Goal: Task Accomplishment & Management: Complete application form

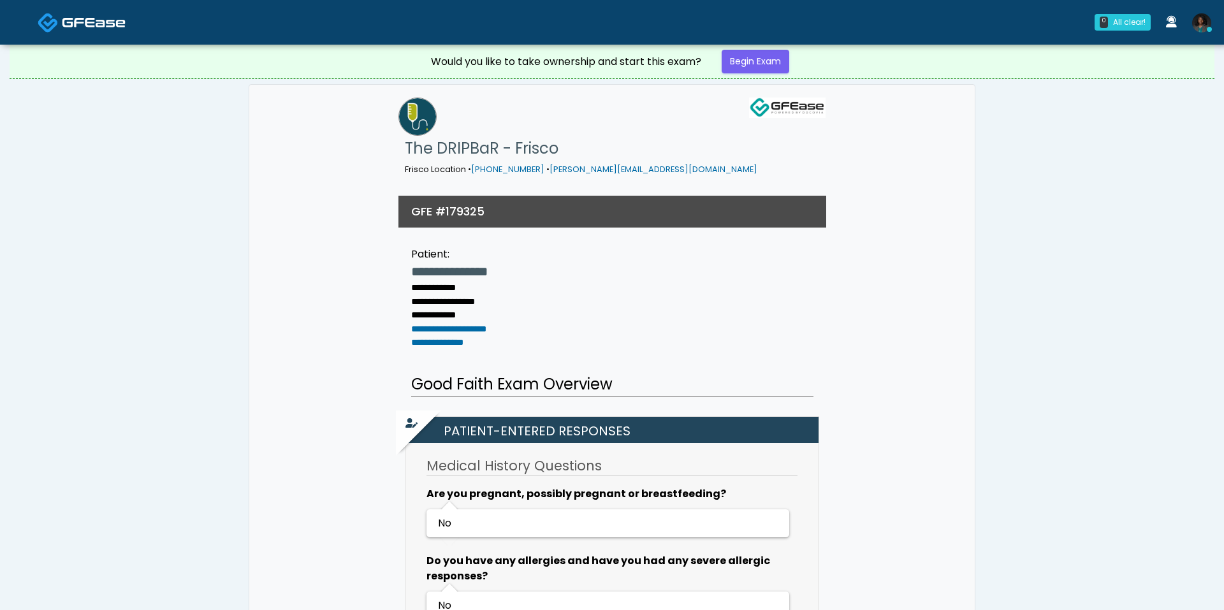
click at [776, 40] on div "0 All clear! All clear! Sydney Lundberg AZ CA CO IL MI MO NJ NM NY OK PA TN TX …" at bounding box center [688, 22] width 1061 height 42
click at [763, 57] on link "Begin Exam" at bounding box center [756, 62] width 68 height 24
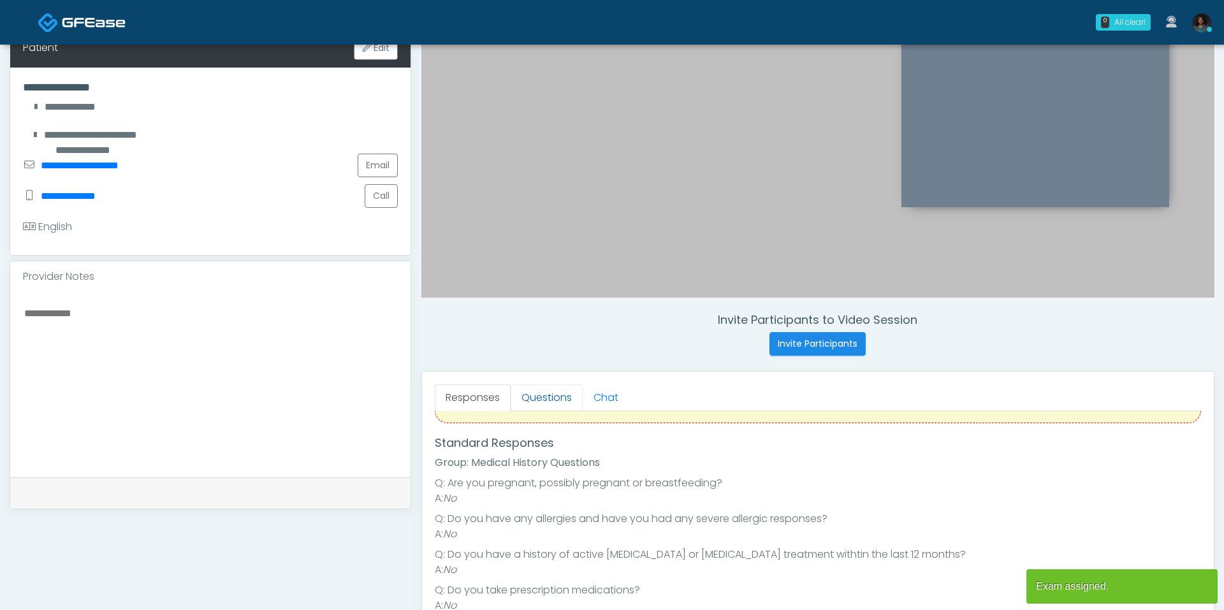
click at [562, 406] on link "Questions" at bounding box center [547, 397] width 72 height 27
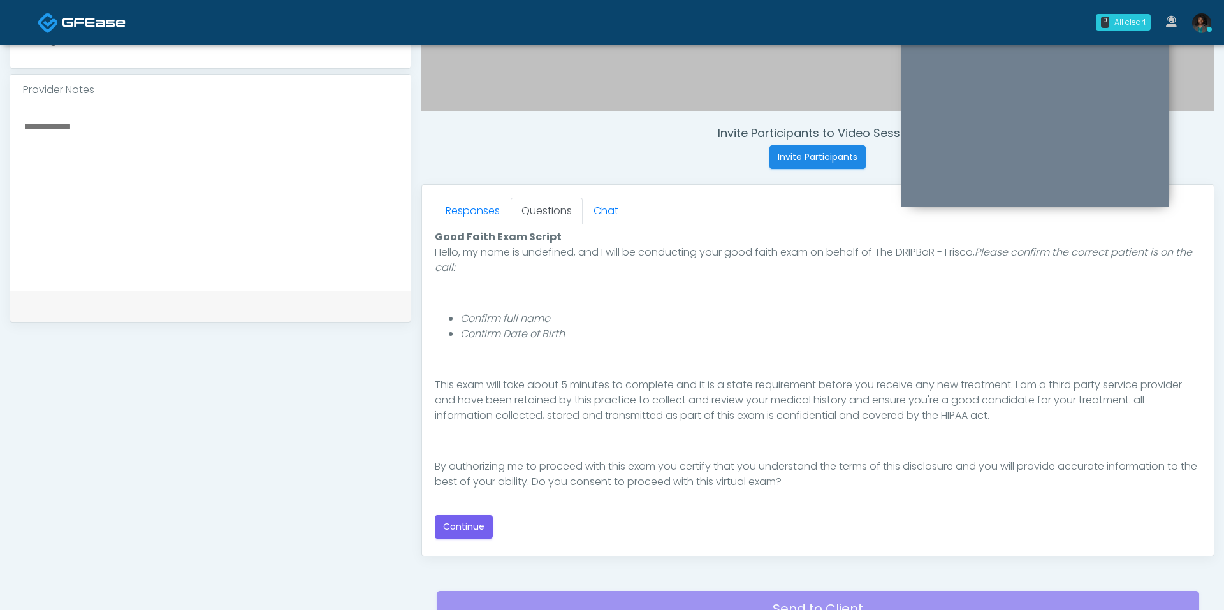
scroll to position [422, 0]
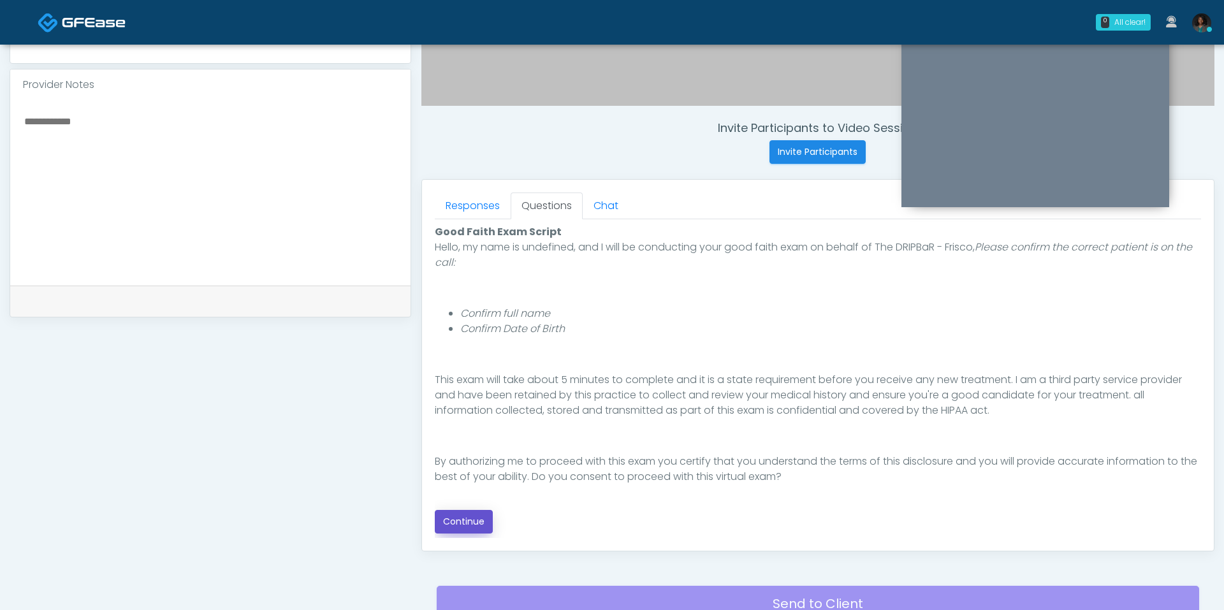
click at [480, 521] on button "Continue" at bounding box center [464, 522] width 58 height 24
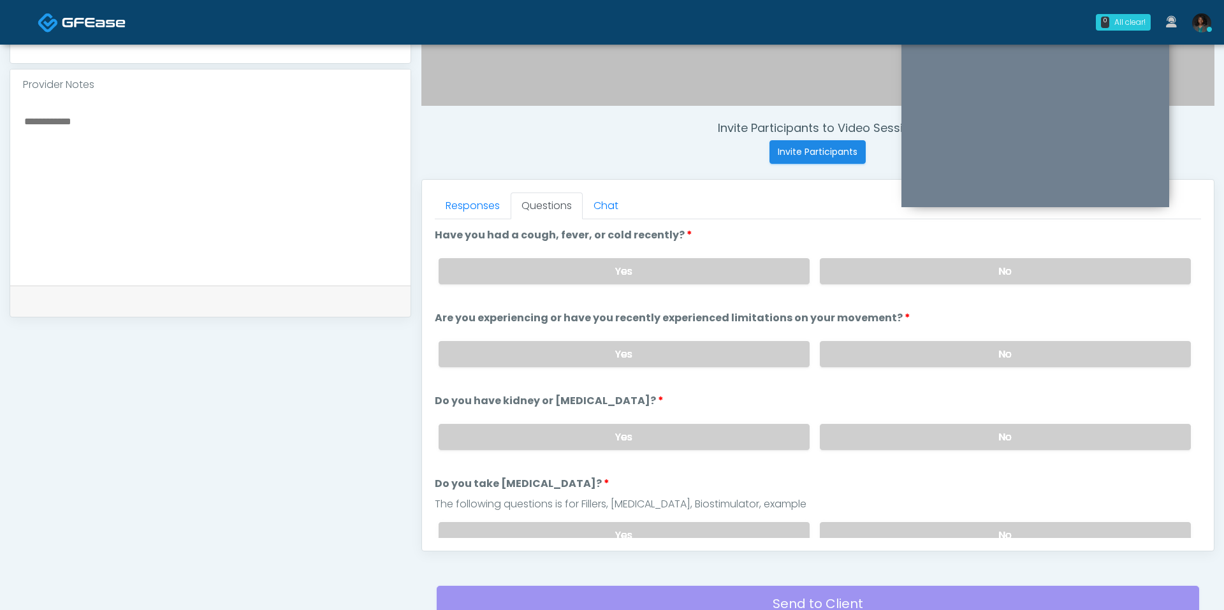
scroll to position [532, 0]
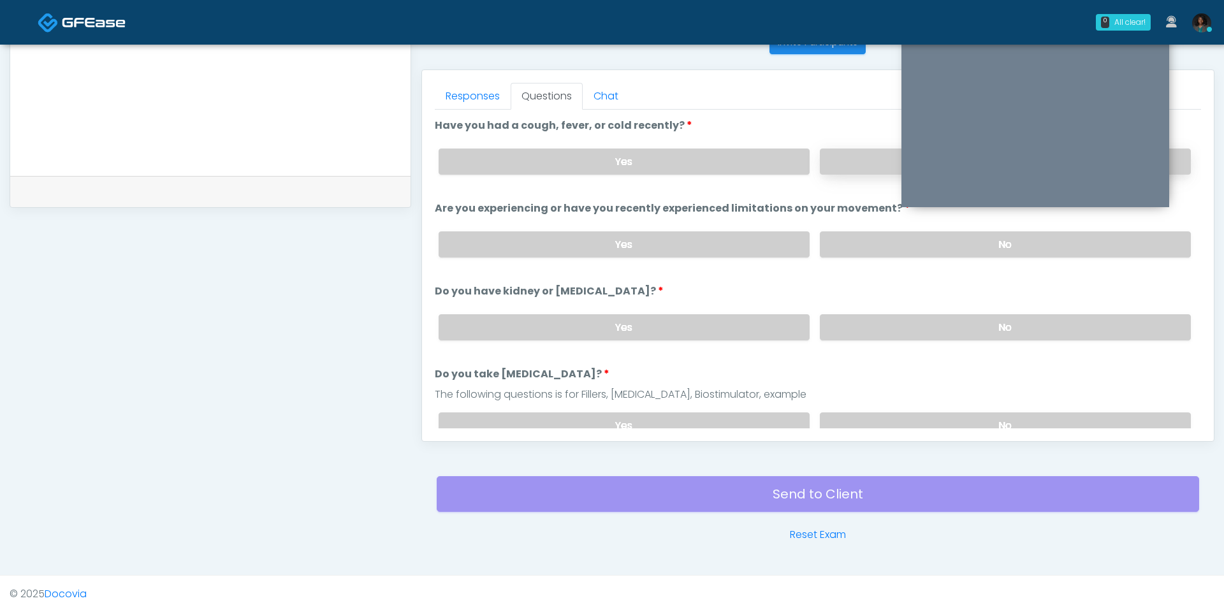
click at [865, 154] on label "No" at bounding box center [1005, 162] width 371 height 26
click at [869, 245] on label "No" at bounding box center [1005, 244] width 371 height 26
click at [874, 326] on label "No" at bounding box center [1005, 327] width 371 height 26
click at [894, 417] on label "No" at bounding box center [1005, 426] width 371 height 26
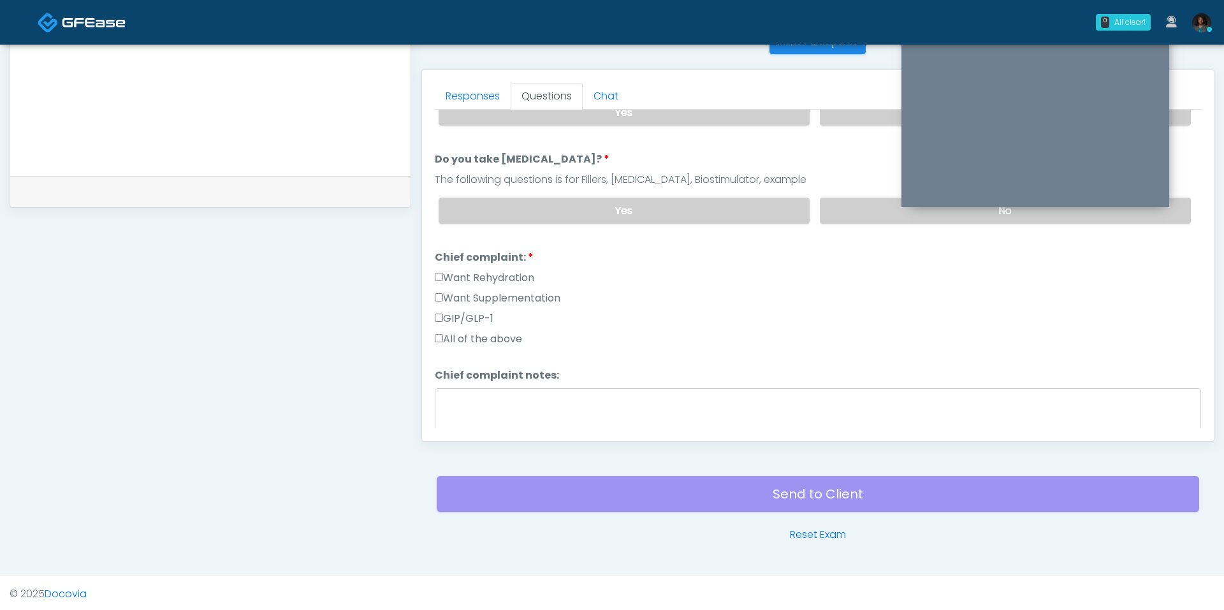
scroll to position [216, 0]
click at [448, 272] on label "Want Rehydration" at bounding box center [484, 277] width 99 height 15
click at [449, 290] on label "Want Supplementation" at bounding box center [498, 297] width 126 height 15
click at [469, 291] on label "Want Supplementation" at bounding box center [498, 297] width 126 height 15
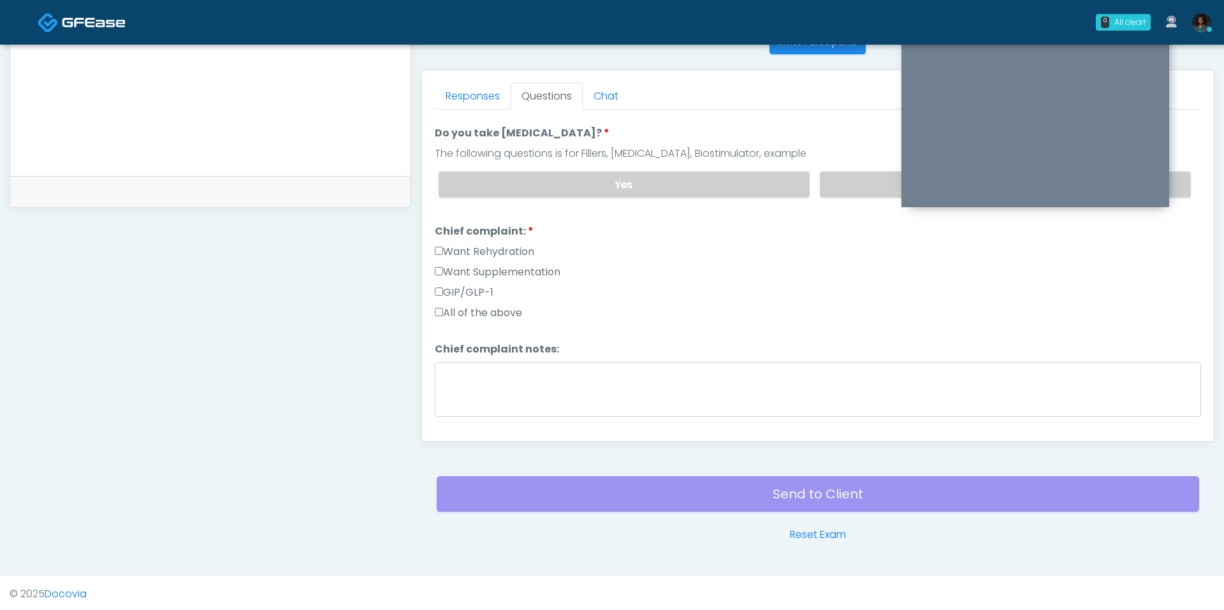
scroll to position [243, 0]
click at [467, 263] on label "Want Supplementation" at bounding box center [498, 270] width 126 height 15
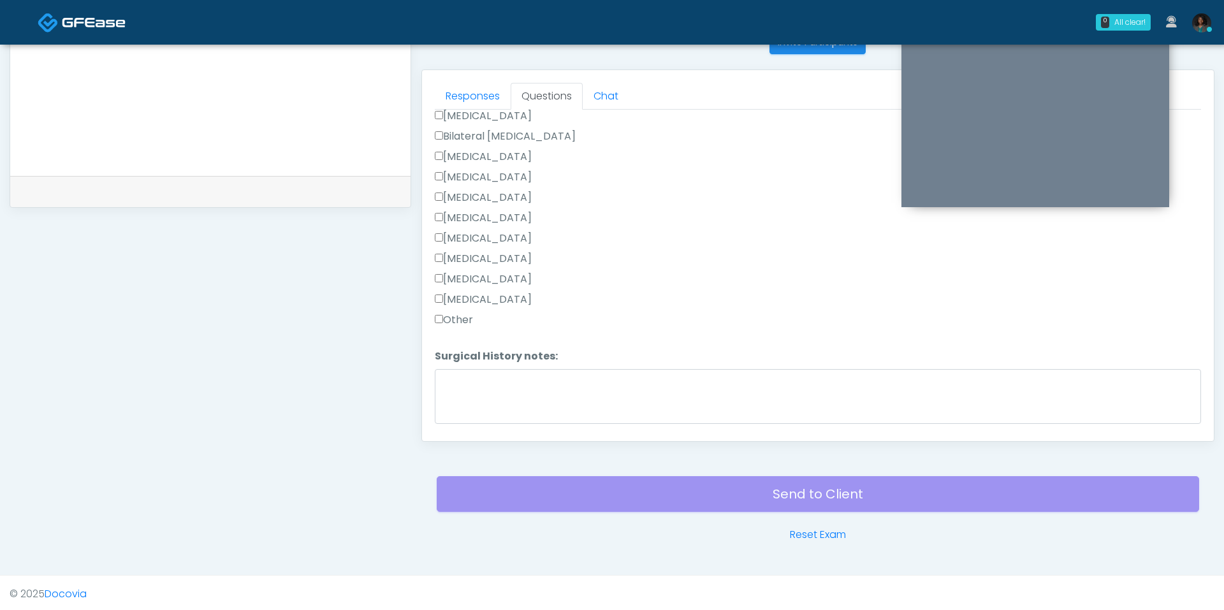
scroll to position [564, 0]
click at [460, 142] on label "None" at bounding box center [452, 142] width 34 height 15
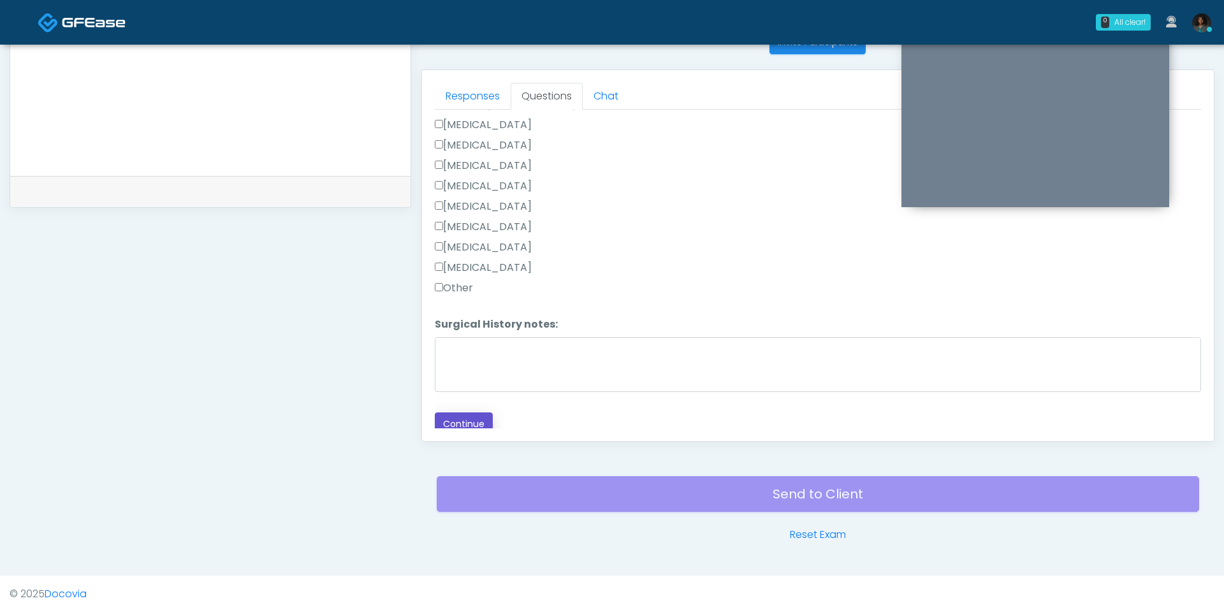
click at [472, 419] on button "Continue" at bounding box center [464, 425] width 58 height 24
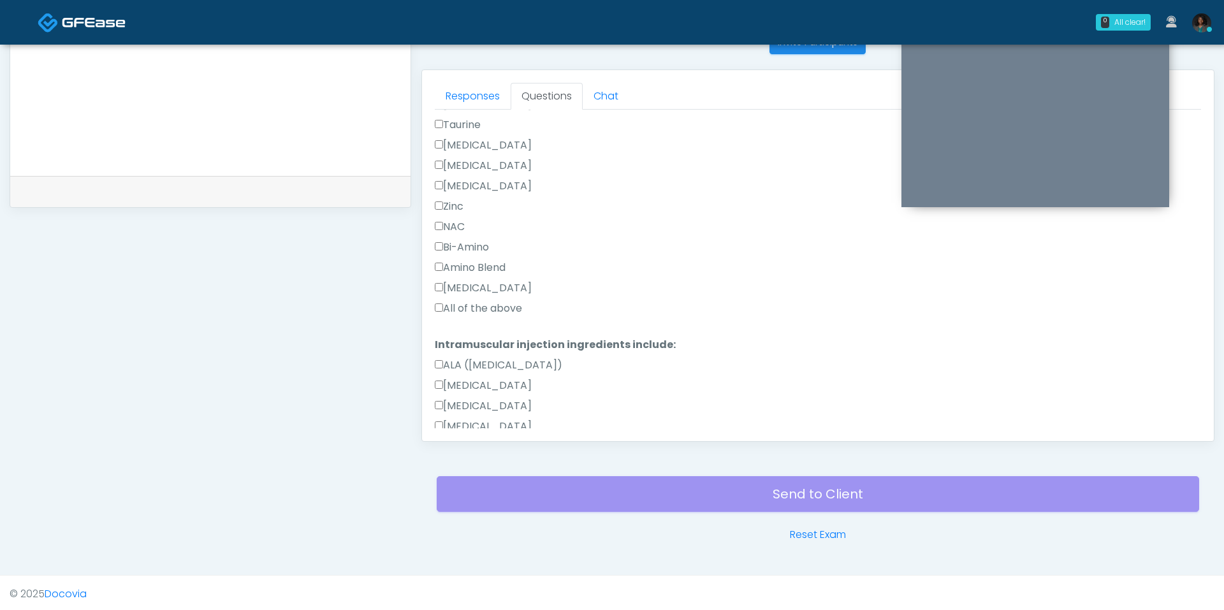
click at [462, 301] on label "All of the above" at bounding box center [478, 308] width 87 height 15
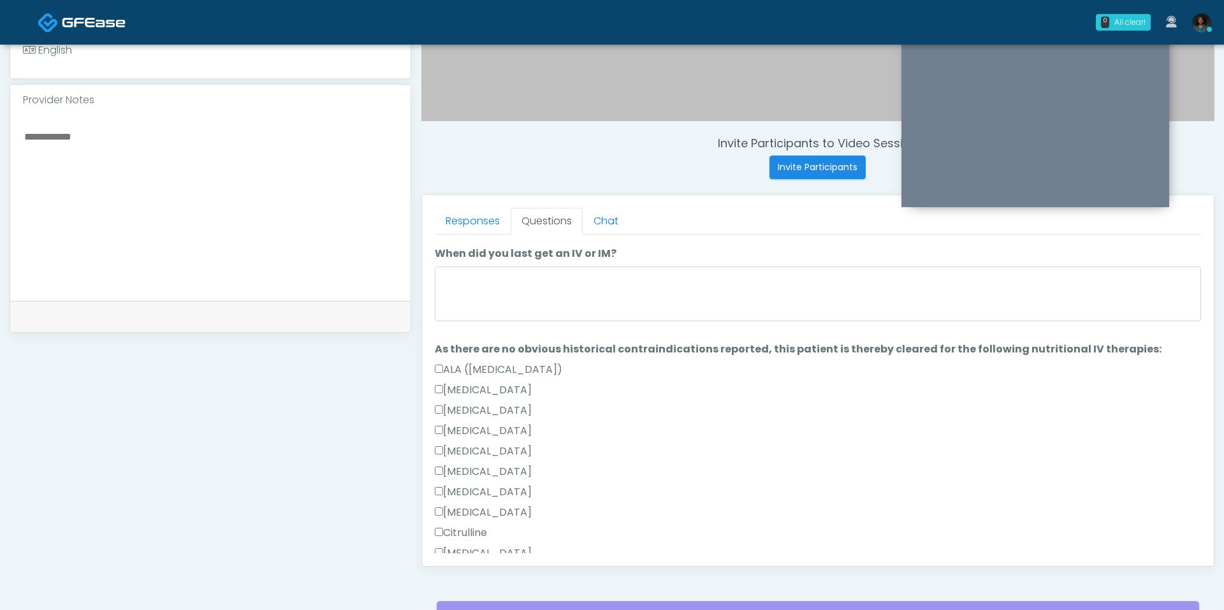
scroll to position [24, 0]
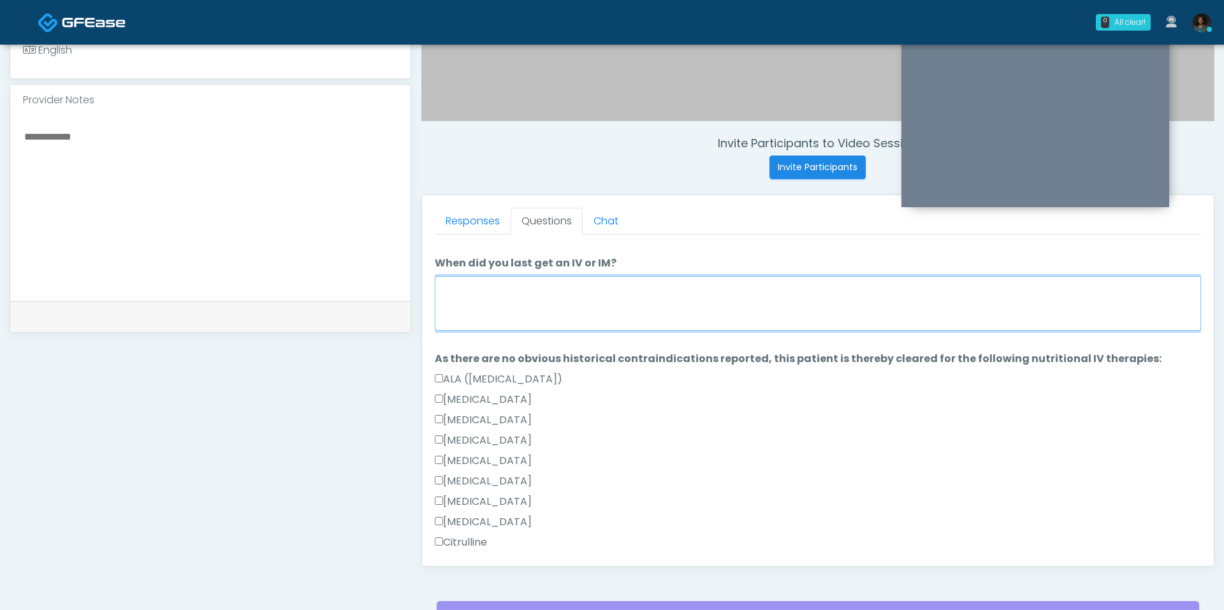
click at [536, 305] on textarea "When did you last get an IV or IM?" at bounding box center [818, 303] width 766 height 55
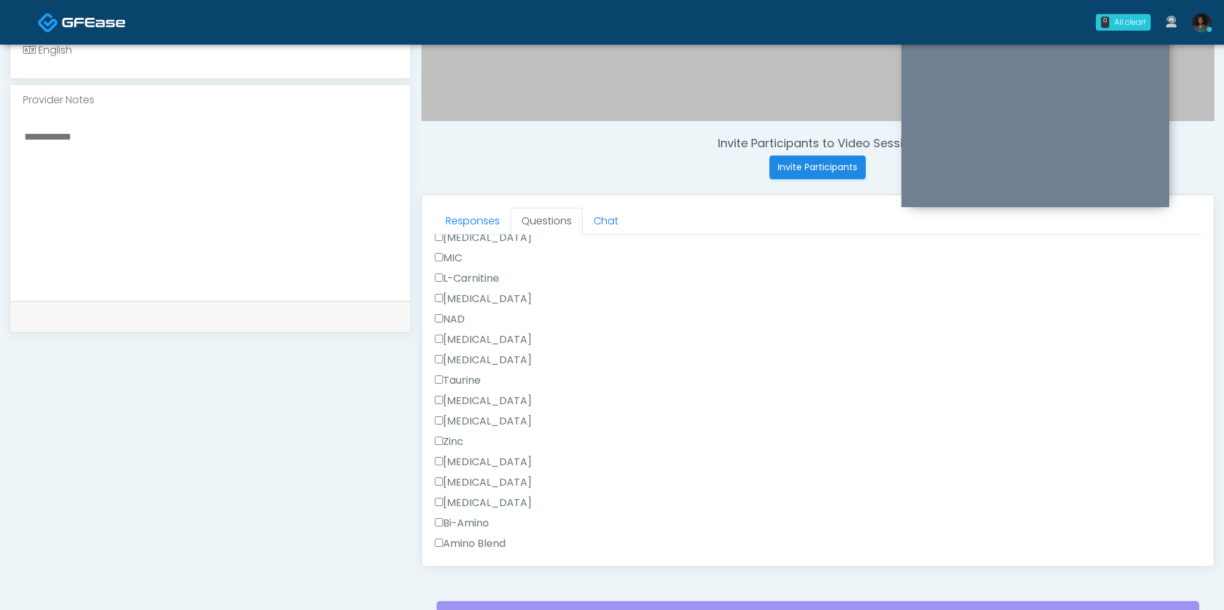
scroll to position [1161, 0]
type textarea "**"
click at [469, 499] on label "All of the above" at bounding box center [478, 502] width 87 height 15
click at [463, 541] on button "Continue" at bounding box center [464, 543] width 58 height 24
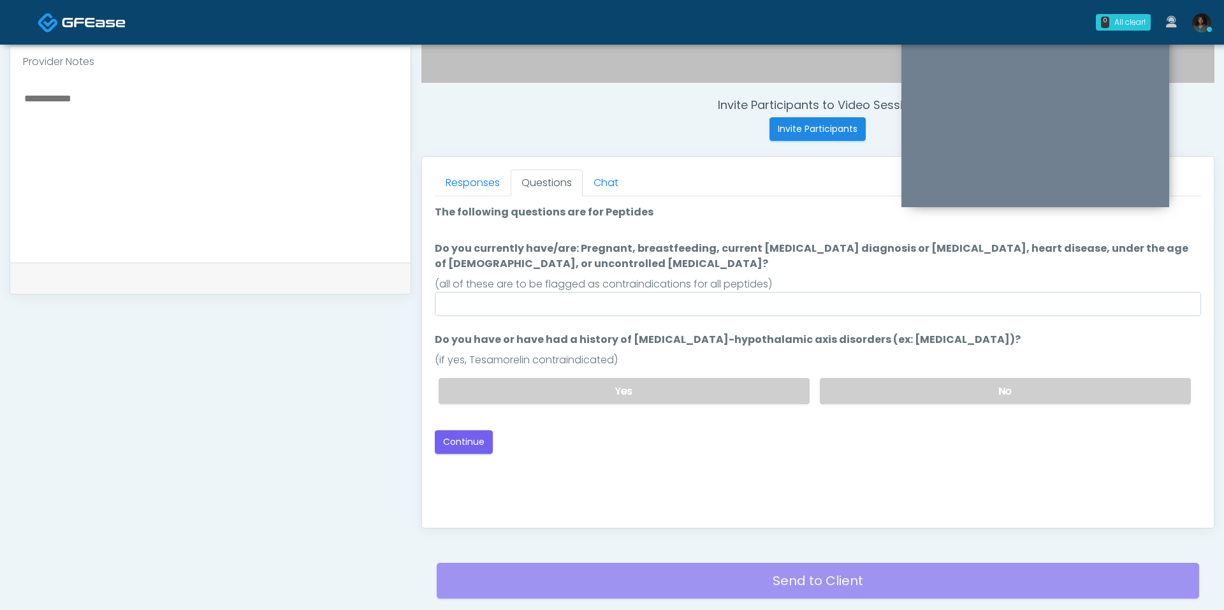
scroll to position [432, 0]
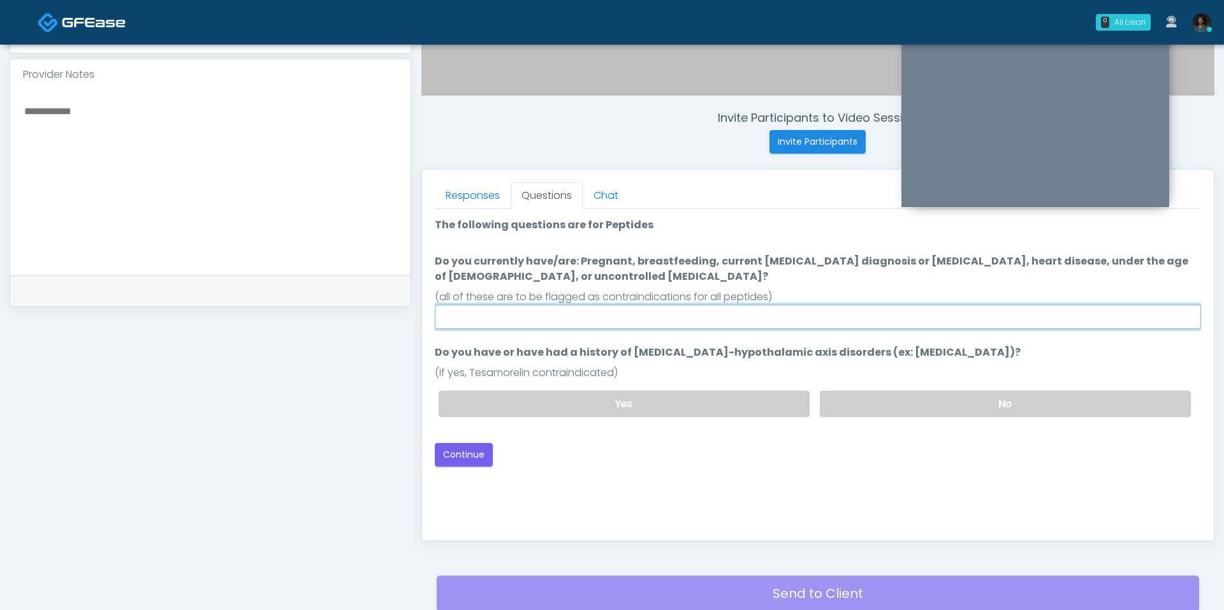
click at [558, 306] on input "Do you currently have/are: Pregnant, breastfeeding, current cancer diagnosis or…" at bounding box center [818, 317] width 766 height 24
type input "**"
click at [879, 402] on label "No" at bounding box center [1005, 404] width 371 height 26
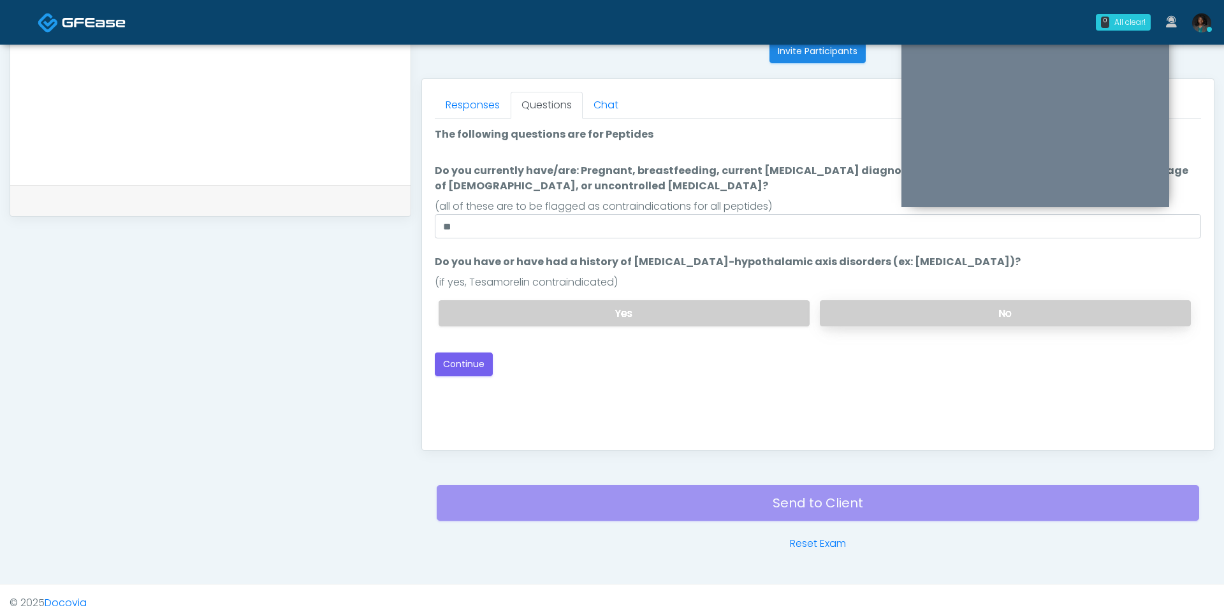
scroll to position [527, 0]
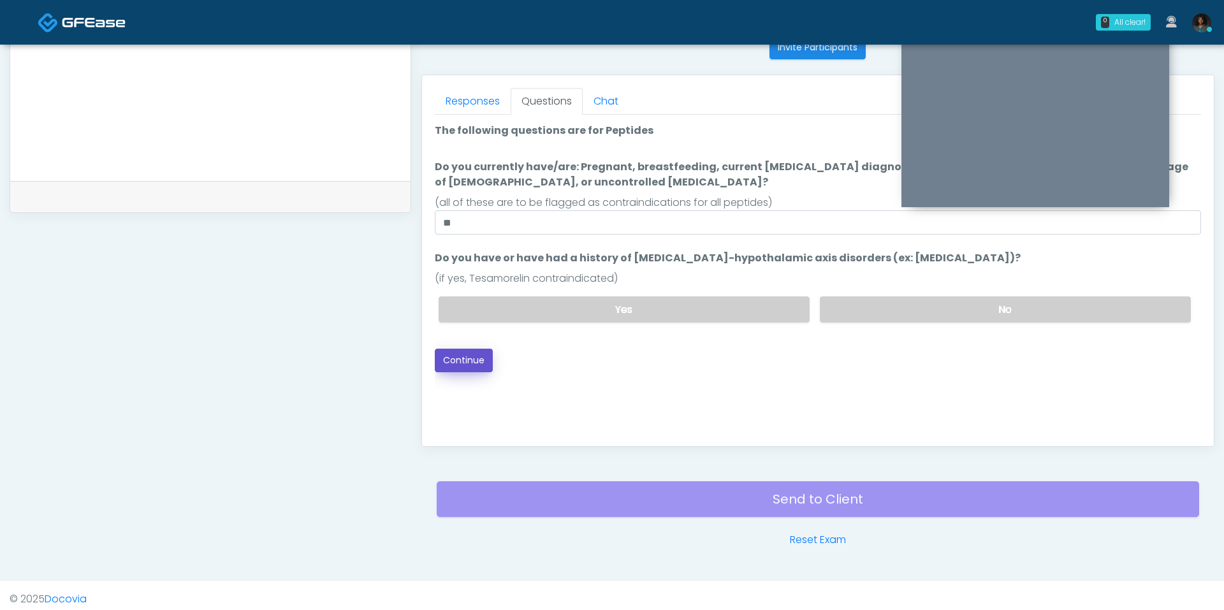
click at [472, 357] on button "Continue" at bounding box center [464, 361] width 58 height 24
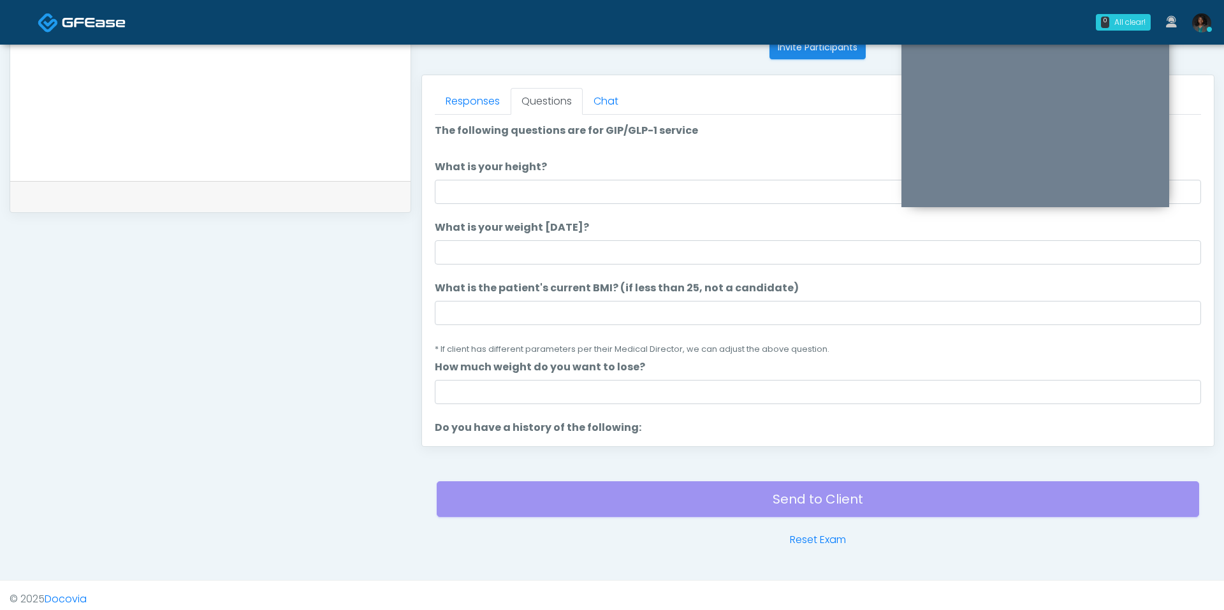
scroll to position [525, 0]
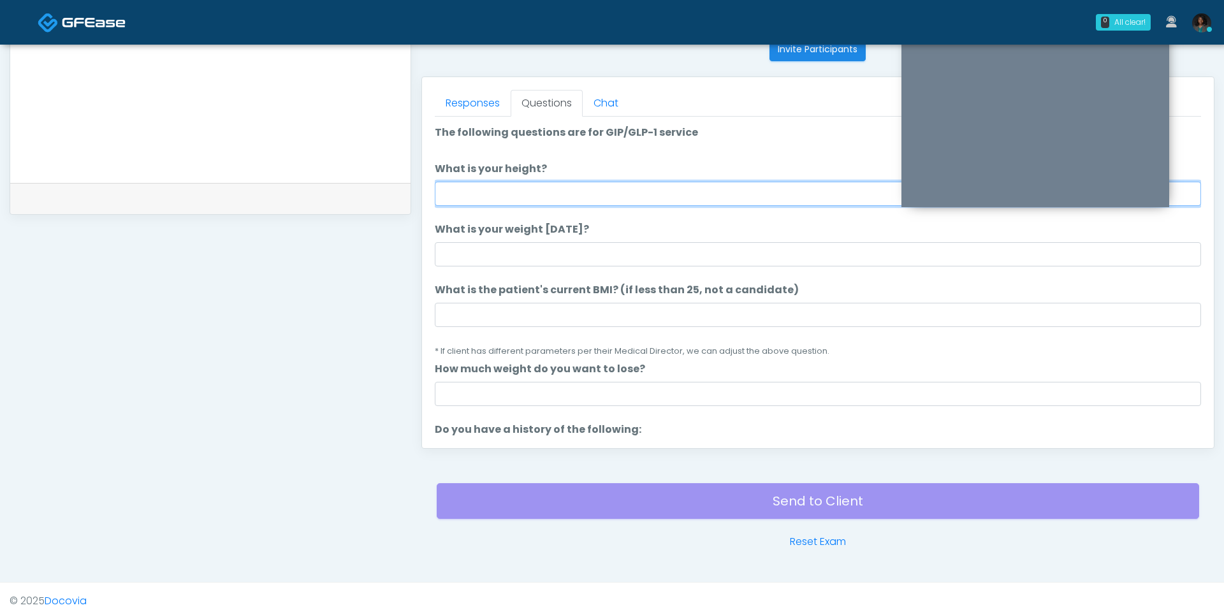
click at [508, 189] on input "What is your height?" at bounding box center [818, 194] width 766 height 24
type input "***"
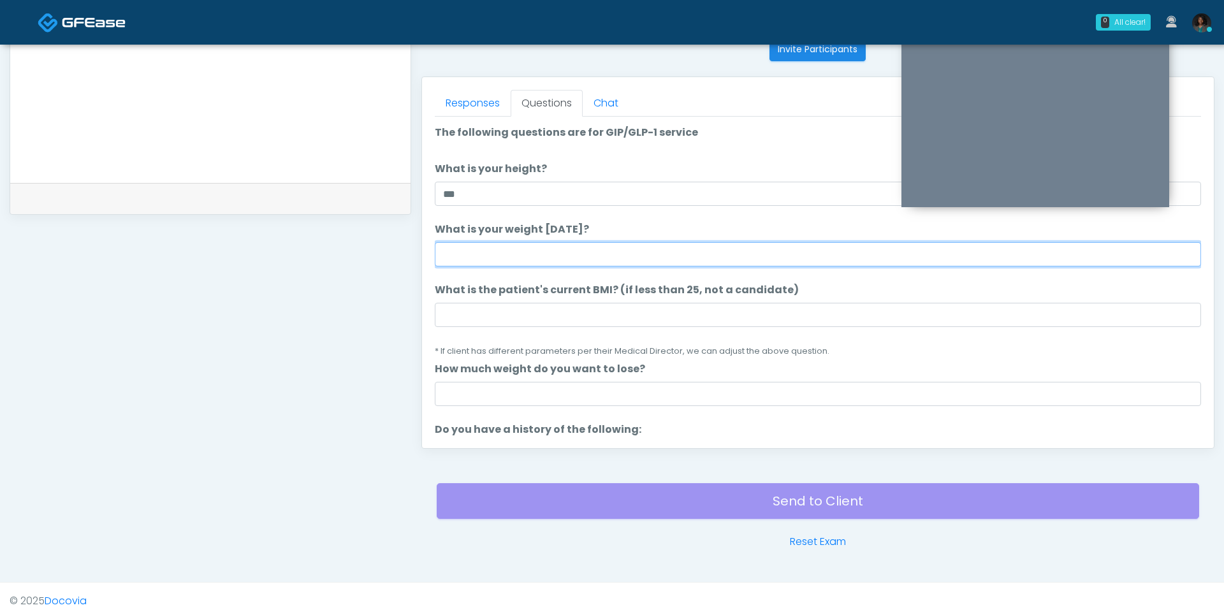
click at [487, 253] on input "What is your weight today?" at bounding box center [818, 254] width 766 height 24
type input "***"
click at [527, 397] on input "How much weight do you want to lose?" at bounding box center [818, 394] width 766 height 24
type input "**"
click at [540, 299] on li "What is the patient's current BMI? (if less than 25, not a candidate) What is t…" at bounding box center [818, 320] width 766 height 76
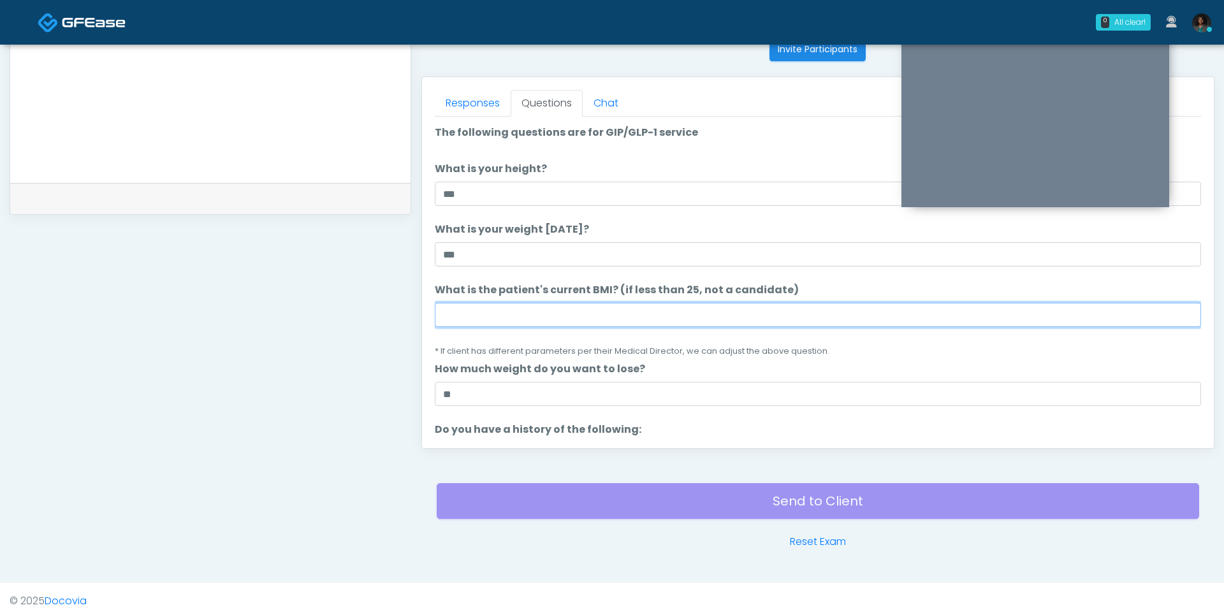
click at [538, 309] on input "What is the patient's current BMI? (if less than 25, not a candidate)" at bounding box center [818, 315] width 766 height 24
type input "**"
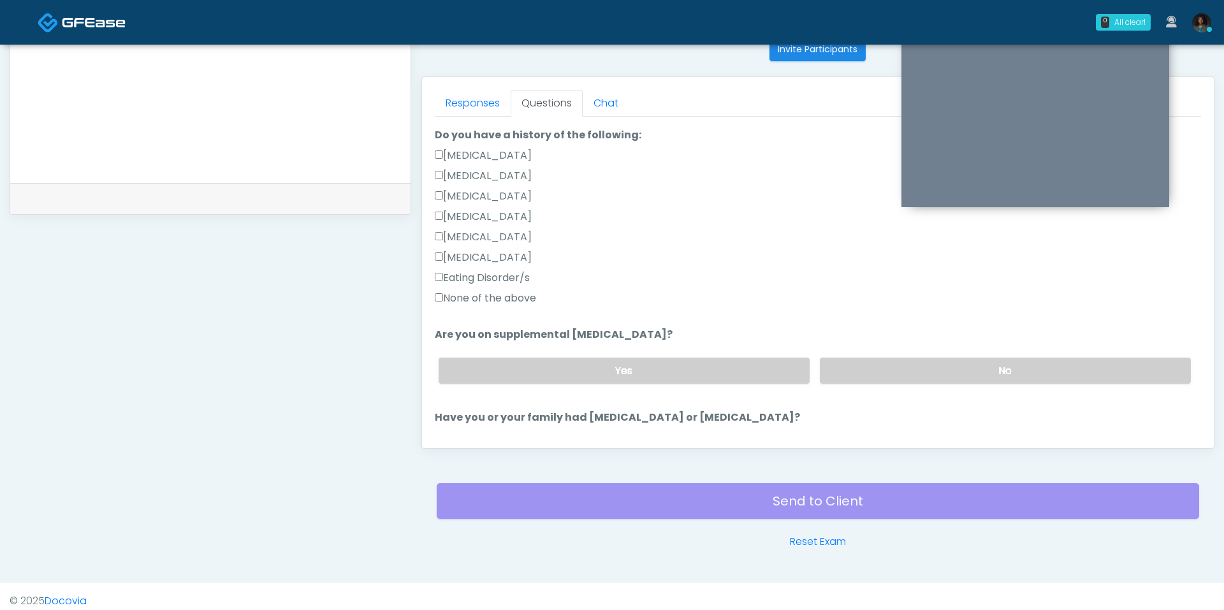
scroll to position [297, 0]
click at [432, 300] on div "Responses Questions Chat Good Faith Exam Script Good Faith Exam Script INTRODUC…" at bounding box center [818, 262] width 792 height 371
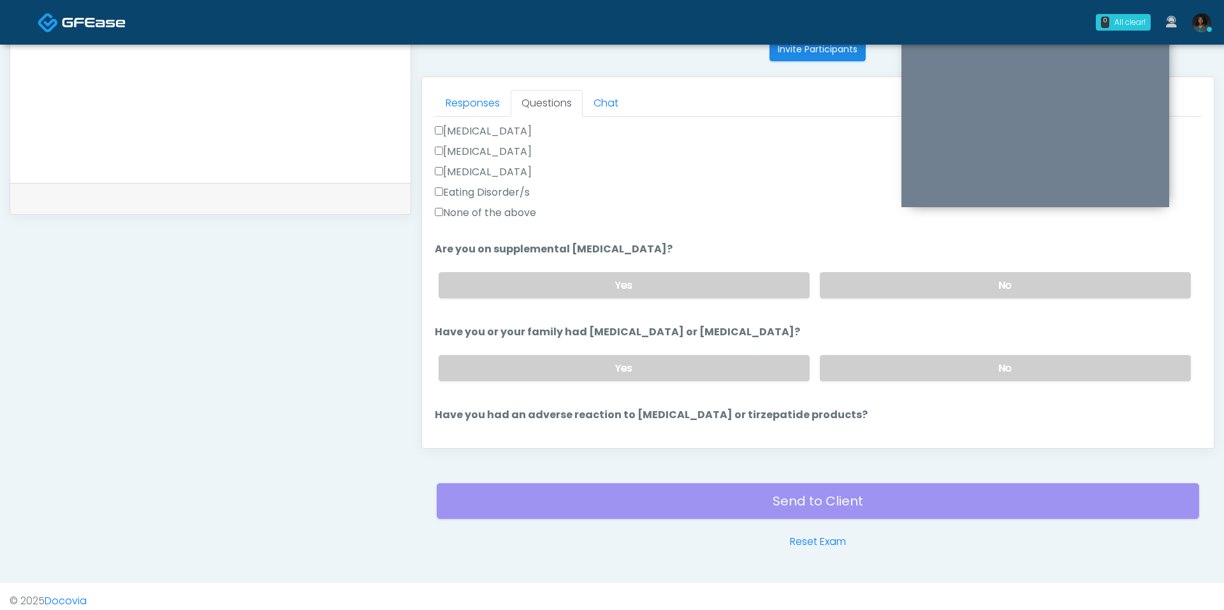
scroll to position [386, 0]
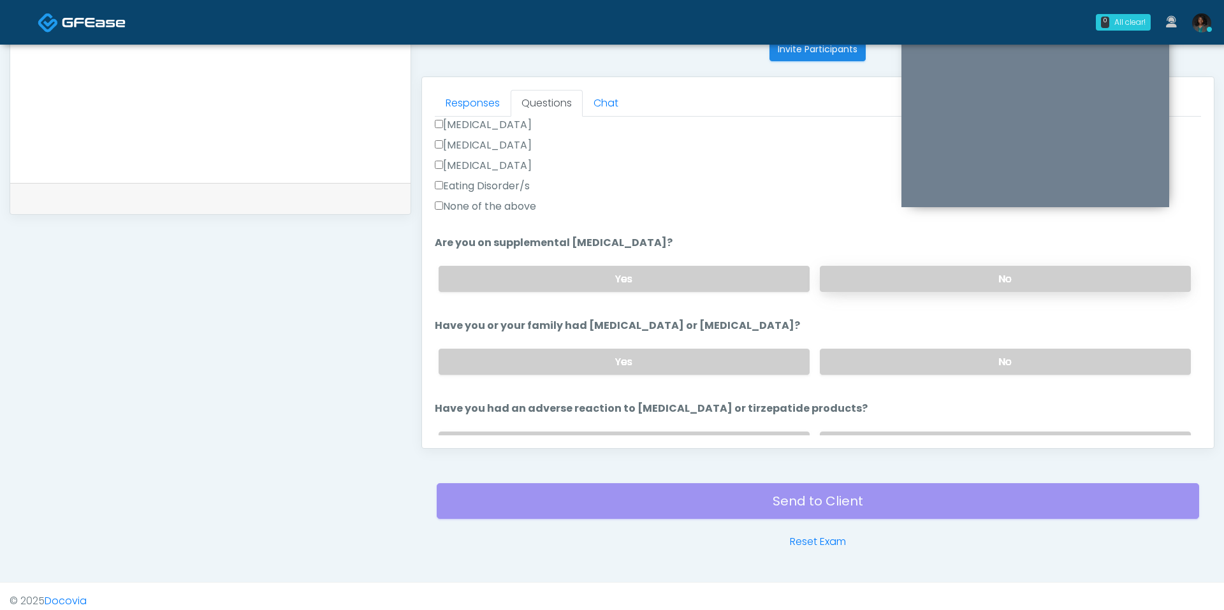
click at [944, 288] on label "No" at bounding box center [1005, 279] width 371 height 26
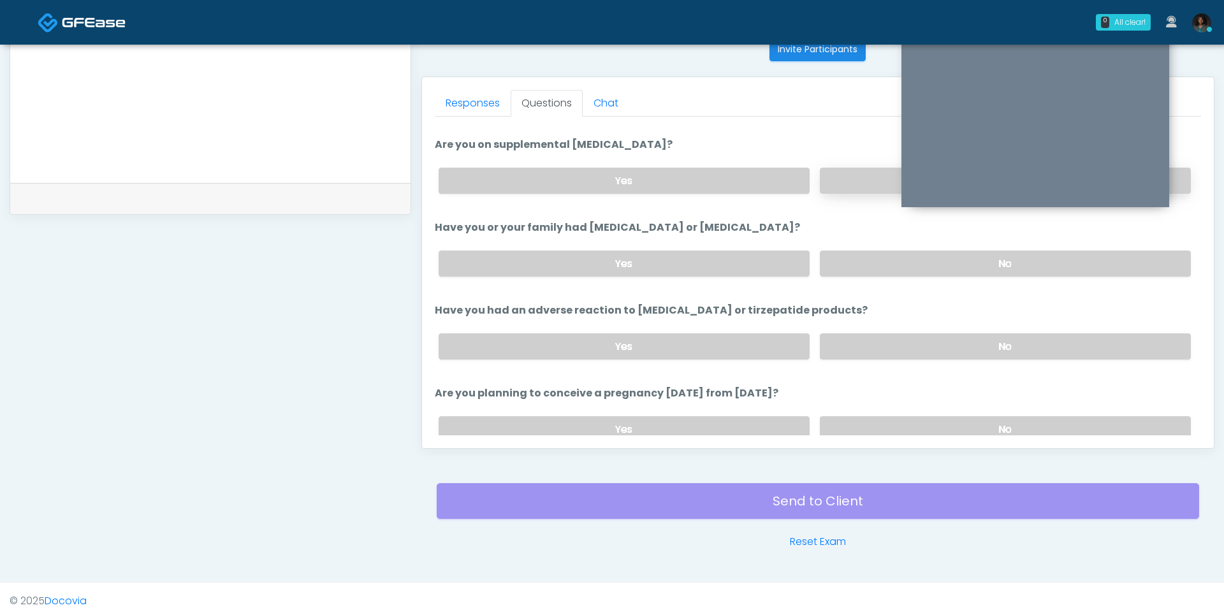
scroll to position [494, 0]
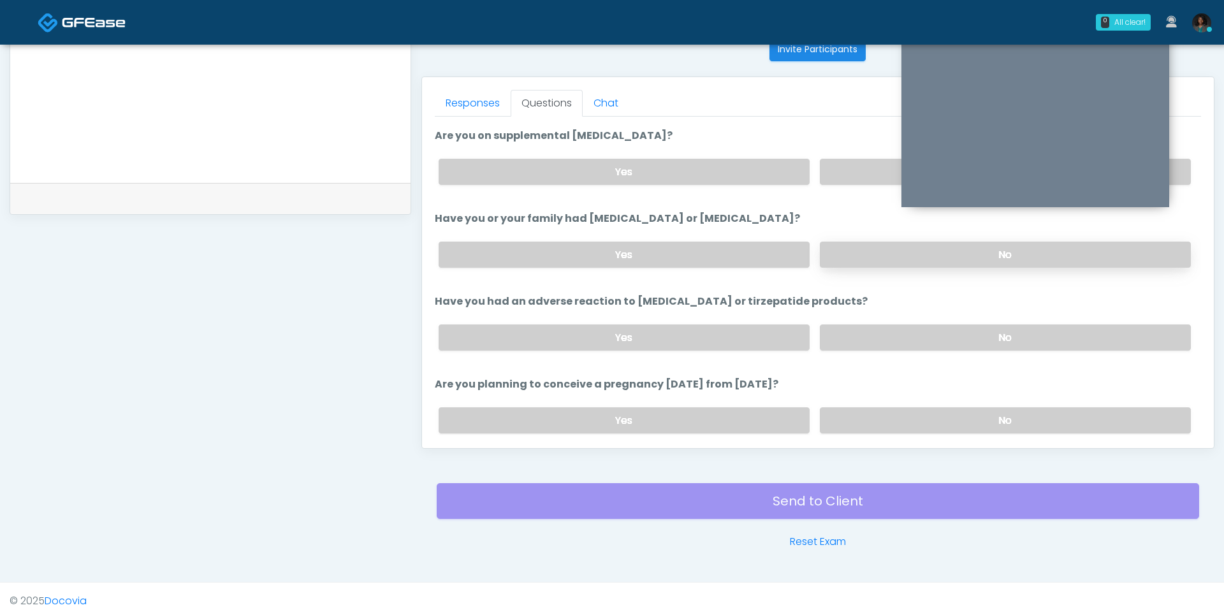
click at [884, 246] on label "No" at bounding box center [1005, 255] width 371 height 26
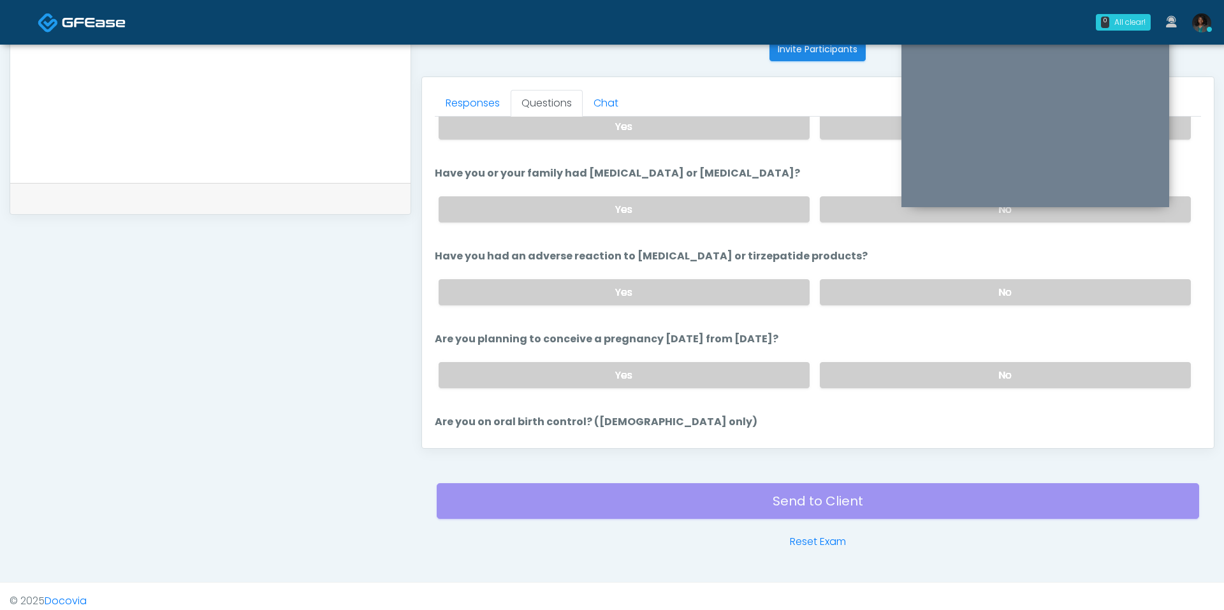
scroll to position [546, 0]
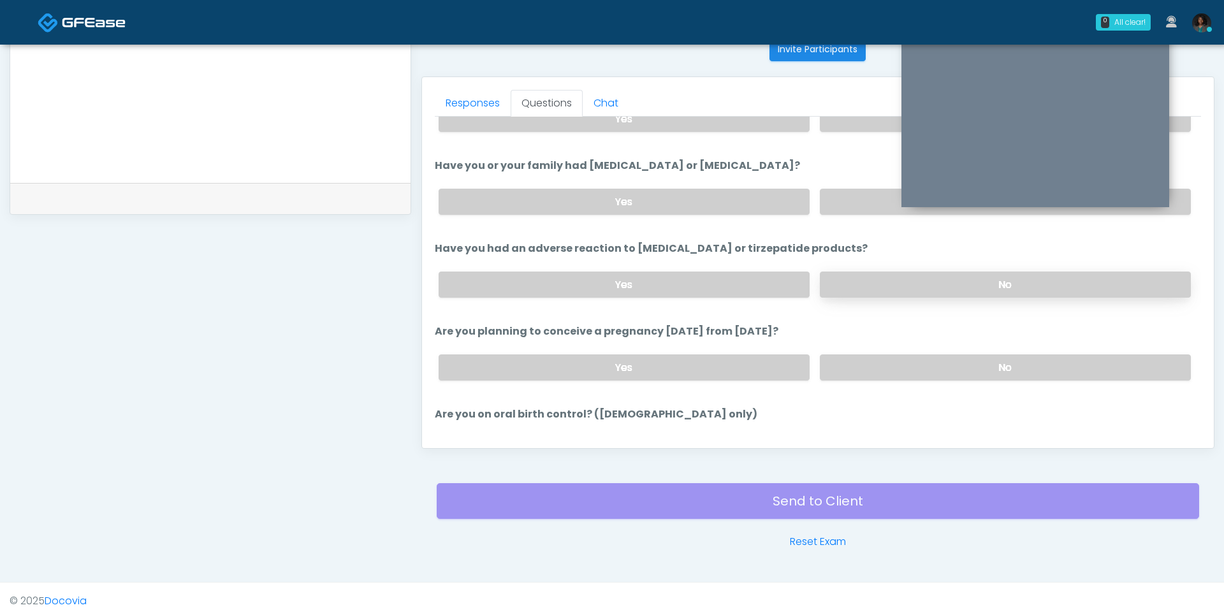
click at [893, 279] on label "No" at bounding box center [1005, 285] width 371 height 26
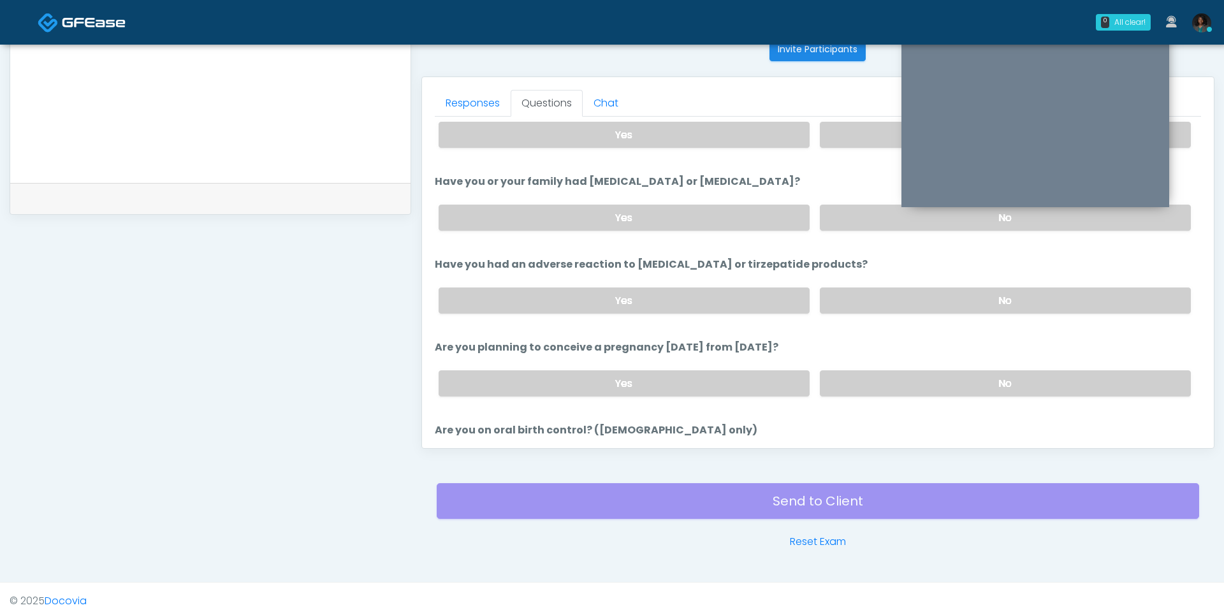
scroll to position [508, 0]
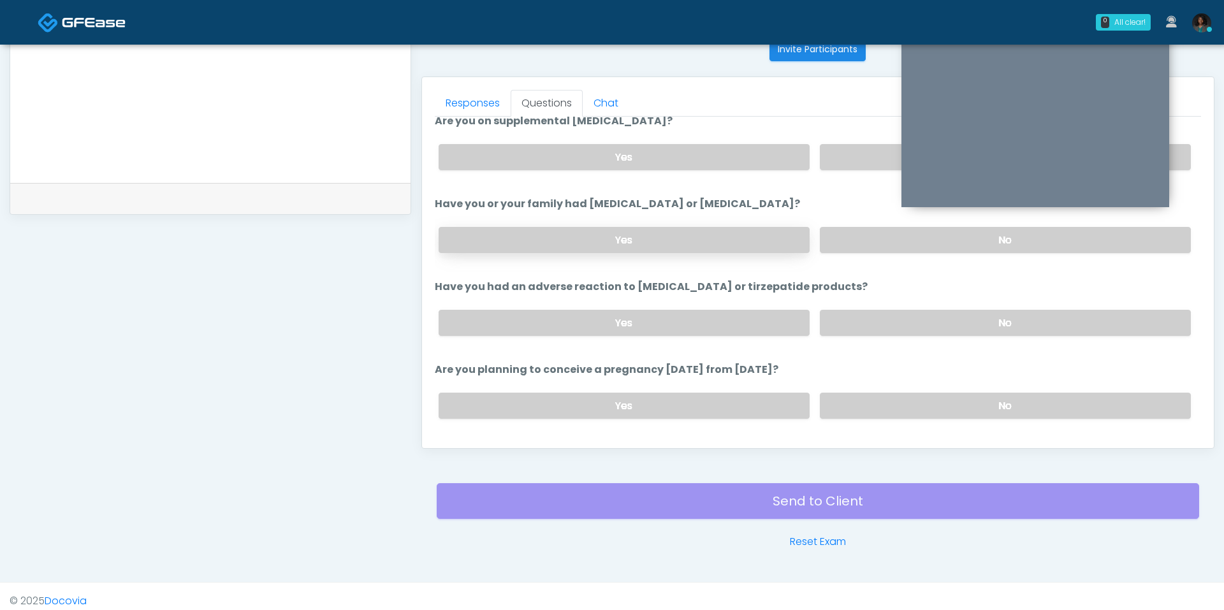
click at [698, 227] on label "Yes" at bounding box center [624, 240] width 371 height 26
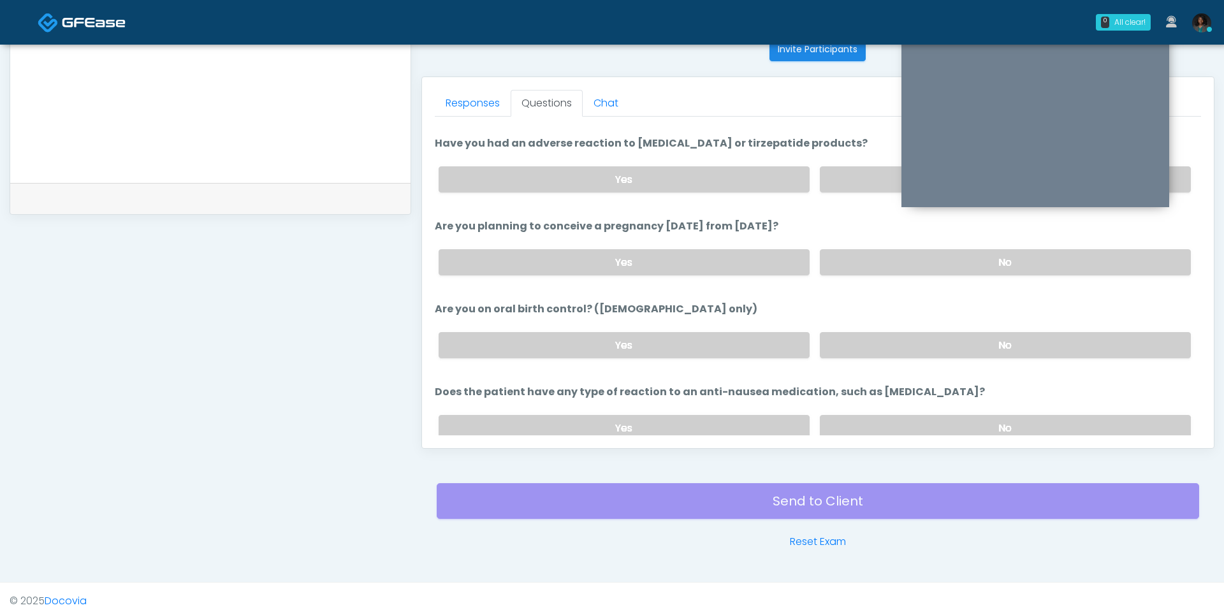
scroll to position [643, 0]
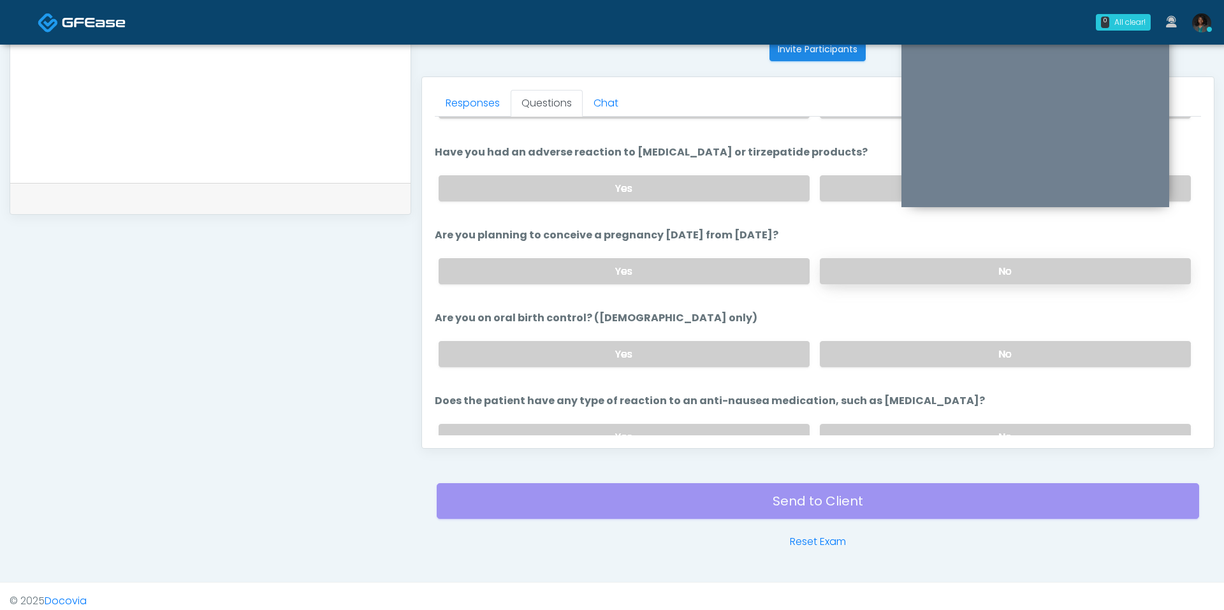
click at [873, 261] on label "No" at bounding box center [1005, 271] width 371 height 26
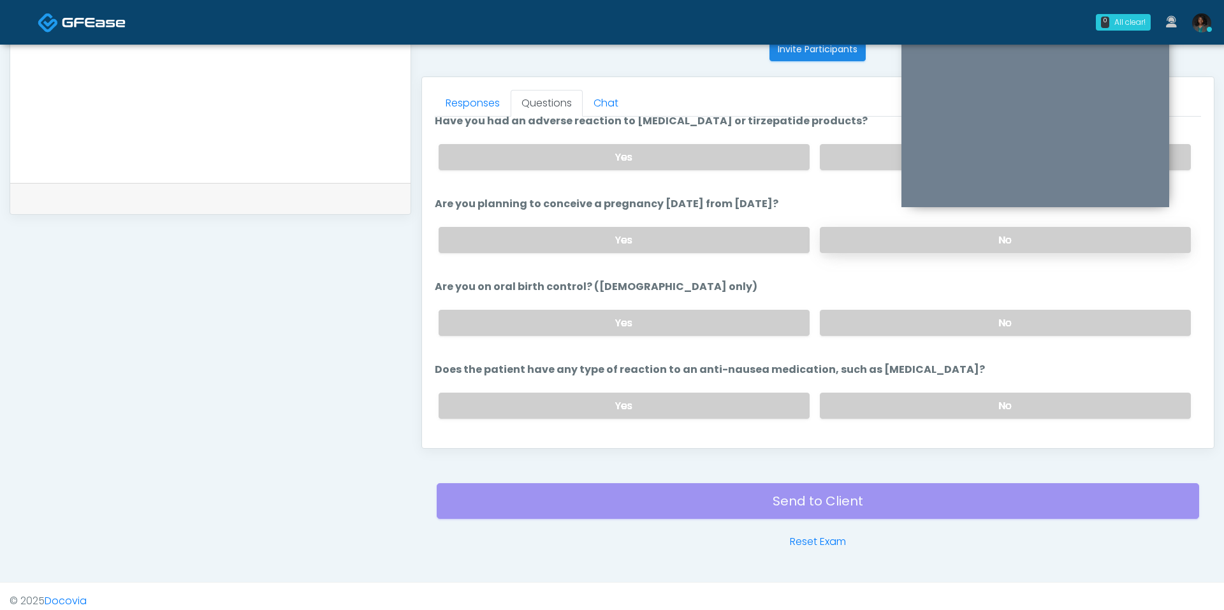
scroll to position [698, 0]
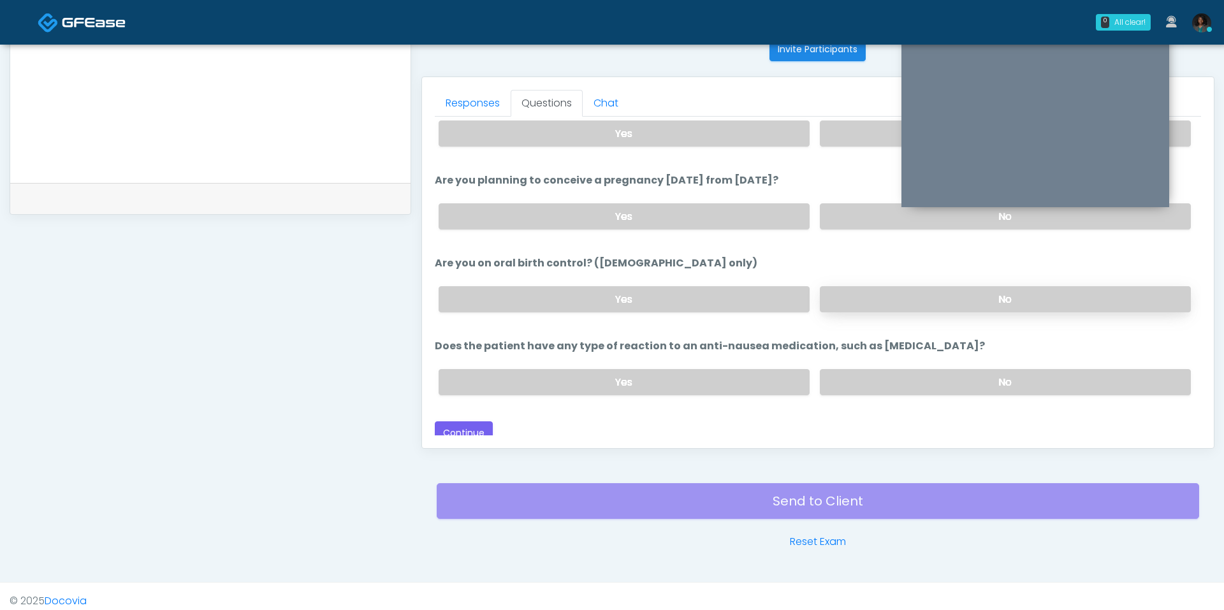
click at [895, 286] on label "No" at bounding box center [1005, 299] width 371 height 26
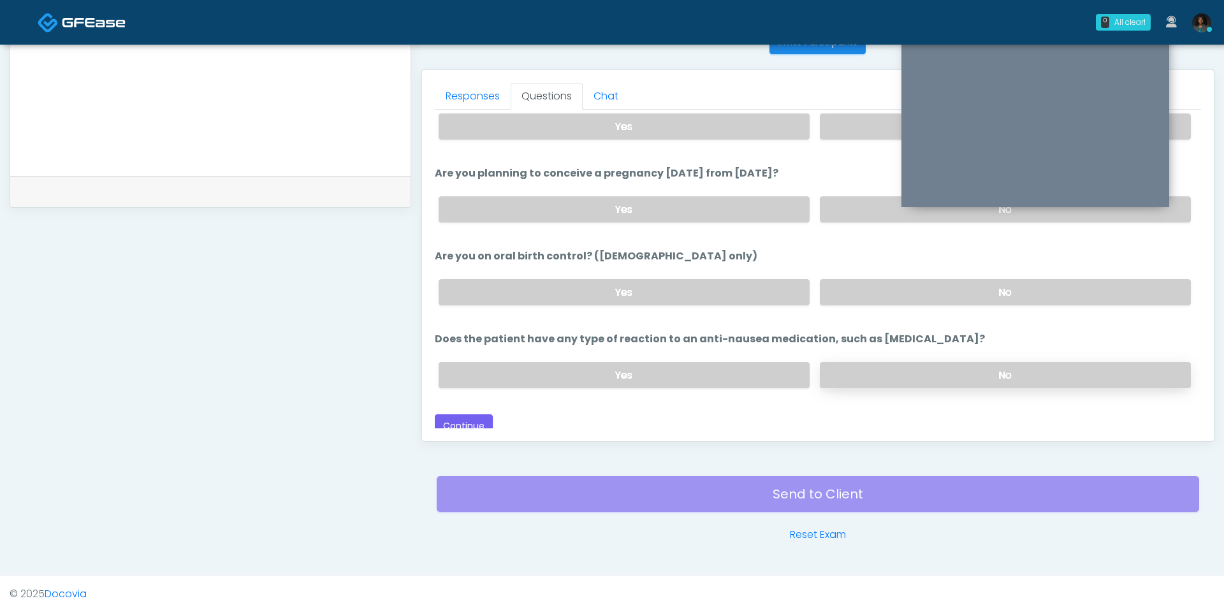
click at [923, 362] on label "No" at bounding box center [1005, 375] width 371 height 26
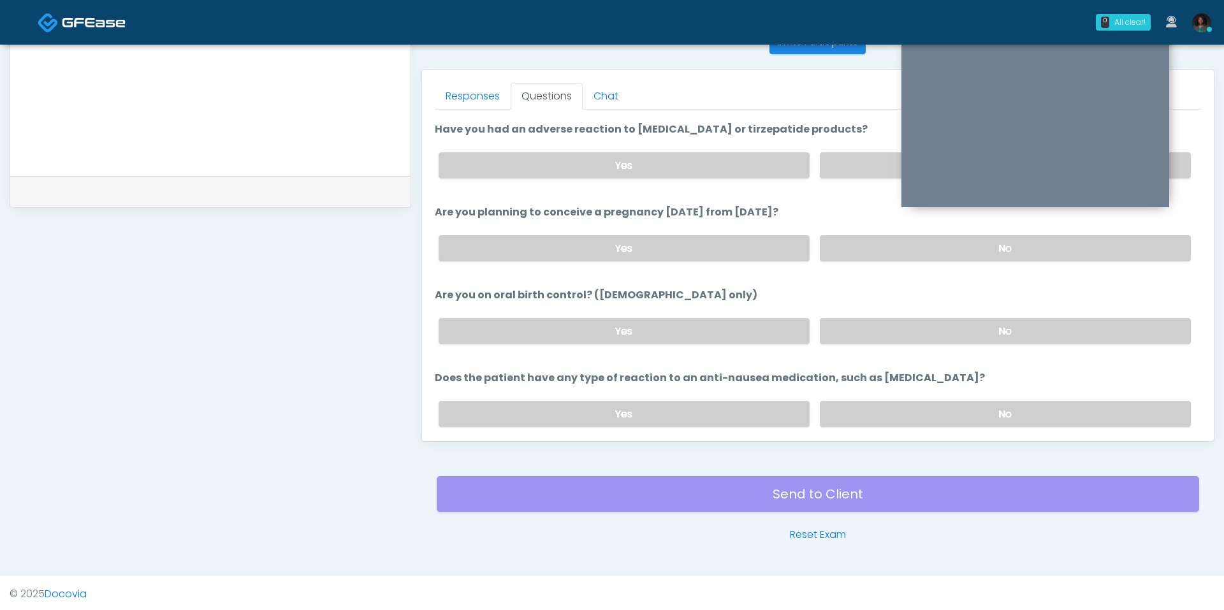
scroll to position [698, 0]
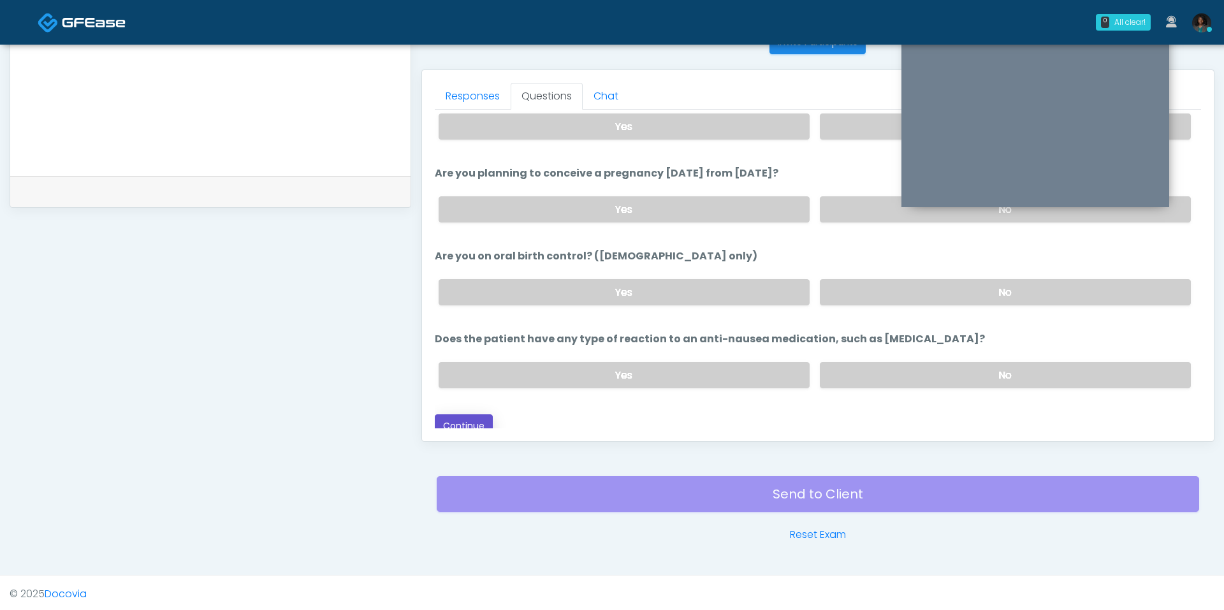
click at [464, 415] on button "Continue" at bounding box center [464, 426] width 58 height 24
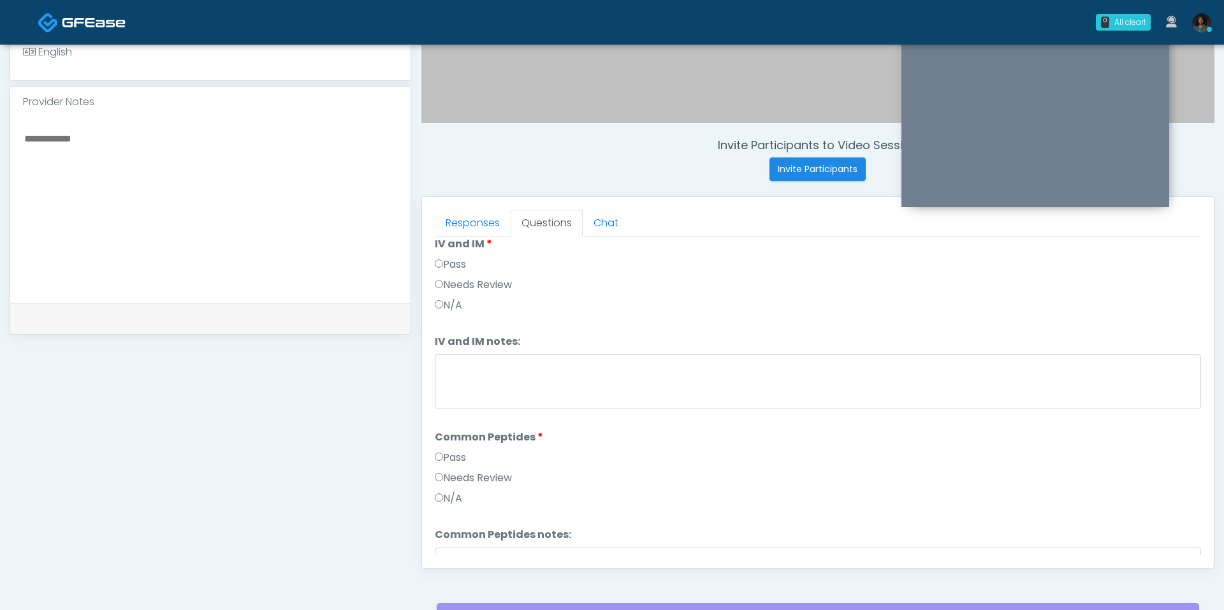
scroll to position [0, 0]
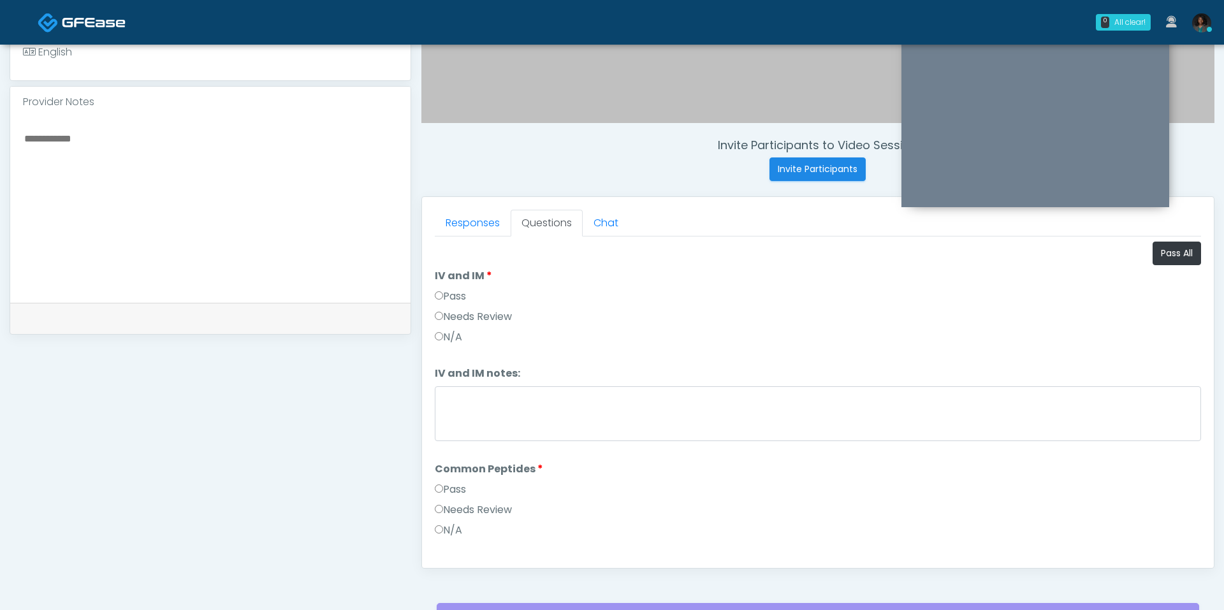
click at [451, 289] on label "Pass" at bounding box center [450, 296] width 31 height 15
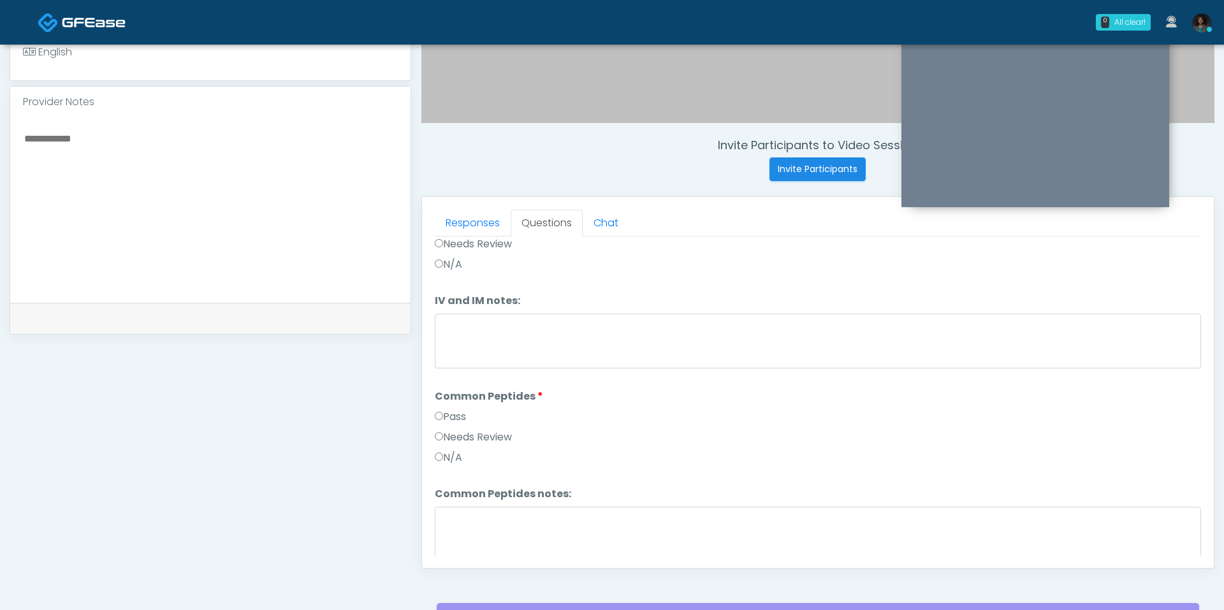
scroll to position [88, 0]
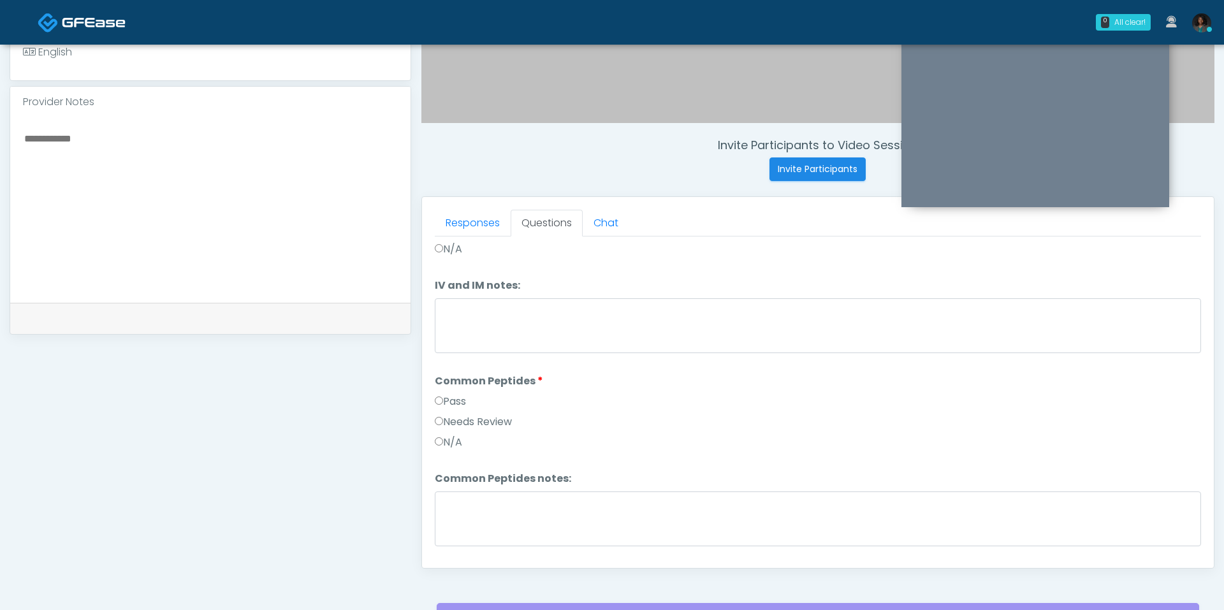
click at [457, 397] on label "Pass" at bounding box center [450, 401] width 31 height 15
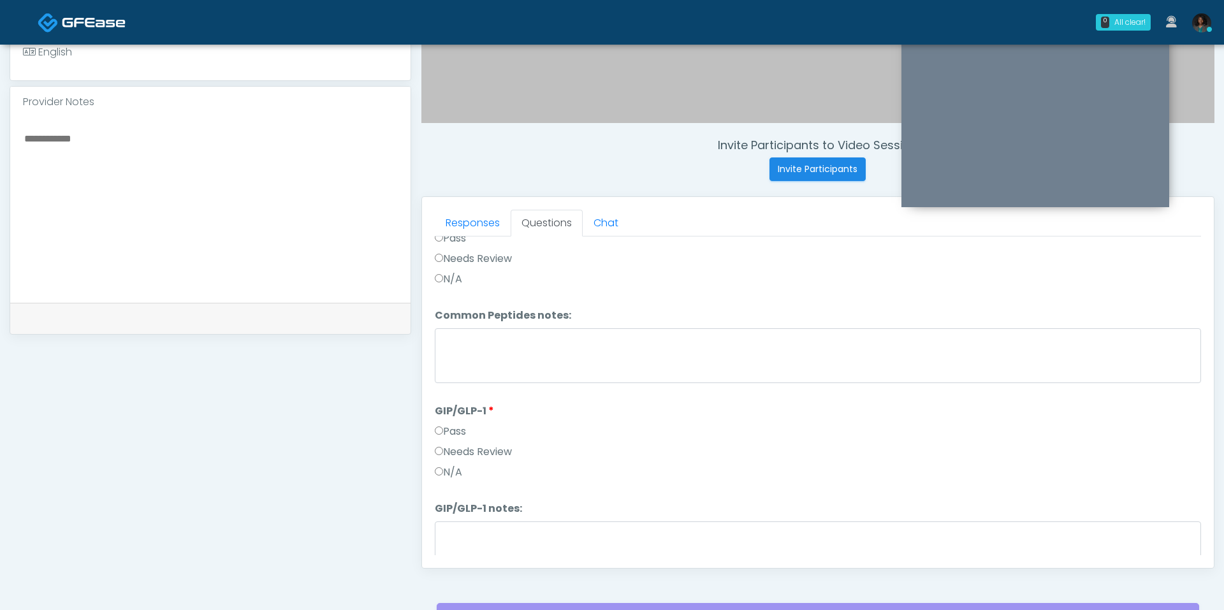
scroll to position [314, 0]
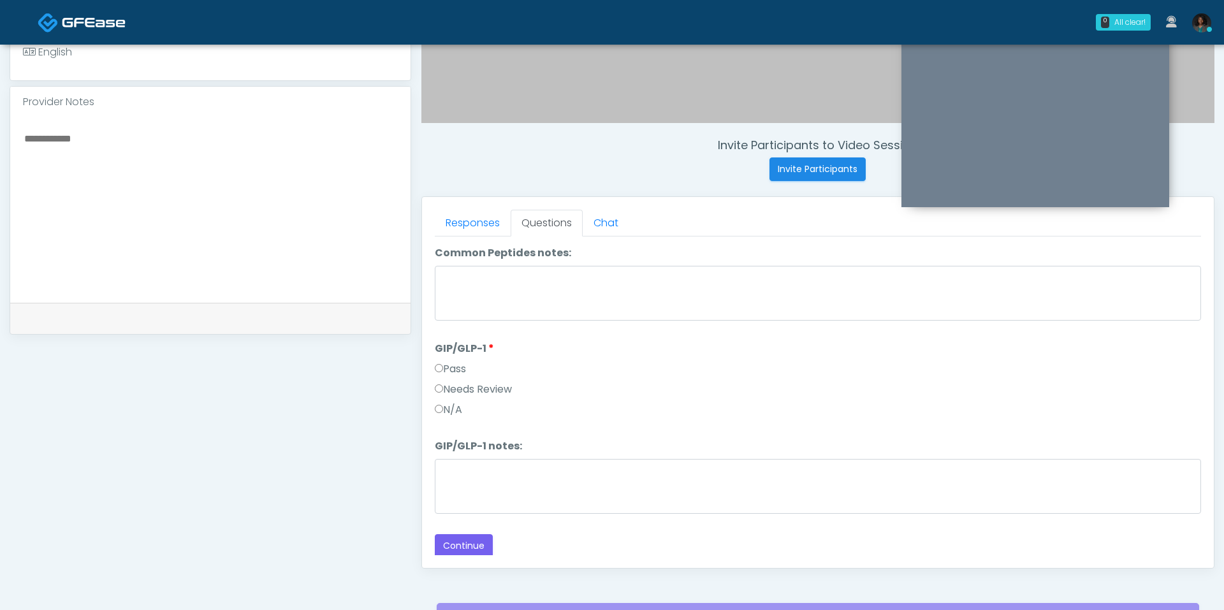
click at [453, 370] on label "Pass" at bounding box center [450, 369] width 31 height 15
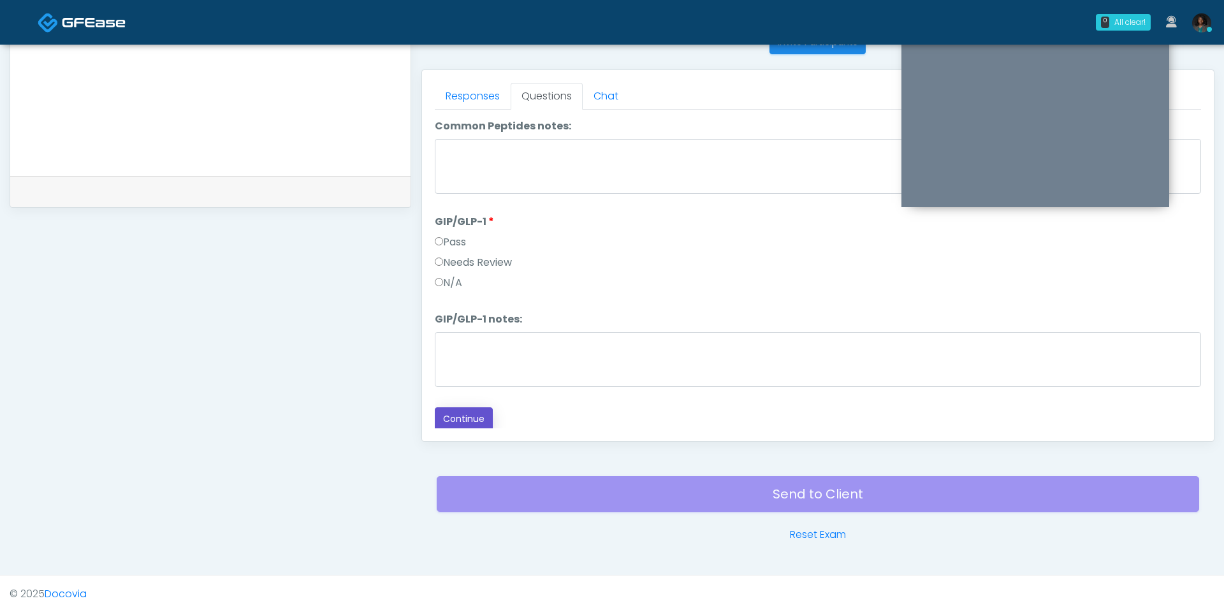
click at [462, 408] on button "Continue" at bounding box center [464, 419] width 58 height 24
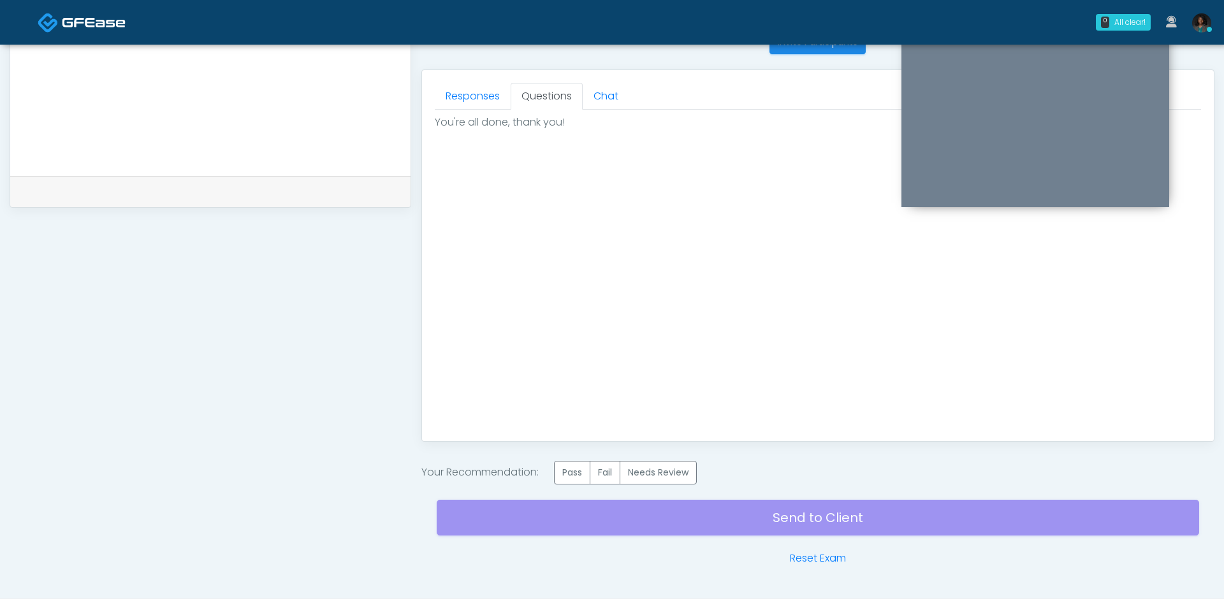
scroll to position [0, 0]
click at [557, 465] on div "Your Recommendation: Pass Fail Needs Review" at bounding box center [817, 473] width 793 height 24
click at [576, 469] on label "Pass" at bounding box center [572, 473] width 36 height 24
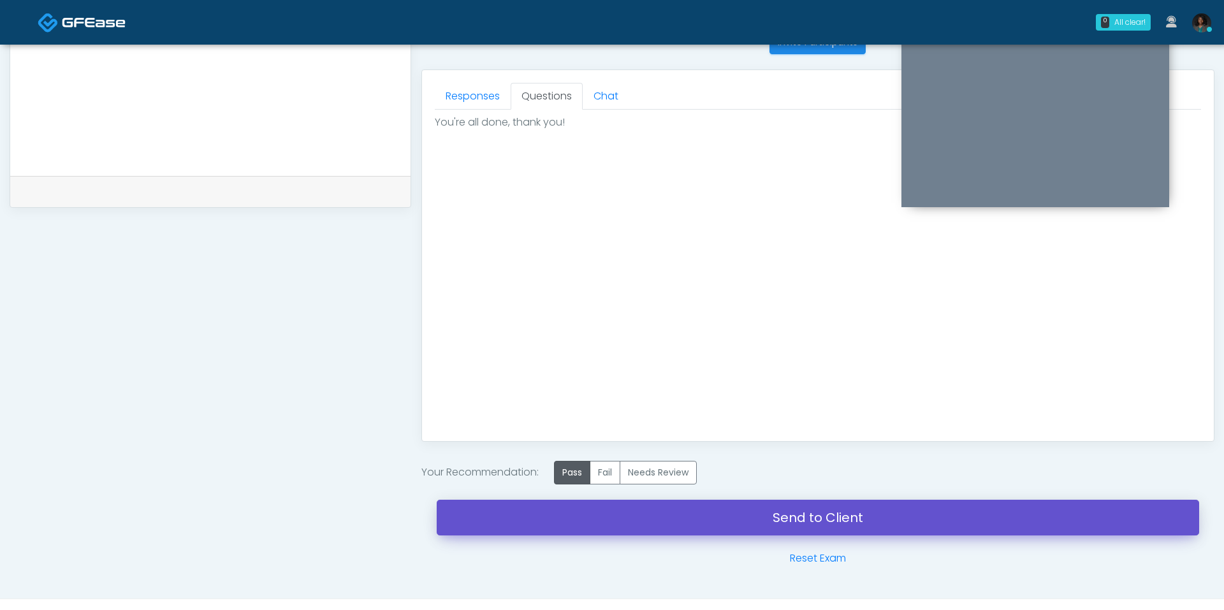
click at [692, 516] on link "Send to Client" at bounding box center [818, 518] width 763 height 36
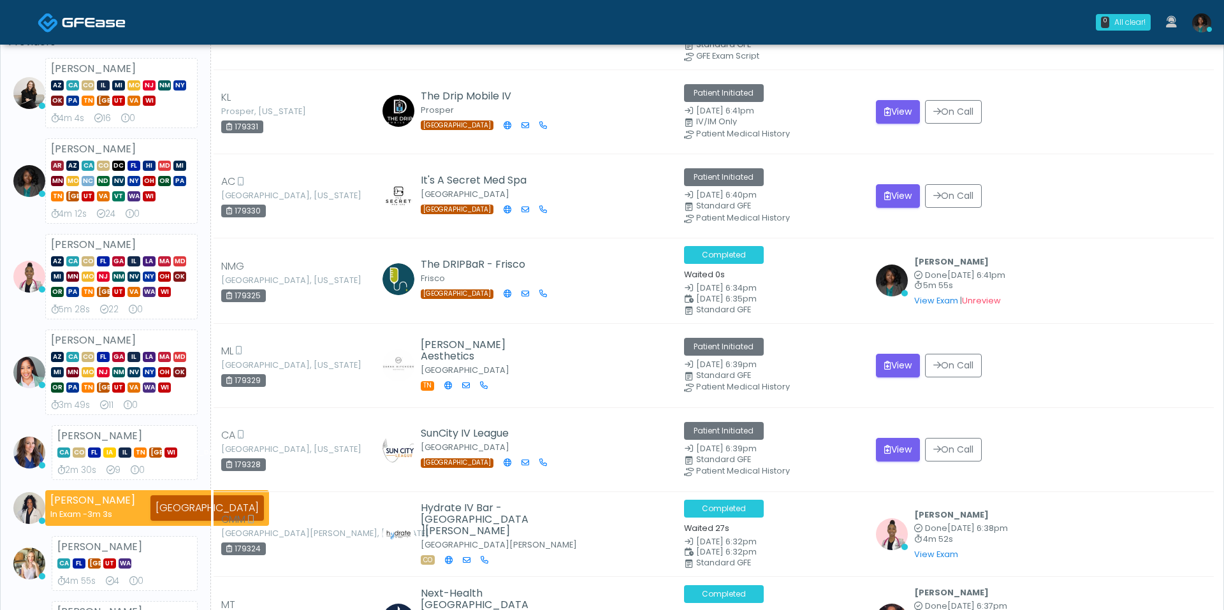
scroll to position [108, 0]
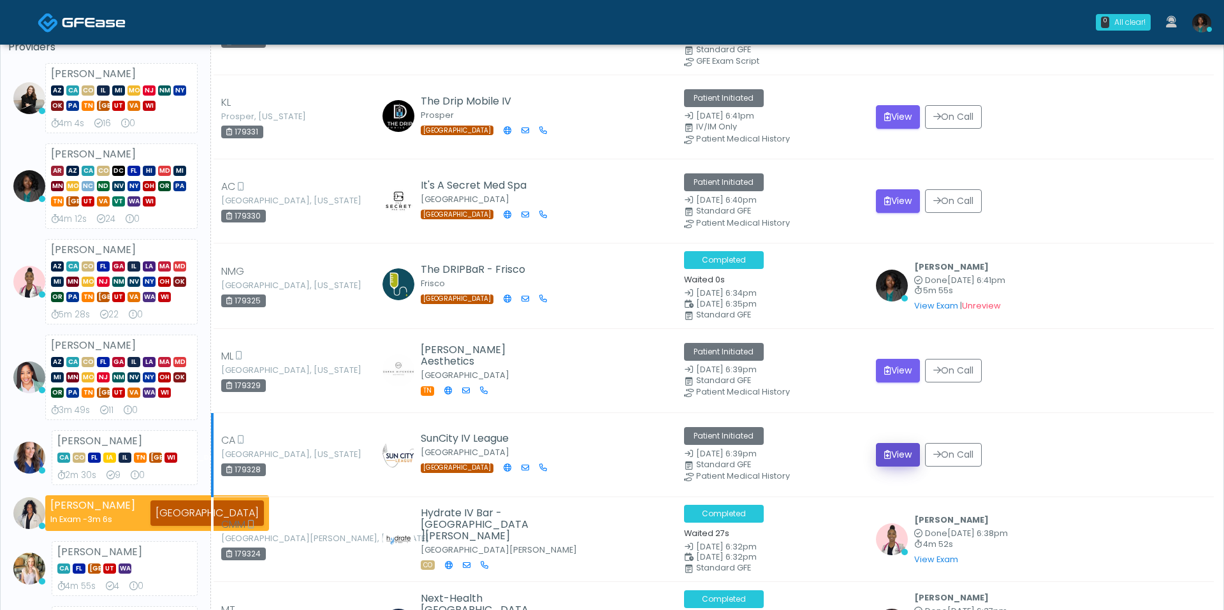
click at [880, 452] on button "View" at bounding box center [898, 455] width 44 height 24
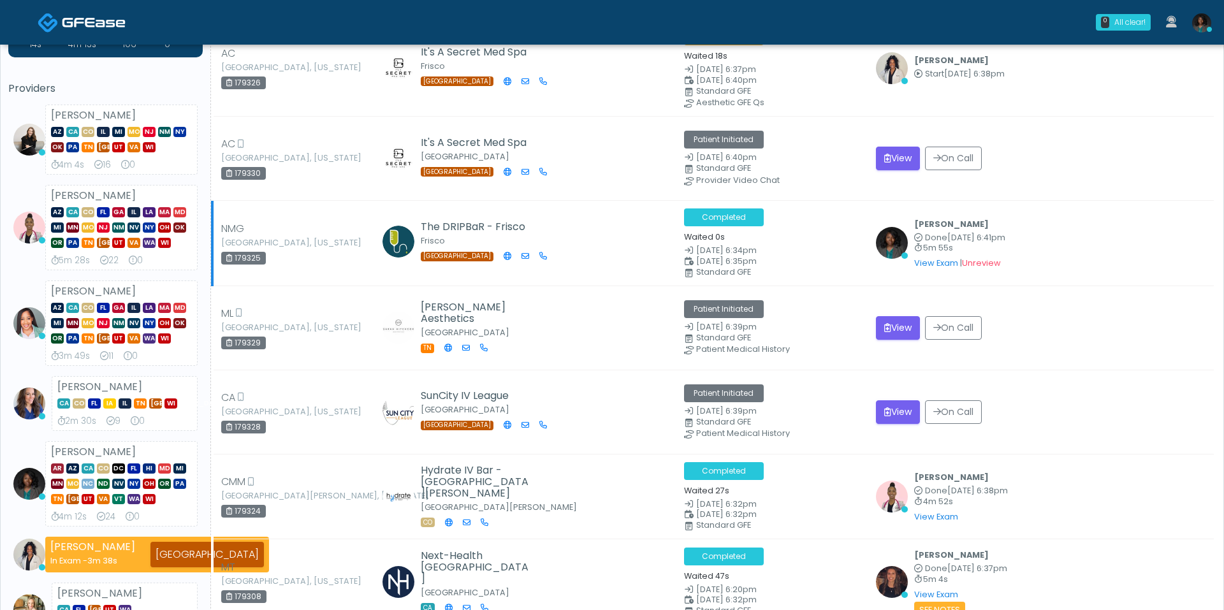
scroll to position [66, 0]
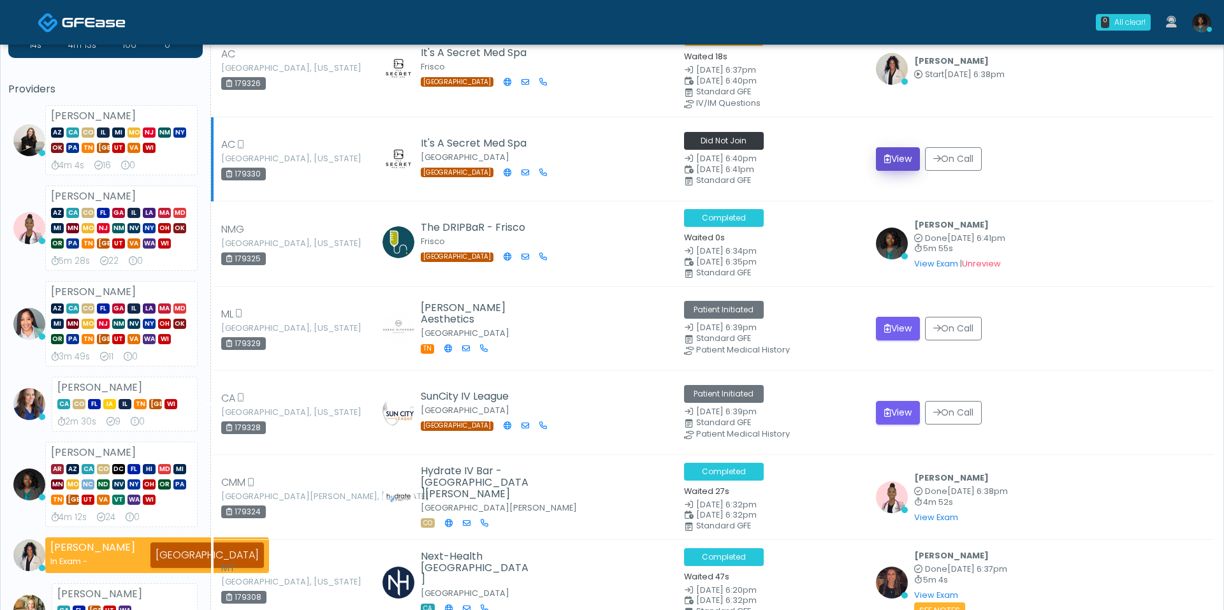
click at [889, 155] on icon "submit" at bounding box center [887, 158] width 7 height 9
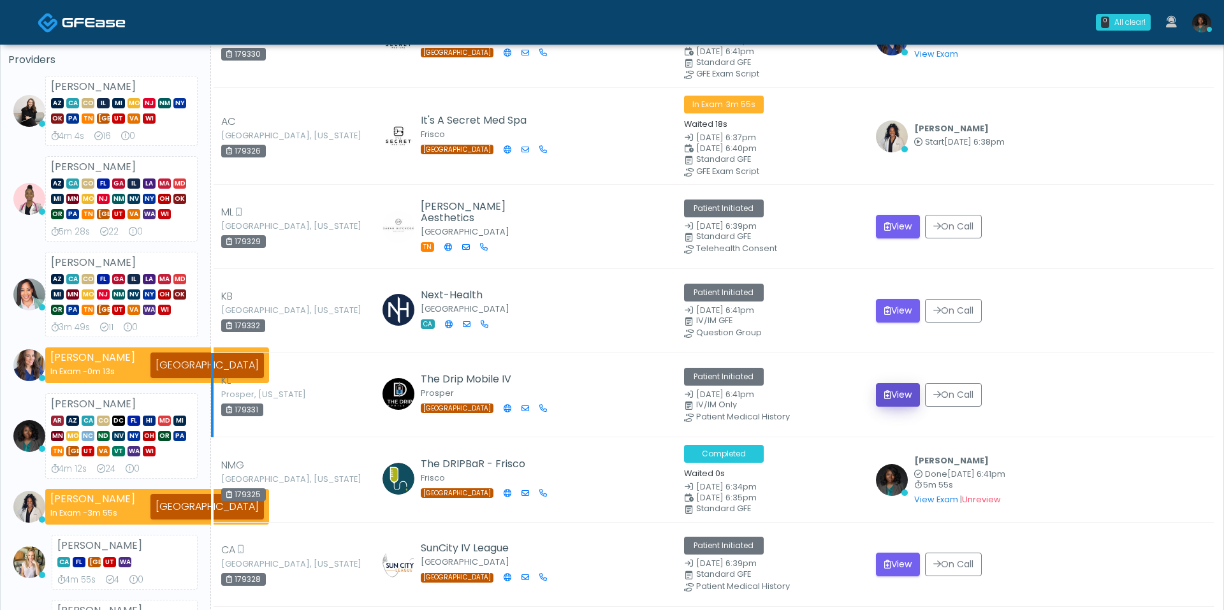
click at [902, 390] on button "View" at bounding box center [898, 395] width 44 height 24
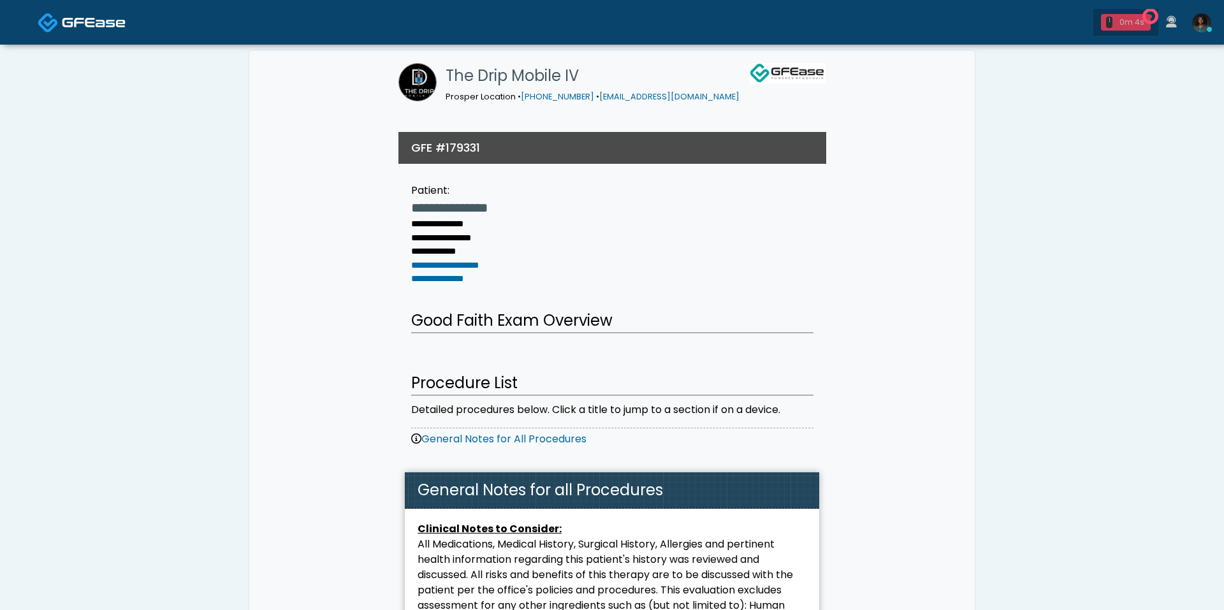
click at [1119, 23] on div "0m 4s" at bounding box center [1132, 22] width 28 height 11
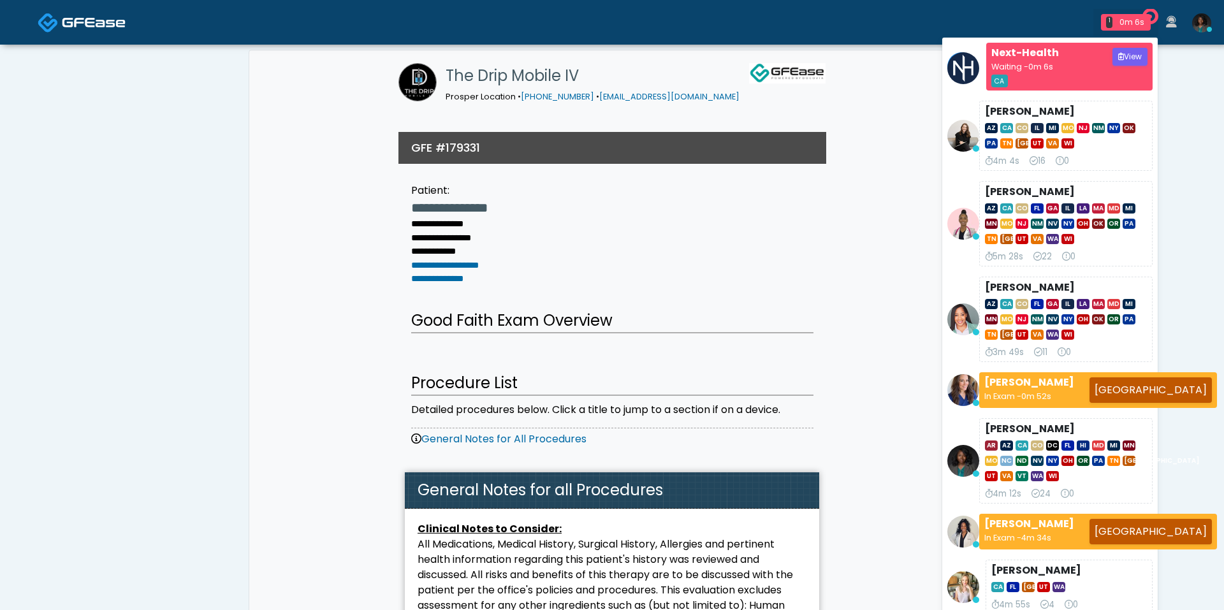
click at [792, 93] on div "The Drip Mobile IV Prosper Location • [PHONE_NUMBER] • [EMAIL_ADDRESS][DOMAIN_N…" at bounding box center [611, 87] width 427 height 75
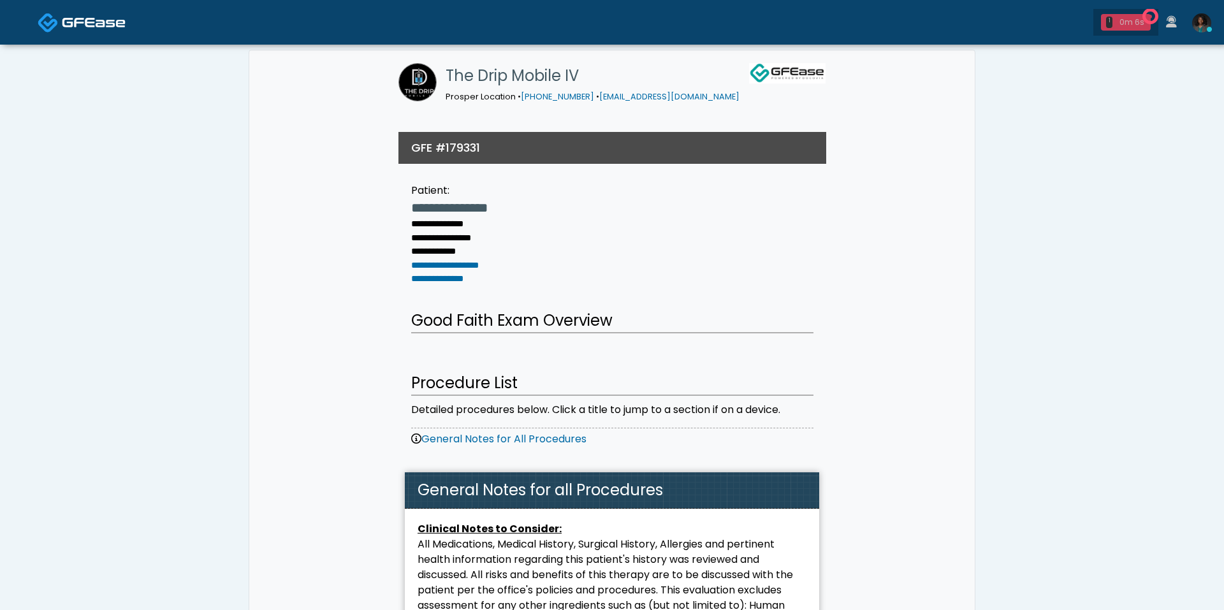
click at [1120, 13] on link "1 0m 6s" at bounding box center [1125, 22] width 65 height 27
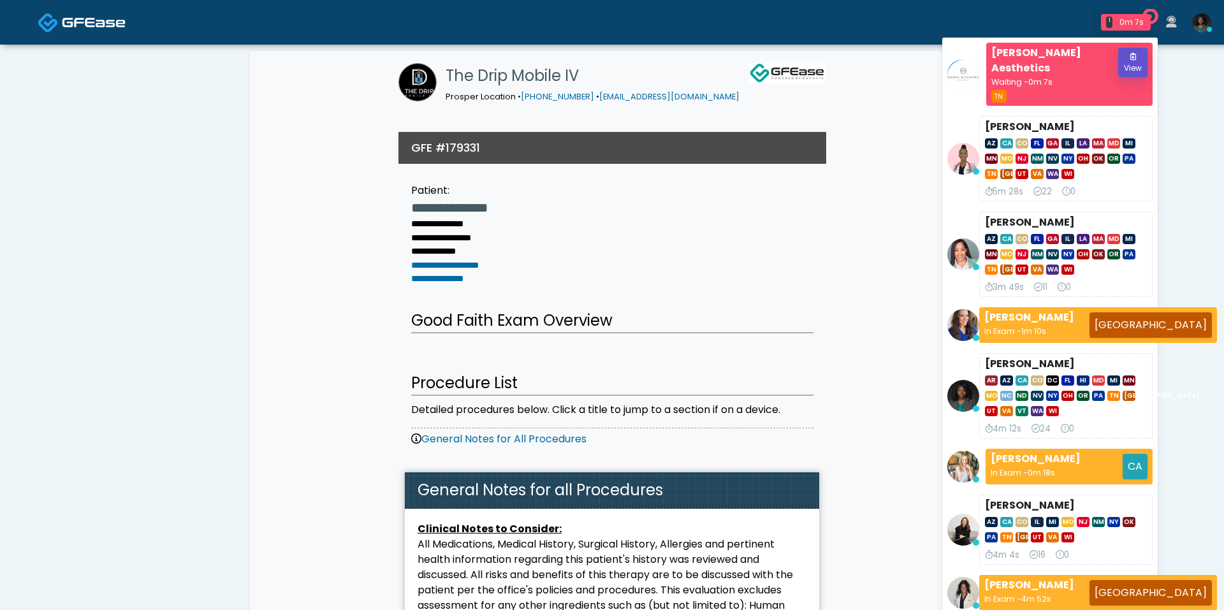
click at [1134, 68] on button "View" at bounding box center [1132, 62] width 29 height 29
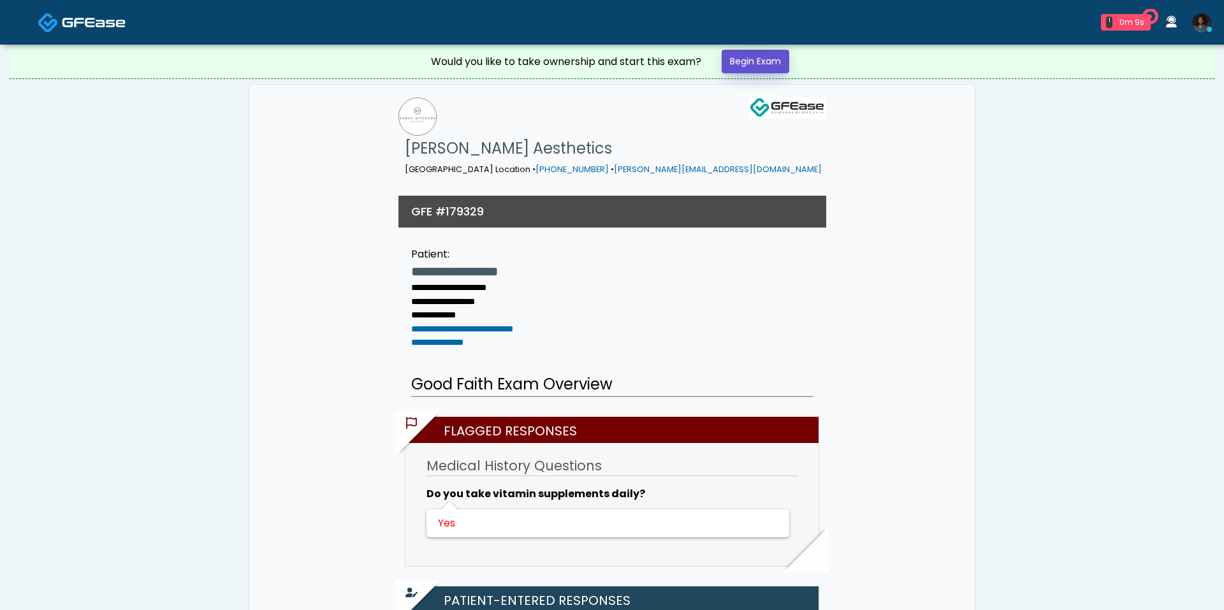
click at [759, 62] on link "Begin Exam" at bounding box center [756, 62] width 68 height 24
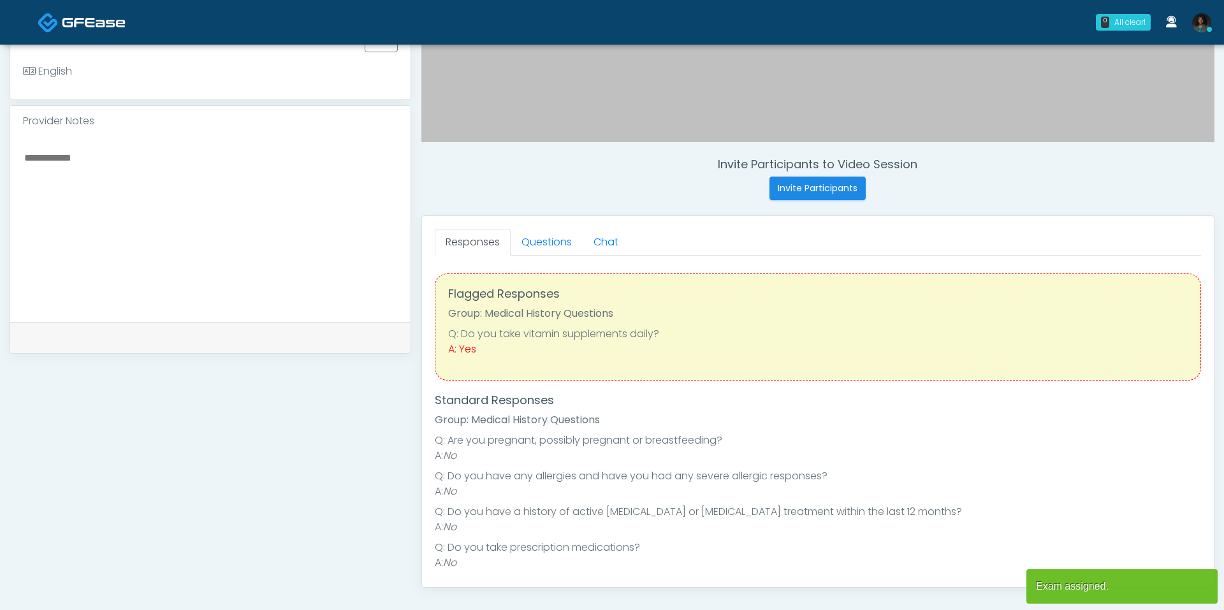
scroll to position [398, 0]
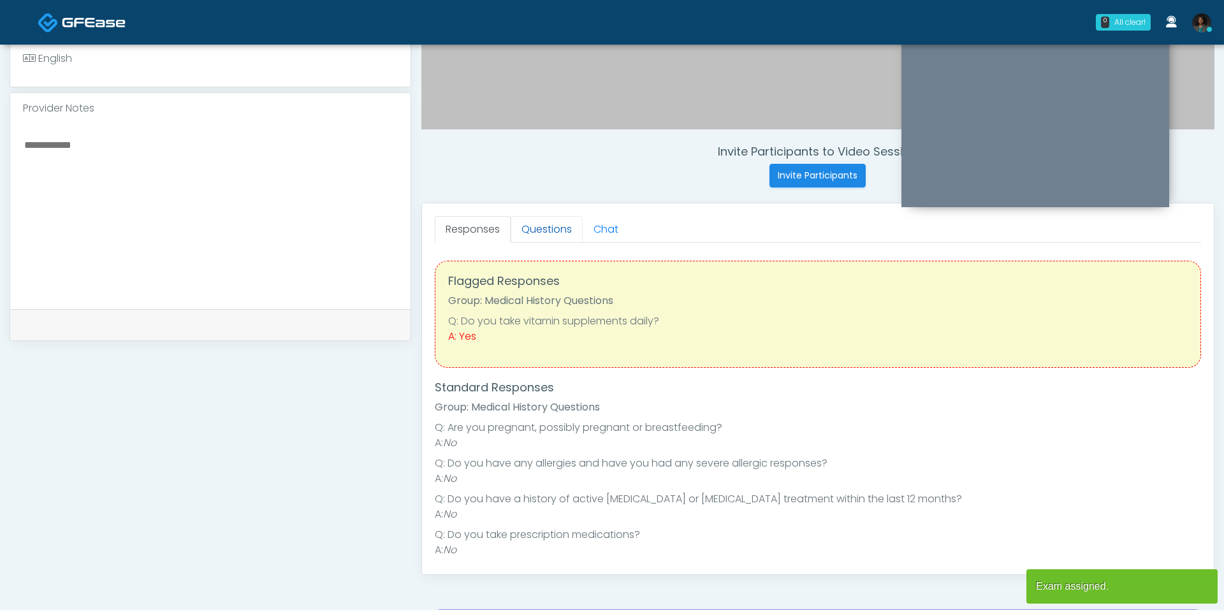
click at [562, 226] on link "Questions" at bounding box center [547, 229] width 72 height 27
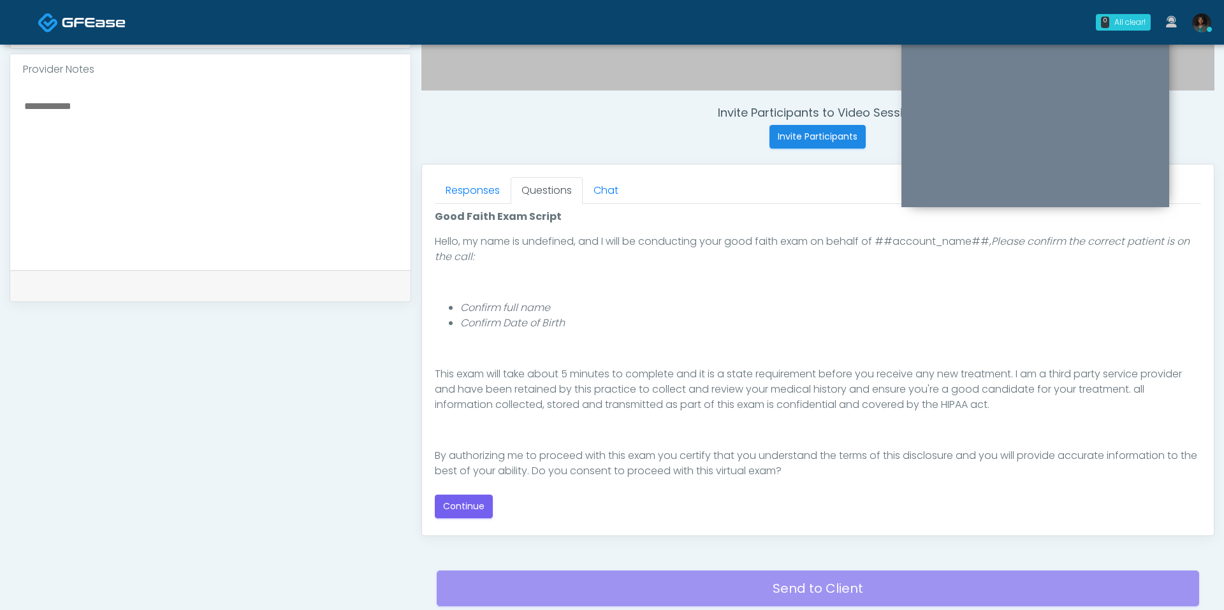
scroll to position [102, 0]
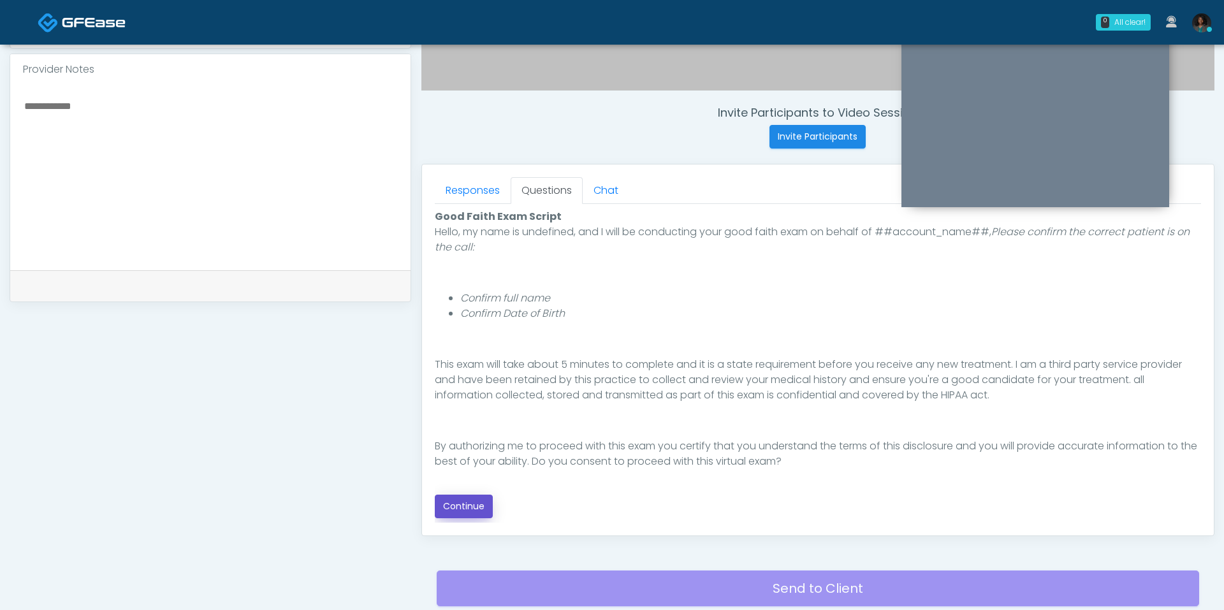
click at [463, 506] on button "Continue" at bounding box center [464, 507] width 58 height 24
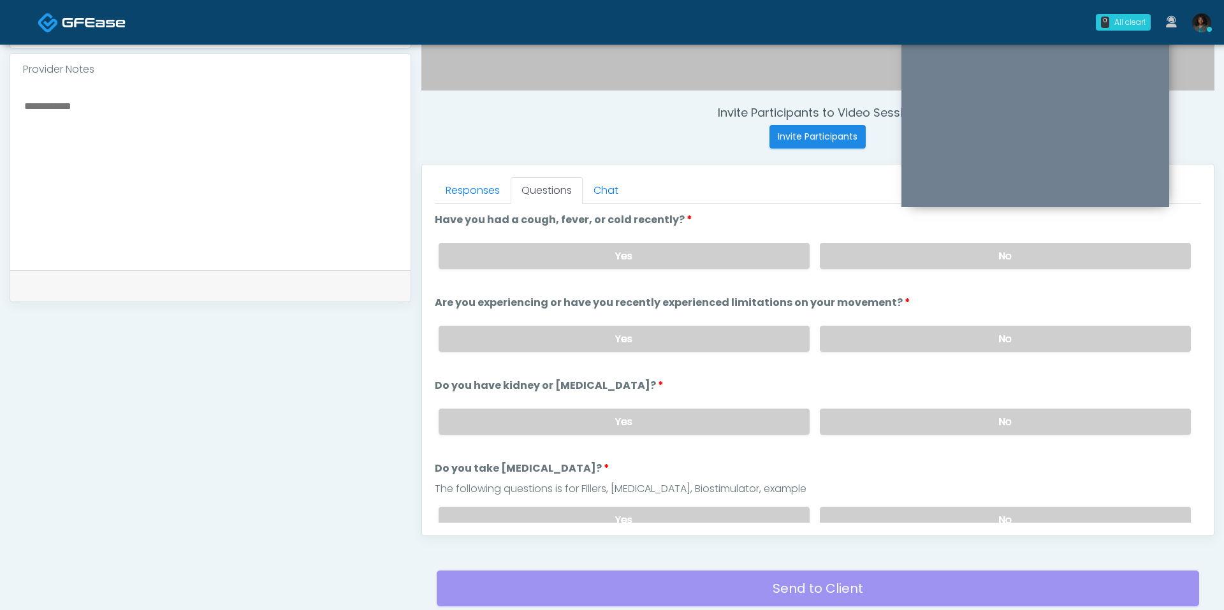
scroll to position [532, 0]
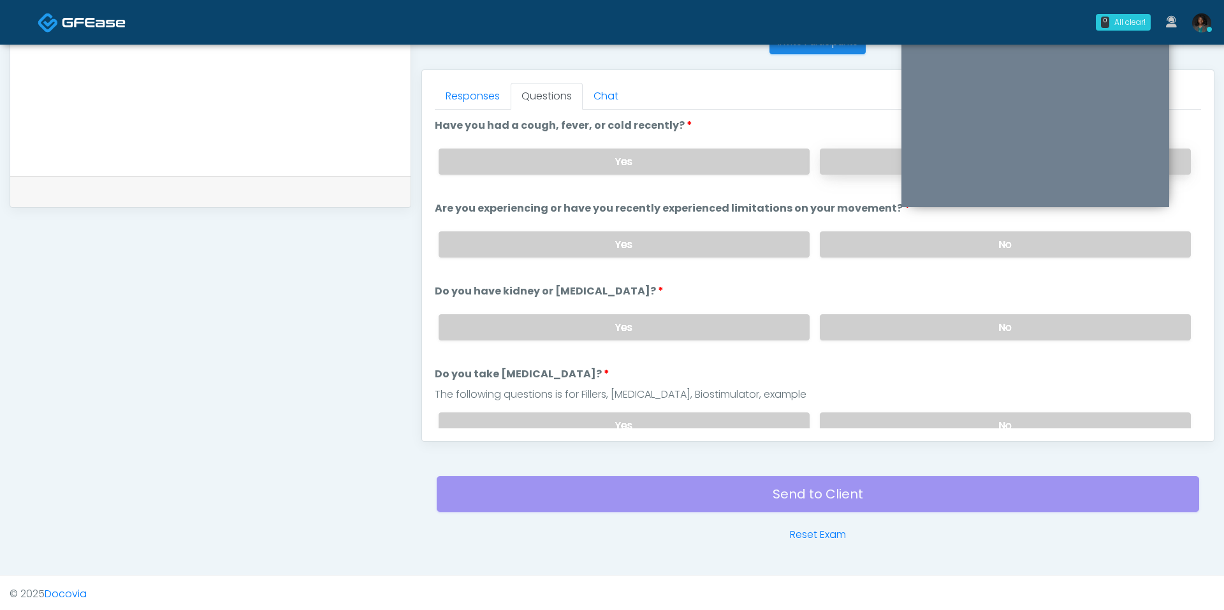
click at [865, 165] on label "No" at bounding box center [1005, 162] width 371 height 26
click at [865, 232] on label "No" at bounding box center [1005, 244] width 371 height 26
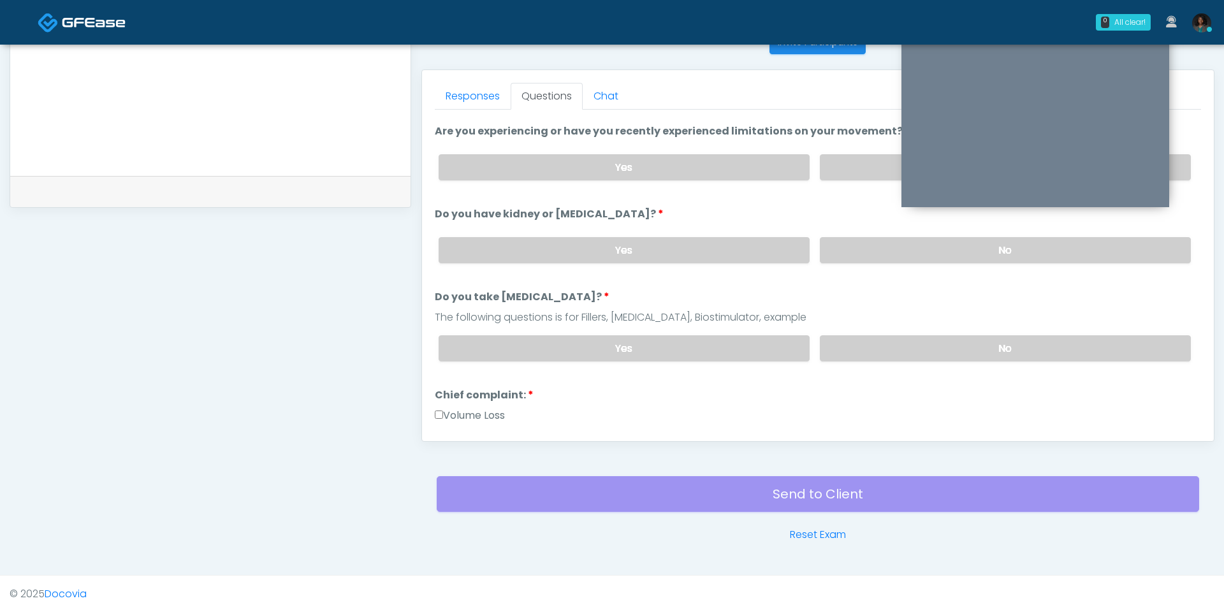
scroll to position [82, 0]
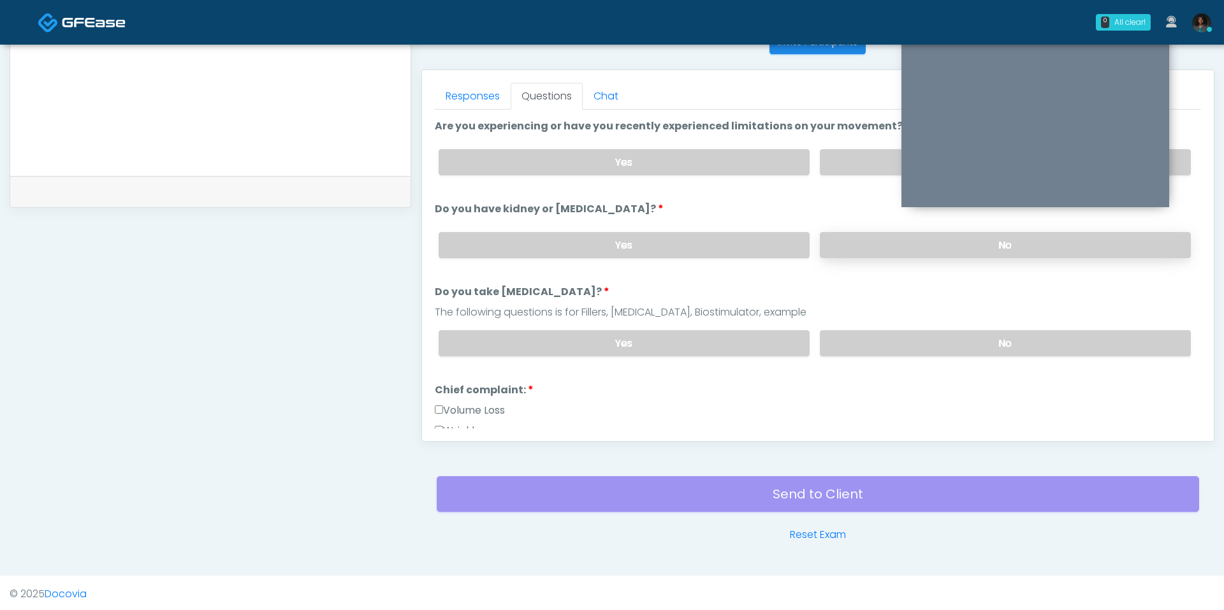
click at [925, 248] on label "No" at bounding box center [1005, 245] width 371 height 26
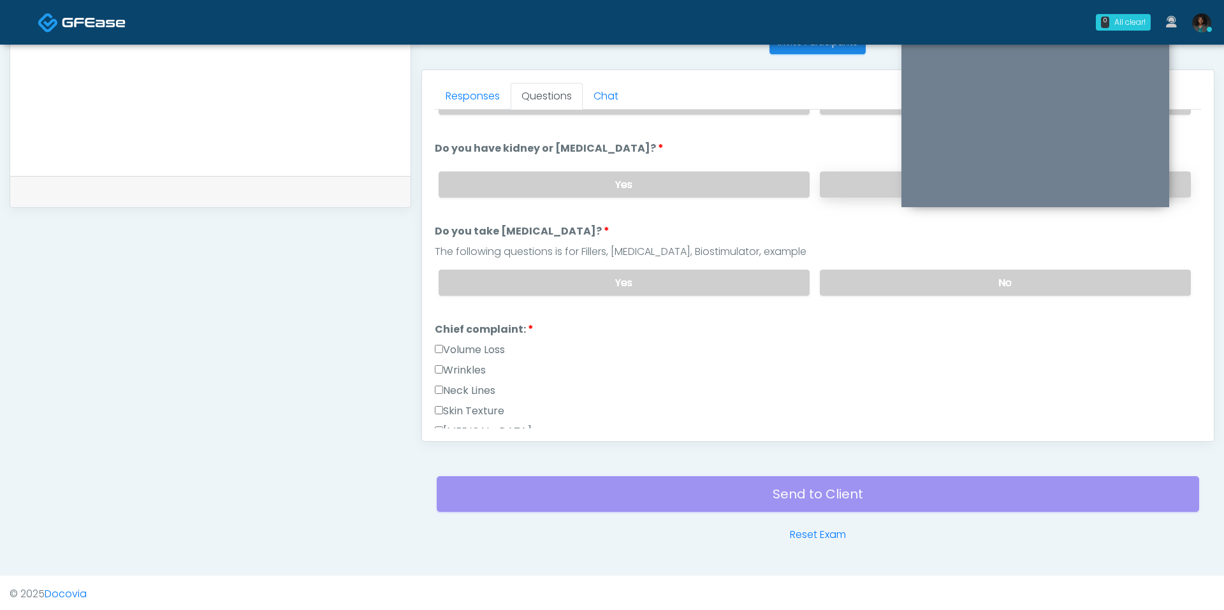
scroll to position [153, 0]
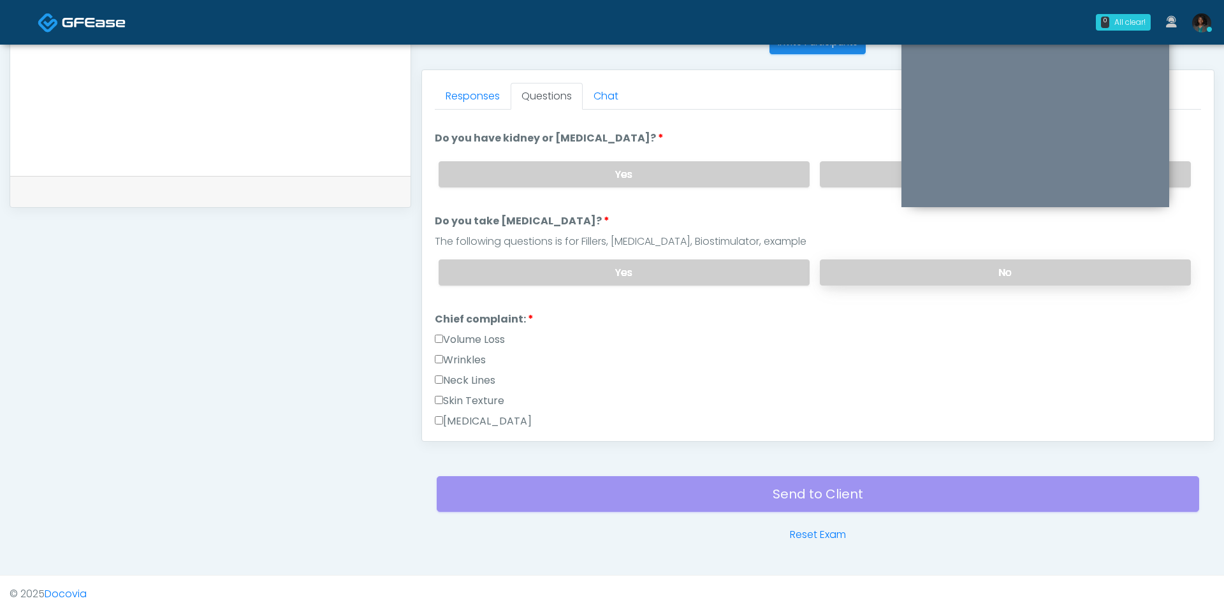
click at [892, 268] on label "No" at bounding box center [1005, 273] width 371 height 26
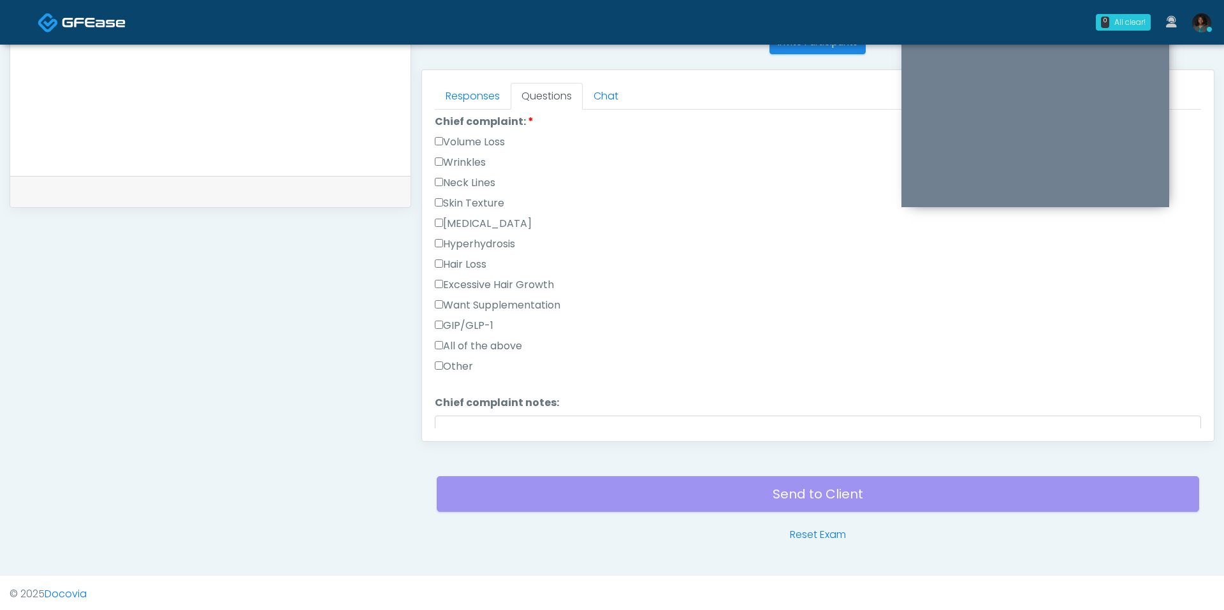
scroll to position [353, 0]
click at [451, 153] on label "Wrinkles" at bounding box center [460, 160] width 51 height 15
click at [460, 363] on label "Other" at bounding box center [454, 364] width 38 height 15
click at [464, 156] on label "Wrinkles" at bounding box center [460, 160] width 51 height 15
click at [485, 415] on textarea "Chief complaint notes:" at bounding box center [818, 441] width 766 height 55
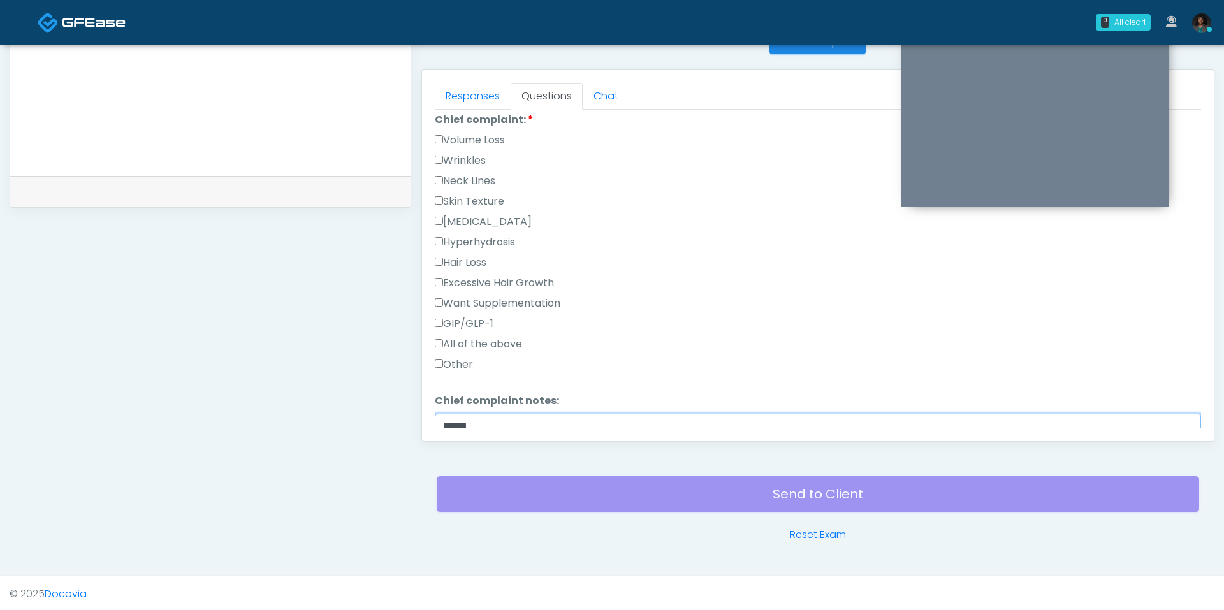
click at [444, 416] on textarea "*****" at bounding box center [818, 441] width 766 height 55
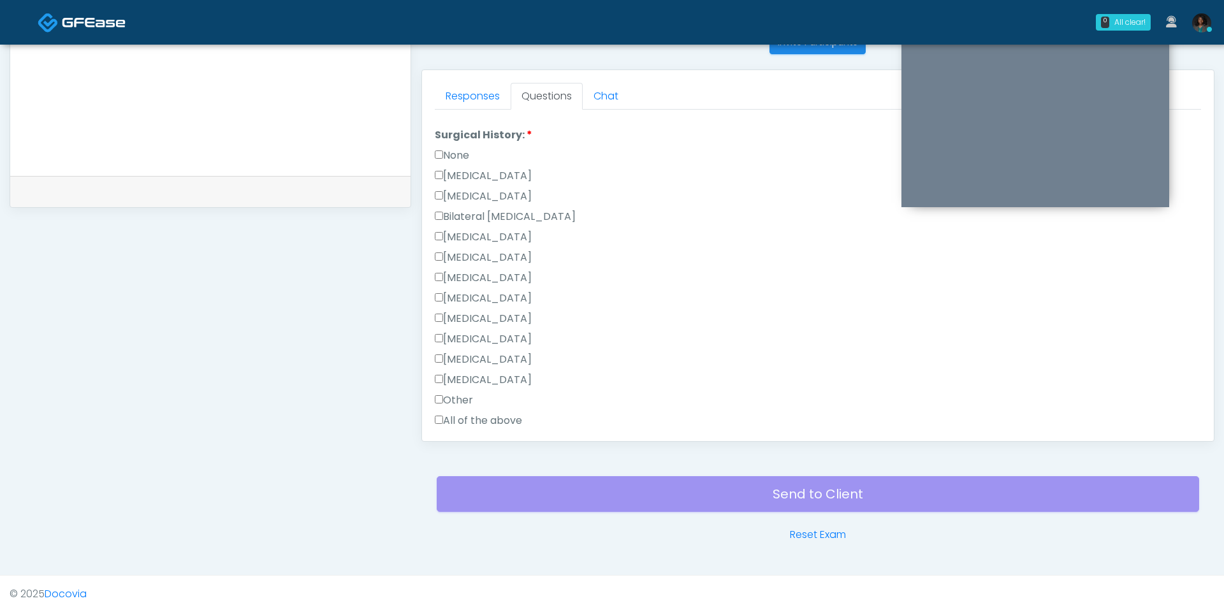
scroll to position [723, 0]
type textarea "**********"
click at [452, 144] on label "None" at bounding box center [452, 146] width 34 height 15
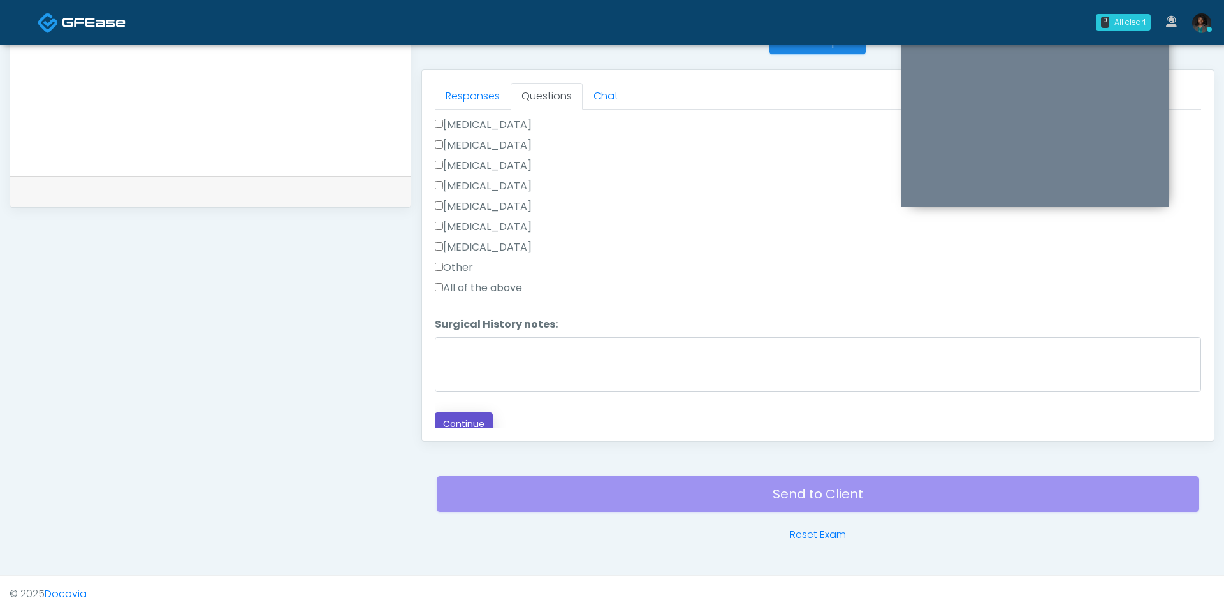
click at [479, 417] on button "Continue" at bounding box center [464, 425] width 58 height 24
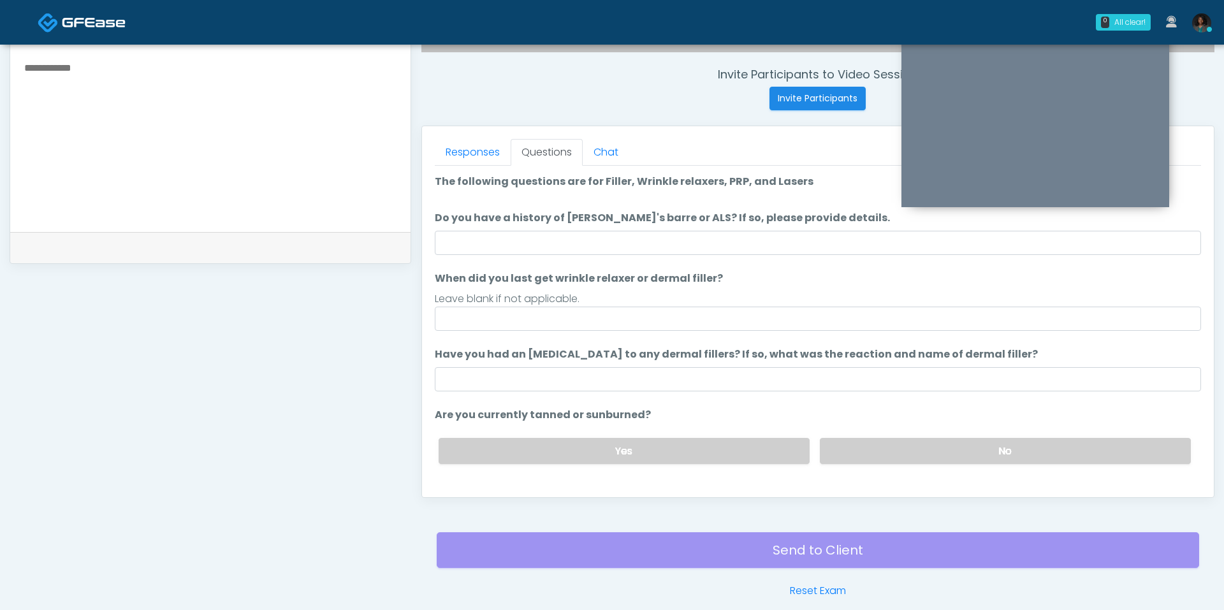
scroll to position [479, 0]
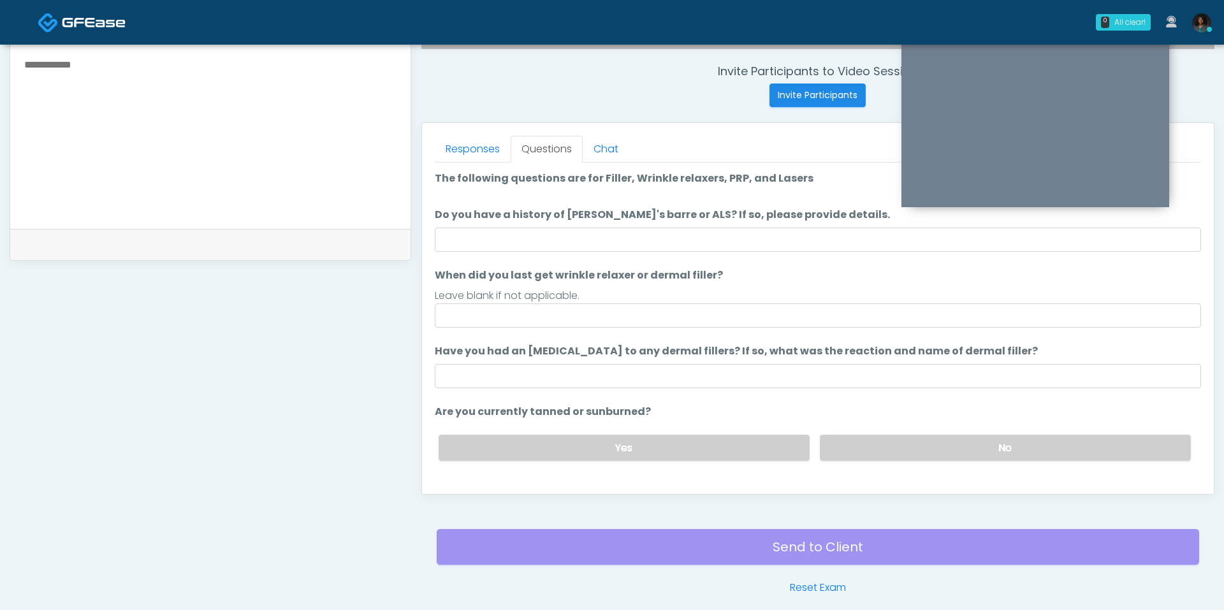
click at [685, 198] on ol "The following questions are for Filler, Wrinkle relaxers, PRP, and Lasers The f…" at bounding box center [818, 359] width 766 height 376
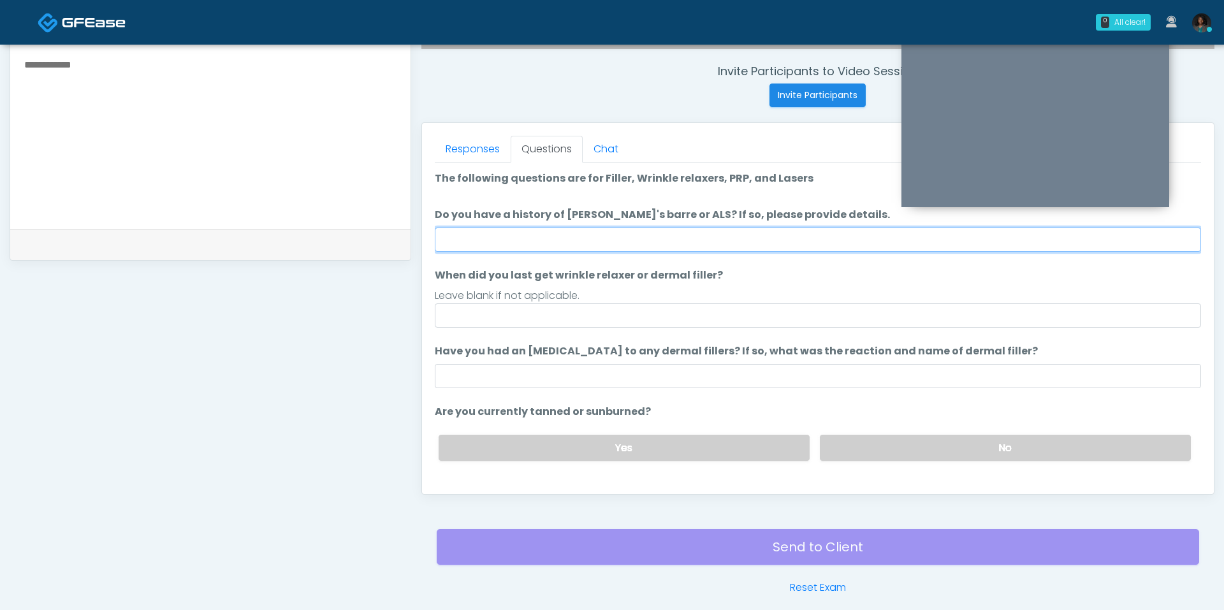
click at [661, 238] on input "Do you have a history of Guillain's barre or ALS? If so, please provide details." at bounding box center [818, 240] width 766 height 24
type input "*"
type input "**"
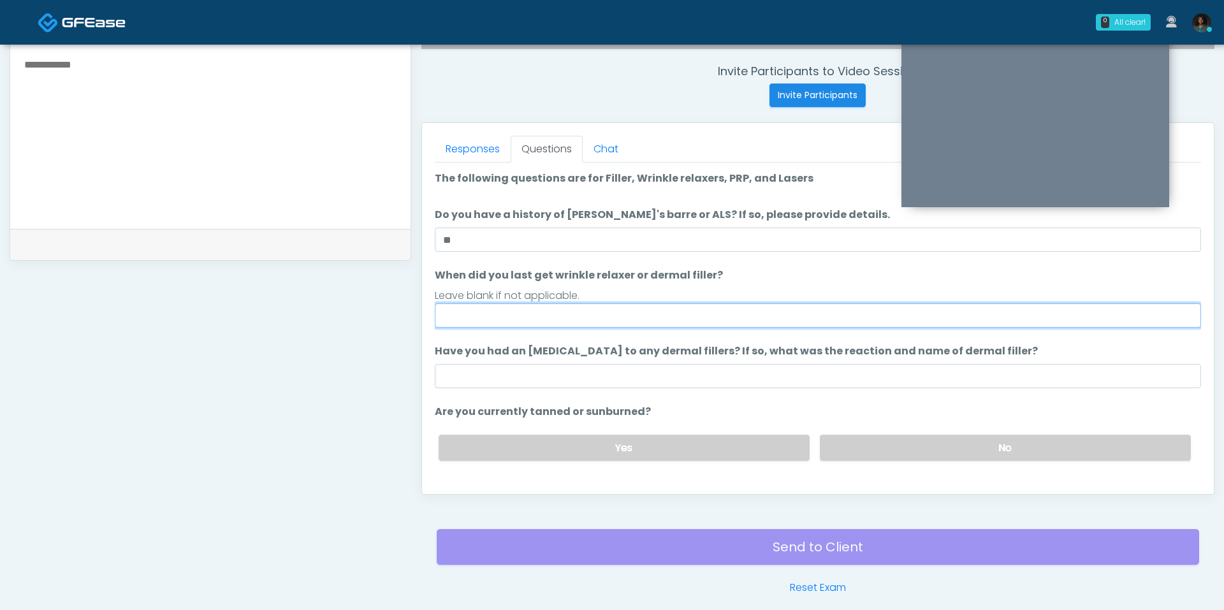
click at [573, 321] on input "When did you last get wrinkle relaxer or dermal filler?" at bounding box center [818, 315] width 766 height 24
type input "*"
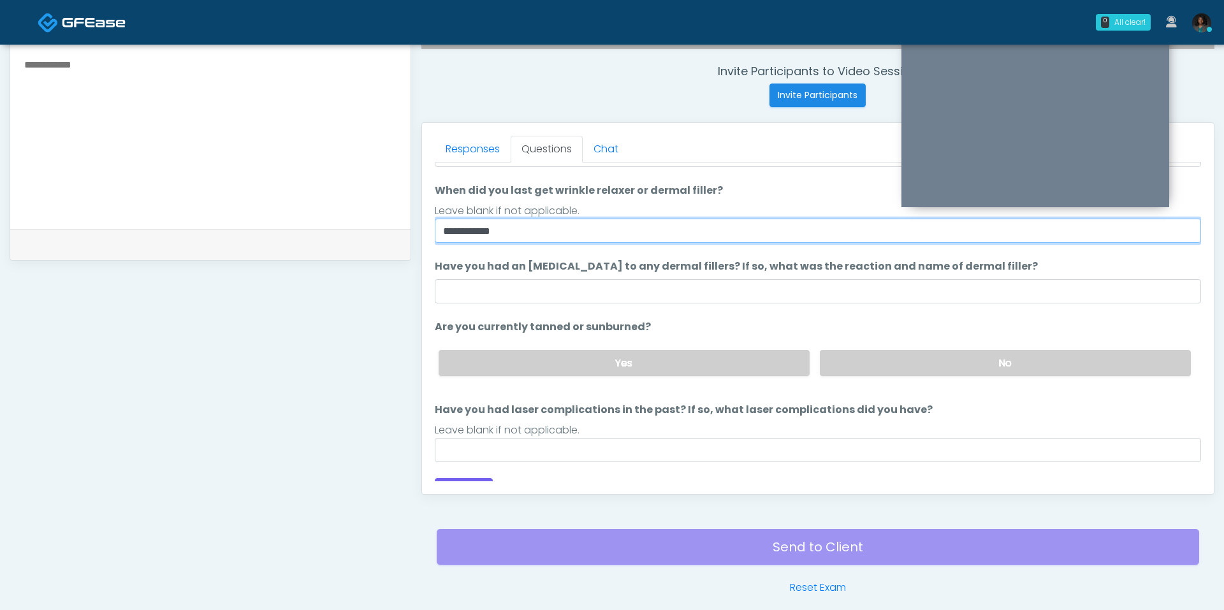
scroll to position [96, 0]
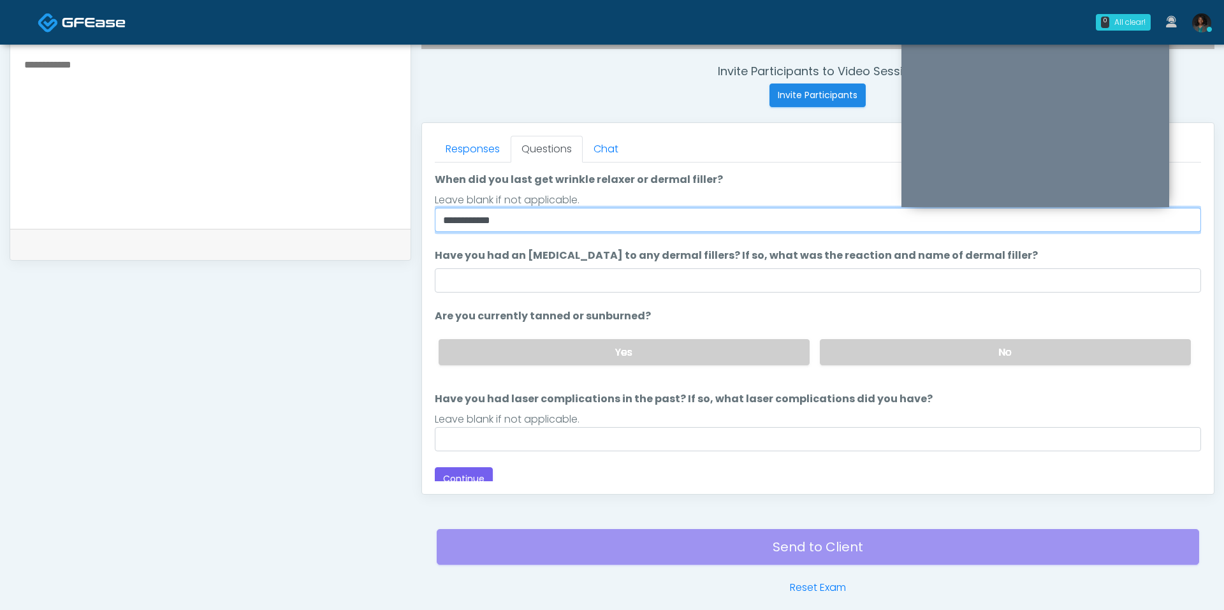
type input "**********"
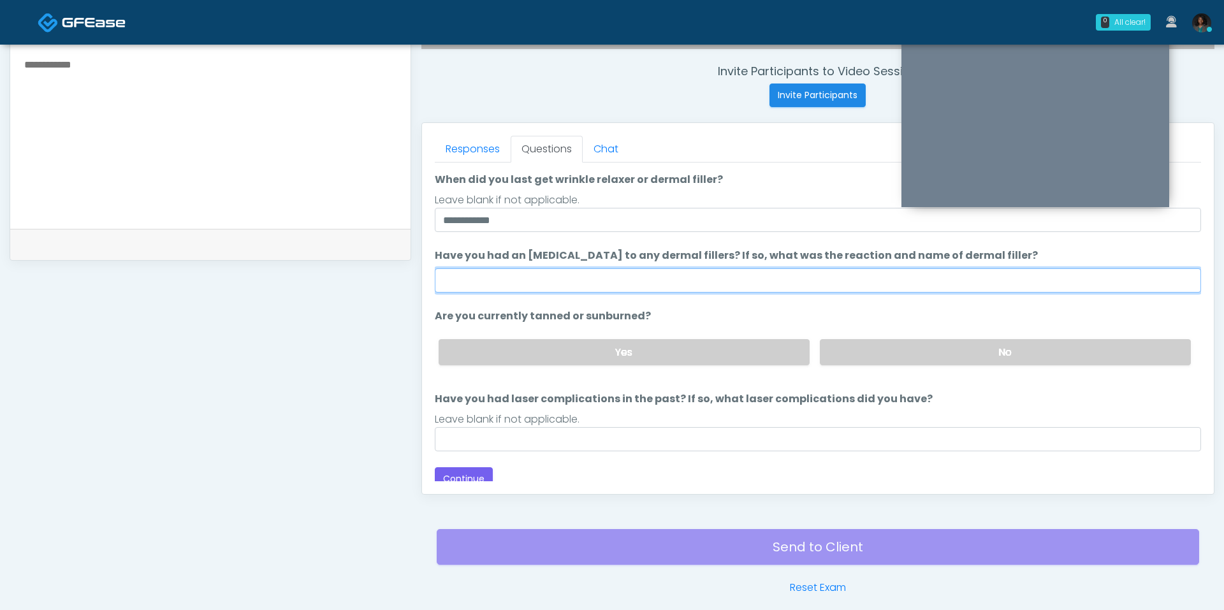
click at [632, 273] on input "Have you had an allergic response to any dermal fillers? If so, what was the re…" at bounding box center [818, 280] width 766 height 24
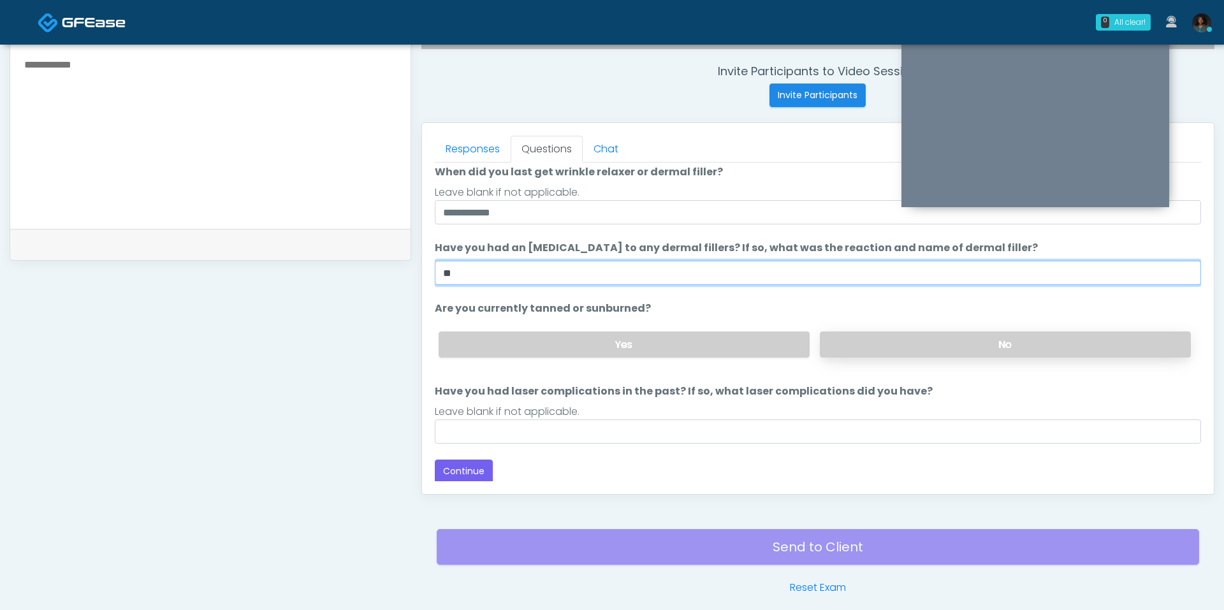
type input "**"
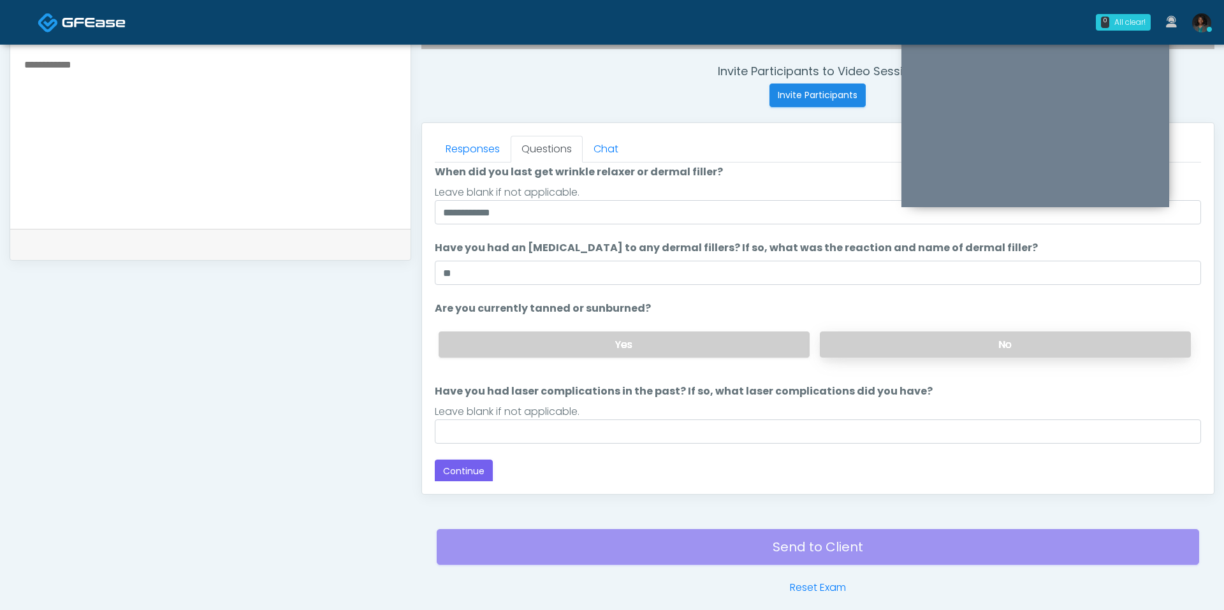
click at [908, 350] on label "No" at bounding box center [1005, 345] width 371 height 26
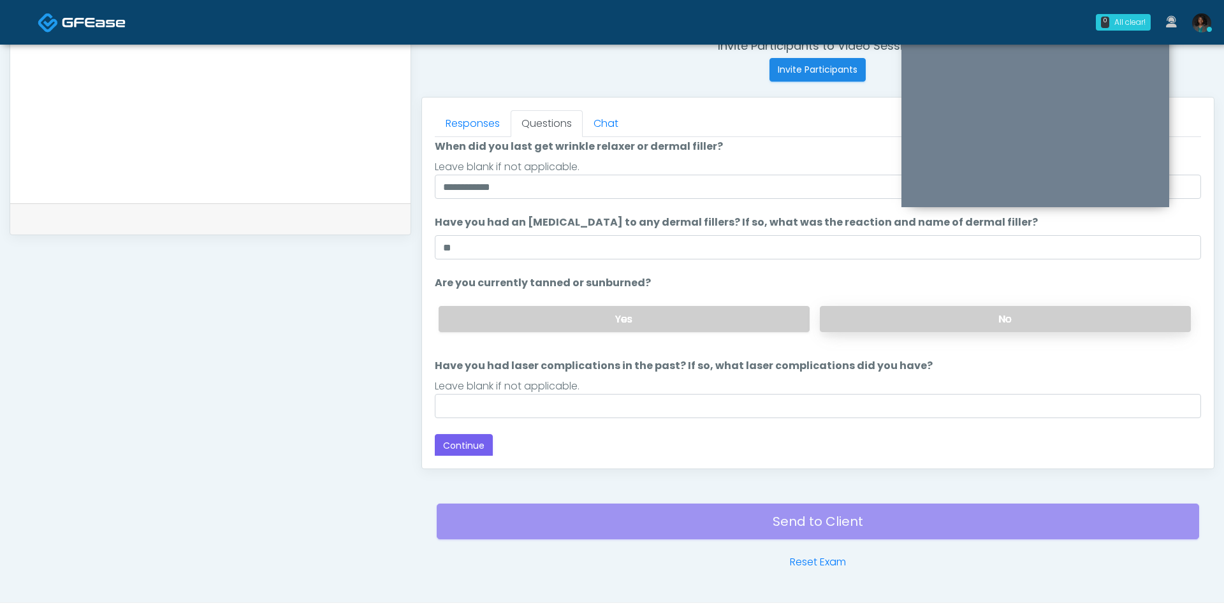
scroll to position [515, 0]
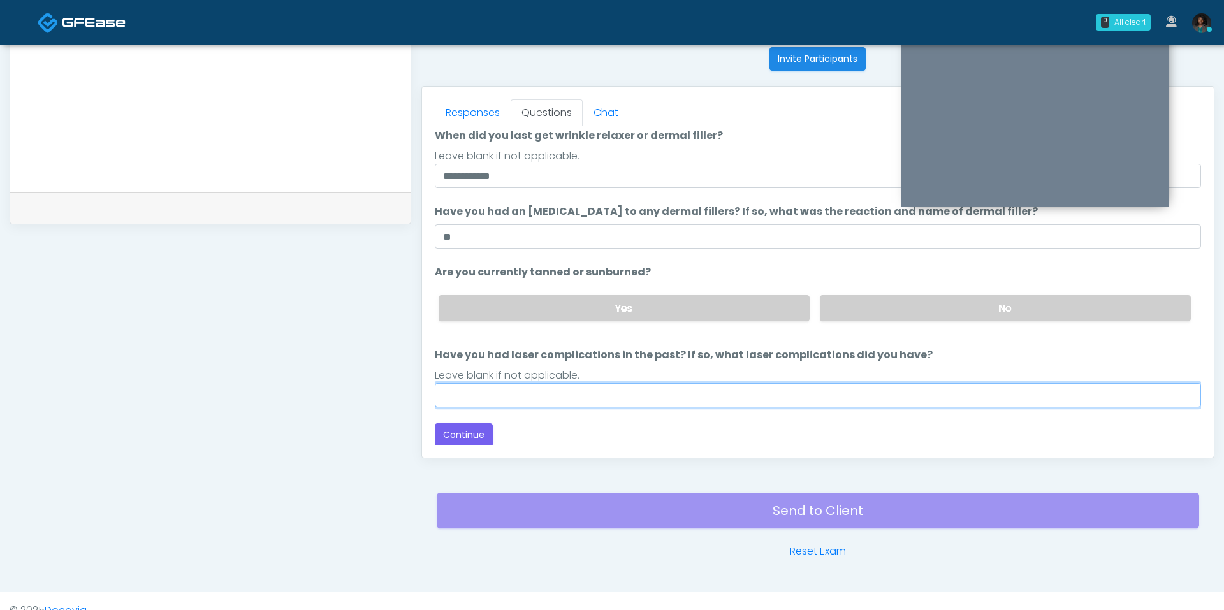
click at [641, 400] on input "Have you had laser complications in the past? If so, what laser complications d…" at bounding box center [818, 395] width 766 height 24
type input "*"
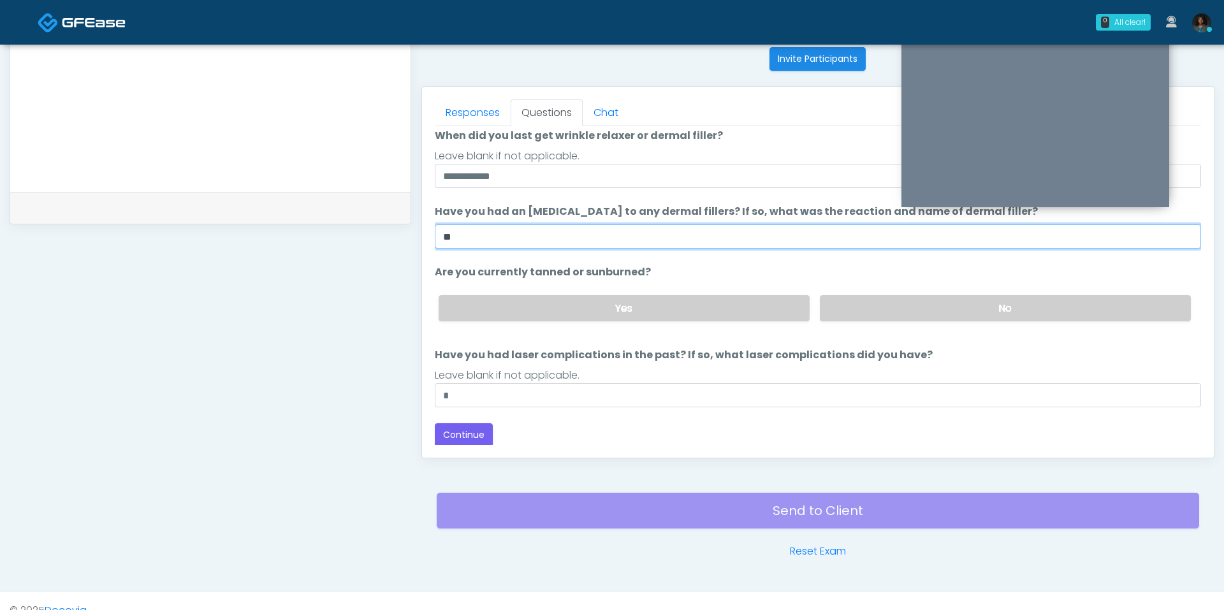
click at [539, 227] on input "**" at bounding box center [818, 236] width 766 height 24
click at [534, 235] on input "**" at bounding box center [818, 236] width 766 height 24
type input "***"
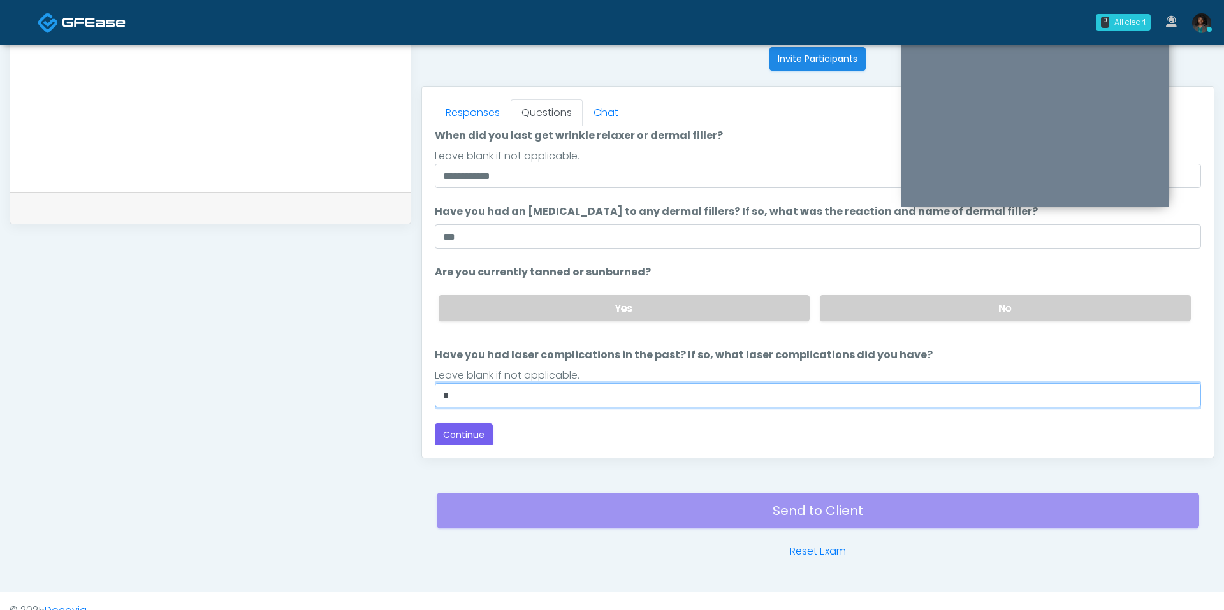
click at [492, 383] on input "*" at bounding box center [818, 395] width 766 height 24
click at [490, 385] on input "*" at bounding box center [818, 395] width 766 height 24
type input "**"
click at [476, 434] on button "Continue" at bounding box center [464, 435] width 58 height 24
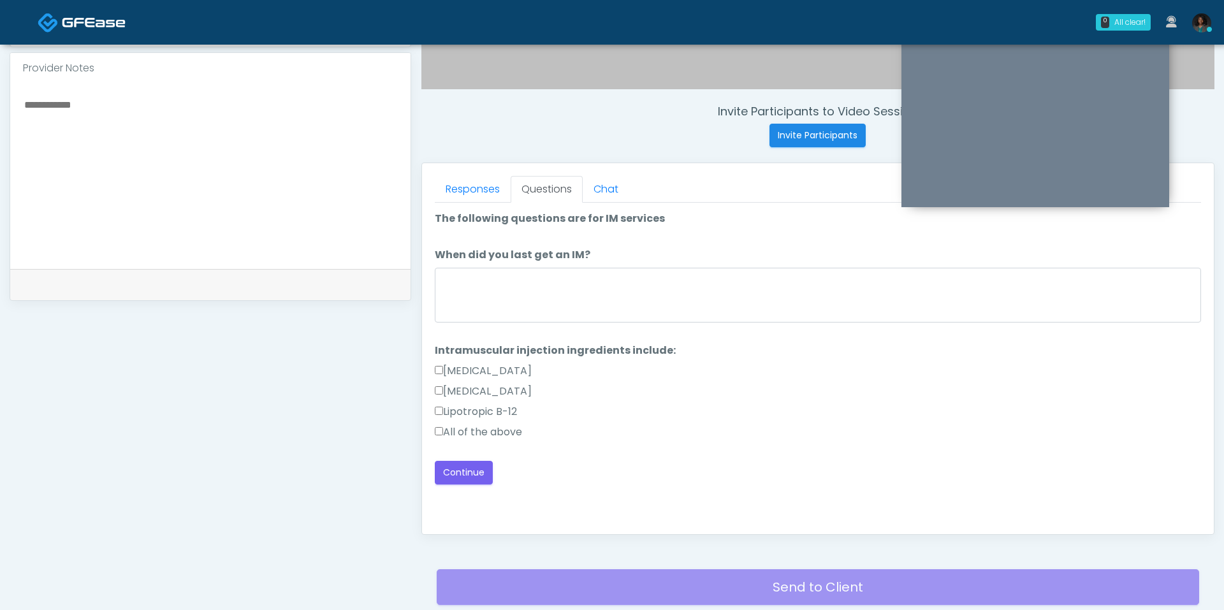
scroll to position [438, 0]
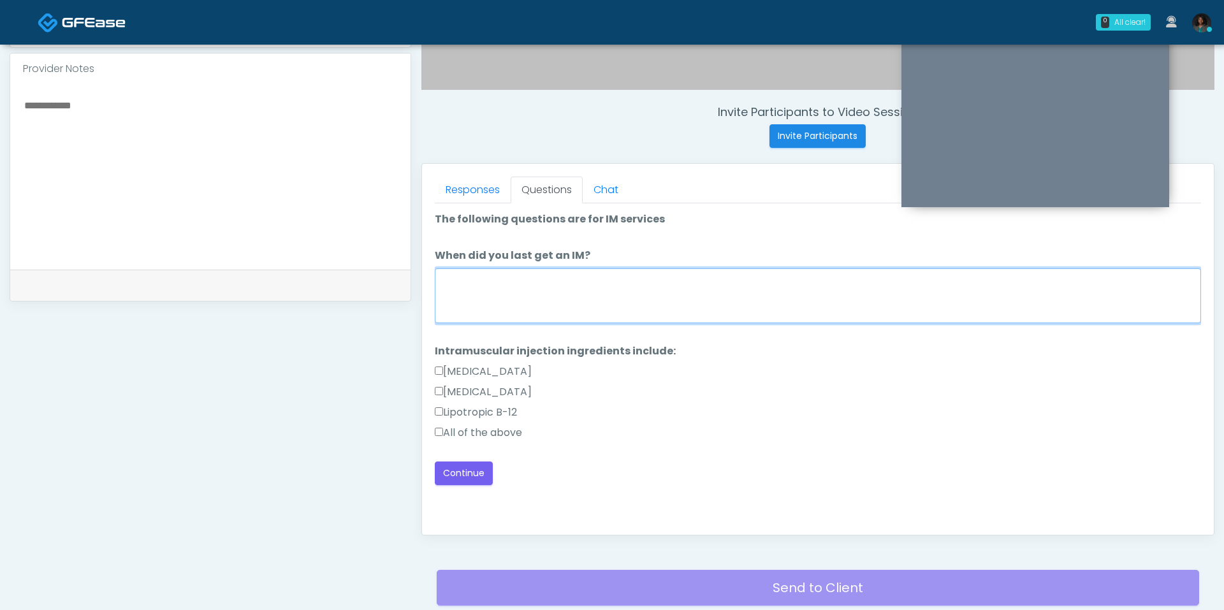
click at [530, 282] on textarea "When did you last get an IM?" at bounding box center [818, 295] width 766 height 55
type textarea "*"
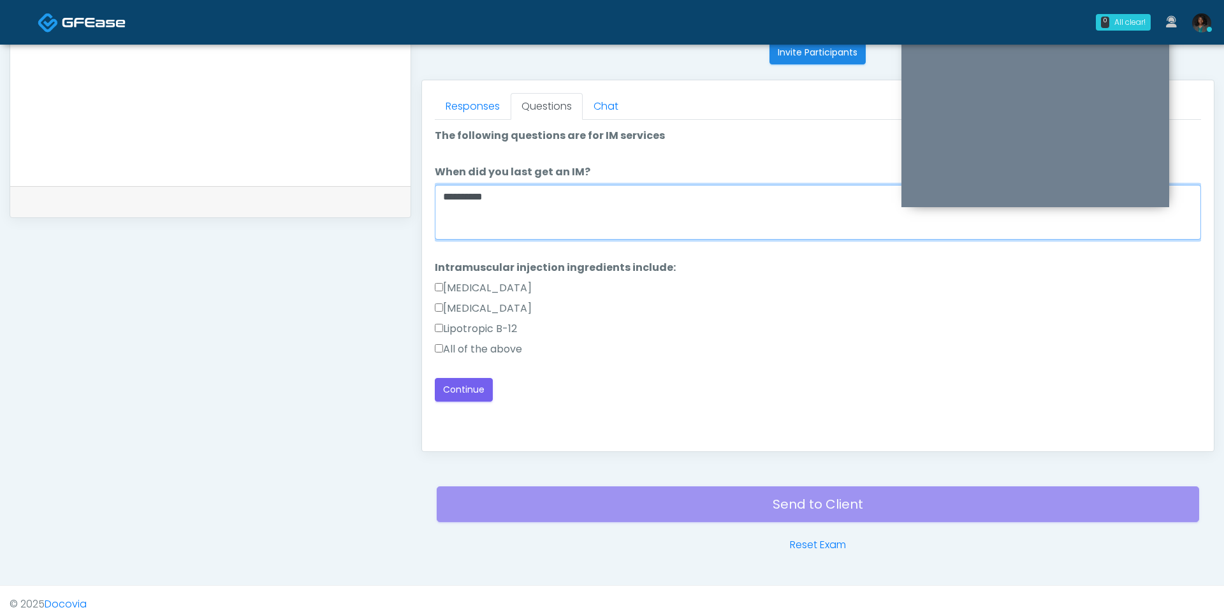
scroll to position [524, 0]
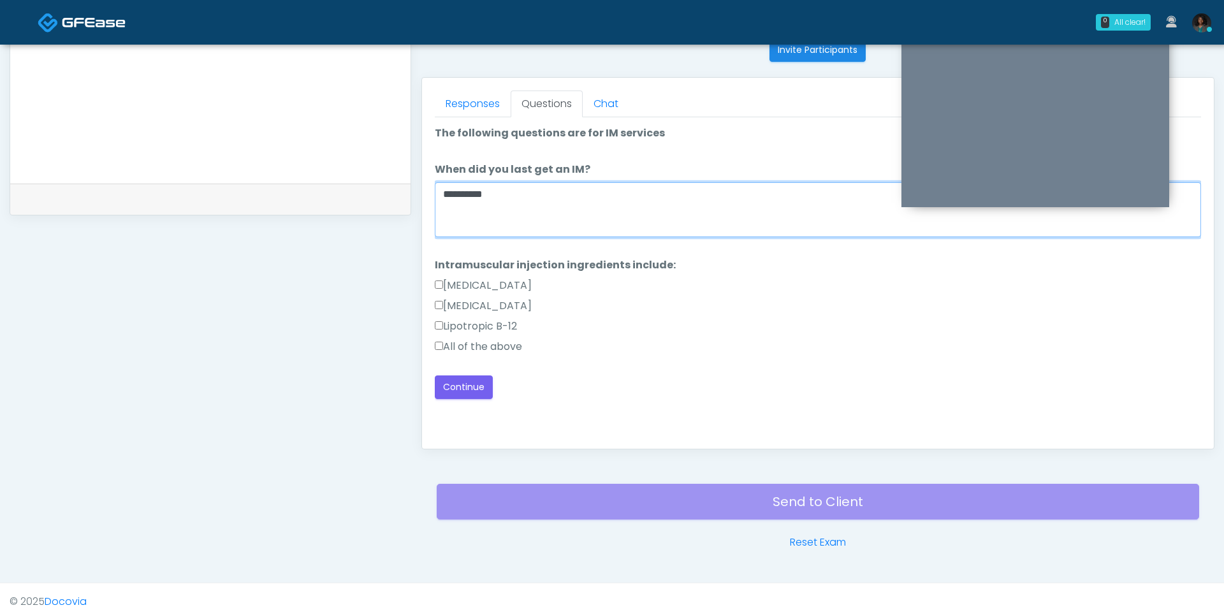
type textarea "**********"
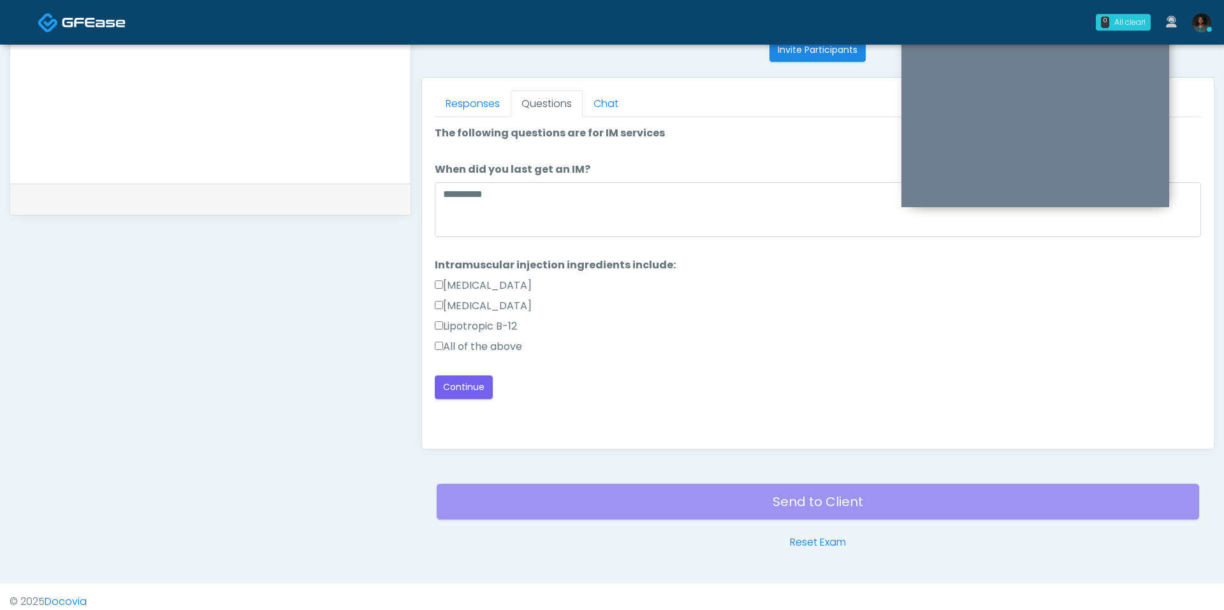
click at [453, 343] on label "All of the above" at bounding box center [478, 346] width 87 height 15
click at [464, 381] on button "Continue" at bounding box center [464, 388] width 58 height 24
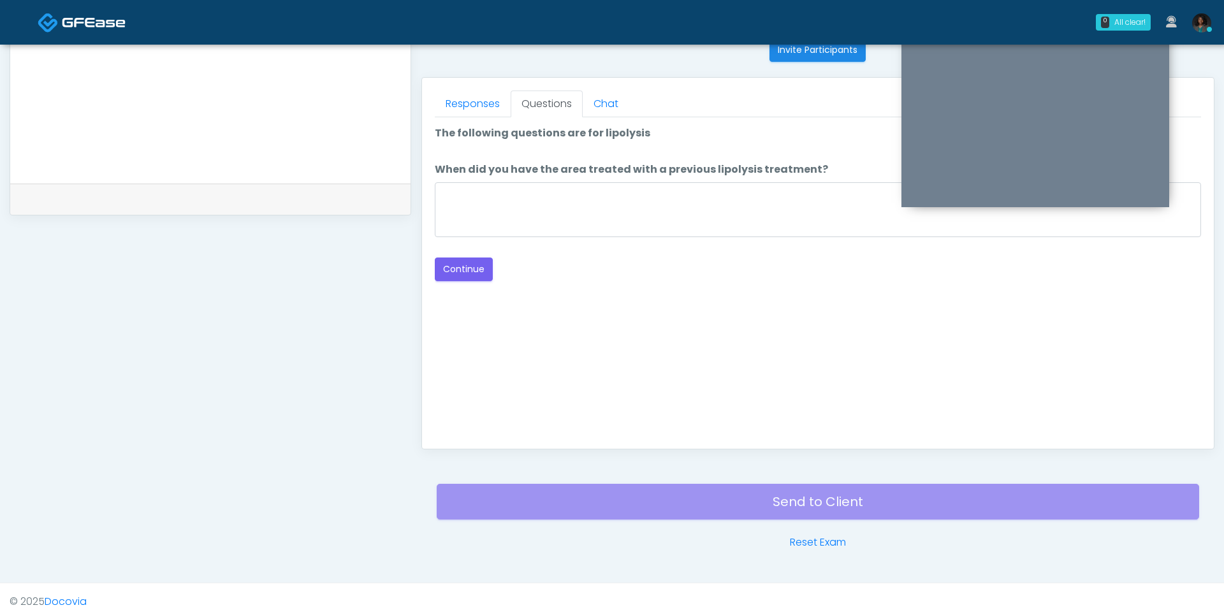
scroll to position [532, 0]
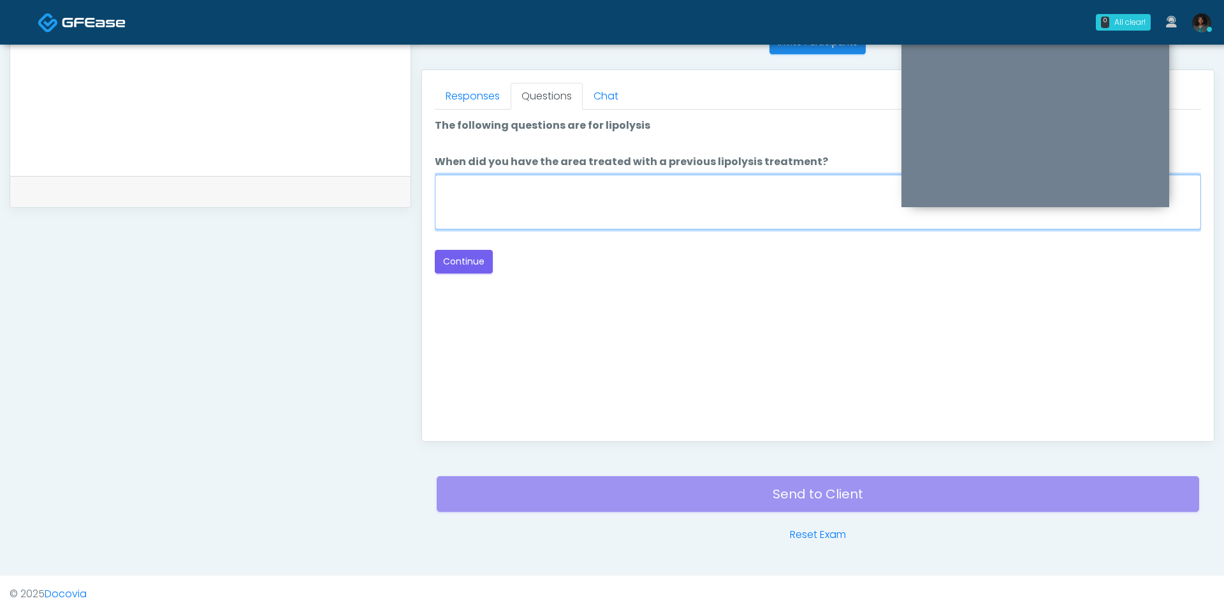
click at [509, 197] on textarea "When did you have the area treated with a previous lipolysis treatment?" at bounding box center [818, 202] width 766 height 55
type textarea "**"
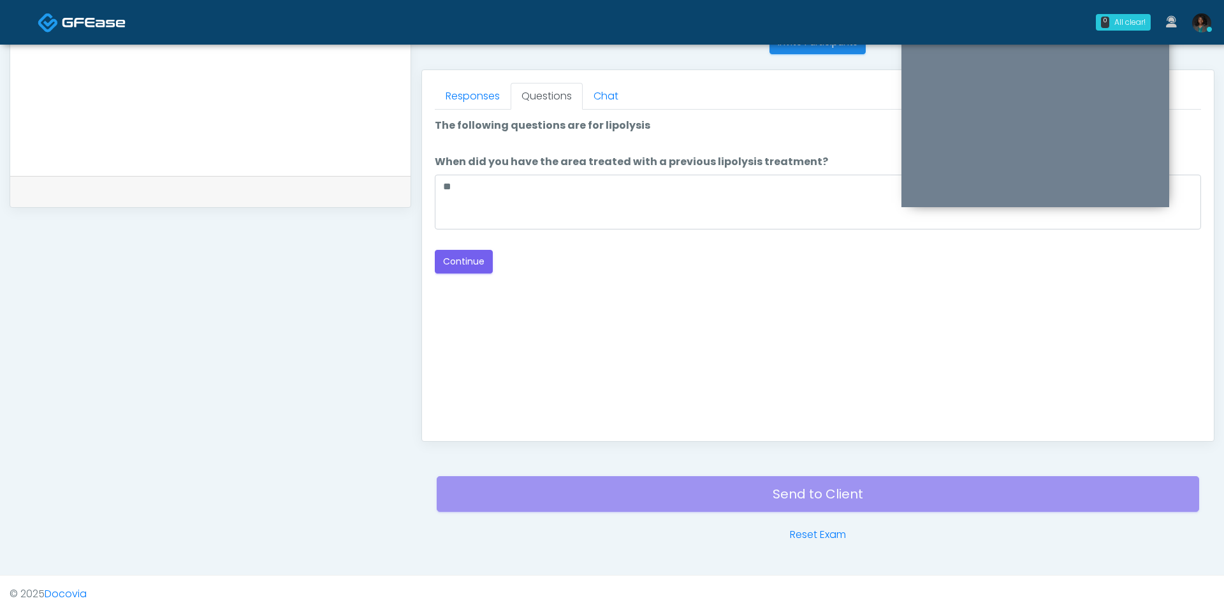
click at [464, 270] on div "Good Faith Exam Script Good Faith Exam Script INTRODUCTION Hello, my name is un…" at bounding box center [818, 269] width 766 height 319
click at [471, 258] on button "Continue" at bounding box center [464, 262] width 58 height 24
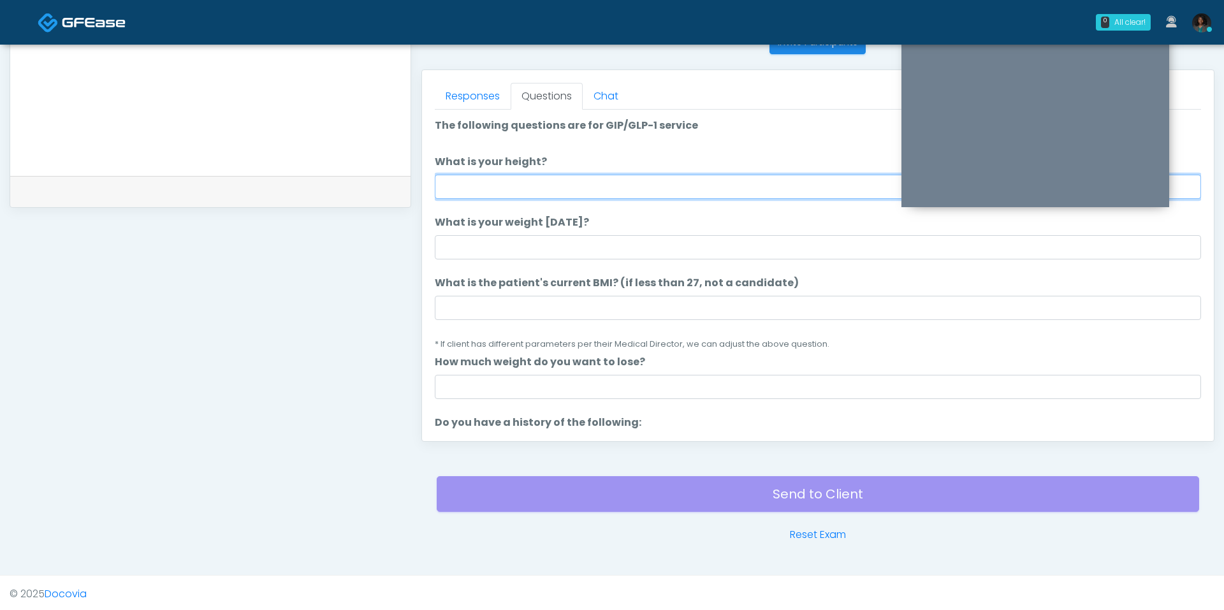
click at [467, 194] on input "What is your height?" at bounding box center [818, 187] width 766 height 24
type input "***"
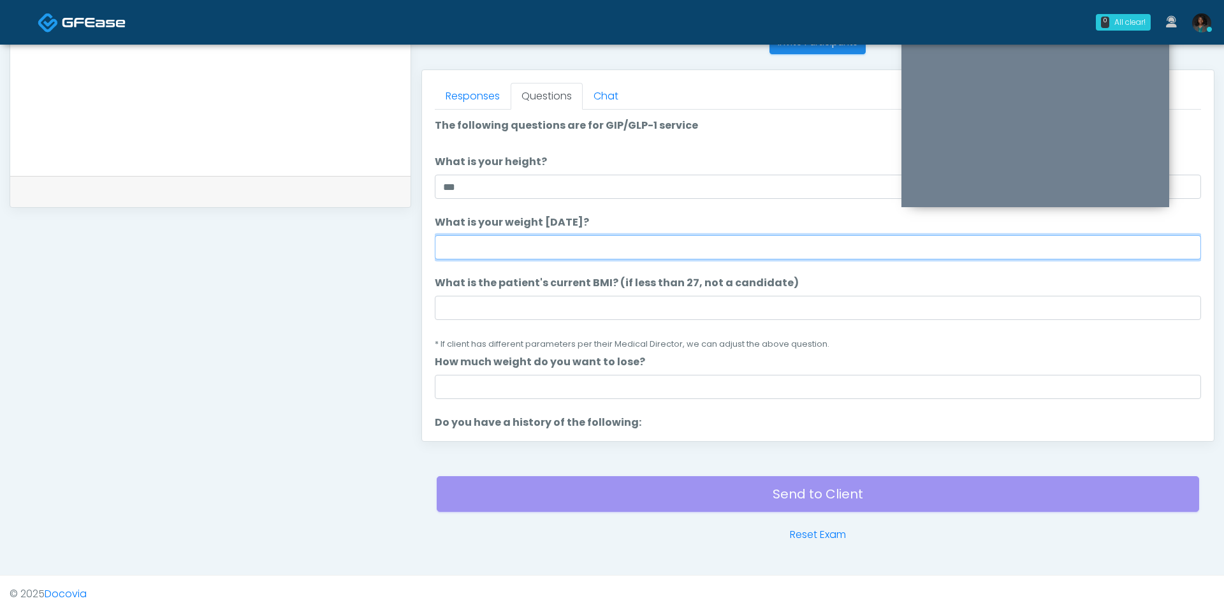
click at [524, 249] on input "What is your weight today?" at bounding box center [818, 247] width 766 height 24
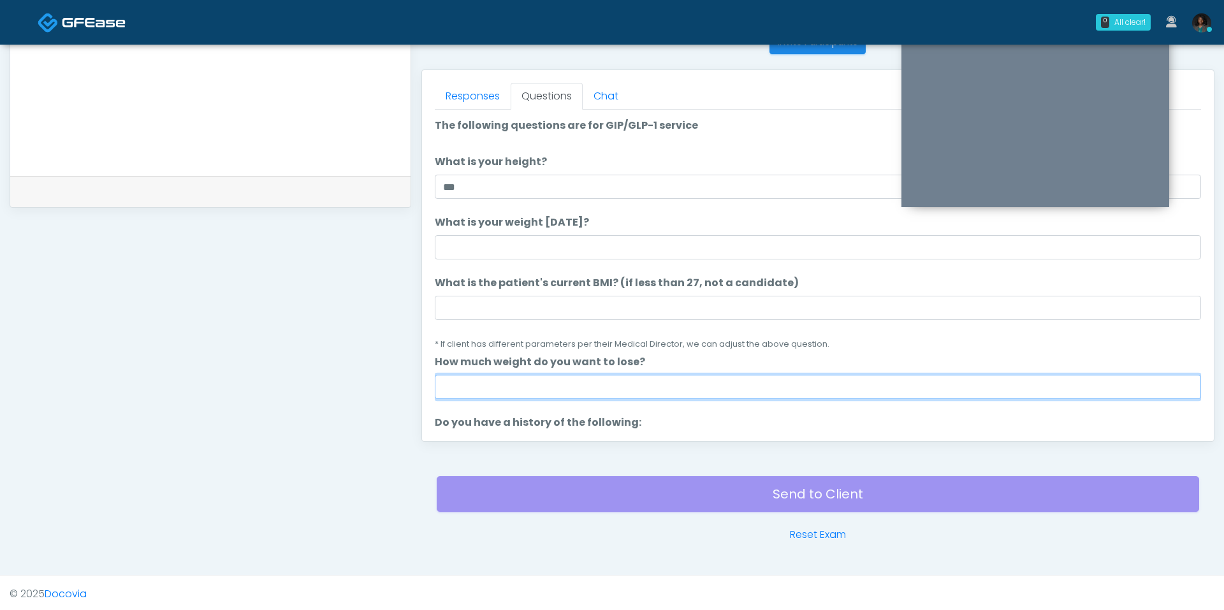
click at [494, 382] on input "How much weight do you want to lose?" at bounding box center [818, 387] width 766 height 24
type input "**"
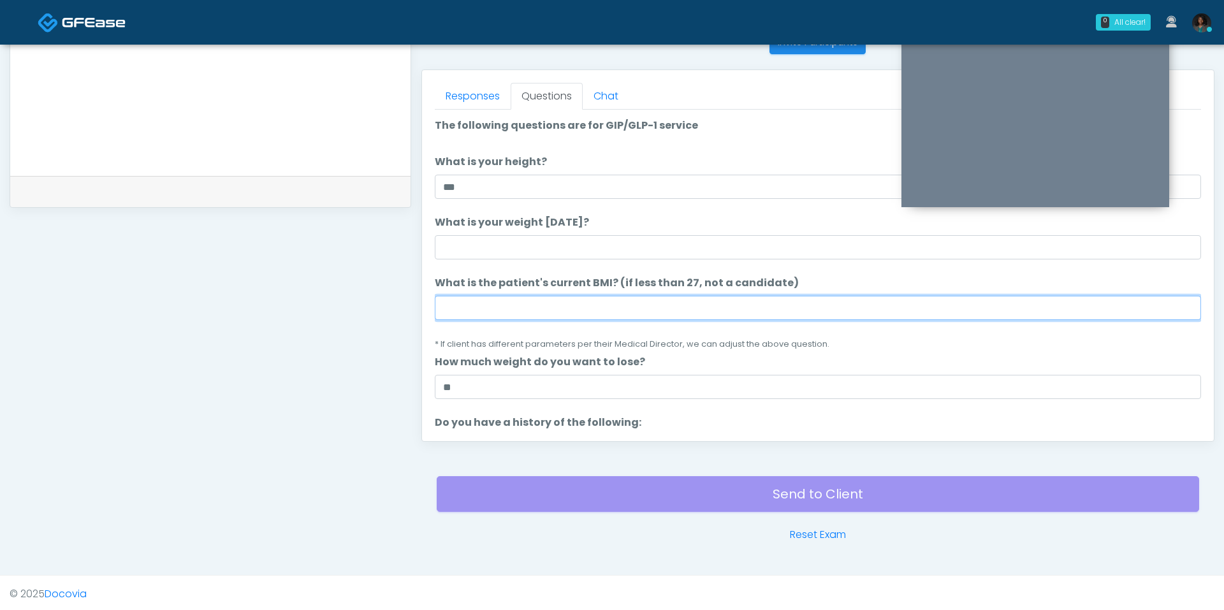
click at [475, 315] on input "What is the patient's current BMI? (if less than 27, not a candidate)" at bounding box center [818, 308] width 766 height 24
type input "****"
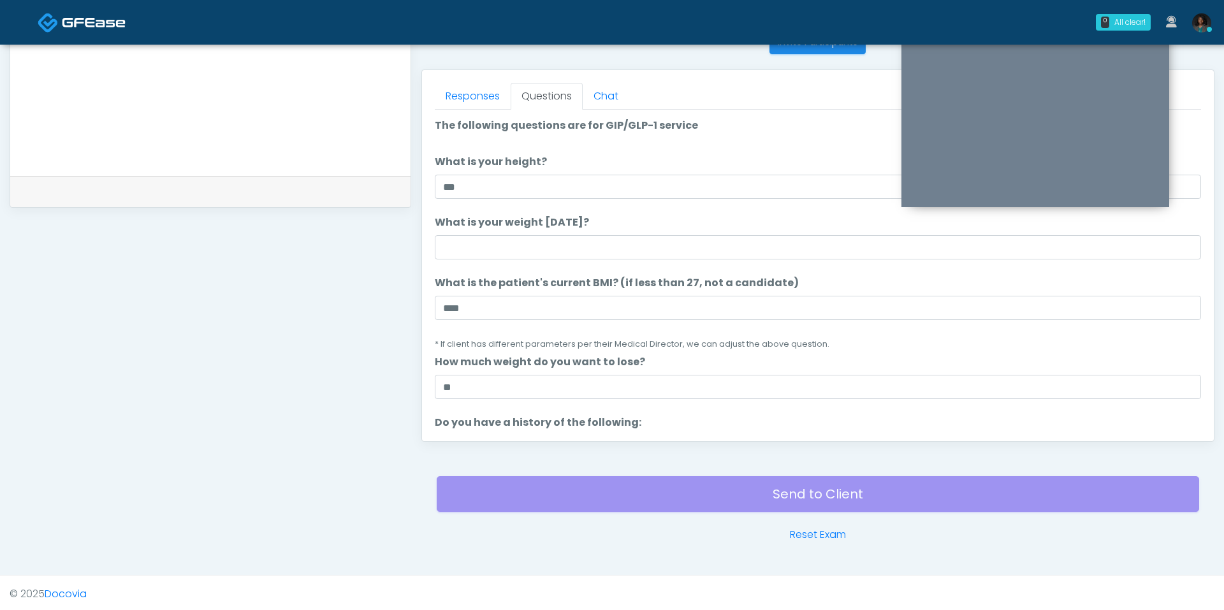
click at [536, 264] on ol "The following questions are for GIP/GLP-1 service The following questions are f…" at bounding box center [818, 607] width 766 height 978
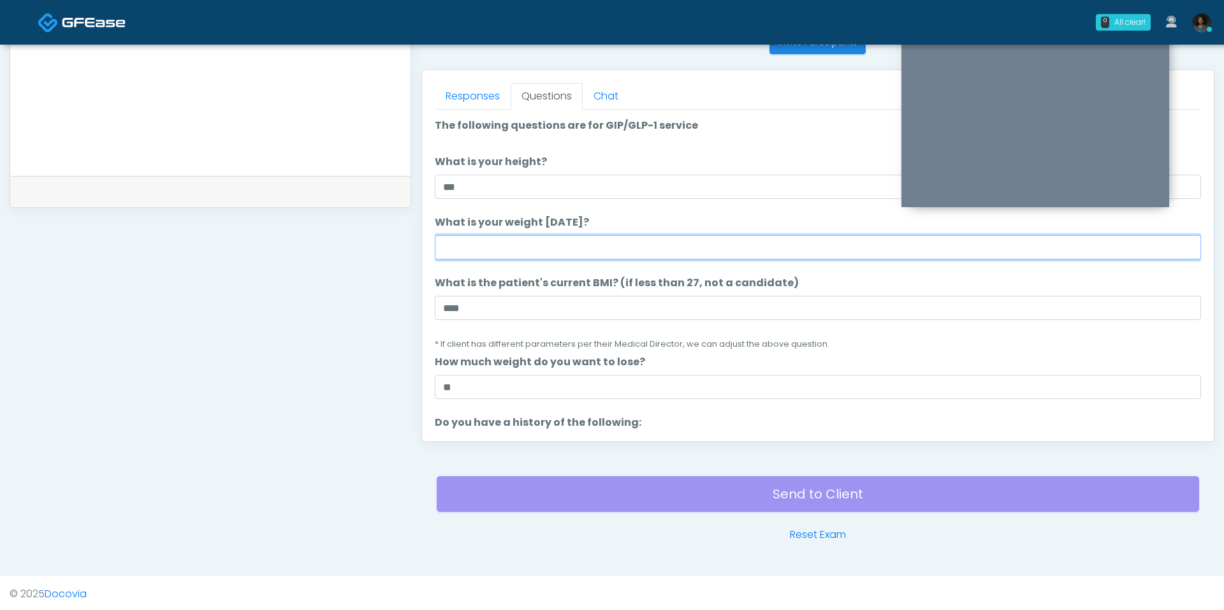
click at [536, 251] on input "What is your weight today?" at bounding box center [818, 247] width 766 height 24
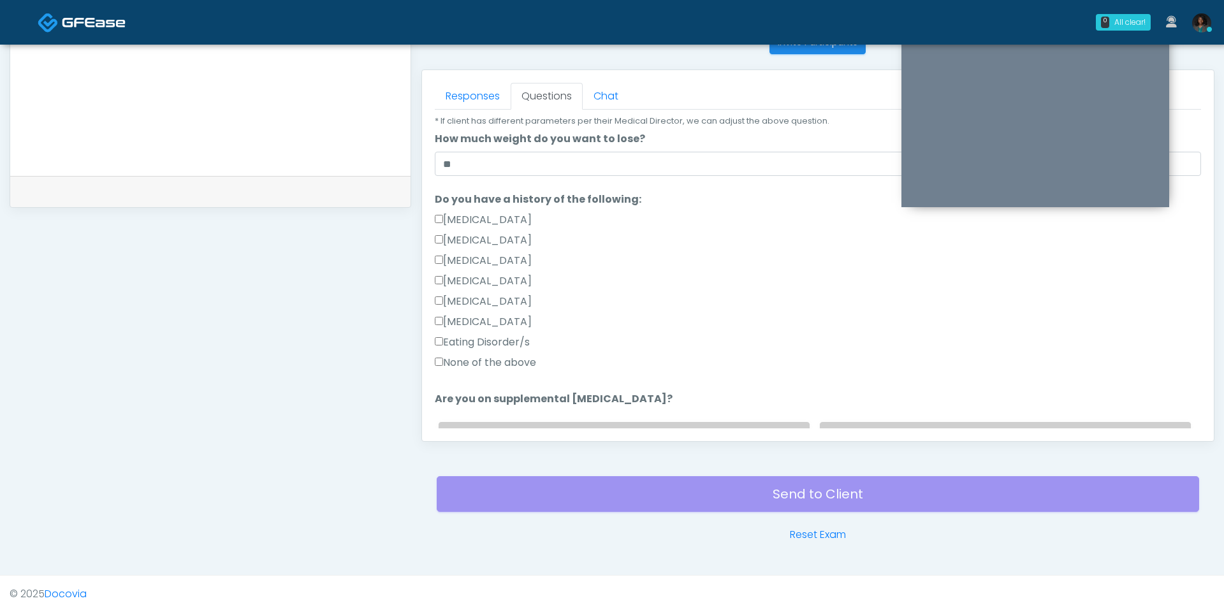
scroll to position [227, 0]
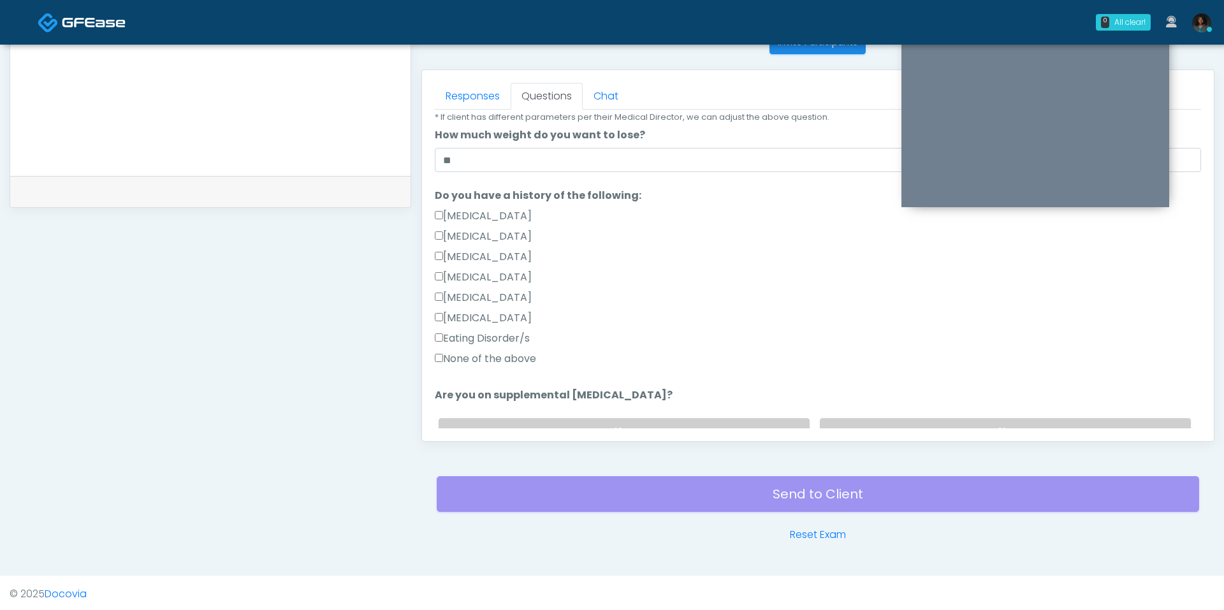
type input "***"
click at [459, 356] on label "None of the above" at bounding box center [485, 358] width 101 height 15
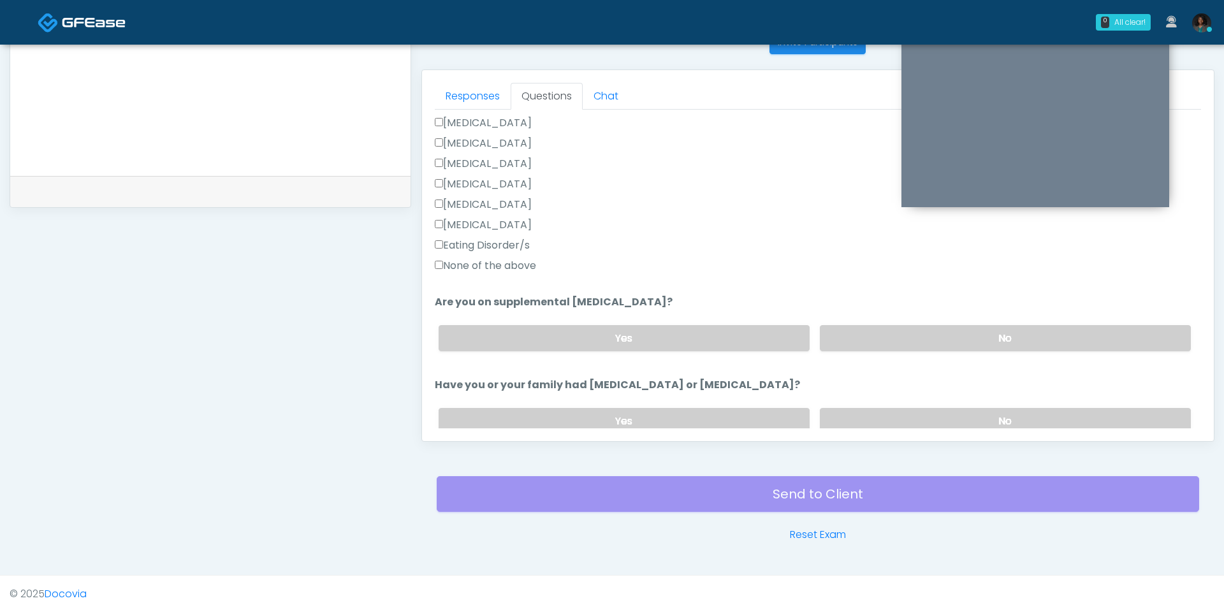
scroll to position [353, 0]
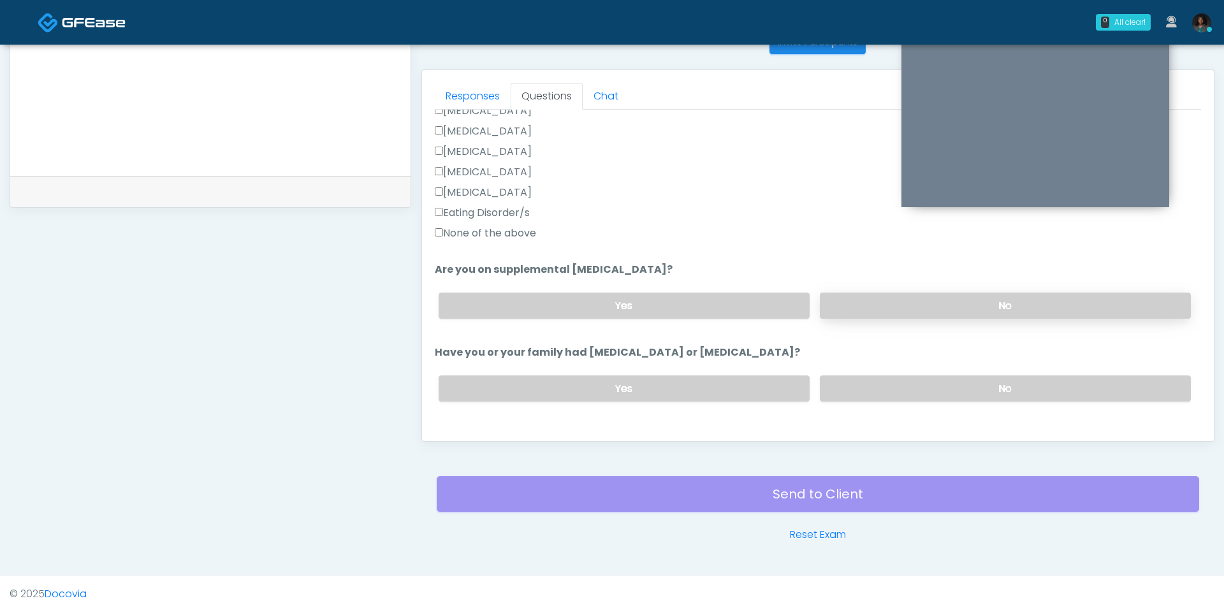
click at [855, 301] on label "No" at bounding box center [1005, 306] width 371 height 26
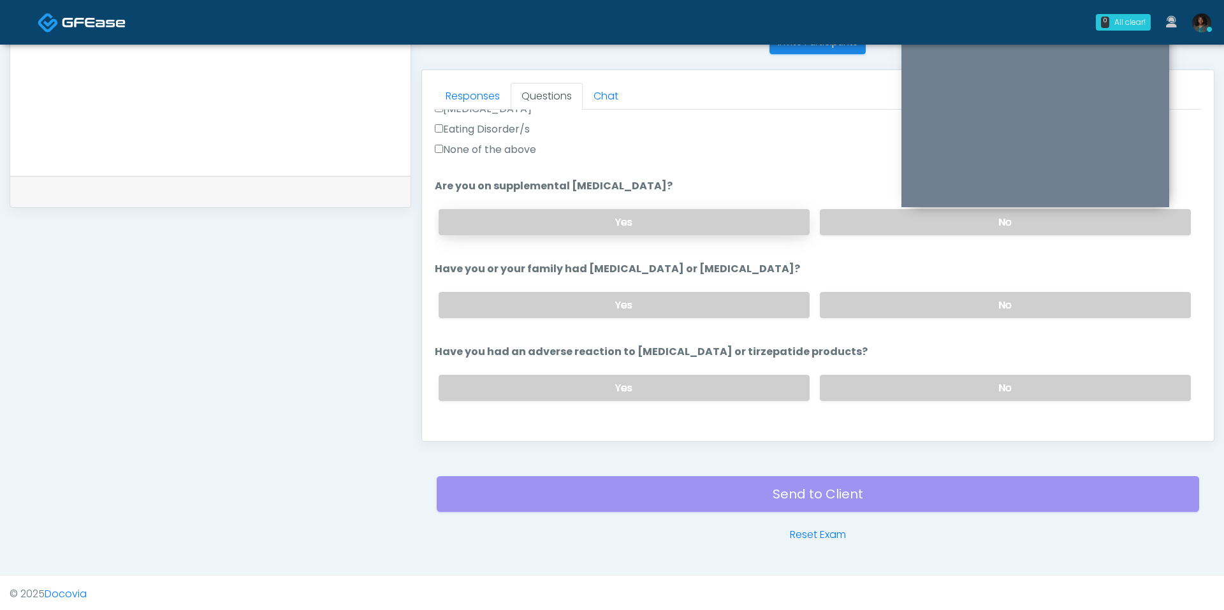
scroll to position [437, 0]
click at [869, 303] on label "No" at bounding box center [1005, 304] width 371 height 26
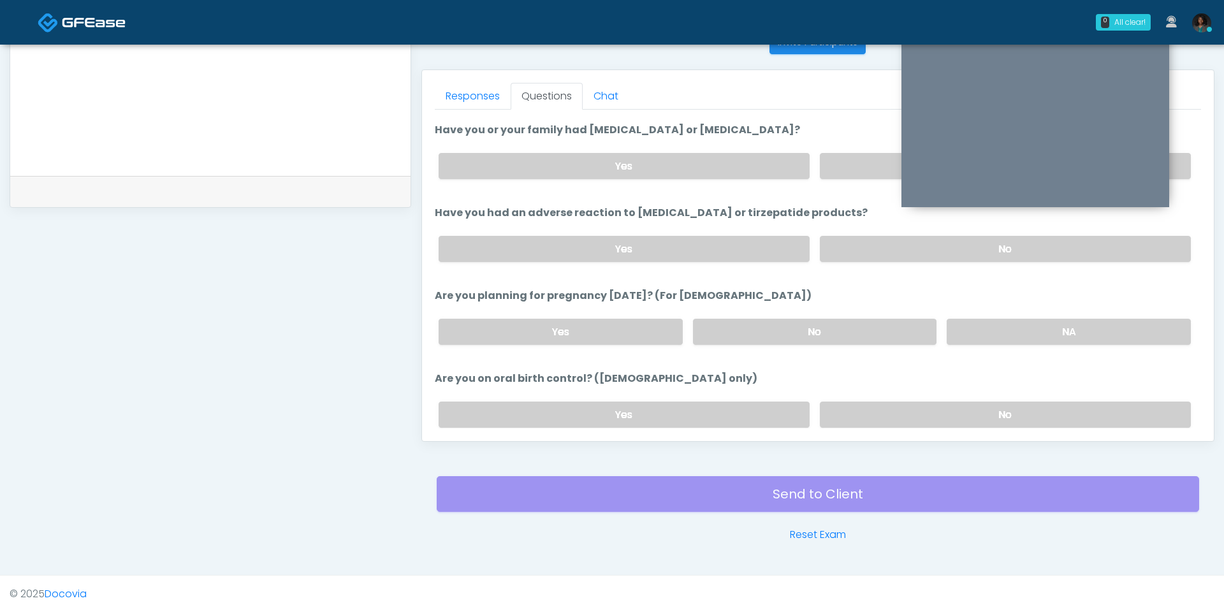
scroll to position [581, 0]
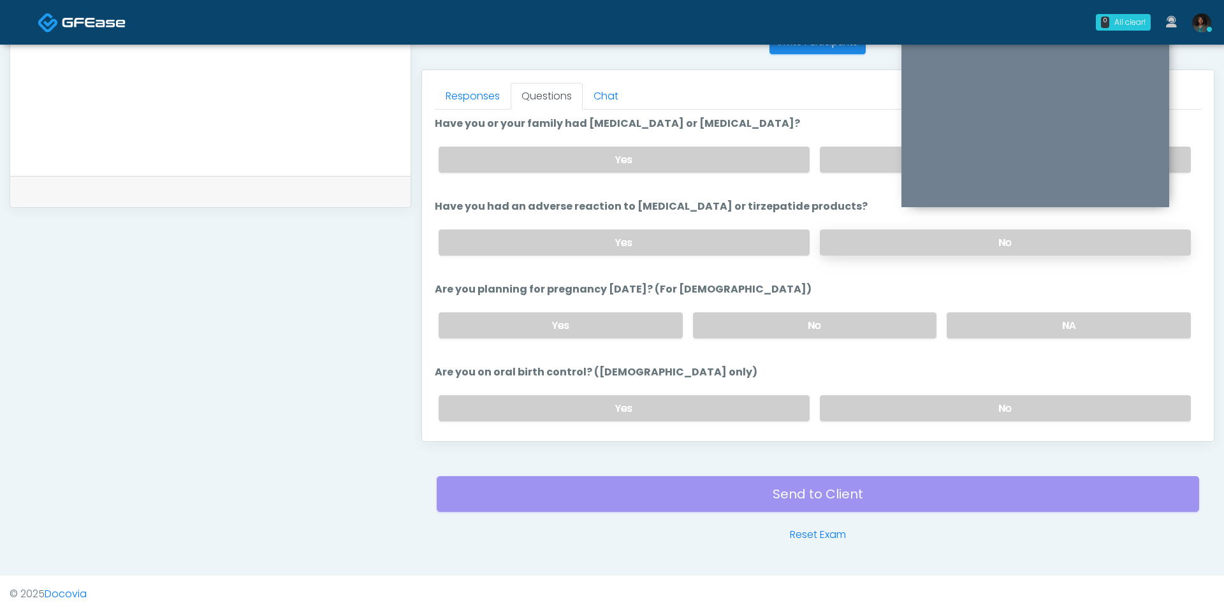
click at [879, 242] on label "No" at bounding box center [1005, 243] width 371 height 26
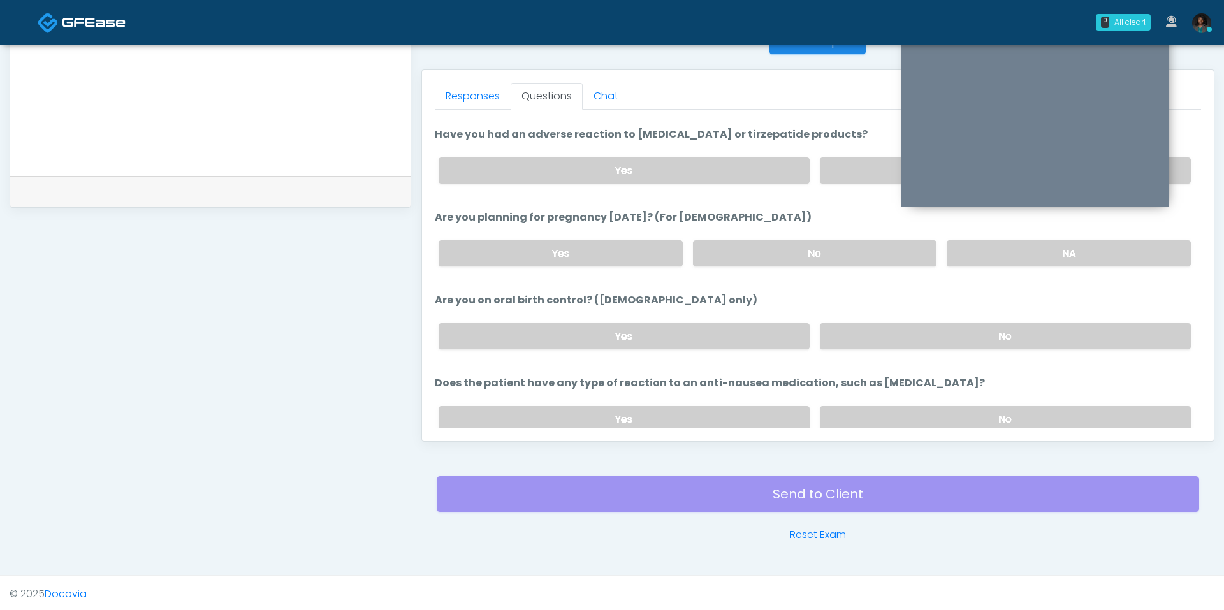
scroll to position [661, 0]
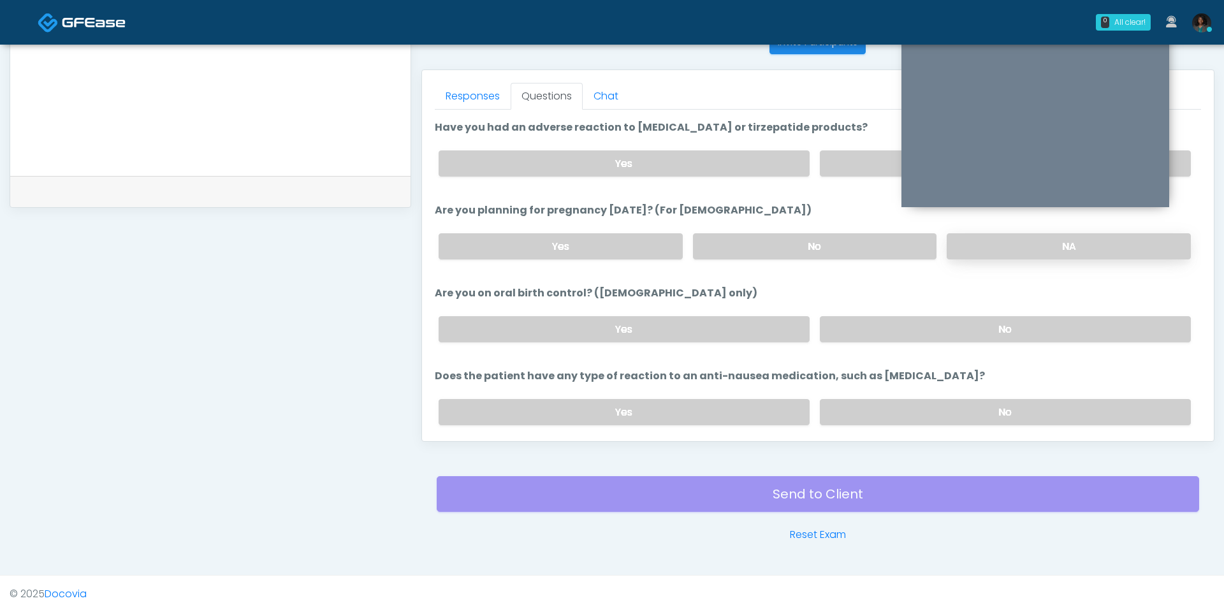
click at [992, 240] on label "NA" at bounding box center [1069, 246] width 244 height 26
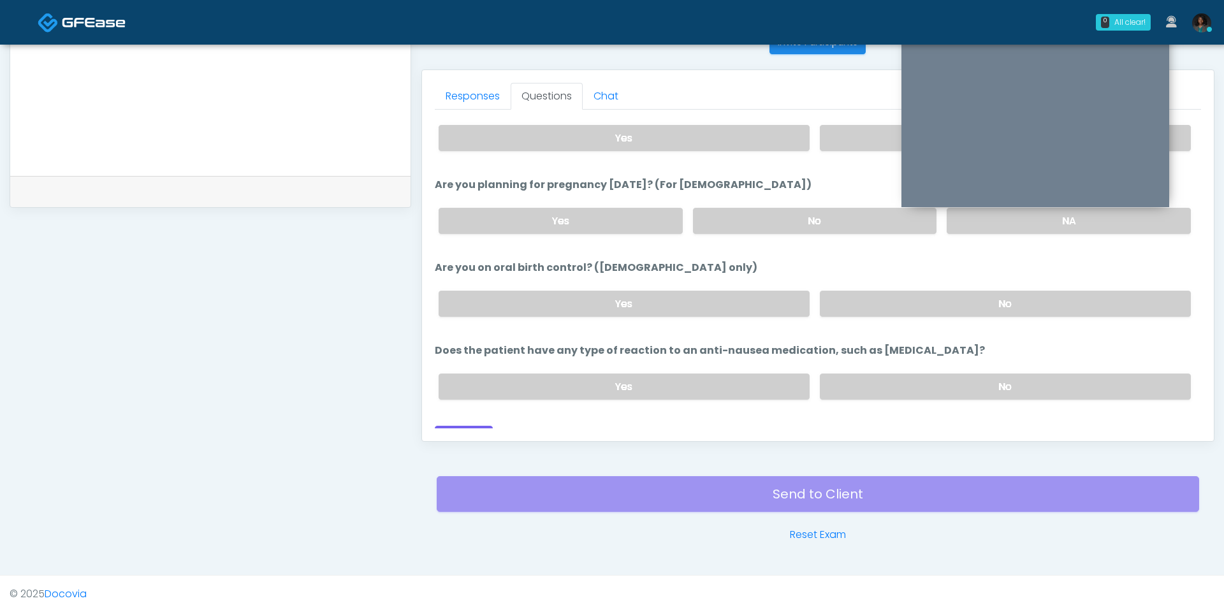
scroll to position [698, 0]
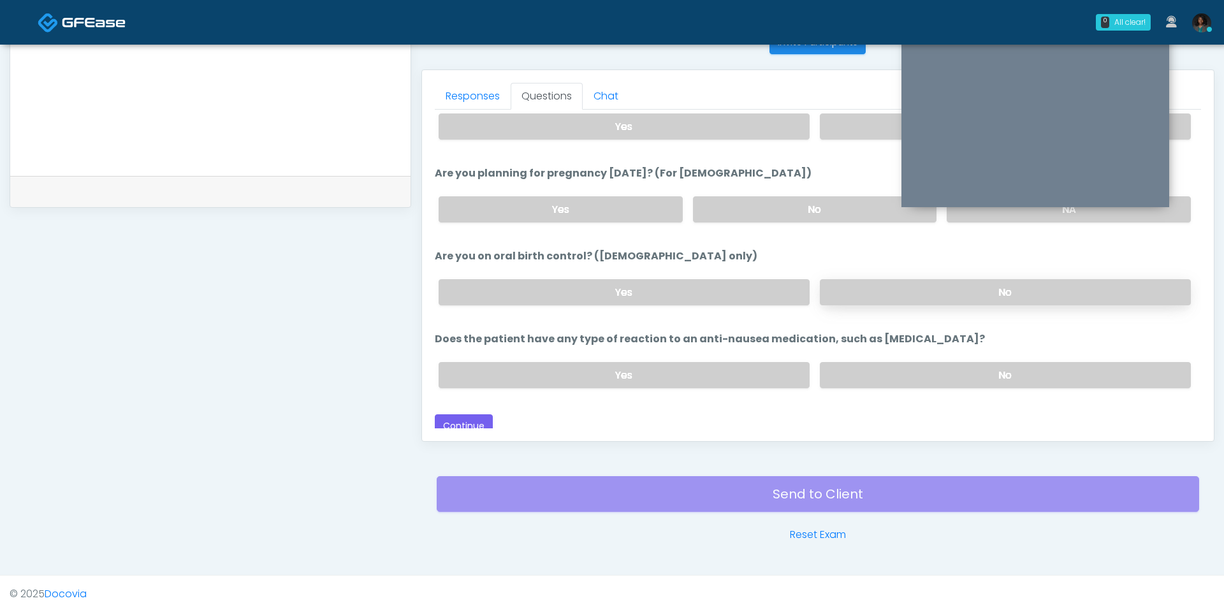
click at [932, 286] on label "No" at bounding box center [1005, 292] width 371 height 26
click at [926, 369] on label "No" at bounding box center [1005, 375] width 371 height 26
click at [472, 414] on button "Continue" at bounding box center [464, 426] width 58 height 24
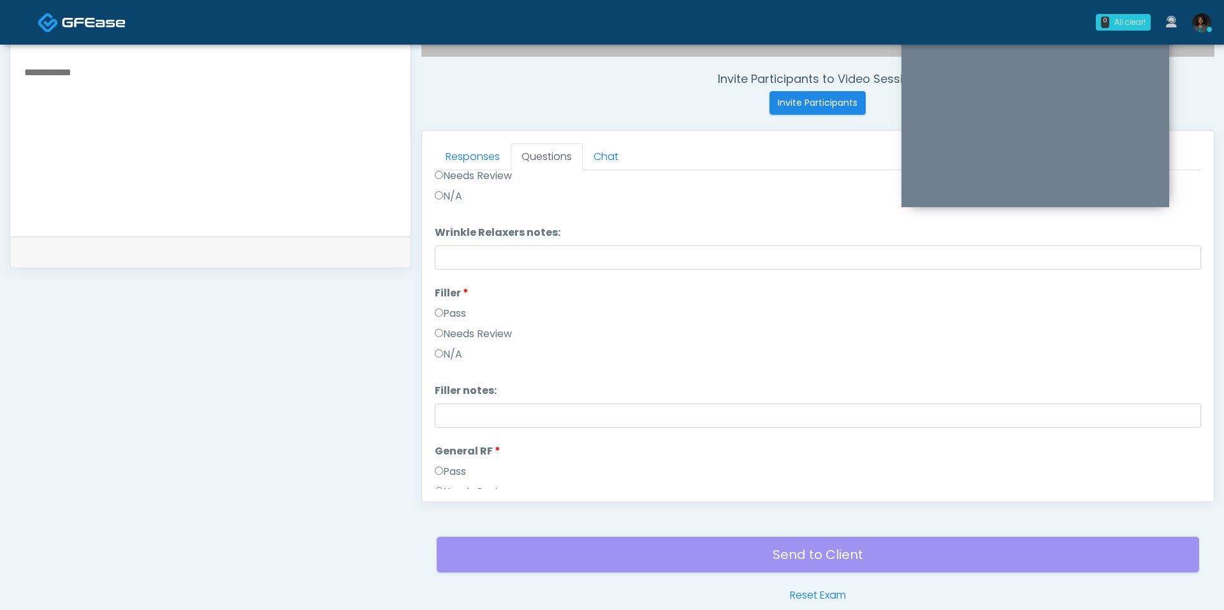
scroll to position [0, 0]
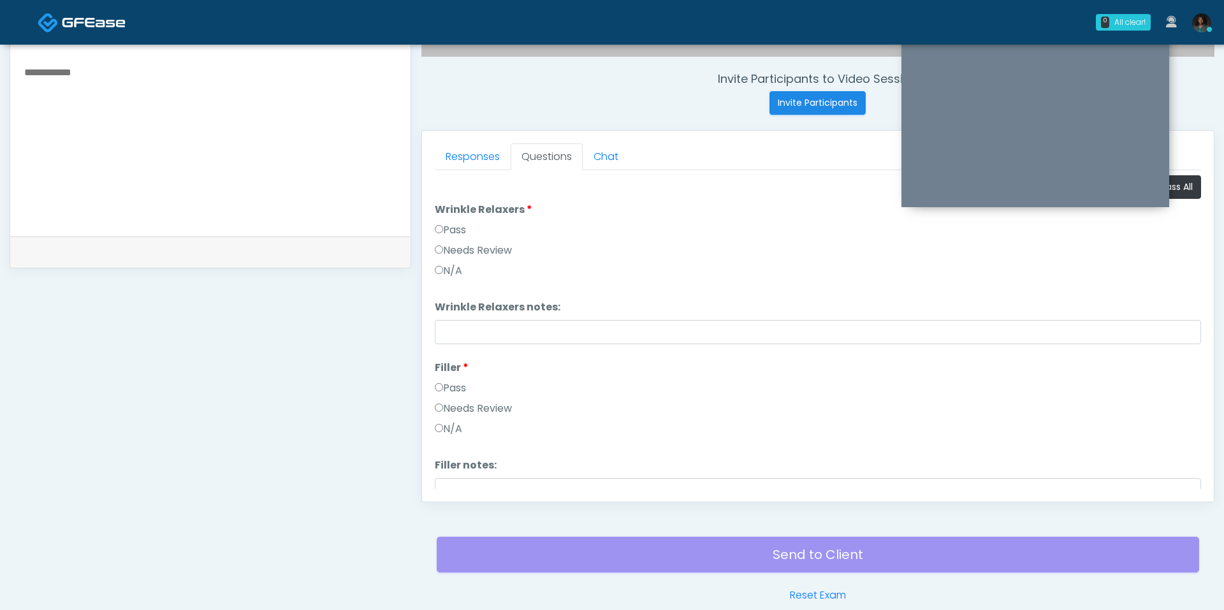
click at [462, 224] on label "Pass" at bounding box center [450, 230] width 31 height 15
click at [450, 381] on label "Pass" at bounding box center [450, 388] width 31 height 15
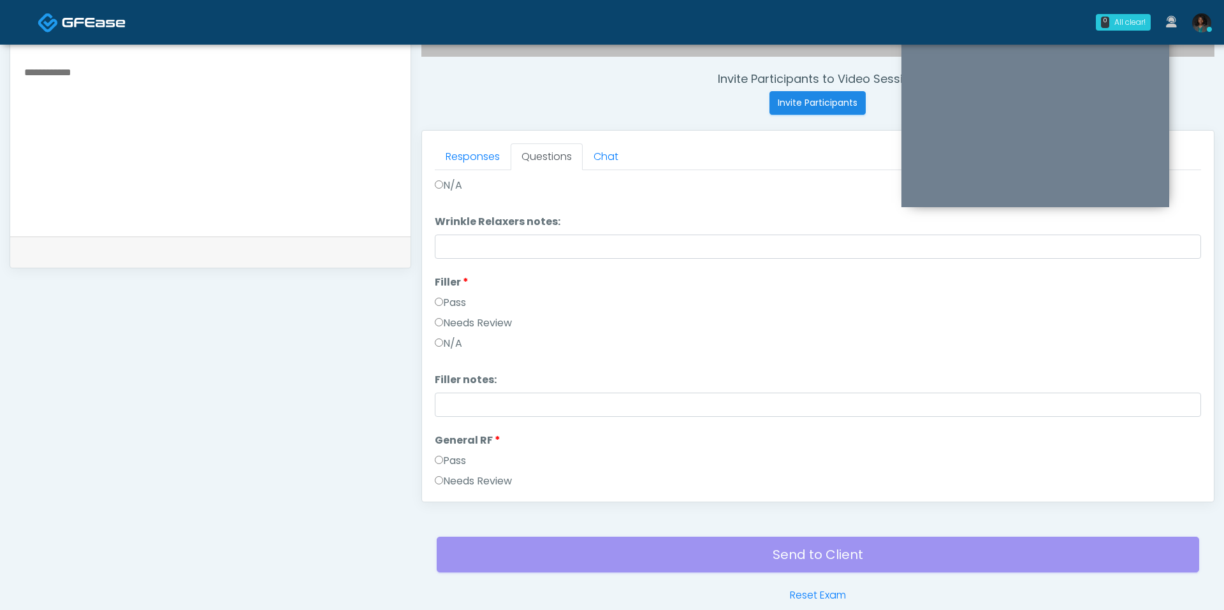
scroll to position [94, 0]
click at [457, 458] on div "Pass" at bounding box center [818, 454] width 766 height 20
click at [457, 454] on label "Pass" at bounding box center [450, 451] width 31 height 15
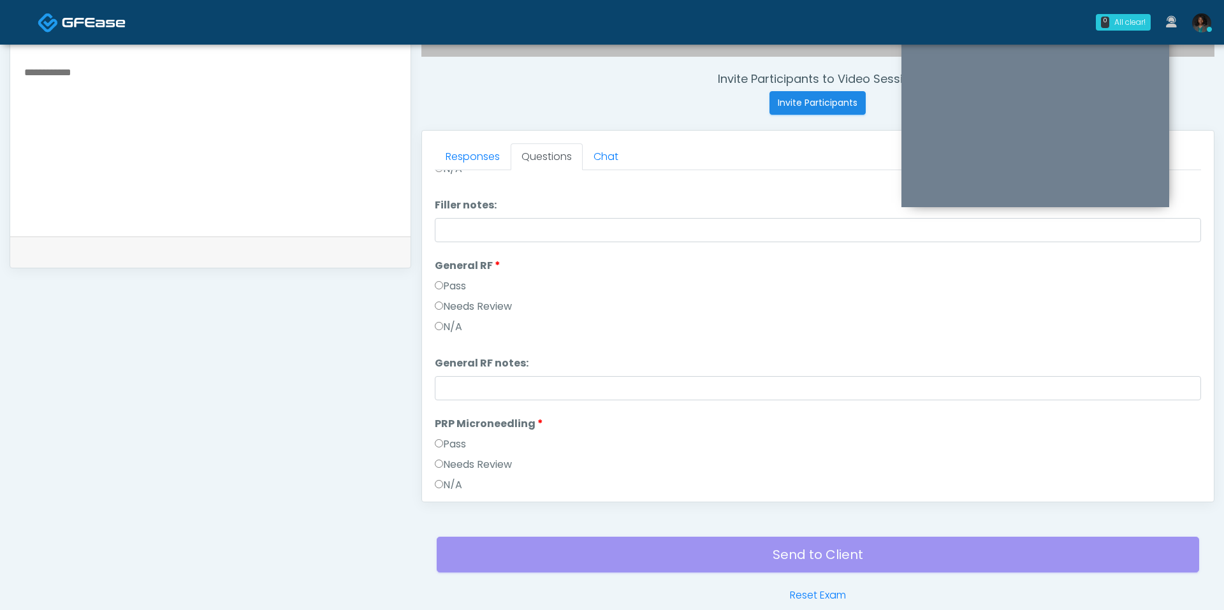
click at [457, 448] on label "Pass" at bounding box center [450, 444] width 31 height 15
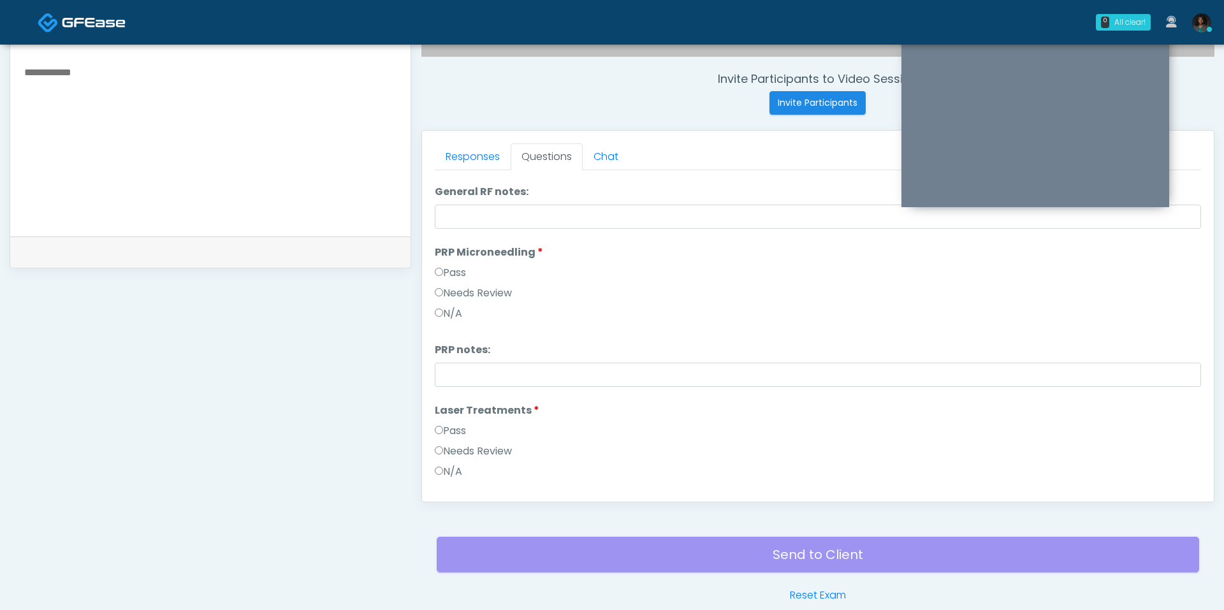
click at [457, 425] on label "Pass" at bounding box center [450, 430] width 31 height 15
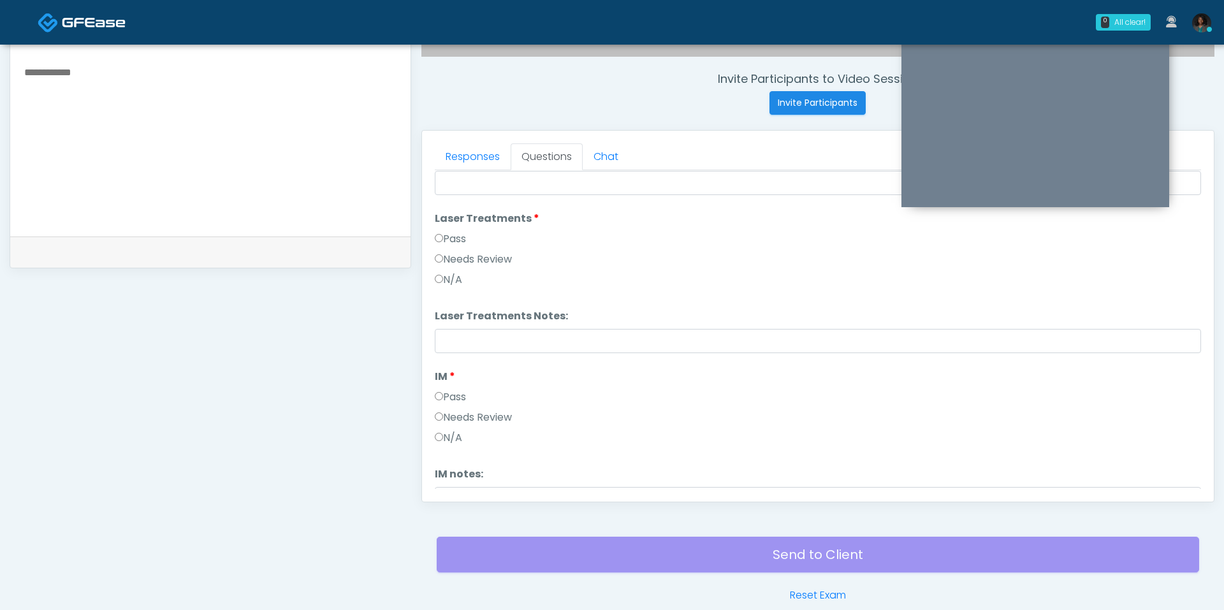
click at [455, 393] on label "Pass" at bounding box center [450, 397] width 31 height 15
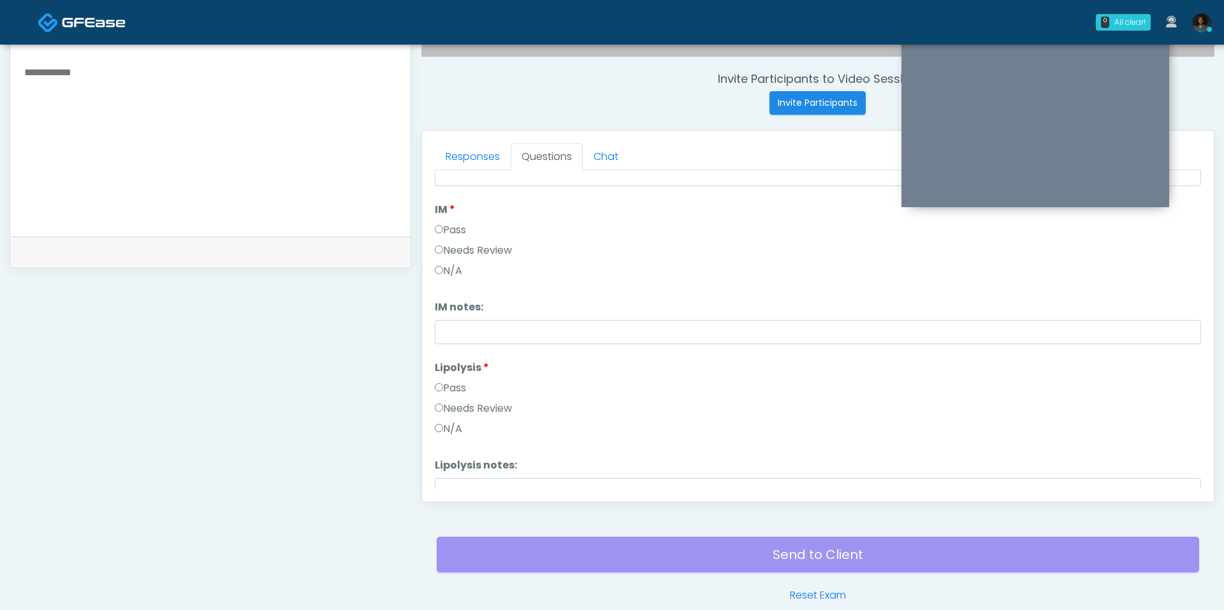
scroll to position [800, 0]
click at [455, 381] on label "Pass" at bounding box center [450, 379] width 31 height 15
click at [458, 364] on label "Biostimulators" at bounding box center [480, 361] width 90 height 15
click at [458, 376] on label "Pass" at bounding box center [450, 381] width 31 height 15
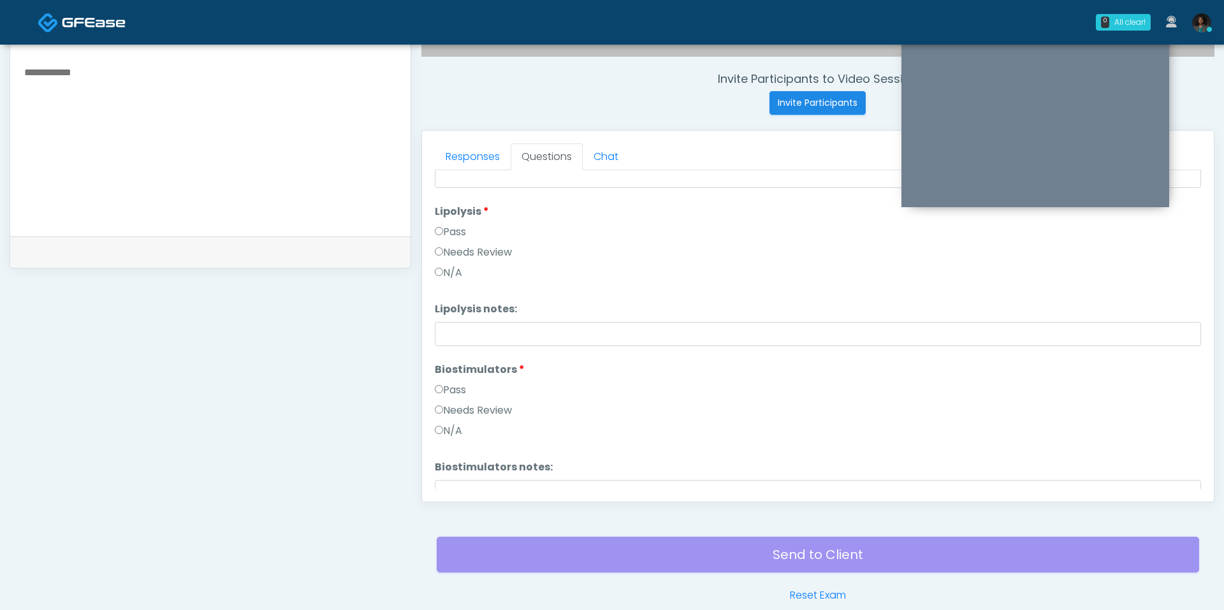
scroll to position [931, 0]
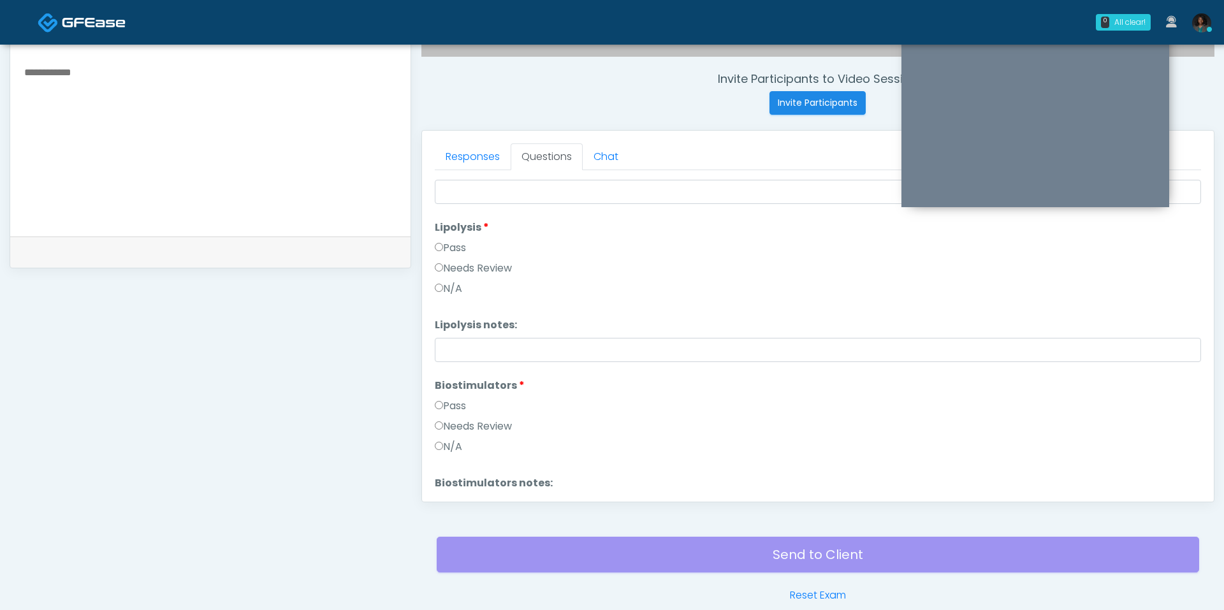
click at [455, 286] on label "N/A" at bounding box center [448, 288] width 27 height 15
click at [456, 248] on label "Pass" at bounding box center [450, 247] width 31 height 15
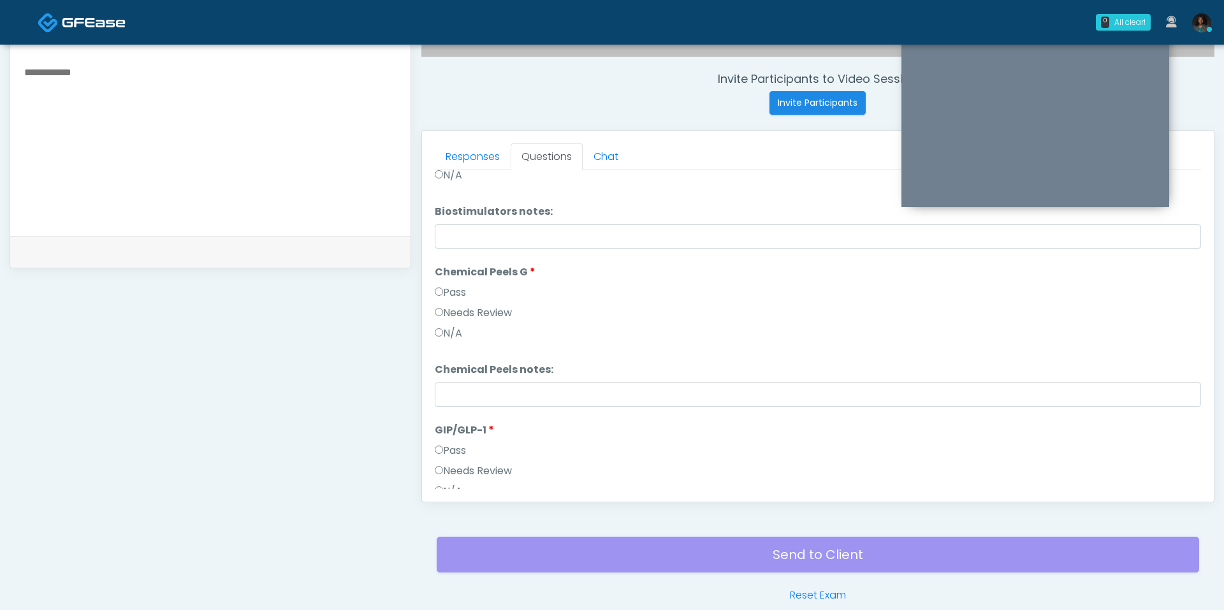
scroll to position [1223, 0]
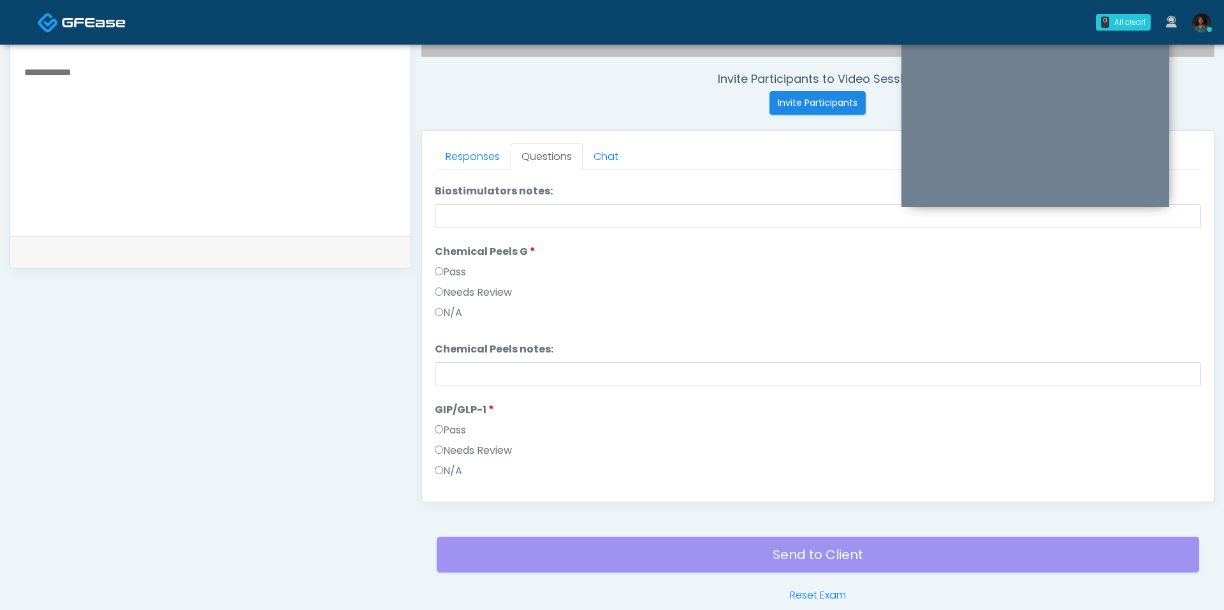
click at [455, 266] on label "Pass" at bounding box center [450, 272] width 31 height 15
click at [465, 427] on label "Pass" at bounding box center [450, 430] width 31 height 15
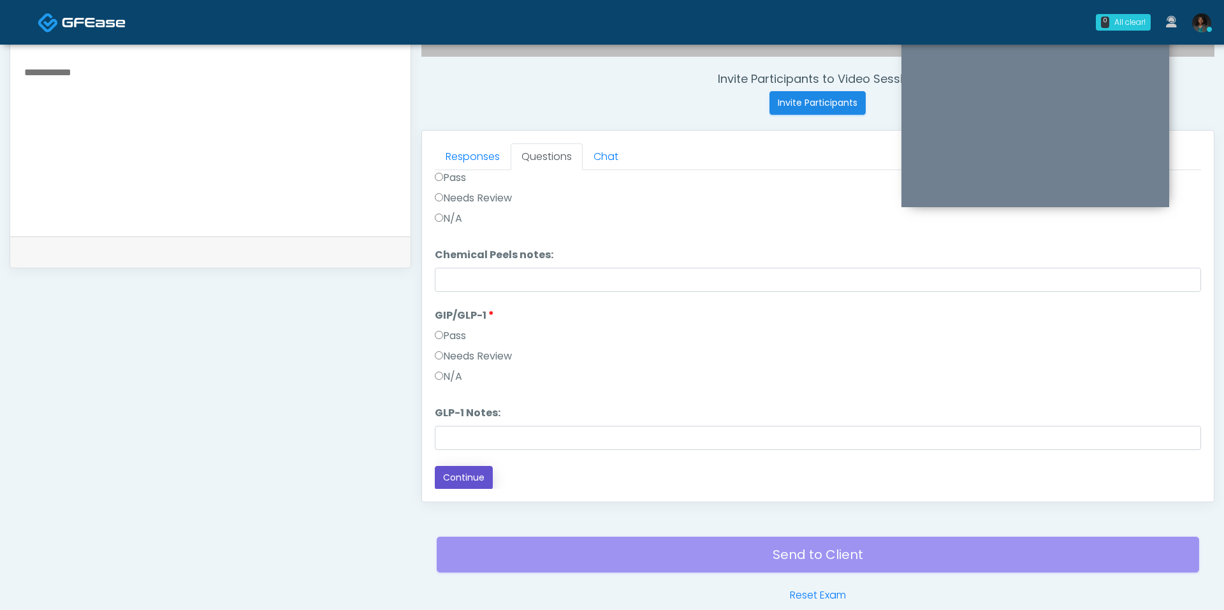
click at [458, 469] on button "Continue" at bounding box center [464, 478] width 58 height 24
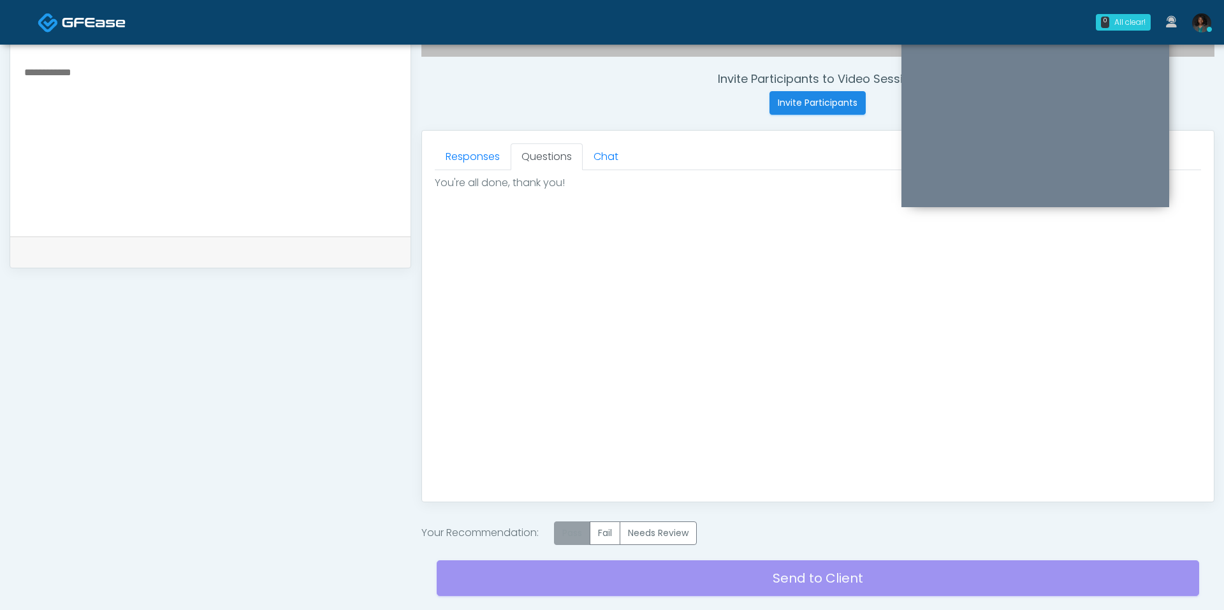
click at [568, 533] on label "Pass" at bounding box center [572, 534] width 36 height 24
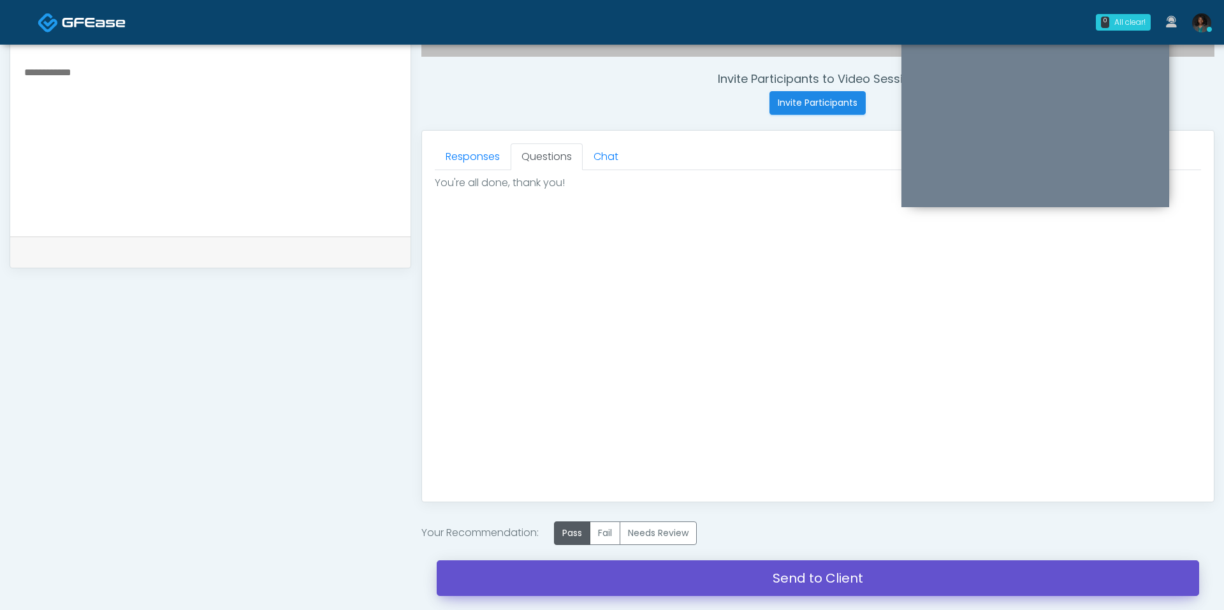
click at [647, 568] on link "Send to Client" at bounding box center [818, 578] width 763 height 36
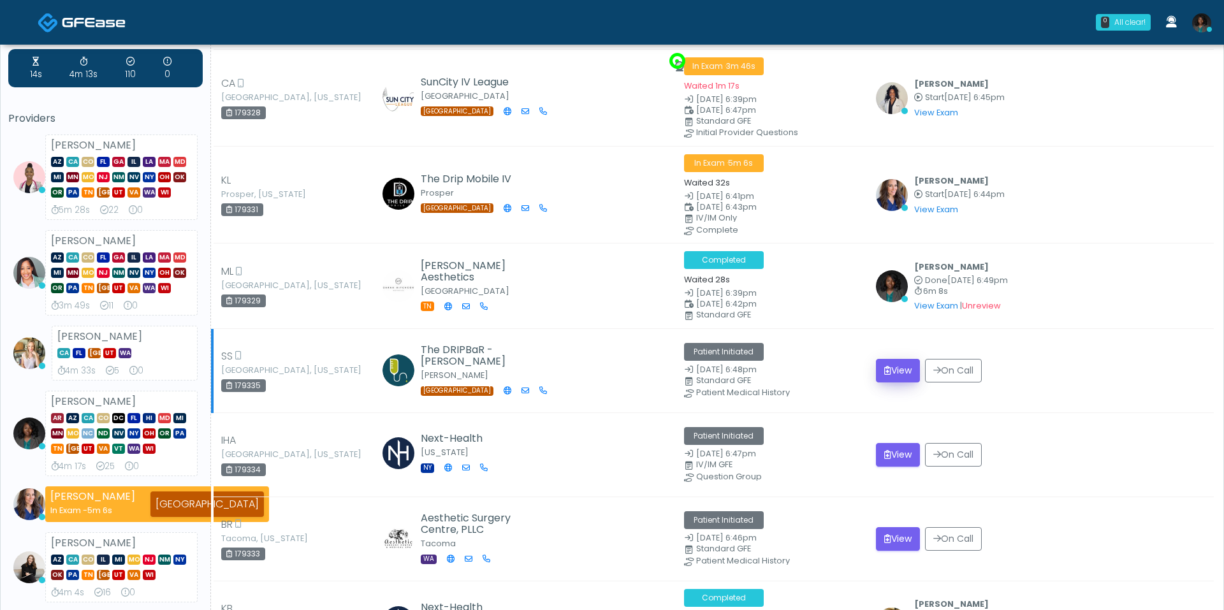
scroll to position [42, 0]
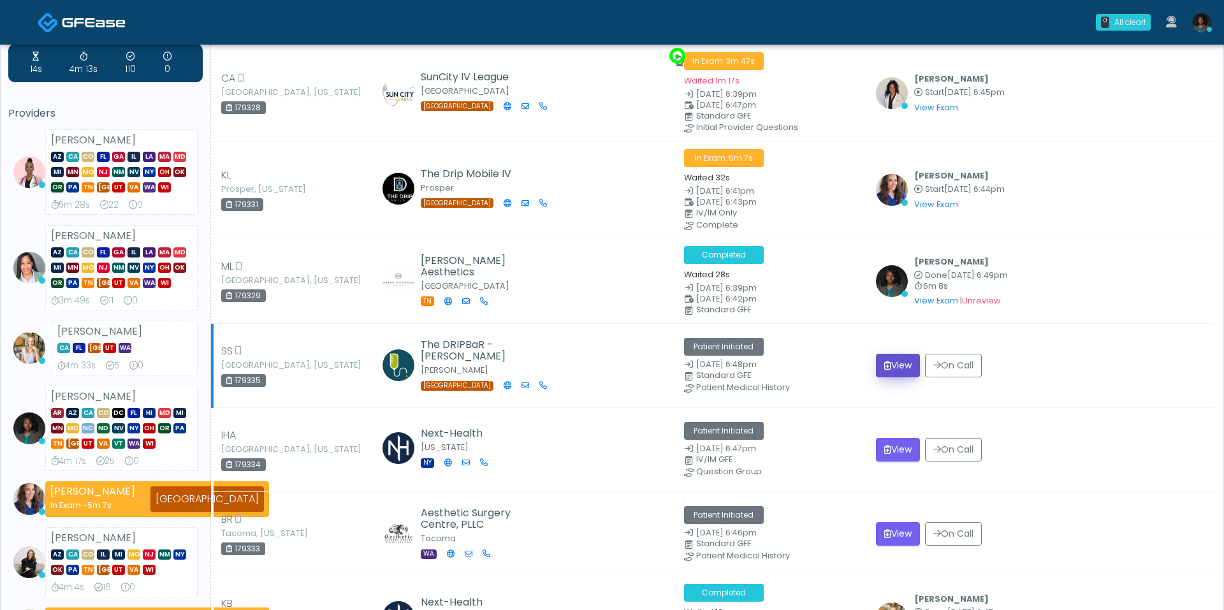
click at [897, 354] on button "View" at bounding box center [898, 366] width 44 height 24
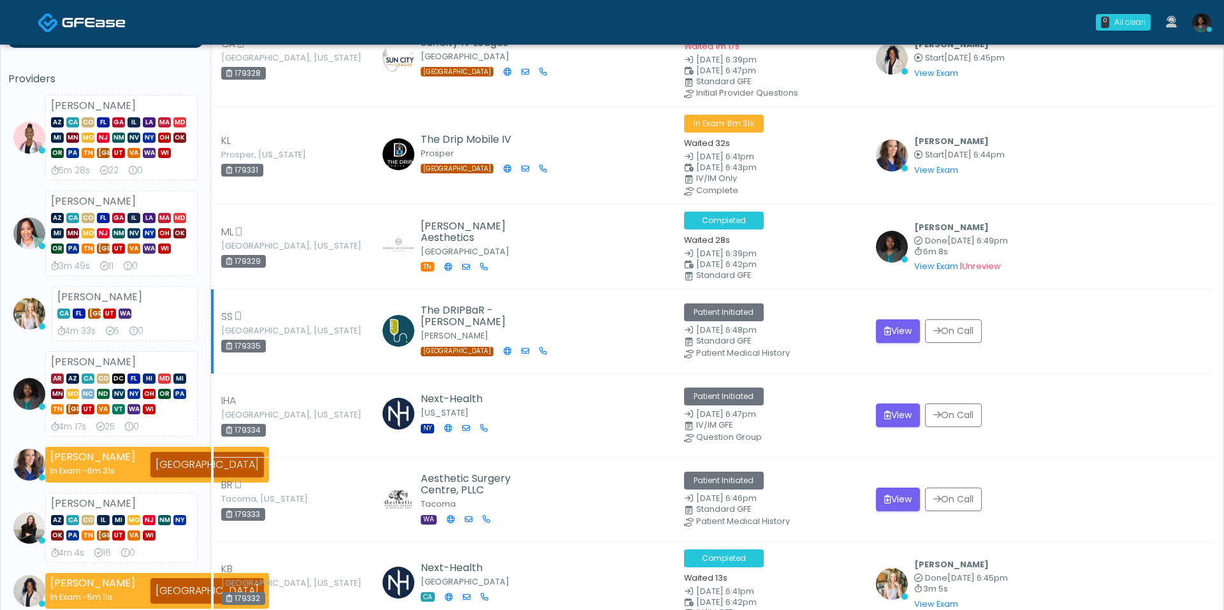
scroll to position [82, 0]
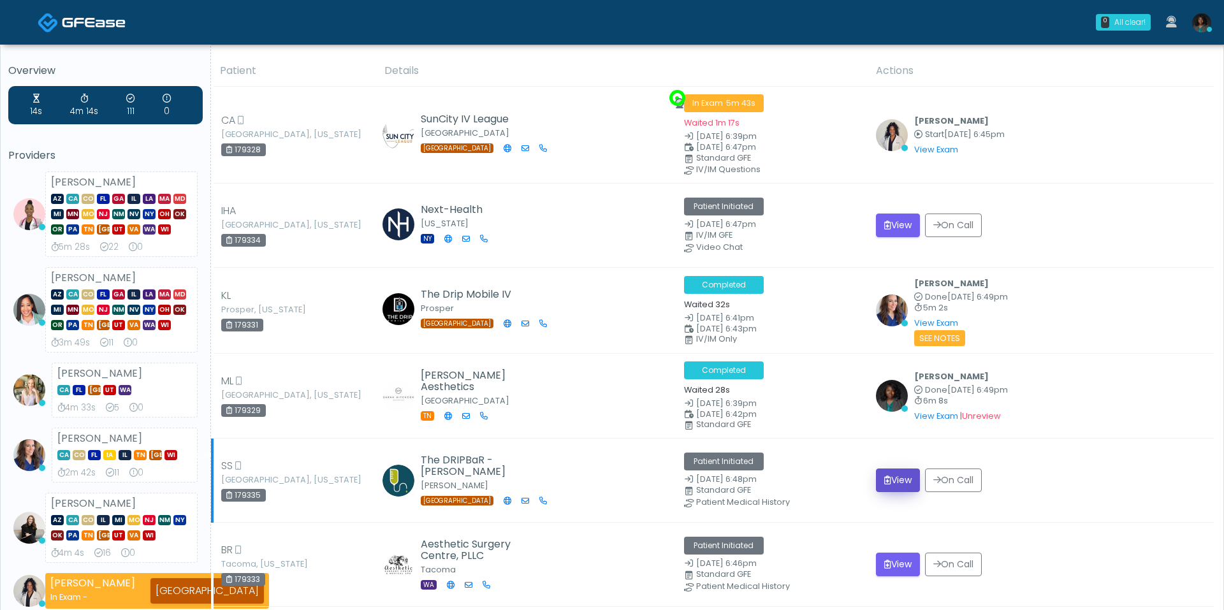
click at [902, 482] on button "View" at bounding box center [898, 481] width 44 height 24
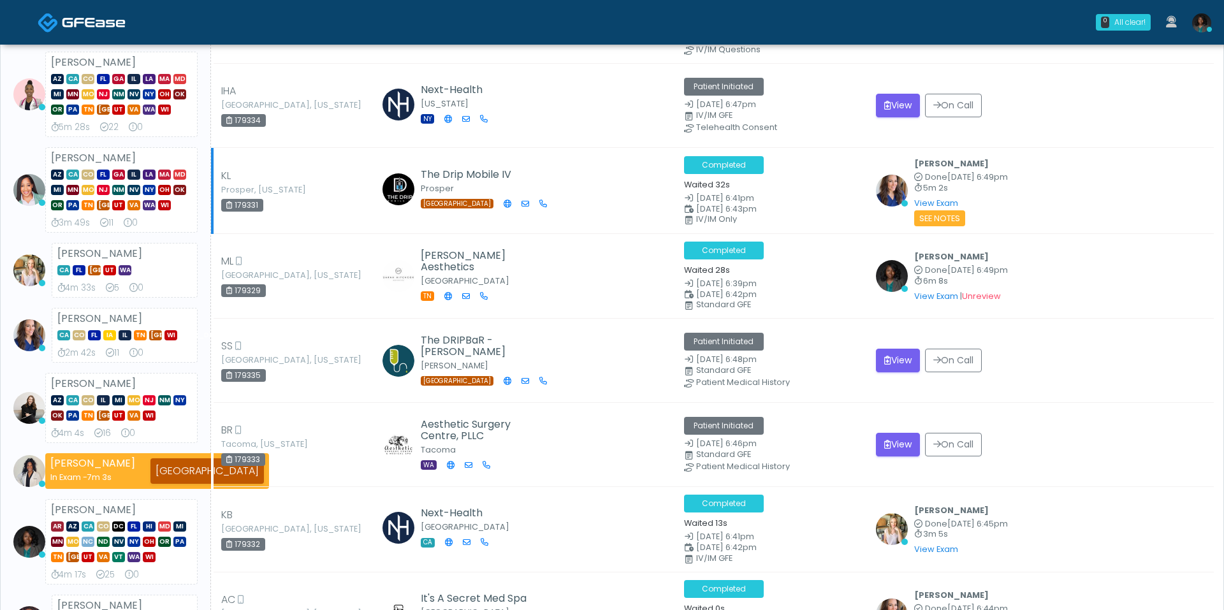
scroll to position [126, 0]
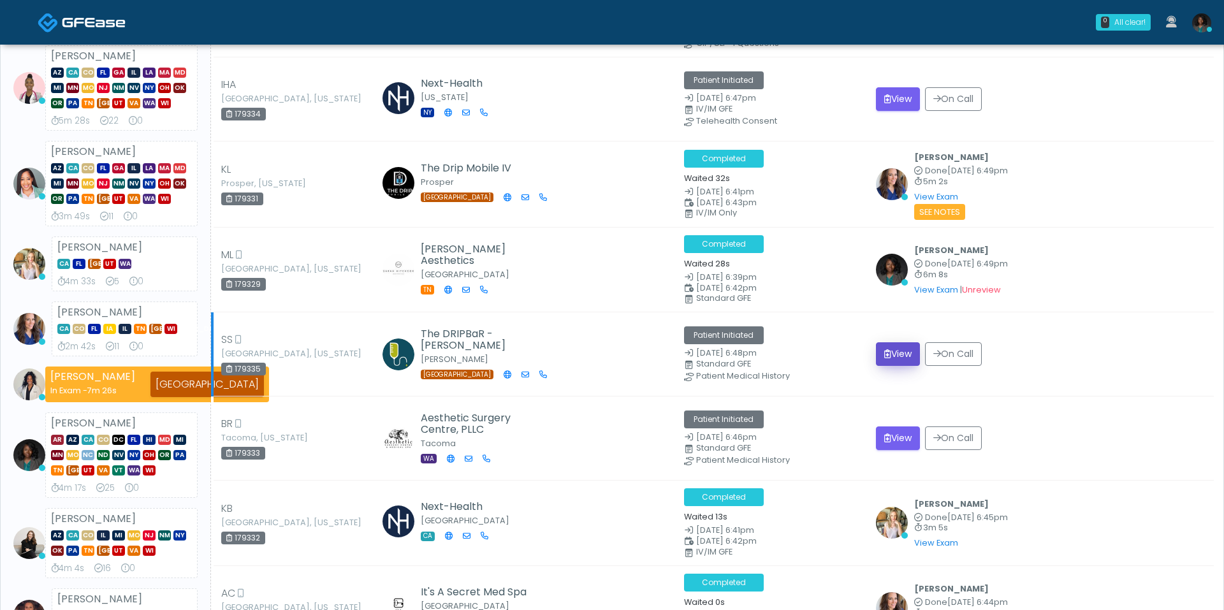
click at [905, 349] on button "View" at bounding box center [898, 354] width 44 height 24
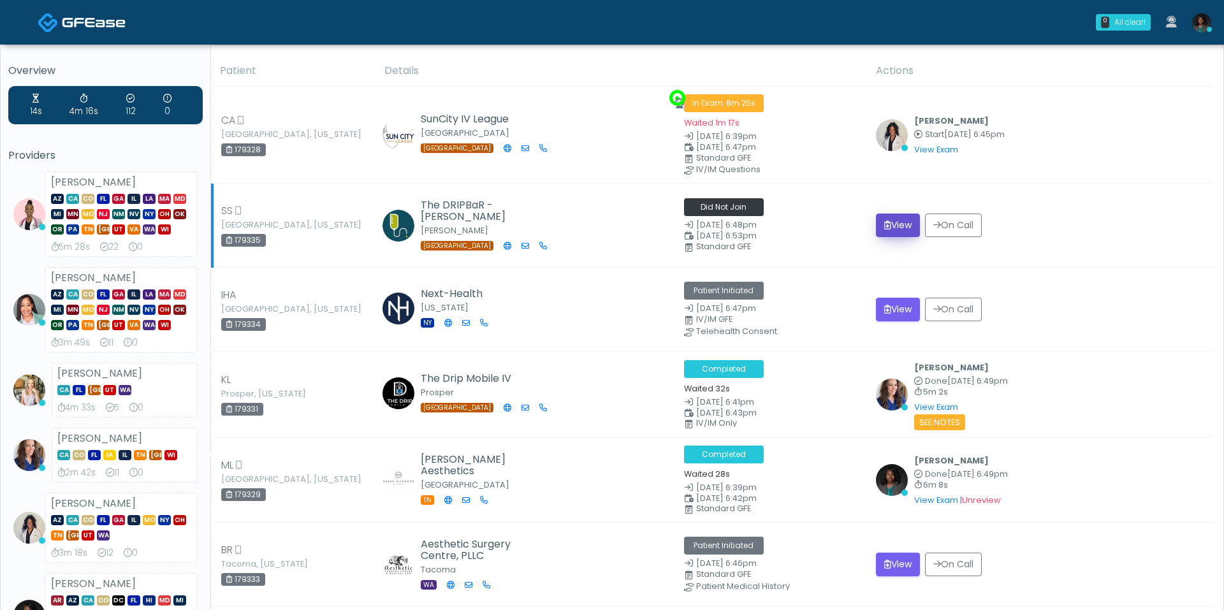
click at [907, 225] on button "View" at bounding box center [898, 226] width 44 height 24
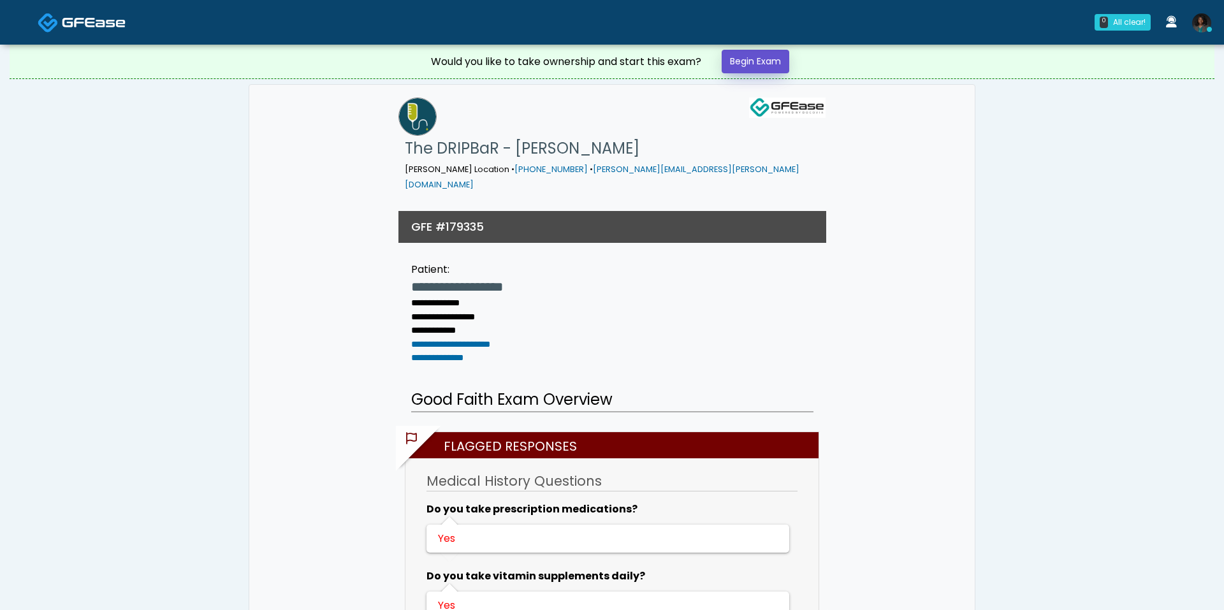
click at [771, 69] on link "Begin Exam" at bounding box center [756, 62] width 68 height 24
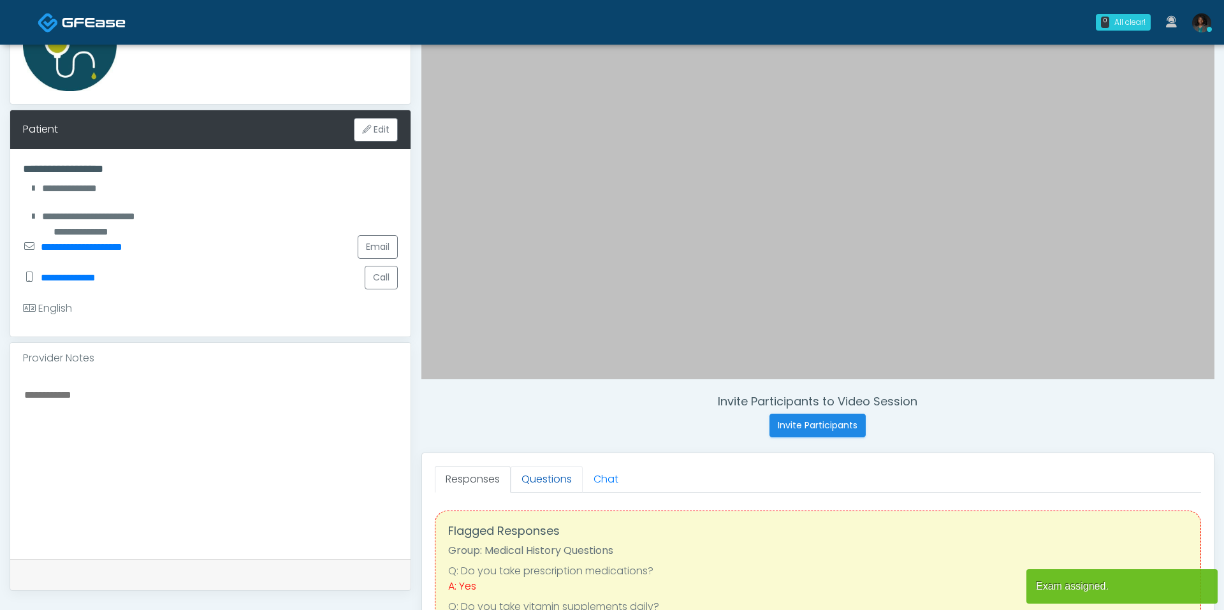
click at [535, 479] on link "Questions" at bounding box center [547, 479] width 72 height 27
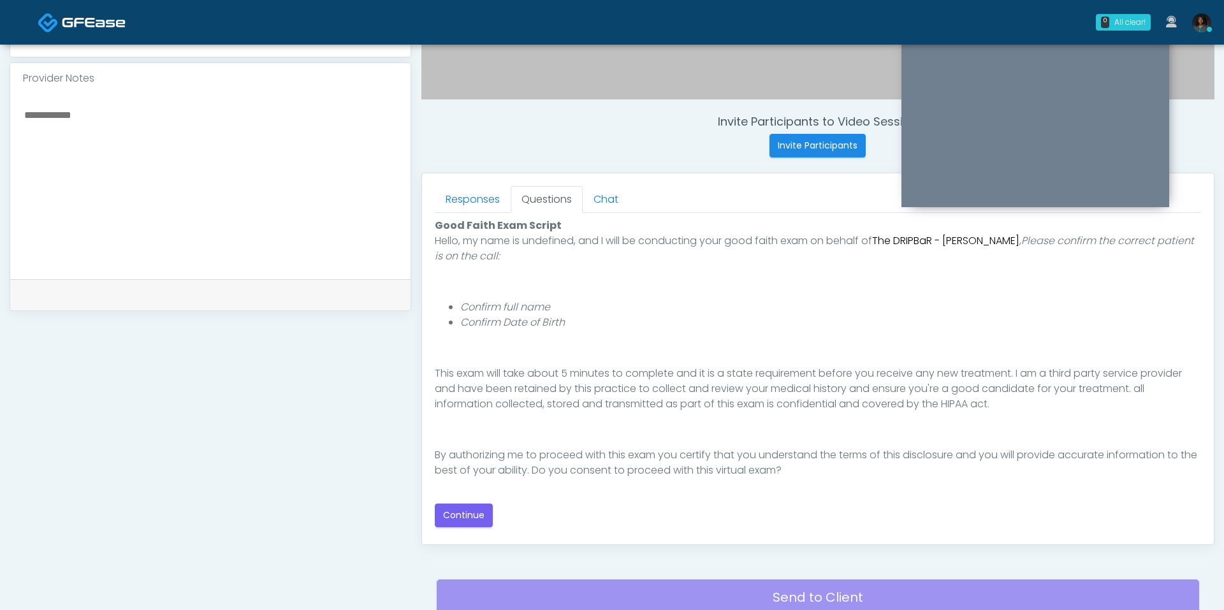
scroll to position [434, 0]
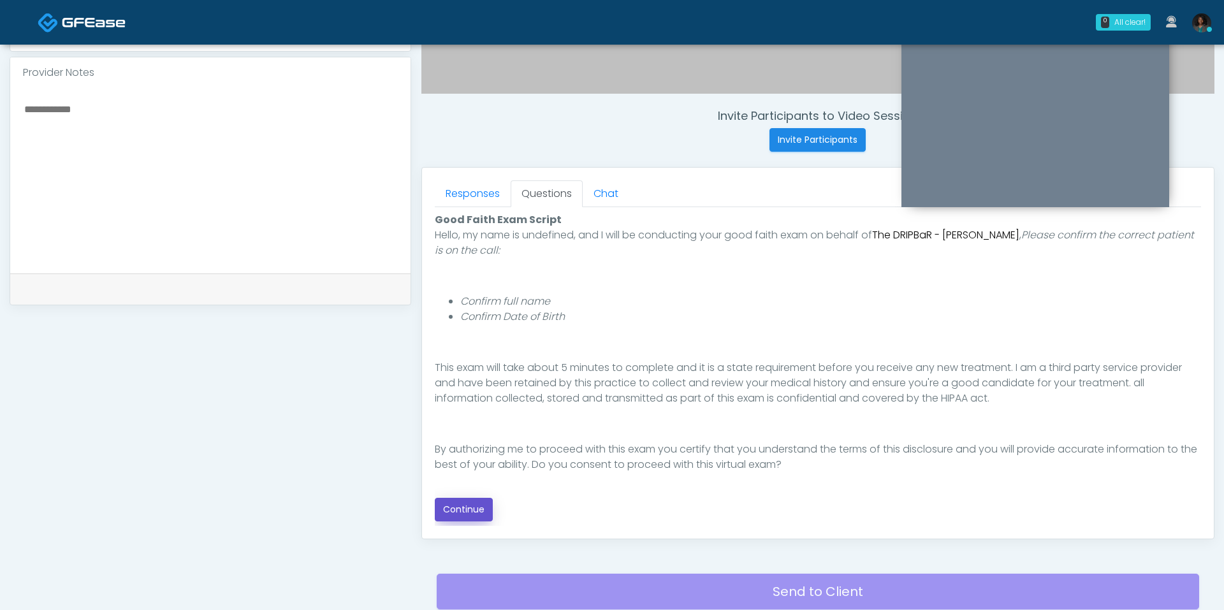
click at [466, 505] on button "Continue" at bounding box center [464, 510] width 58 height 24
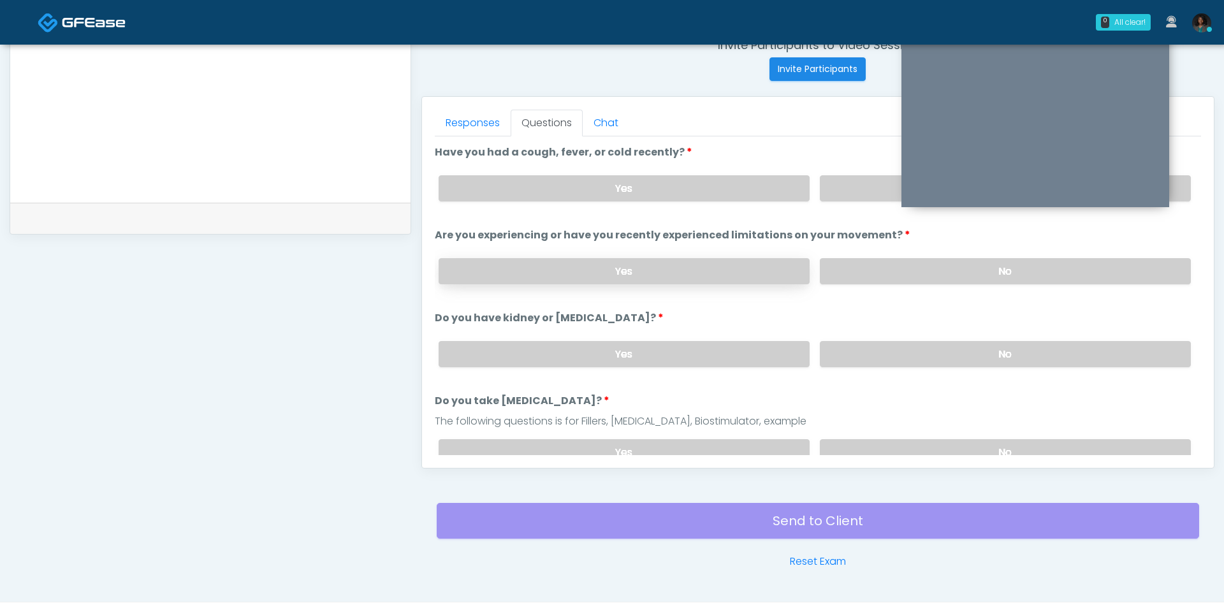
scroll to position [501, 0]
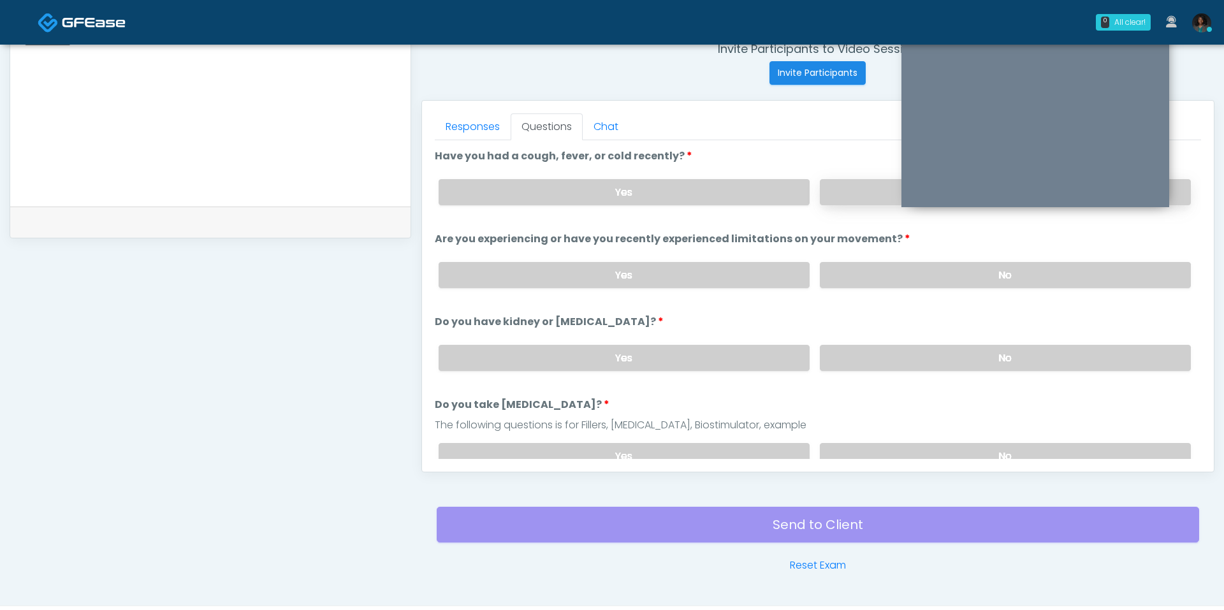
click at [849, 197] on label "No" at bounding box center [1005, 192] width 371 height 26
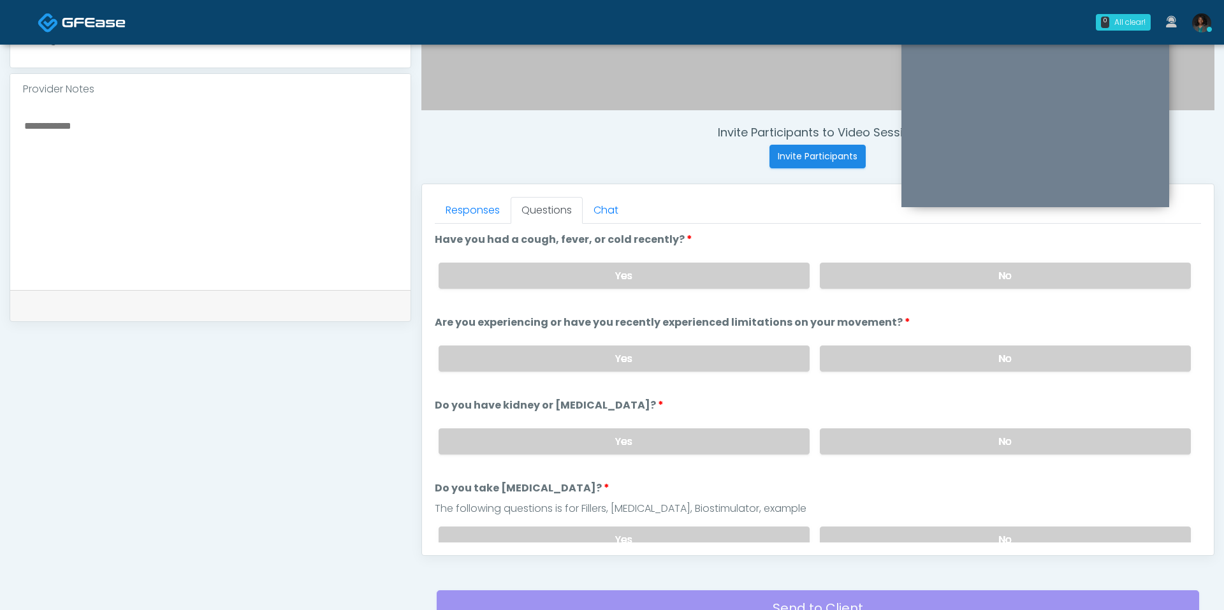
scroll to position [411, 0]
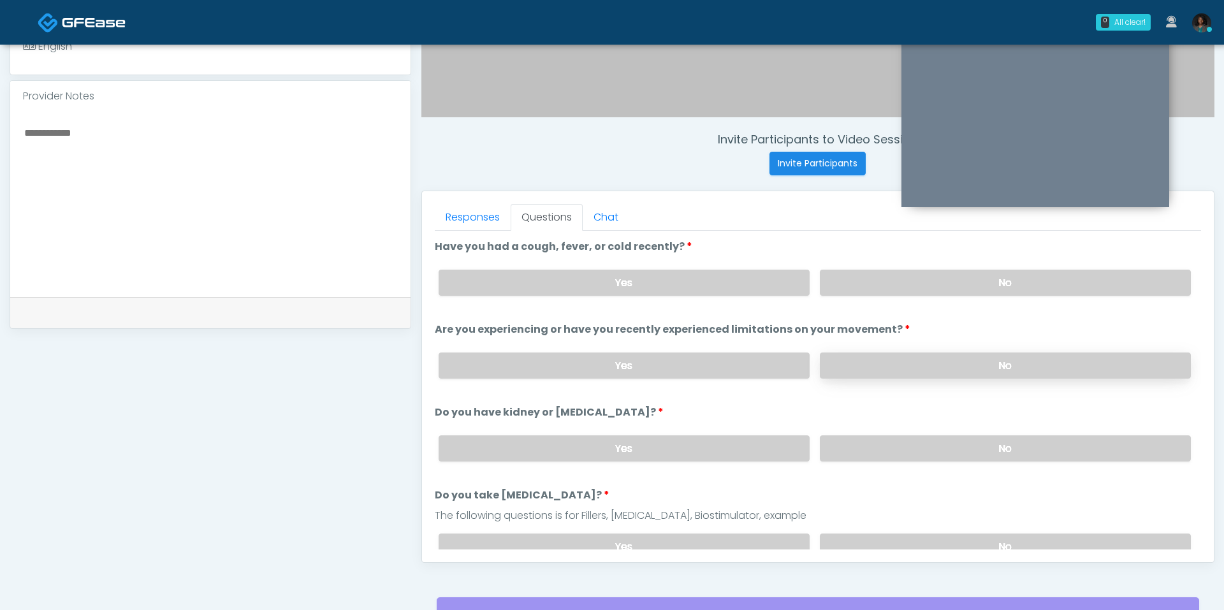
click at [879, 359] on label "No" at bounding box center [1005, 366] width 371 height 26
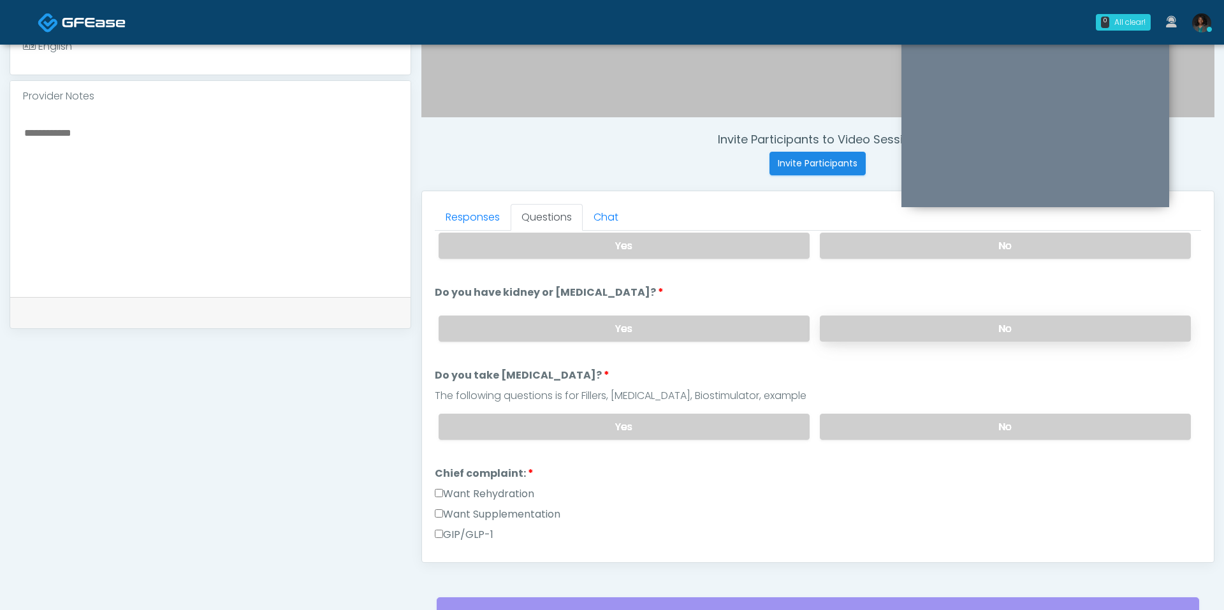
click at [885, 330] on label "No" at bounding box center [1005, 329] width 371 height 26
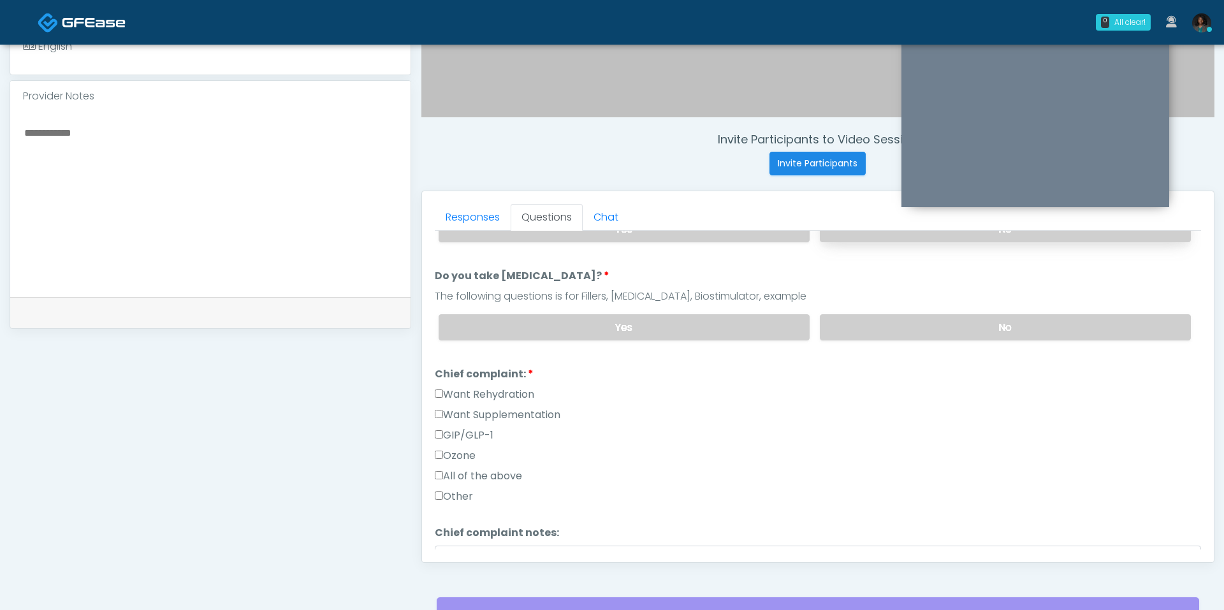
scroll to position [230, 0]
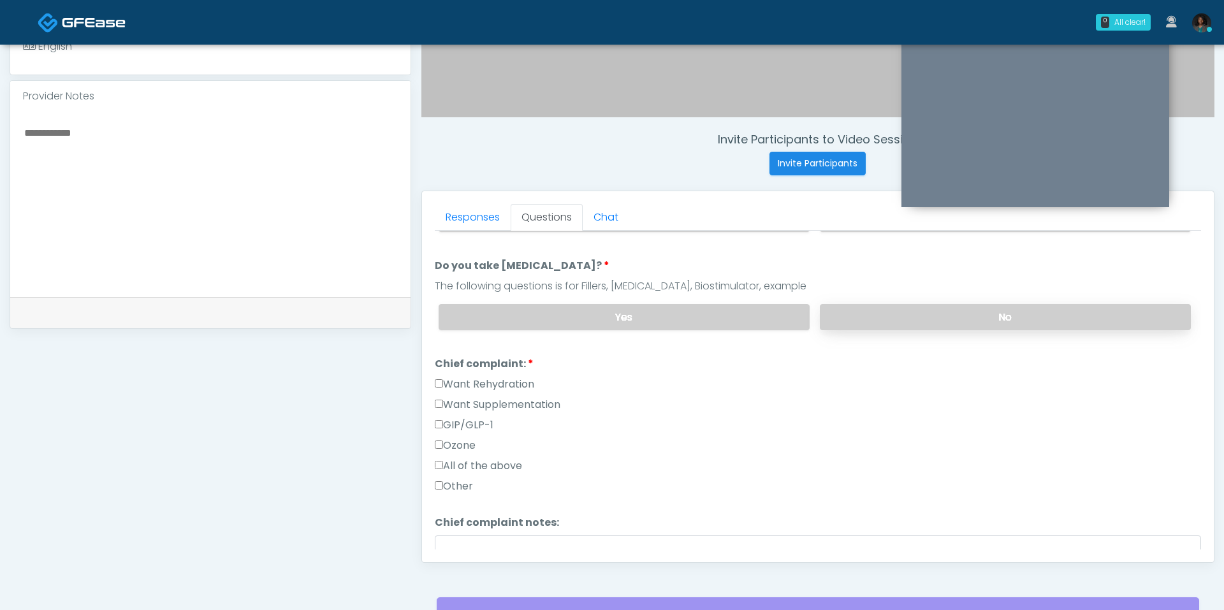
click at [889, 304] on label "No" at bounding box center [1005, 317] width 371 height 26
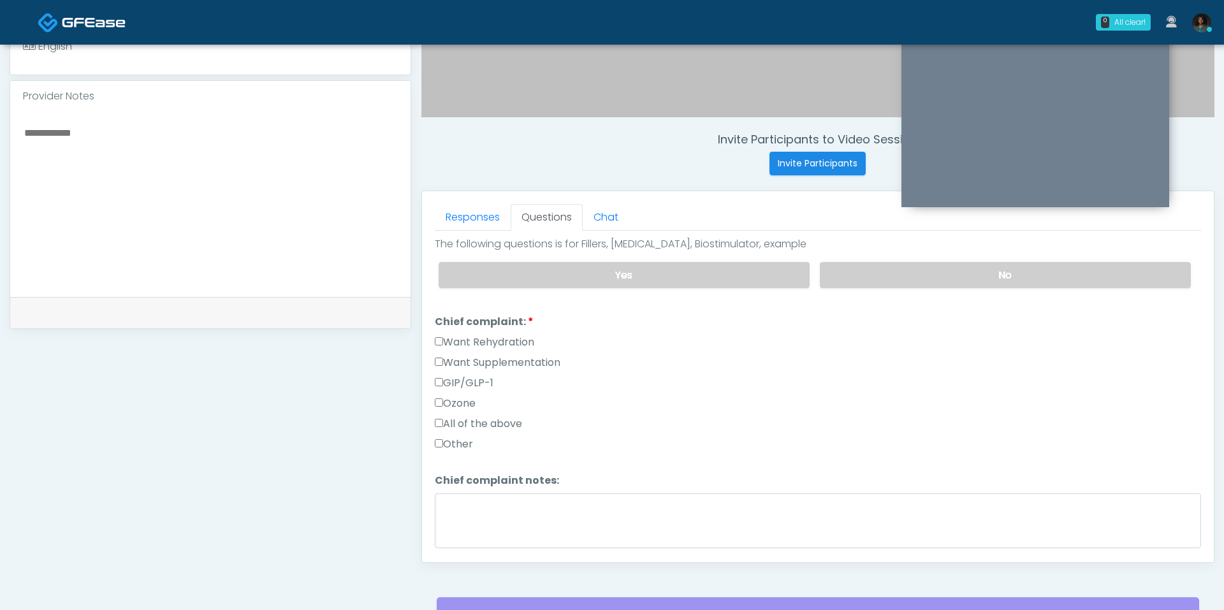
scroll to position [269, 0]
click at [481, 337] on label "Want Rehydration" at bounding box center [484, 344] width 99 height 15
click at [469, 358] on label "Want Supplementation" at bounding box center [498, 365] width 126 height 15
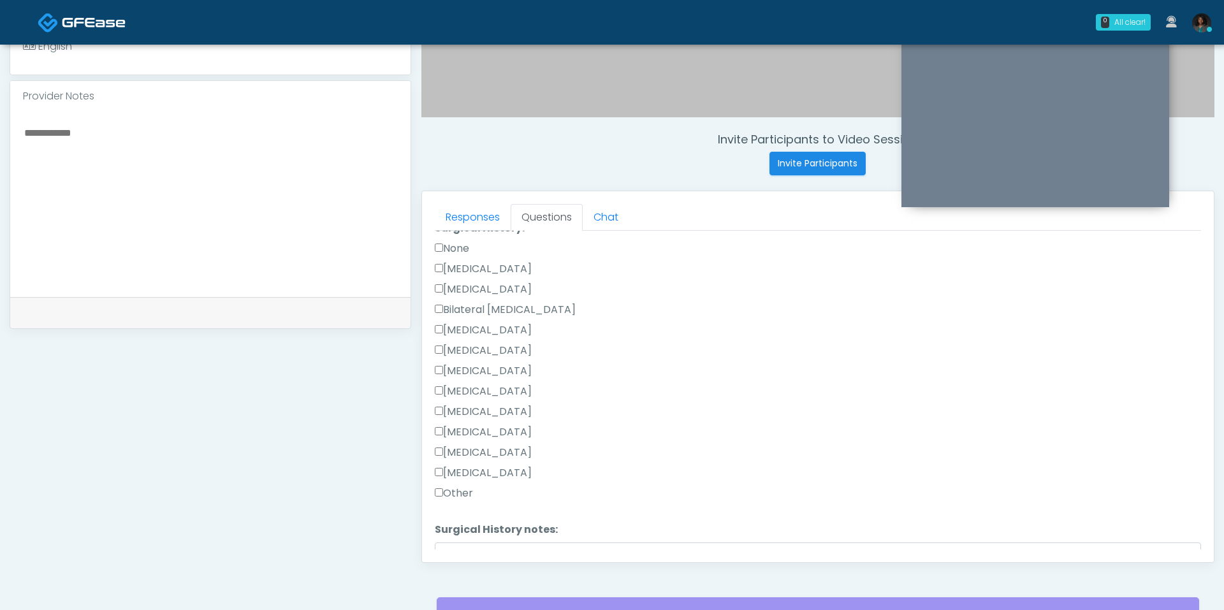
scroll to position [624, 0]
click at [476, 278] on label "Hysterectomy" at bounding box center [483, 285] width 97 height 15
click at [467, 548] on div "Responses Questions Chat Good Faith Exam Script Good Faith Exam Script INTRODUC…" at bounding box center [818, 376] width 792 height 371
click at [467, 543] on textarea "Surgical History notes:" at bounding box center [818, 566] width 766 height 55
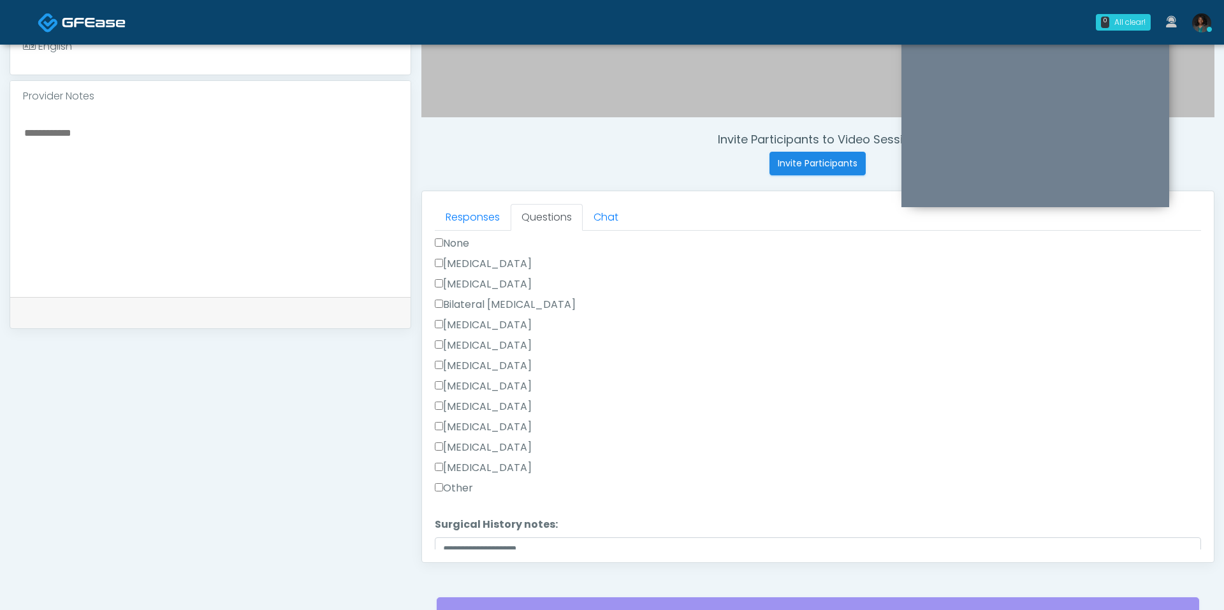
click at [464, 318] on label "Breast Augmentation" at bounding box center [483, 325] width 97 height 15
click at [471, 305] on div "Breast Augmentation" at bounding box center [818, 306] width 766 height 20
click at [471, 317] on label "Liposuction" at bounding box center [483, 324] width 97 height 15
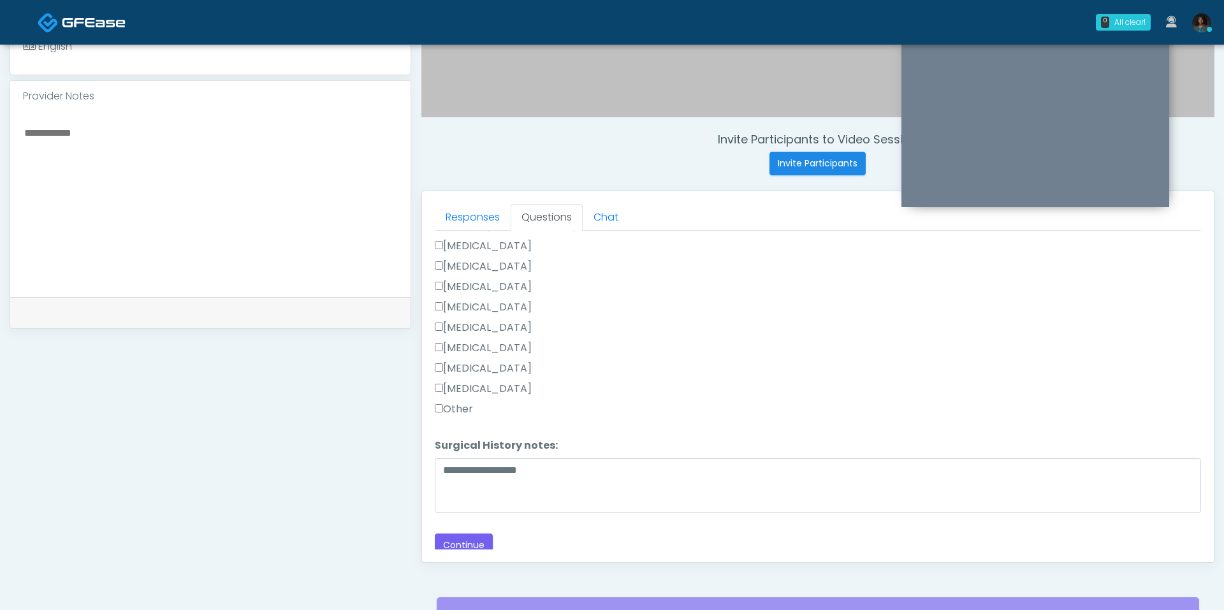
scroll to position [516, 0]
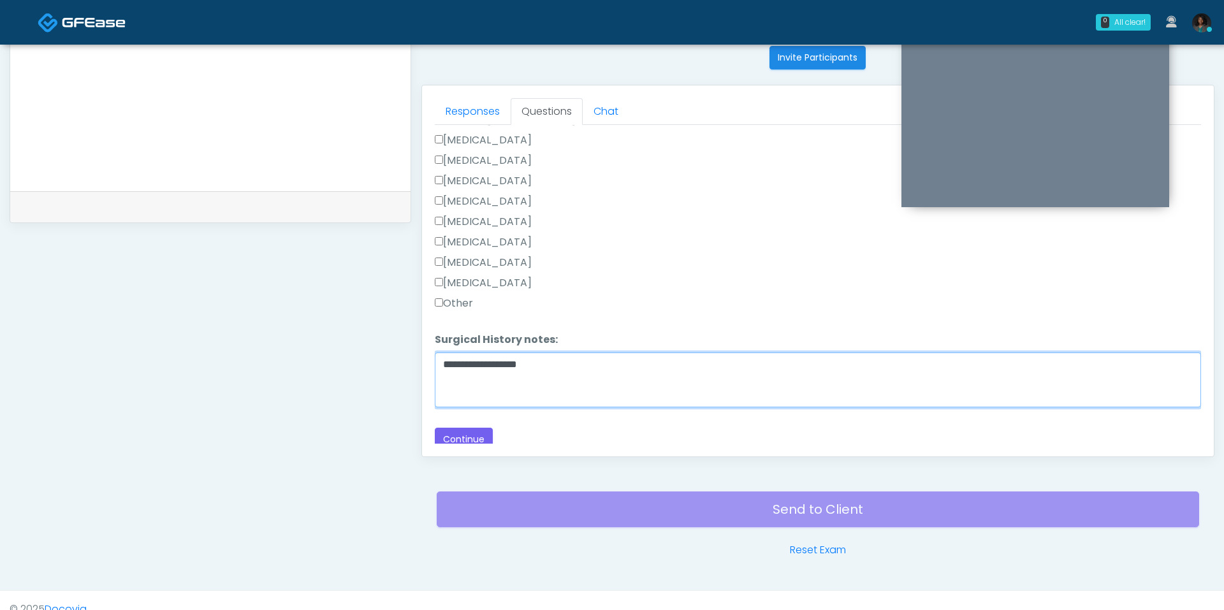
click at [510, 356] on textarea "**********" at bounding box center [818, 380] width 766 height 55
click at [506, 357] on textarea "**********" at bounding box center [818, 380] width 766 height 55
type textarea "**********"
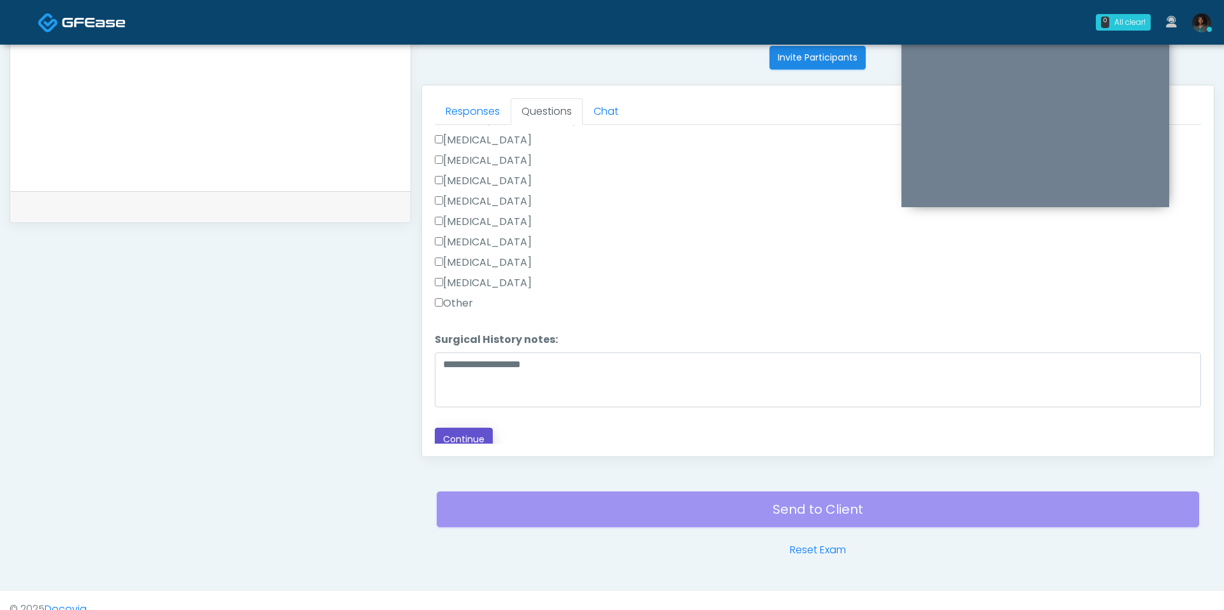
click at [455, 428] on button "Continue" at bounding box center [464, 440] width 58 height 24
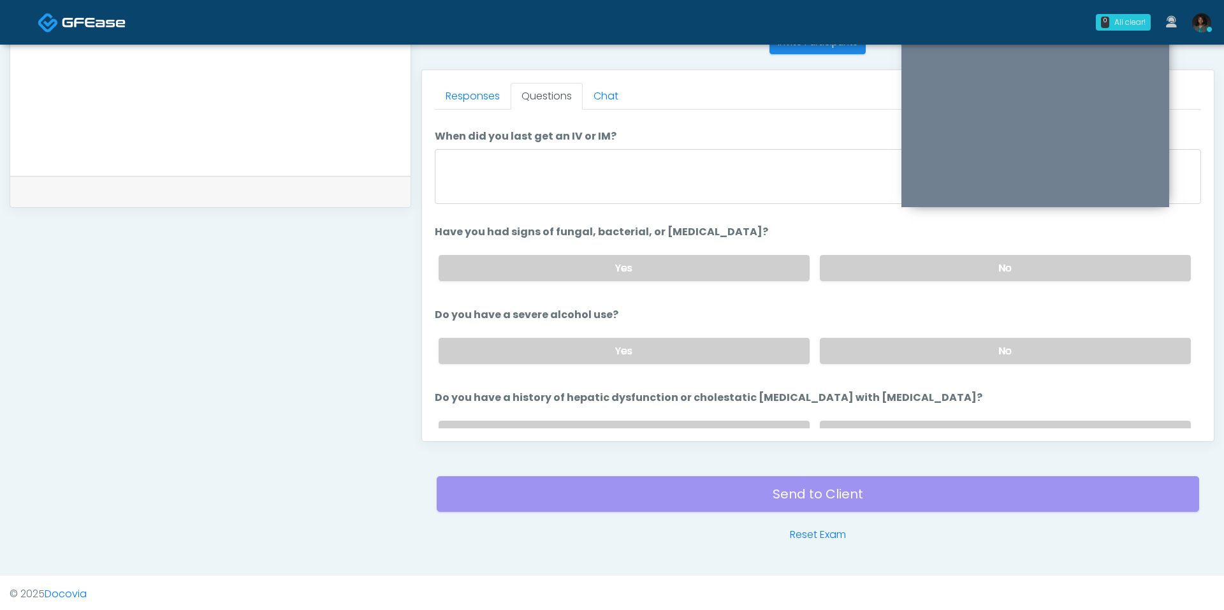
scroll to position [0, 0]
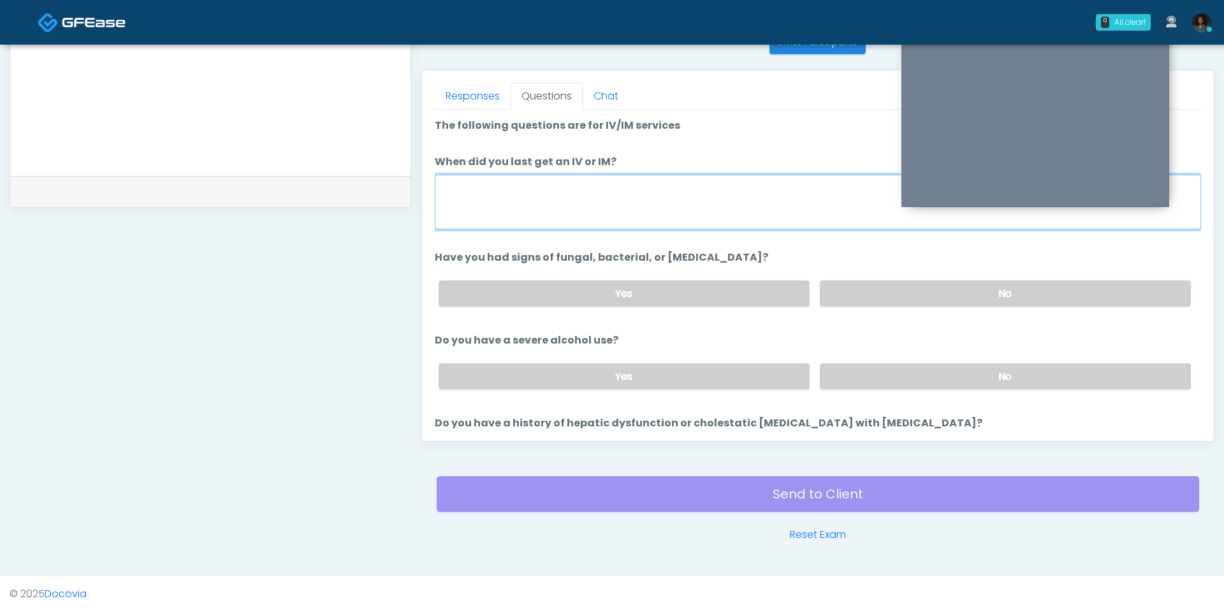
click at [548, 210] on textarea "When did you last get an IV or IM?" at bounding box center [818, 202] width 766 height 55
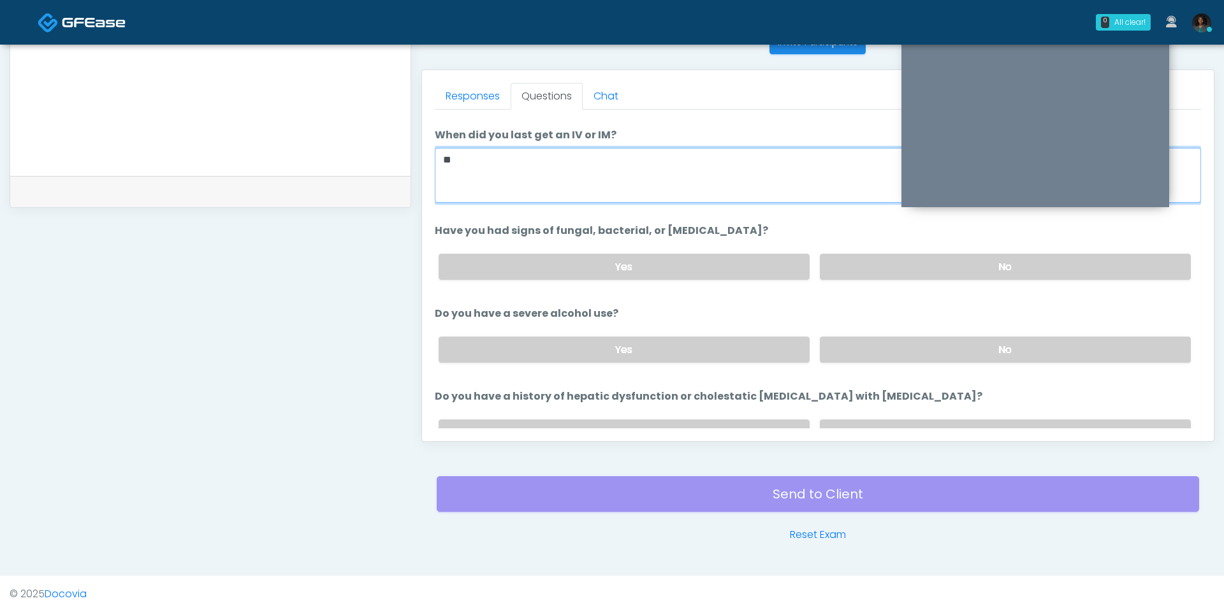
scroll to position [29, 0]
type textarea "**"
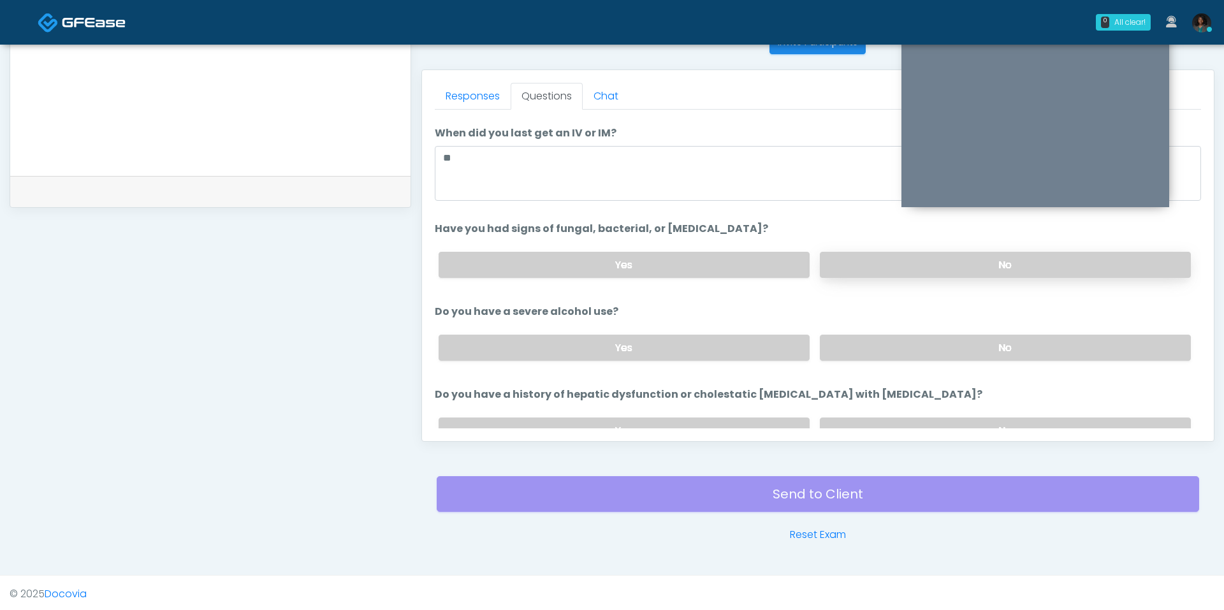
click at [872, 262] on label "No" at bounding box center [1005, 265] width 371 height 26
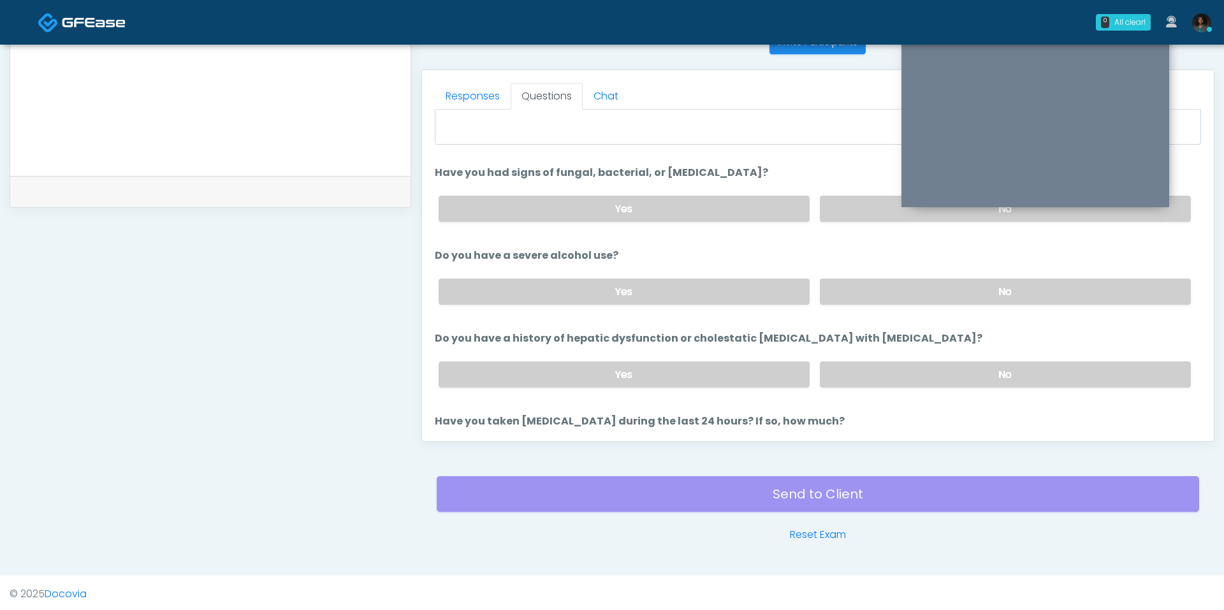
scroll to position [87, 0]
click at [861, 289] on label "No" at bounding box center [1005, 290] width 371 height 26
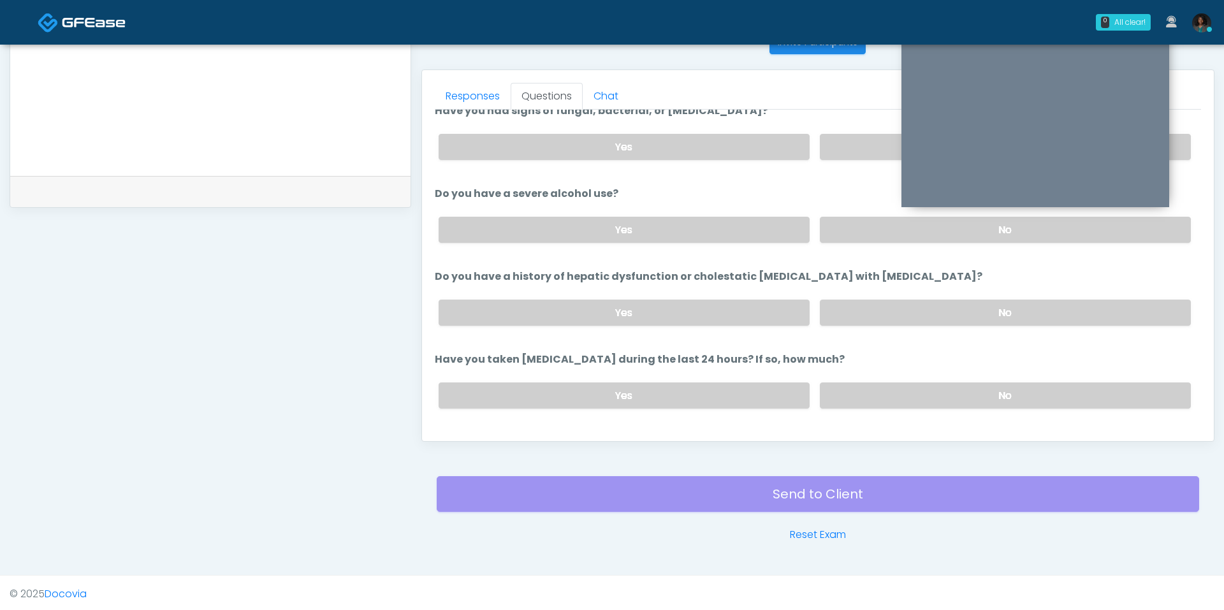
scroll to position [156, 0]
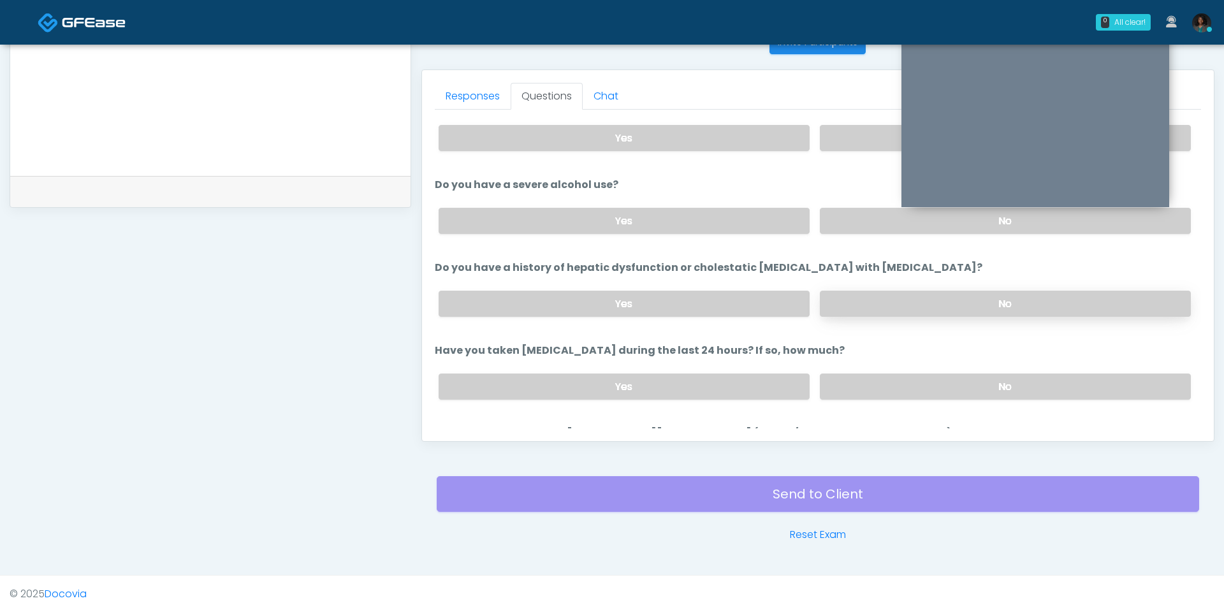
click at [856, 295] on label "No" at bounding box center [1005, 304] width 371 height 26
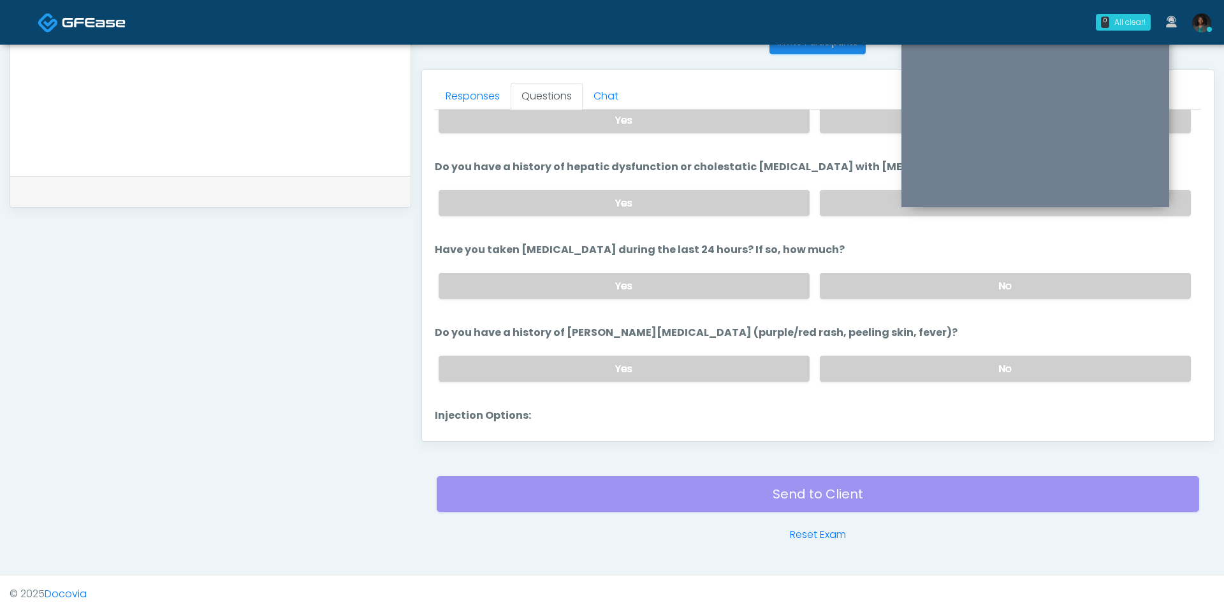
scroll to position [261, 0]
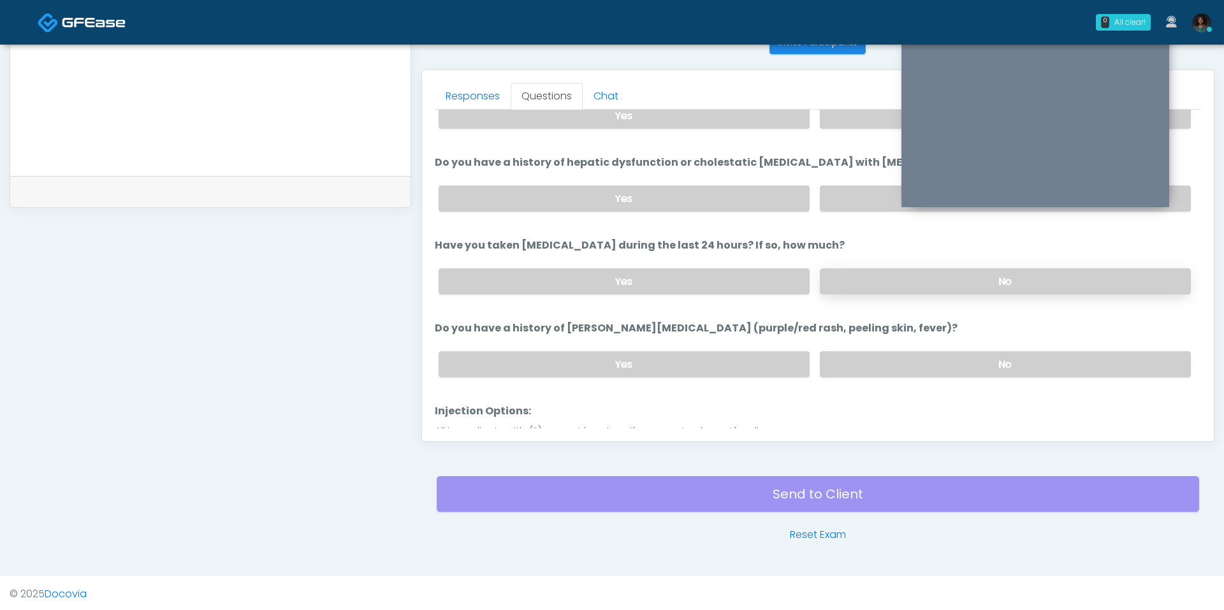
click at [865, 275] on label "No" at bounding box center [1005, 281] width 371 height 26
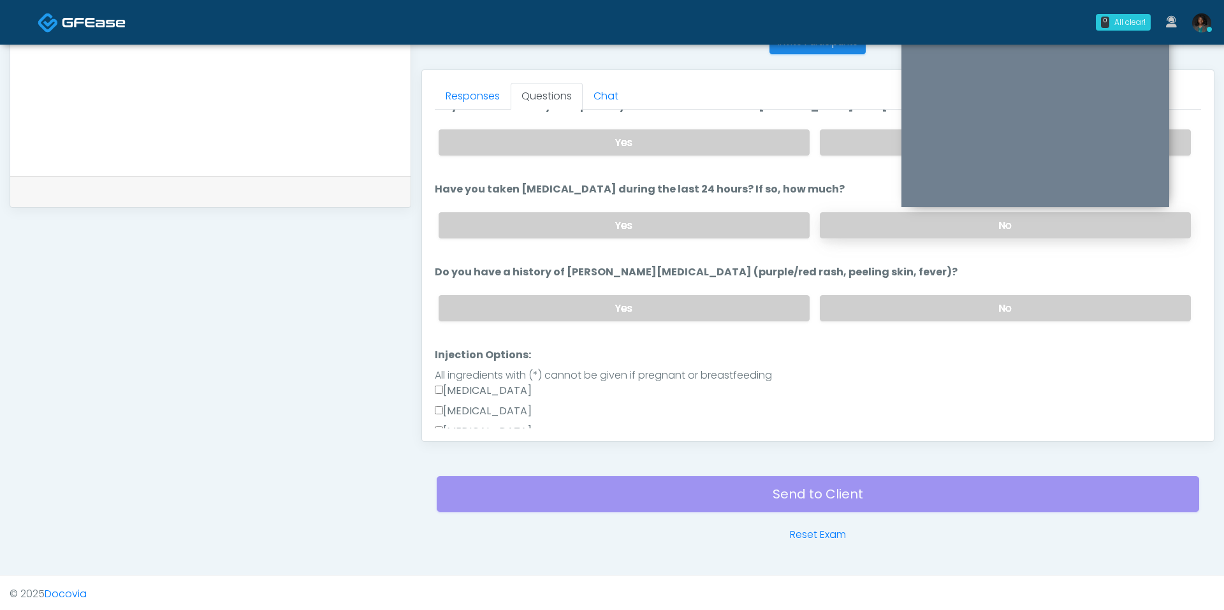
scroll to position [319, 0]
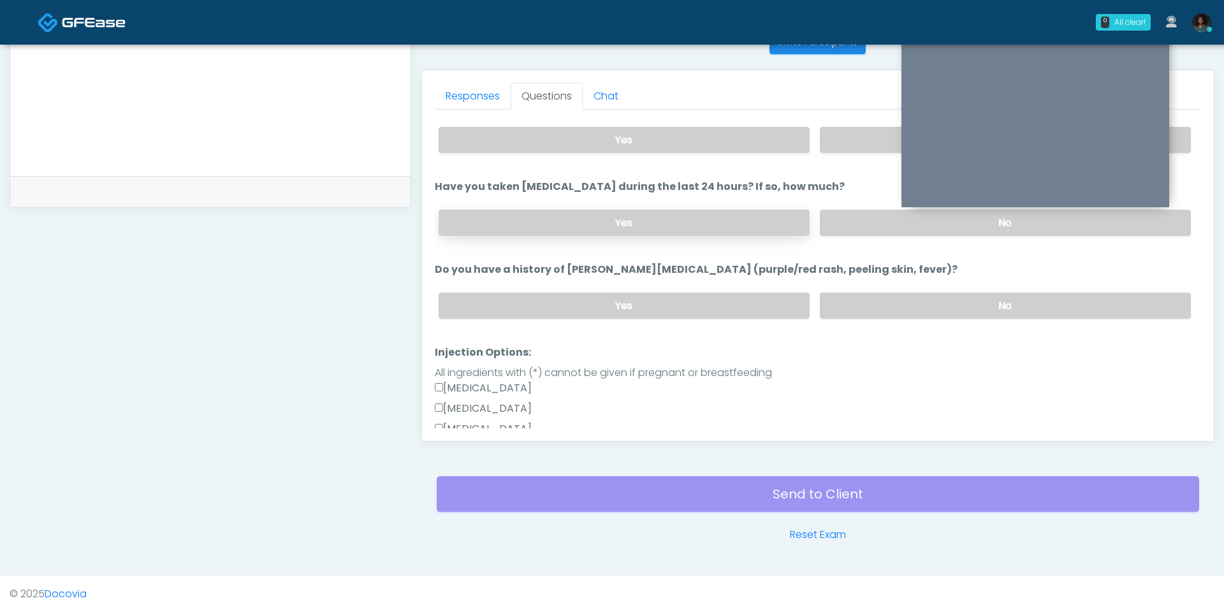
click at [749, 227] on label "Yes" at bounding box center [624, 223] width 371 height 26
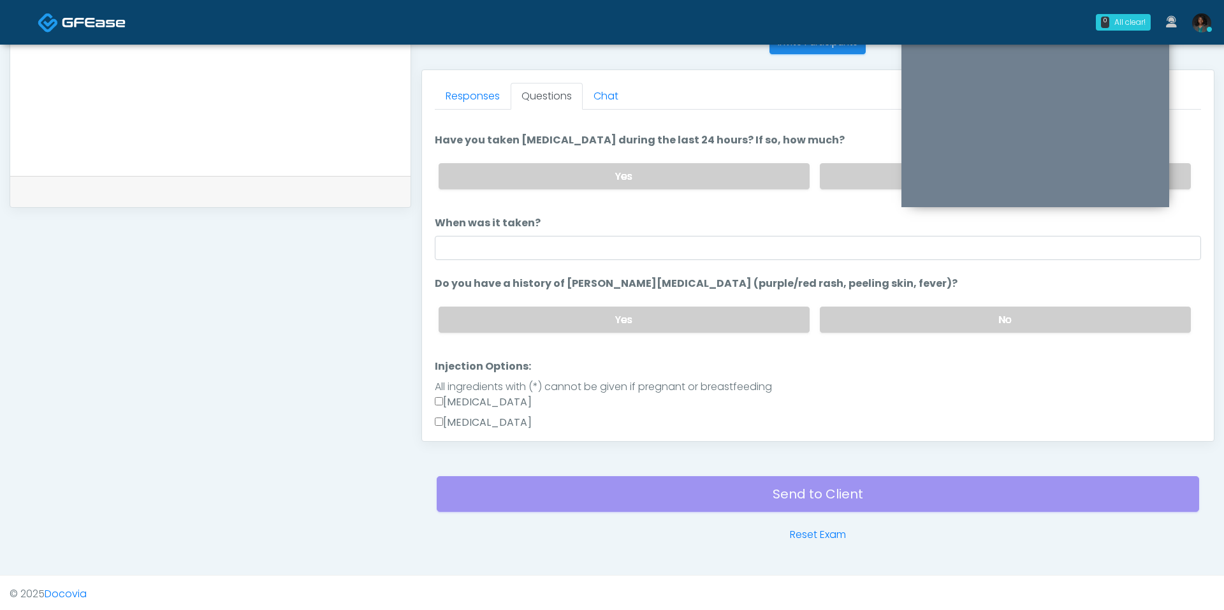
scroll to position [367, 0]
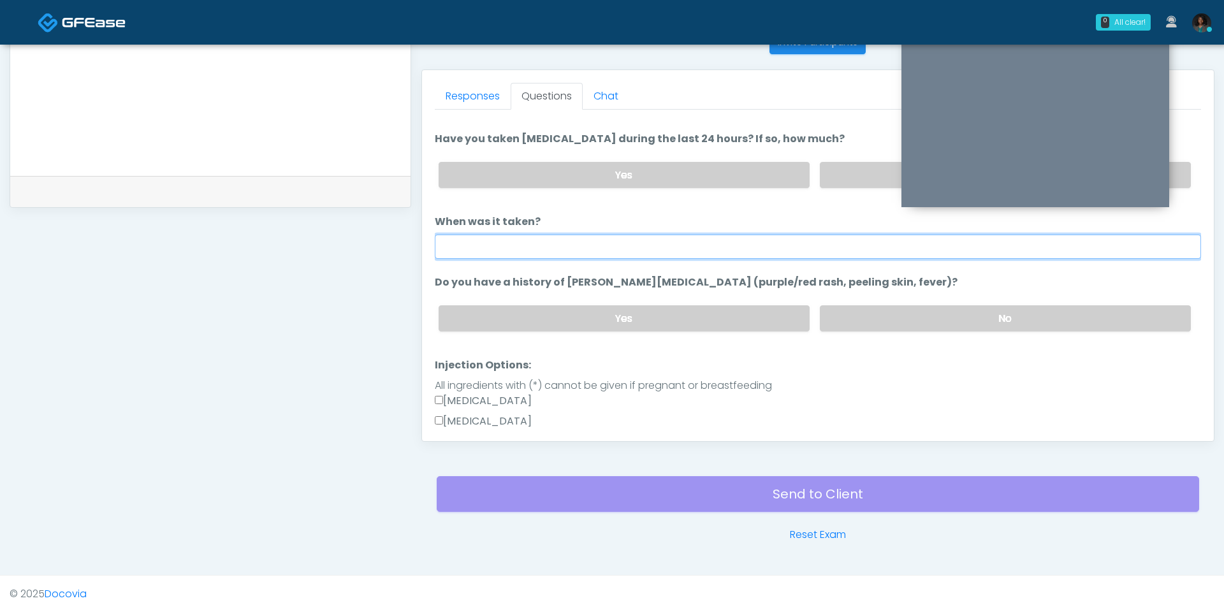
click at [573, 235] on input "When was it taken?" at bounding box center [818, 247] width 766 height 24
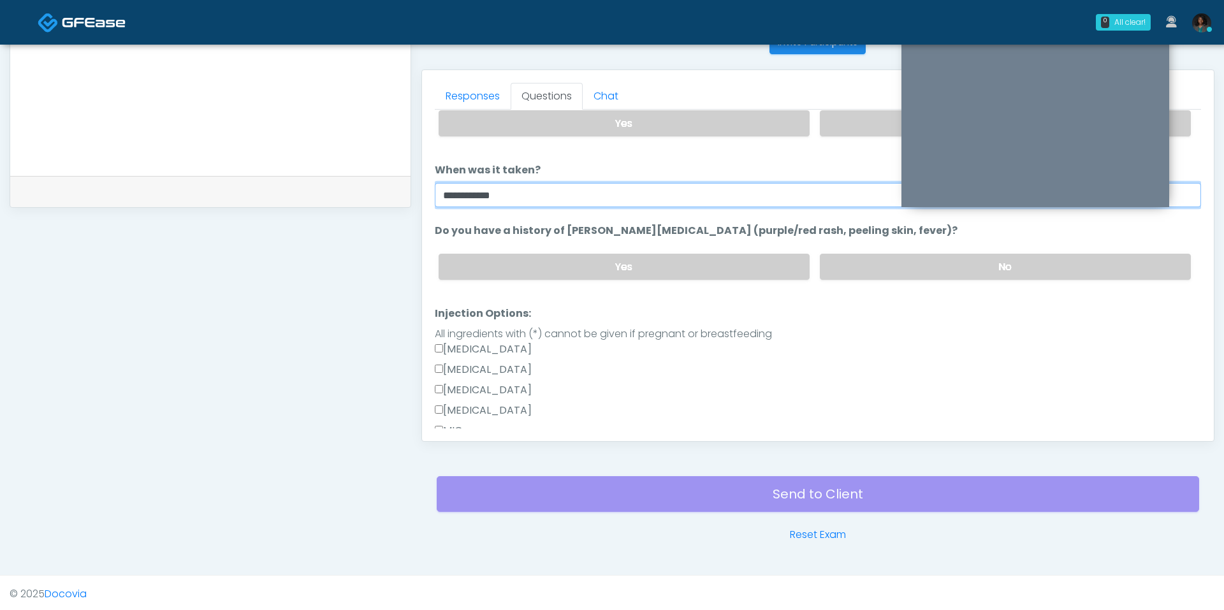
scroll to position [421, 0]
type input "**********"
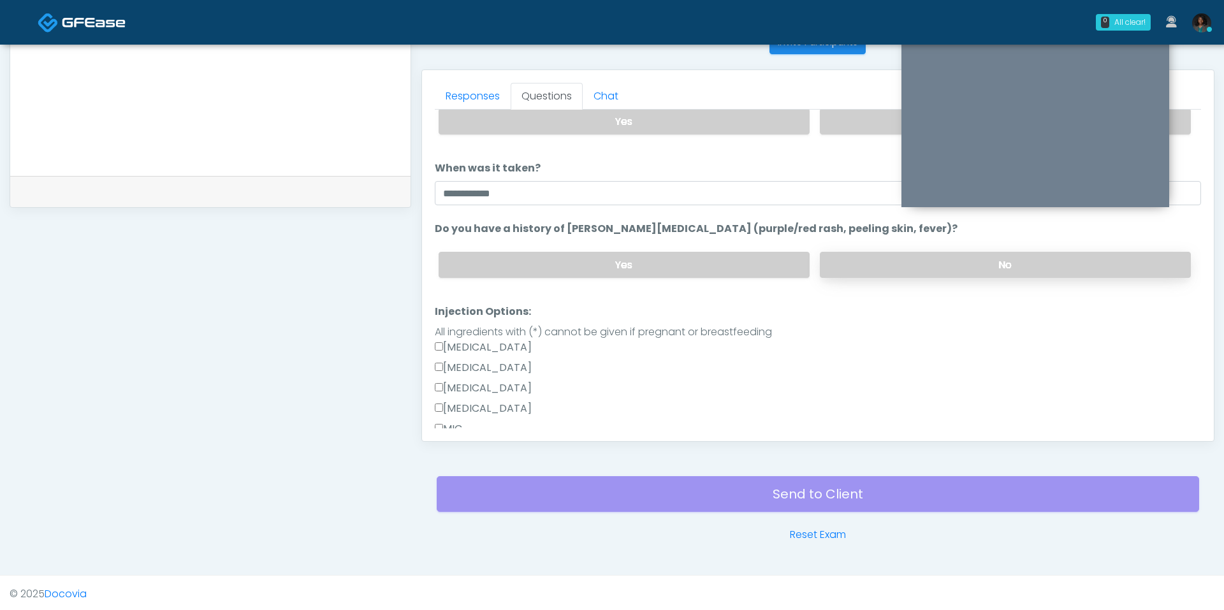
click at [889, 258] on label "No" at bounding box center [1005, 265] width 371 height 26
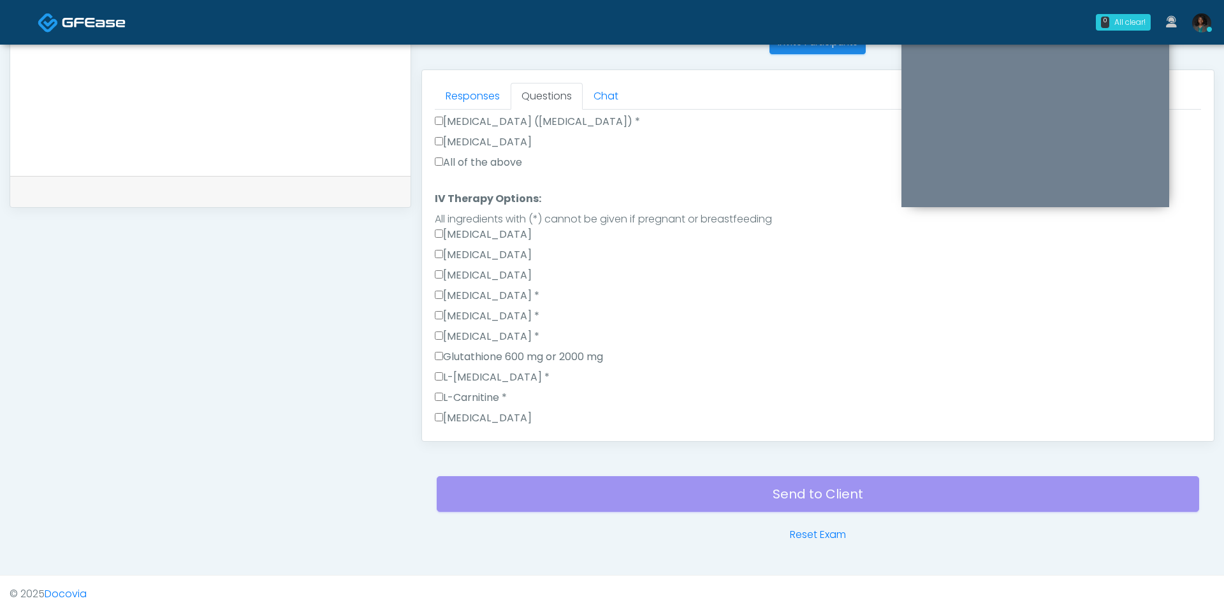
click at [472, 156] on label "All of the above" at bounding box center [478, 162] width 87 height 15
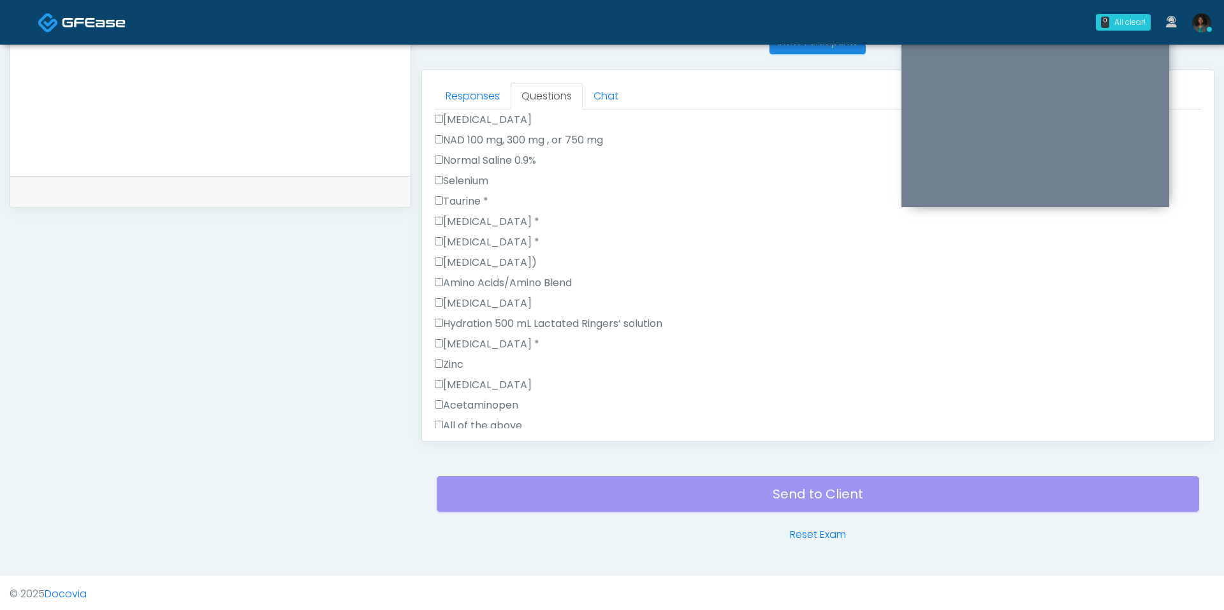
scroll to position [1394, 0]
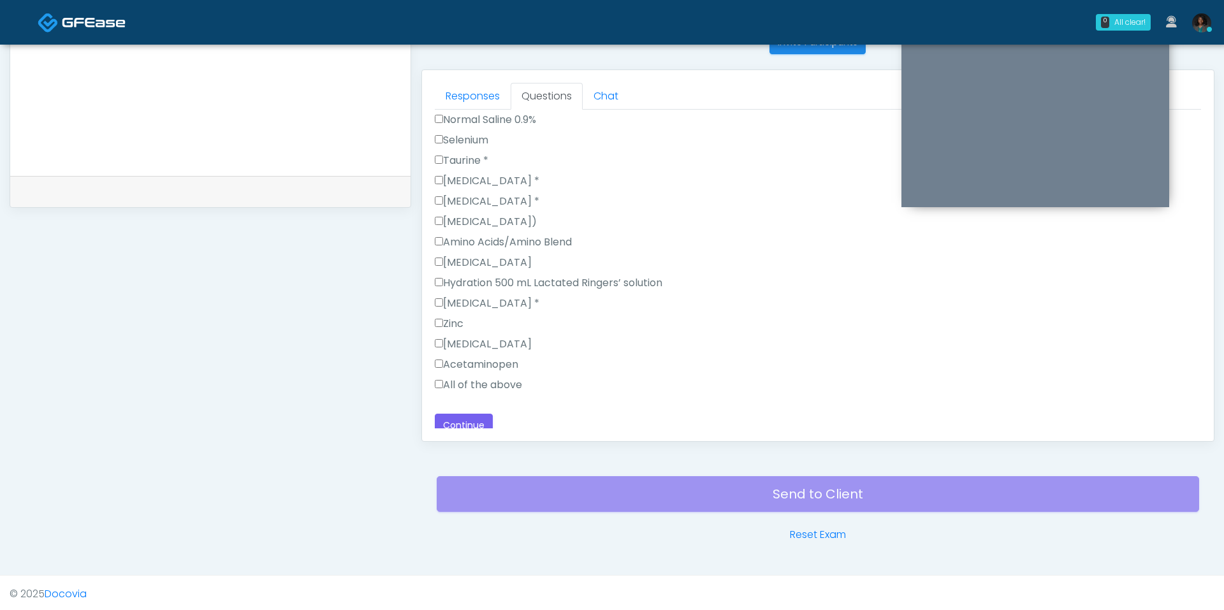
click at [464, 377] on label "All of the above" at bounding box center [478, 384] width 87 height 15
click at [460, 439] on div "Responses Questions Chat Good Faith Exam Script Good Faith Exam Script INTRODUC…" at bounding box center [818, 255] width 792 height 371
click at [461, 415] on button "Continue" at bounding box center [464, 426] width 58 height 24
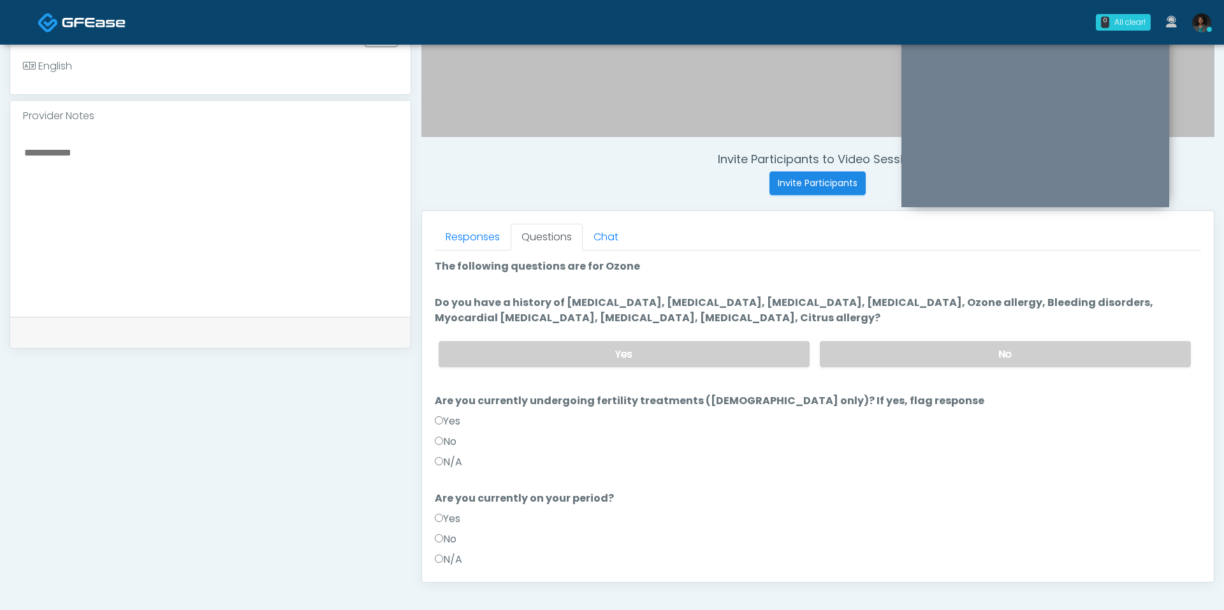
scroll to position [390, 0]
click at [889, 362] on label "No" at bounding box center [1005, 355] width 371 height 26
click at [449, 440] on label "No" at bounding box center [446, 442] width 22 height 15
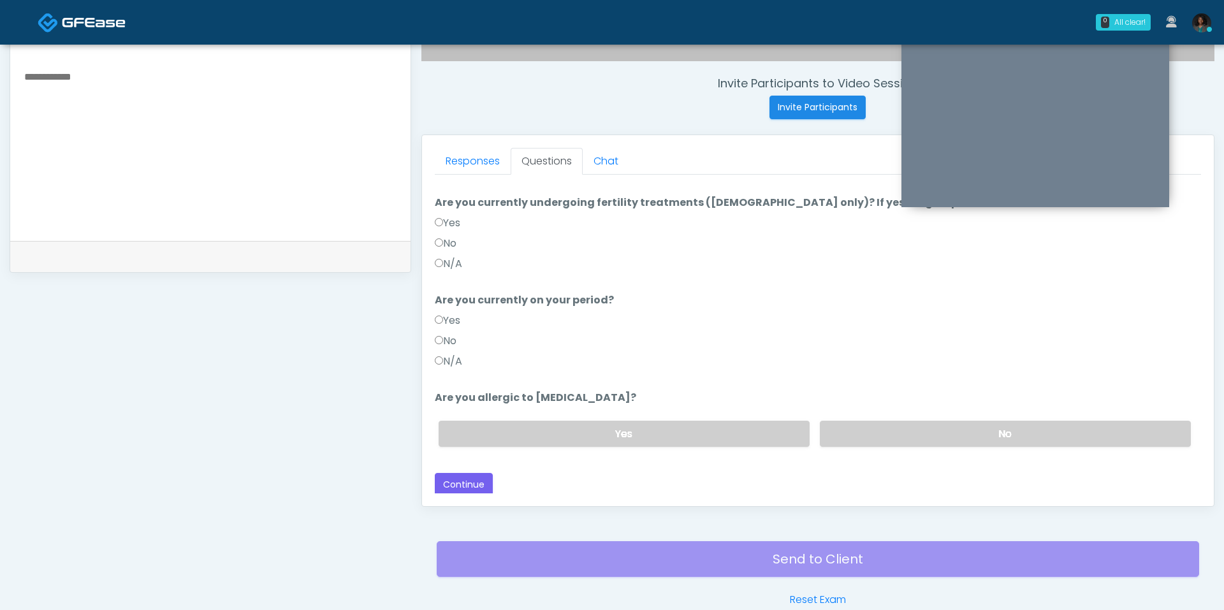
scroll to position [472, 0]
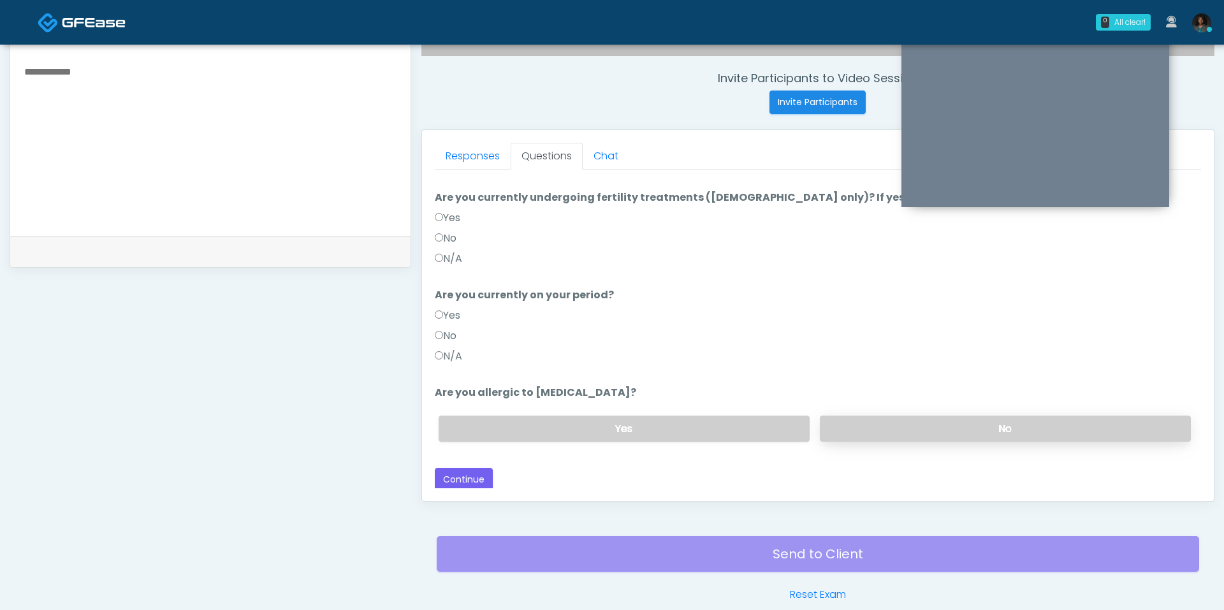
click at [890, 427] on label "No" at bounding box center [1005, 429] width 371 height 26
click at [472, 478] on button "Continue" at bounding box center [464, 480] width 58 height 24
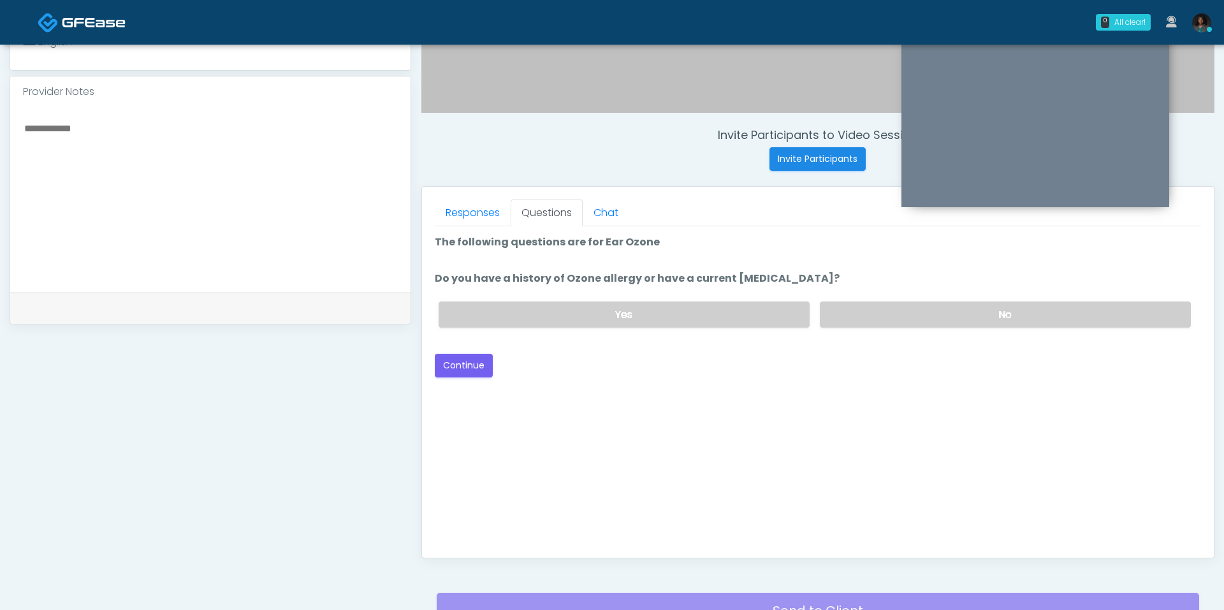
scroll to position [416, 0]
click at [866, 302] on label "No" at bounding box center [1005, 314] width 371 height 26
click at [477, 363] on button "Continue" at bounding box center [464, 365] width 58 height 24
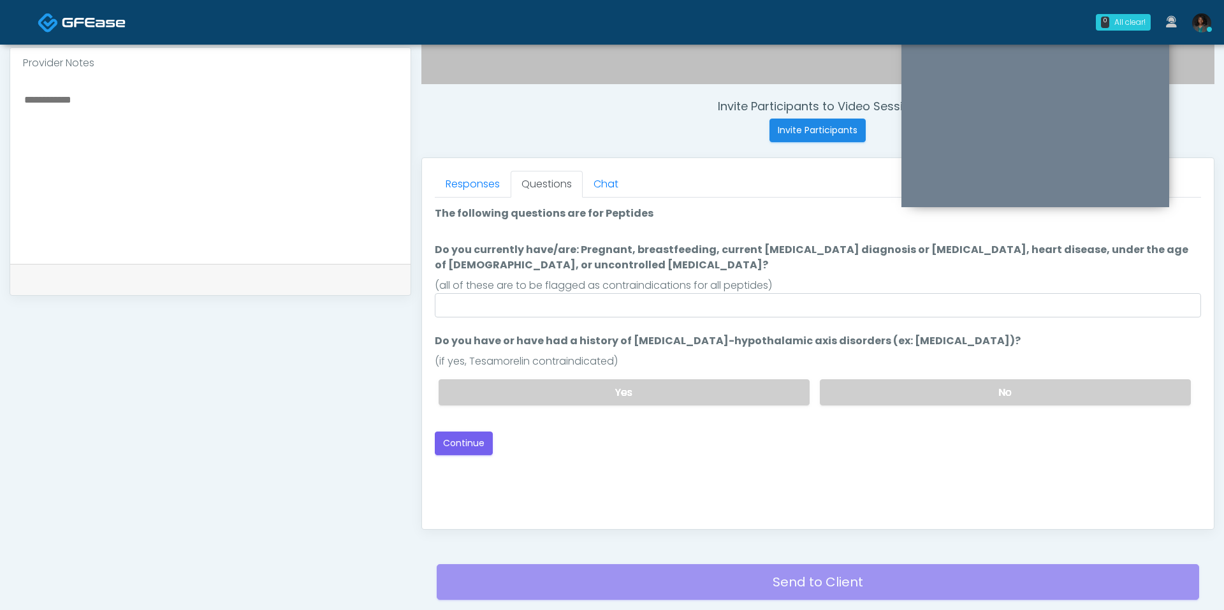
scroll to position [445, 0]
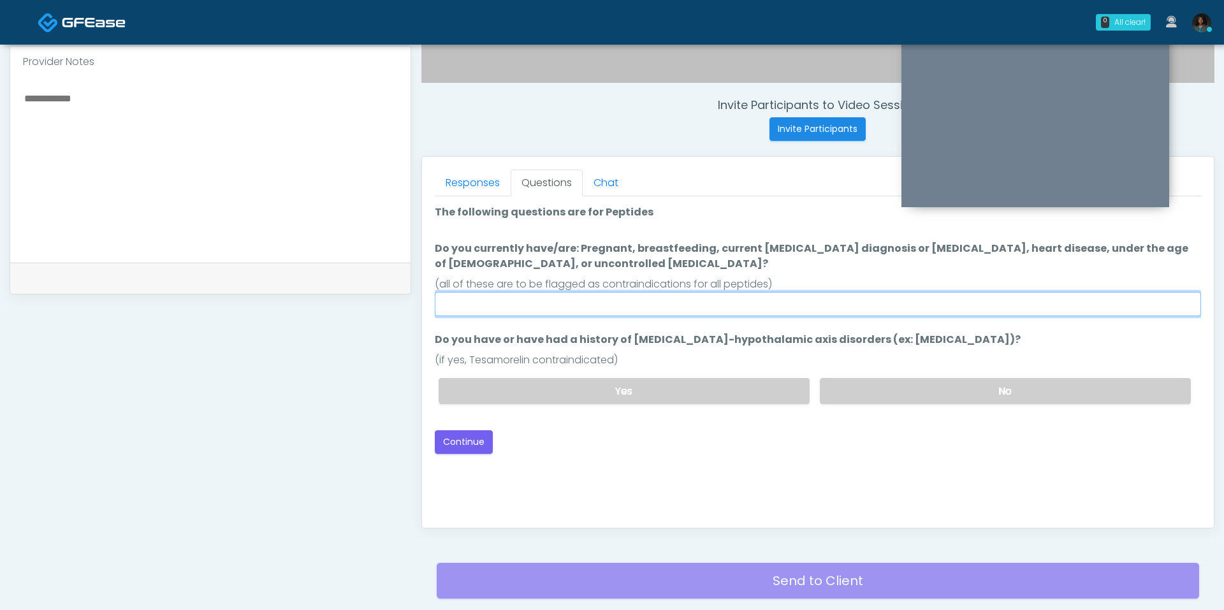
click at [577, 303] on input "Do you currently have/are: Pregnant, breastfeeding, current cancer diagnosis or…" at bounding box center [818, 304] width 766 height 24
type input "**"
click at [889, 393] on label "No" at bounding box center [1005, 391] width 371 height 26
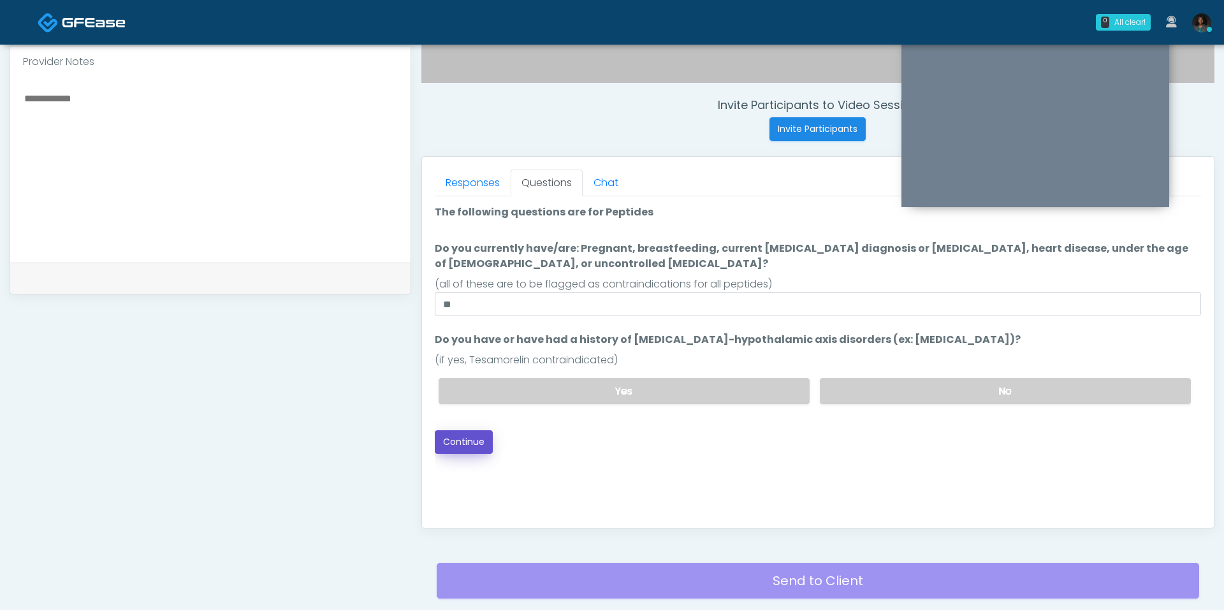
click at [471, 437] on button "Continue" at bounding box center [464, 442] width 58 height 24
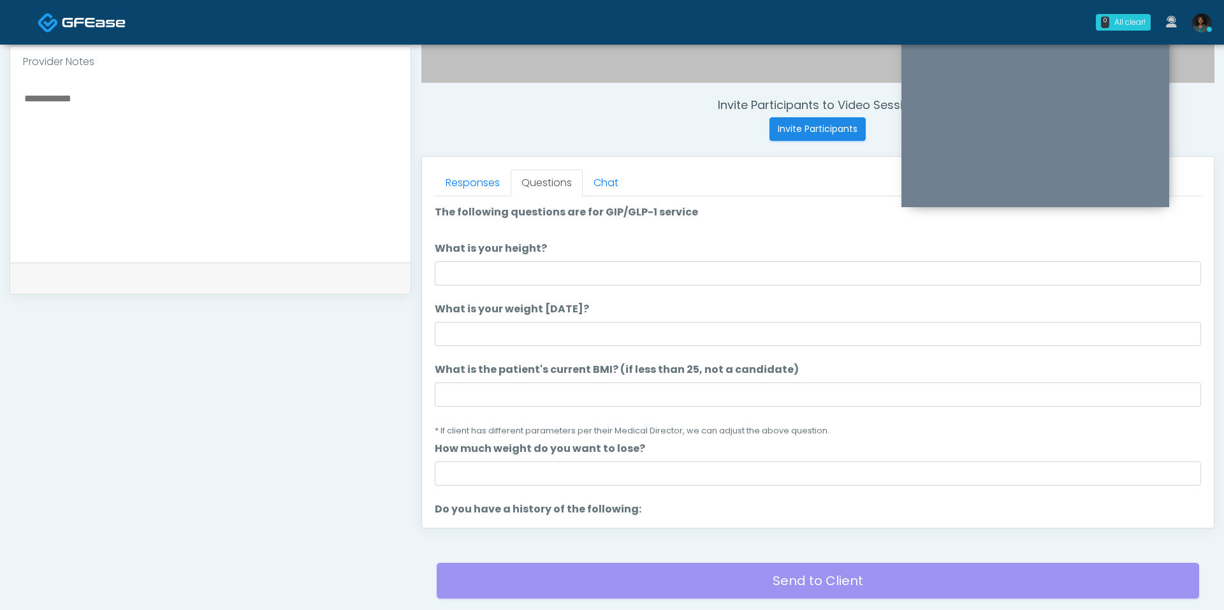
scroll to position [532, 0]
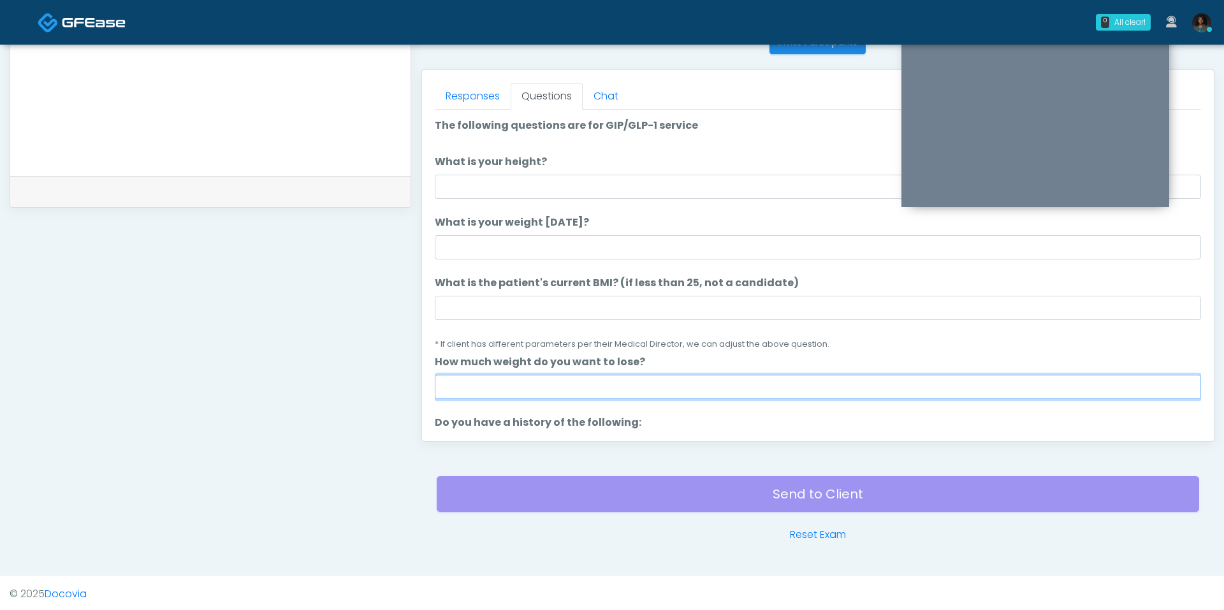
click at [476, 377] on input "How much weight do you want to lose?" at bounding box center [818, 387] width 766 height 24
type input "**"
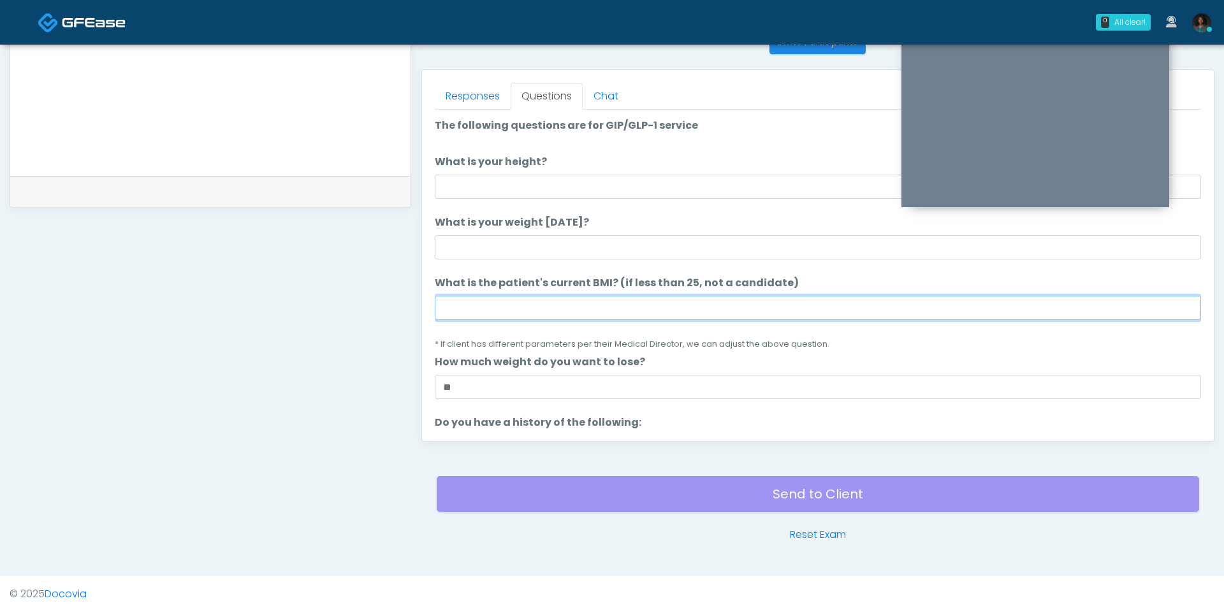
click at [496, 307] on input "What is the patient's current BMI? (if less than 25, not a candidate)" at bounding box center [818, 308] width 766 height 24
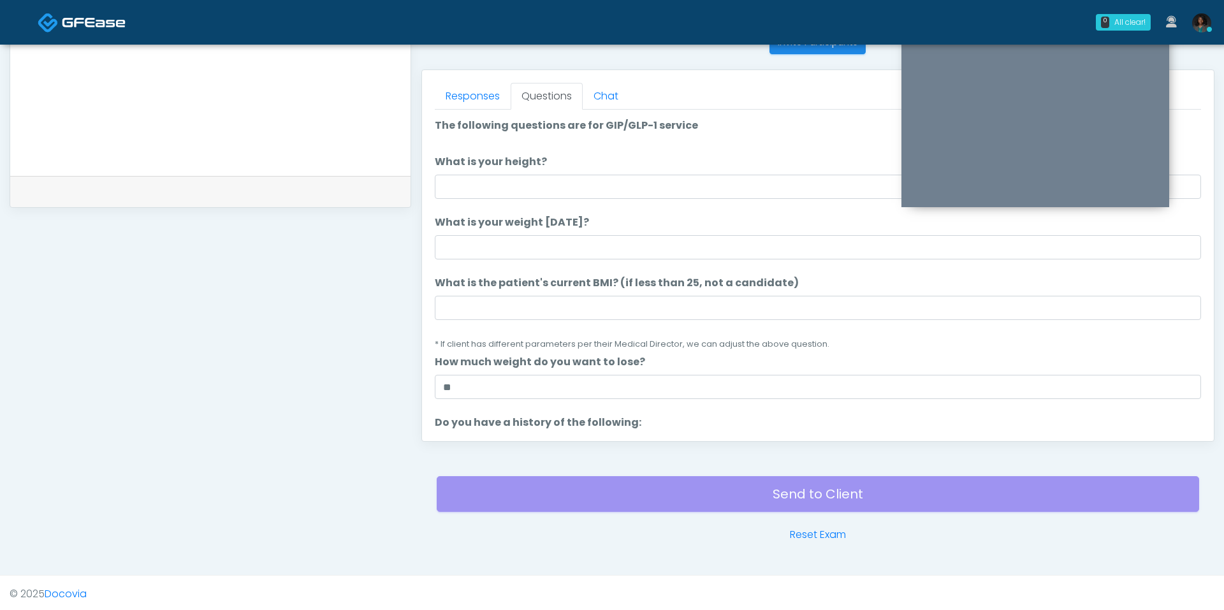
click at [491, 261] on ol "The following questions are for GIP/GLP-1 service The following questions are f…" at bounding box center [818, 607] width 766 height 978
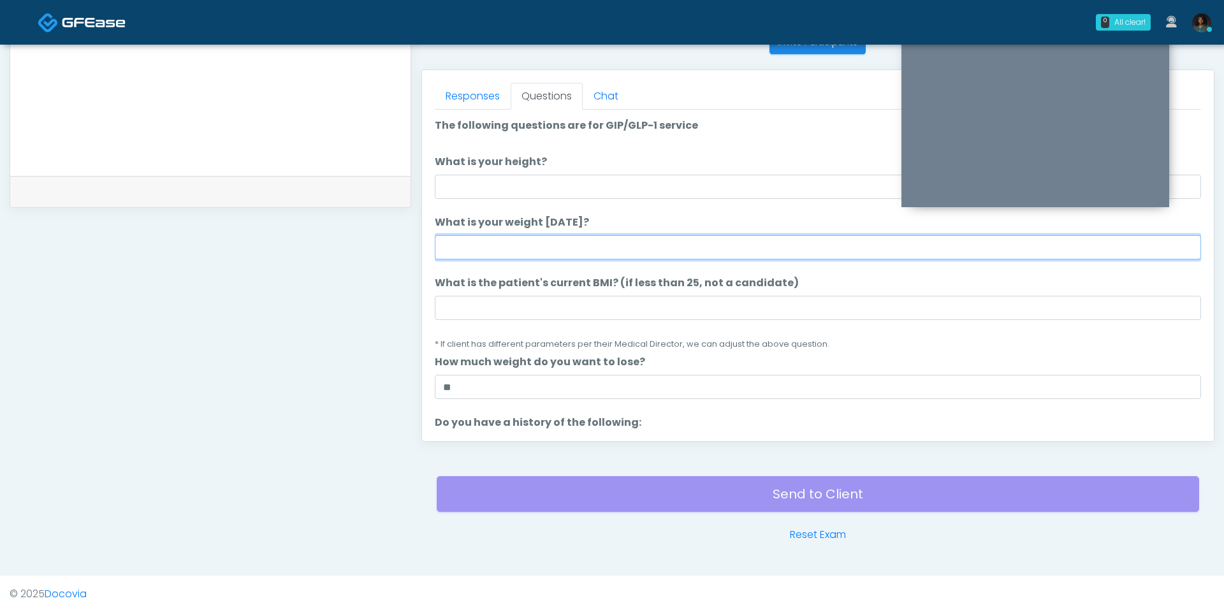
click at [491, 247] on input "What is your weight today?" at bounding box center [818, 247] width 766 height 24
type input "***"
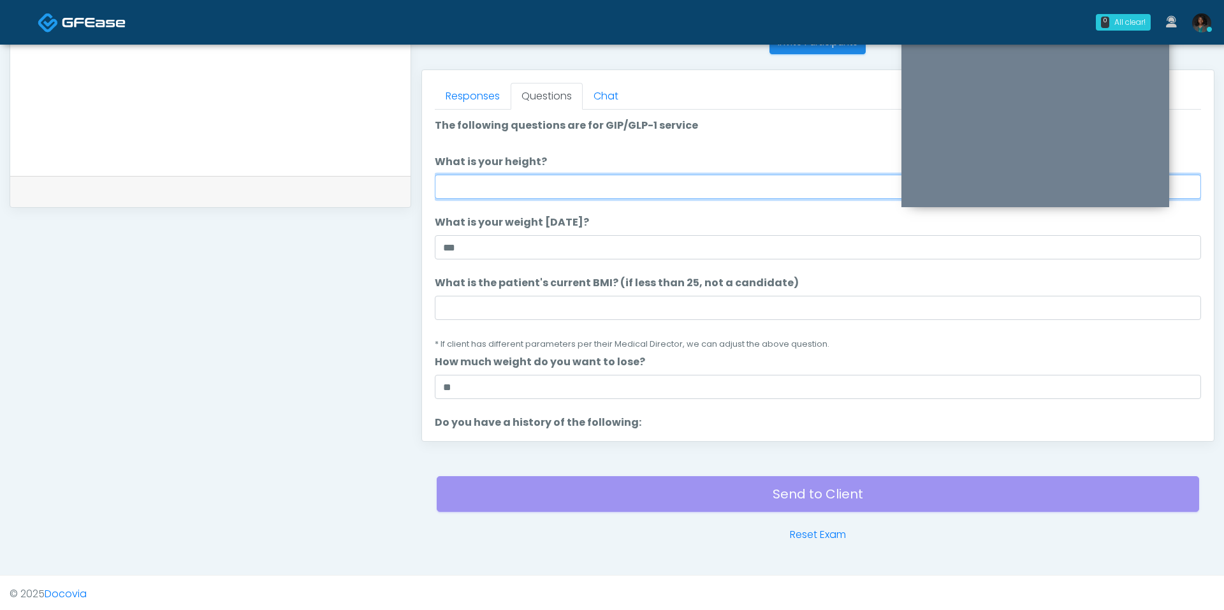
click at [494, 191] on input "What is your height?" at bounding box center [818, 187] width 766 height 24
type input "***"
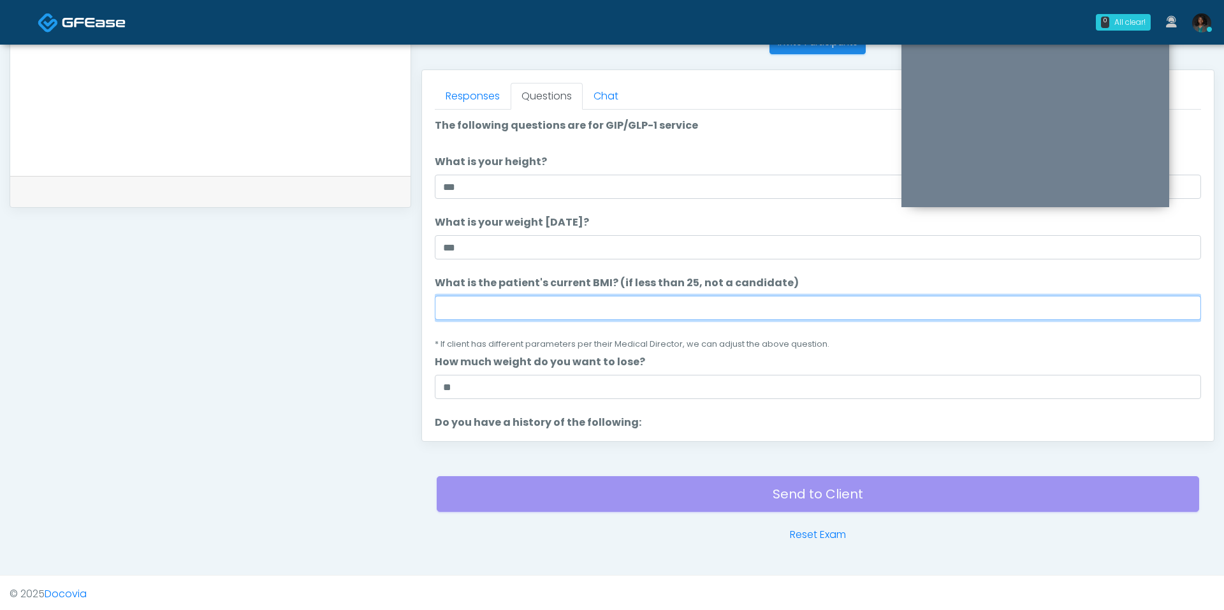
click at [490, 309] on input "What is the patient's current BMI? (if less than 25, not a candidate)" at bounding box center [818, 308] width 766 height 24
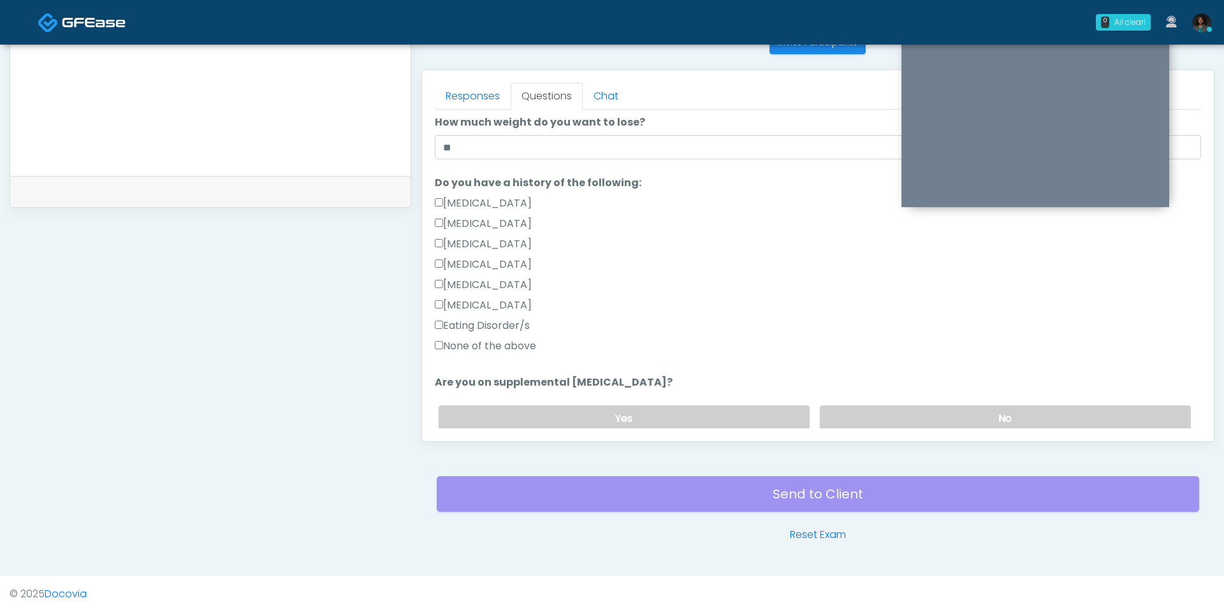
scroll to position [251, 0]
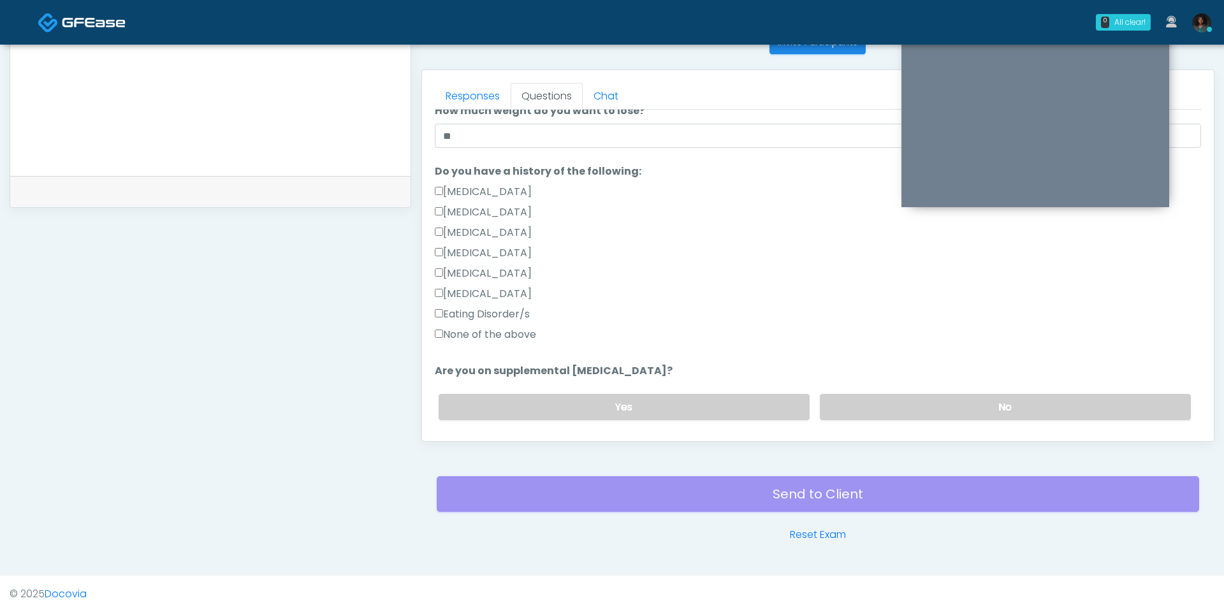
type input "****"
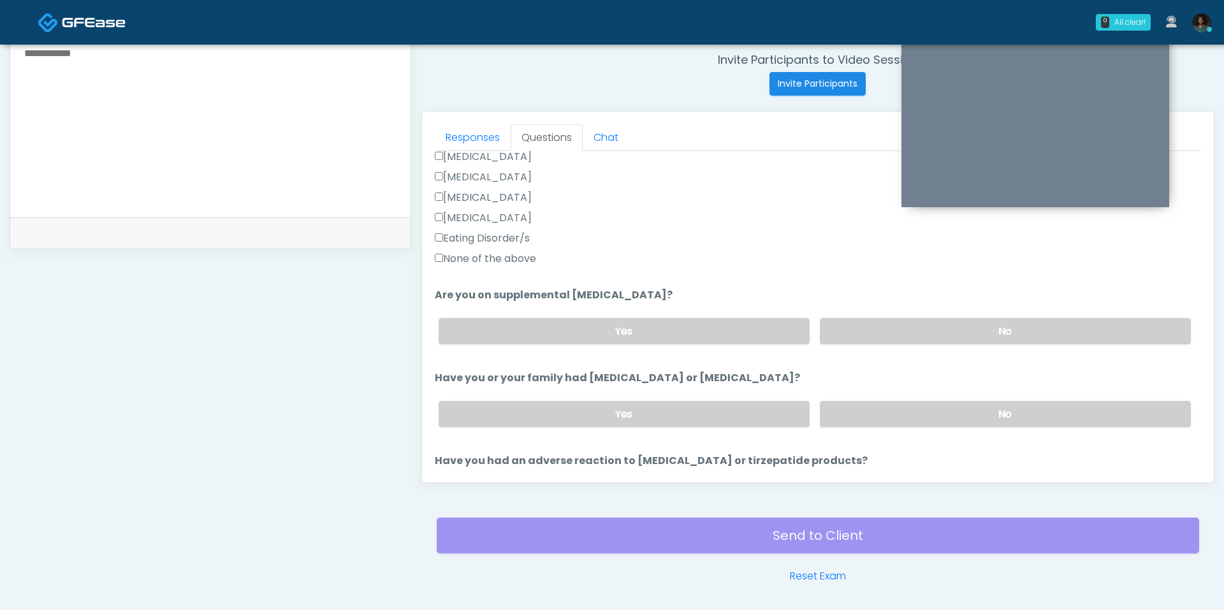
scroll to position [416, 0]
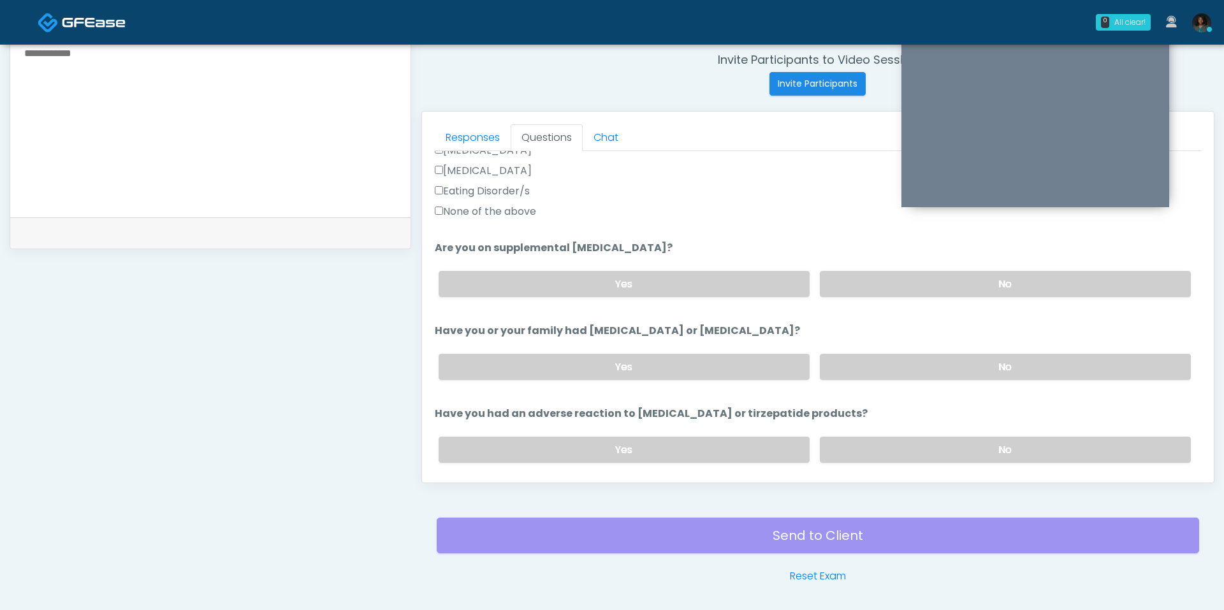
click at [487, 214] on label "None of the above" at bounding box center [485, 211] width 101 height 15
click at [874, 289] on label "No" at bounding box center [1005, 284] width 371 height 26
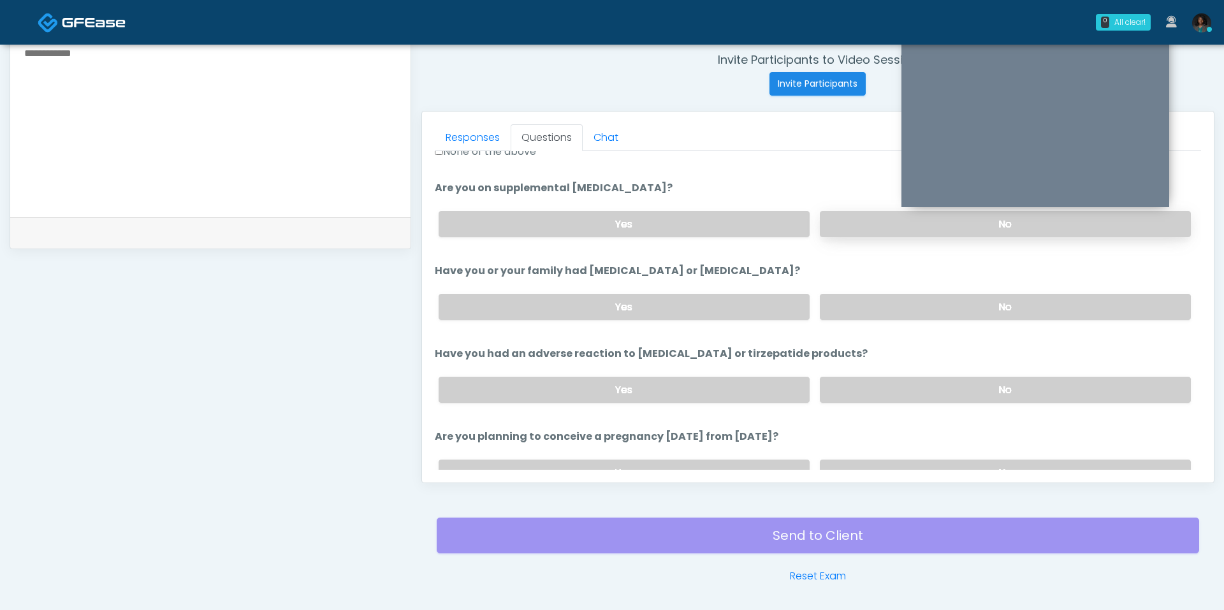
scroll to position [478, 0]
click at [861, 298] on label "No" at bounding box center [1005, 305] width 371 height 26
click at [885, 375] on label "No" at bounding box center [1005, 388] width 371 height 26
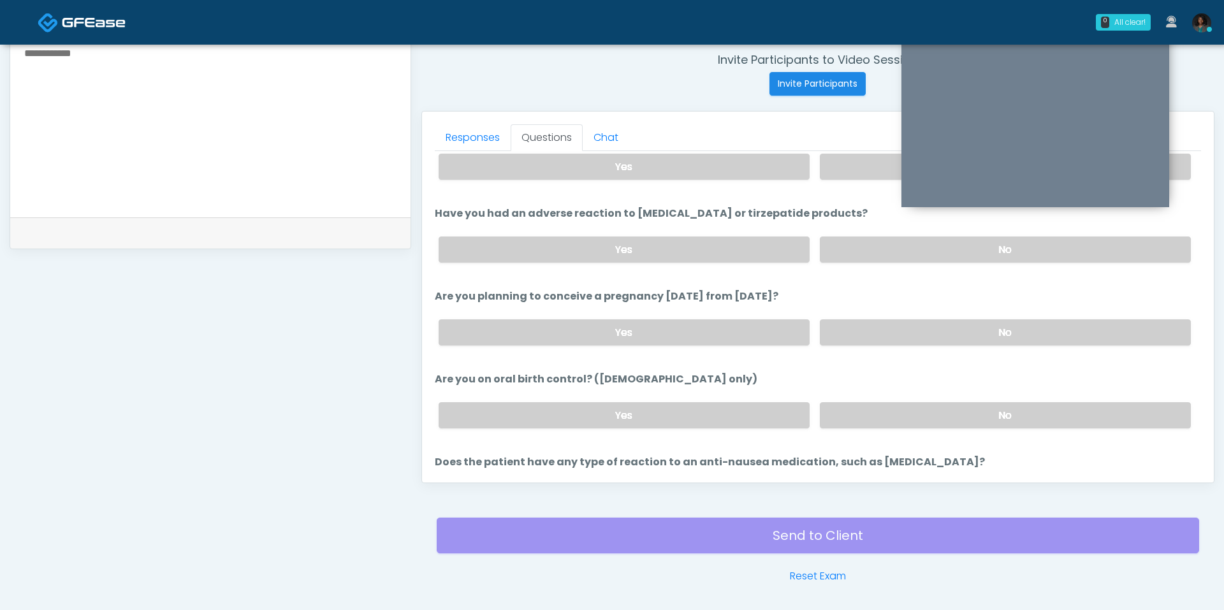
scroll to position [611, 0]
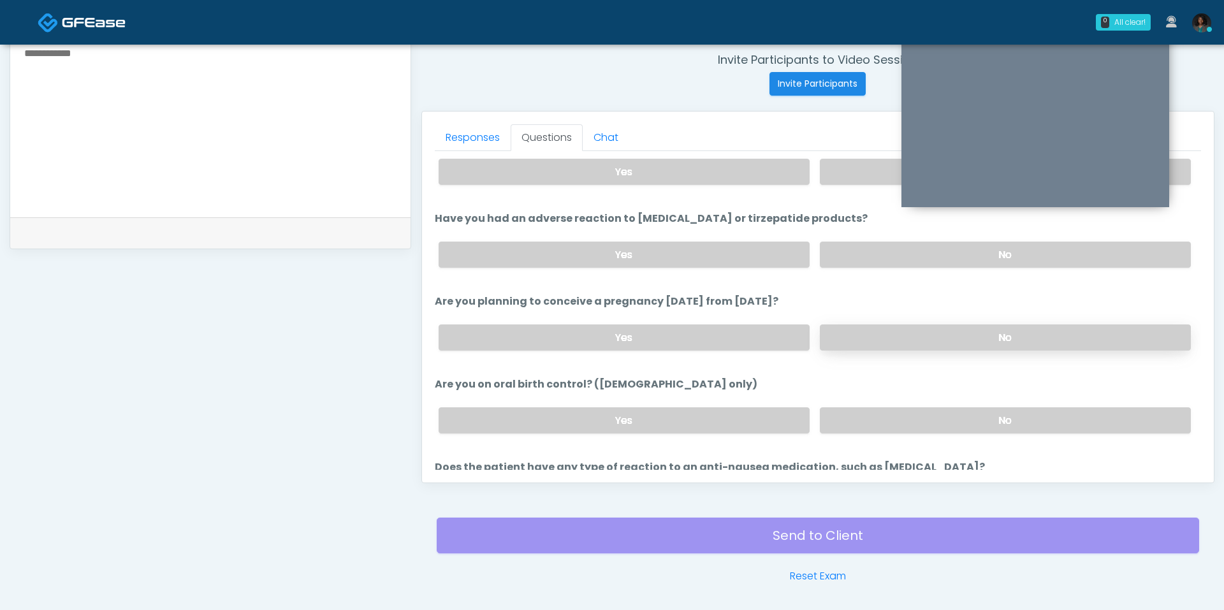
click at [852, 338] on label "No" at bounding box center [1005, 338] width 371 height 26
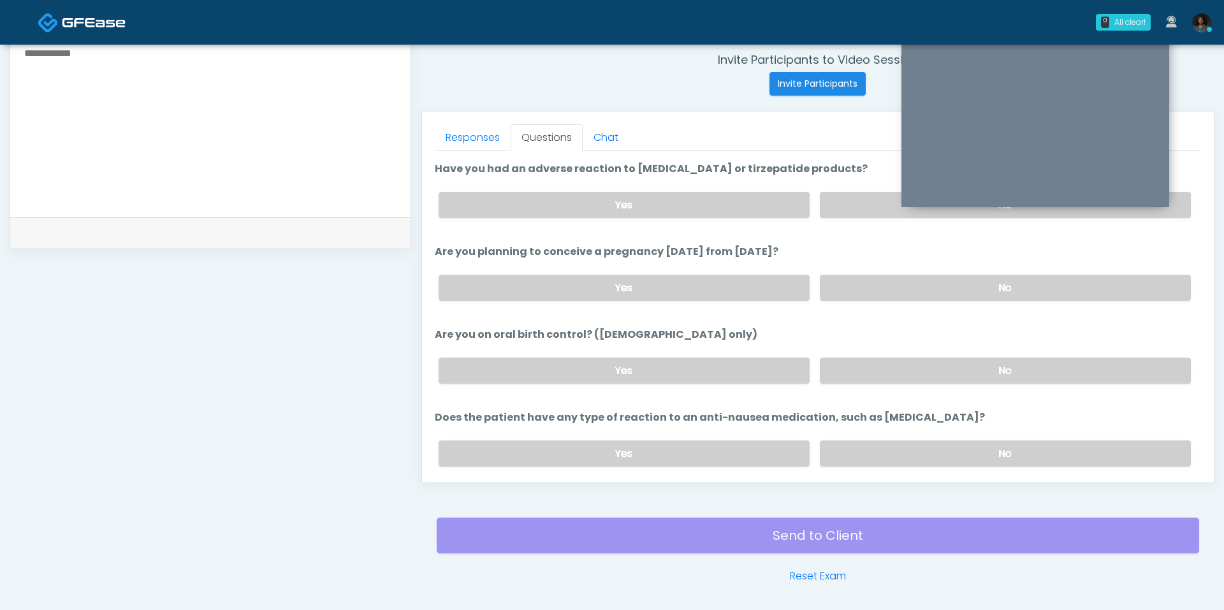
scroll to position [698, 0]
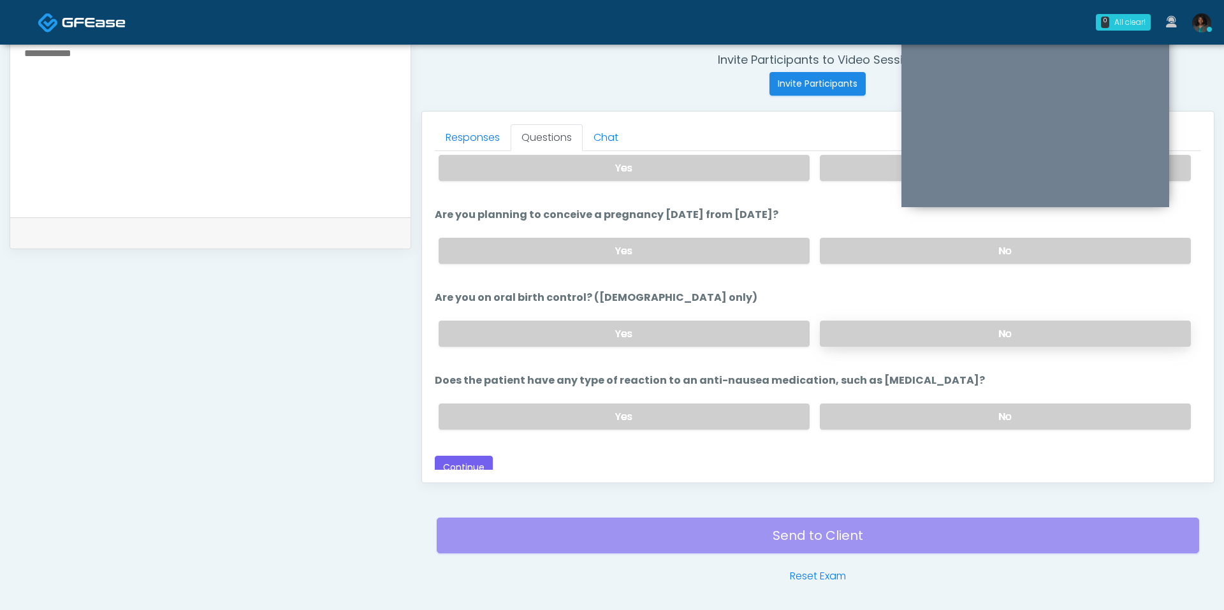
click at [888, 325] on label "No" at bounding box center [1005, 334] width 371 height 26
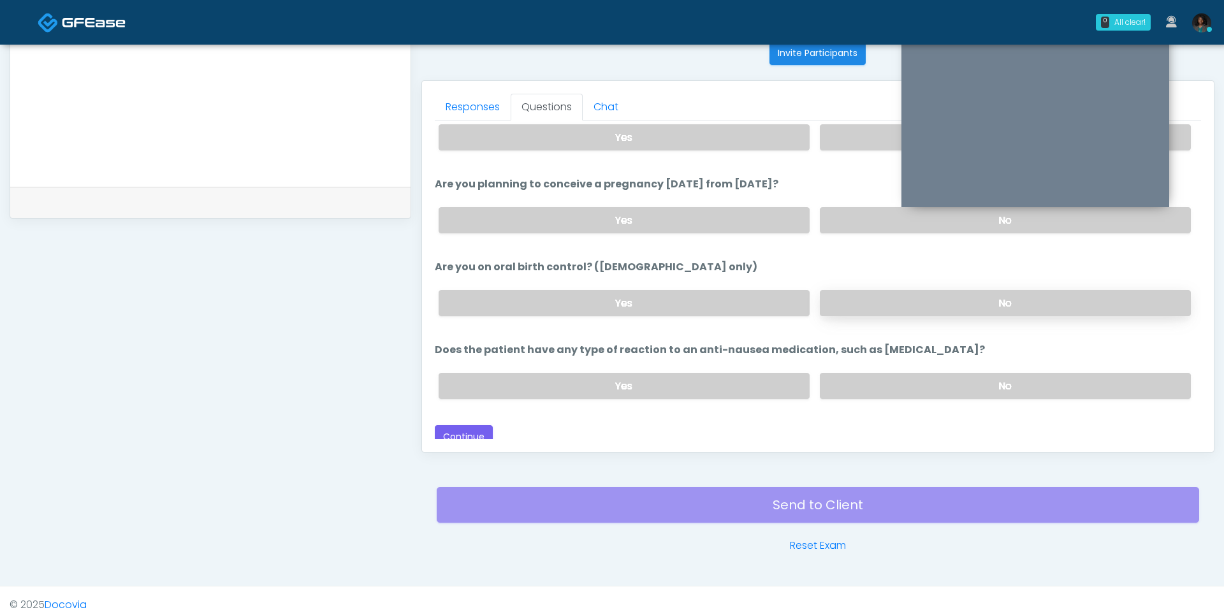
scroll to position [532, 0]
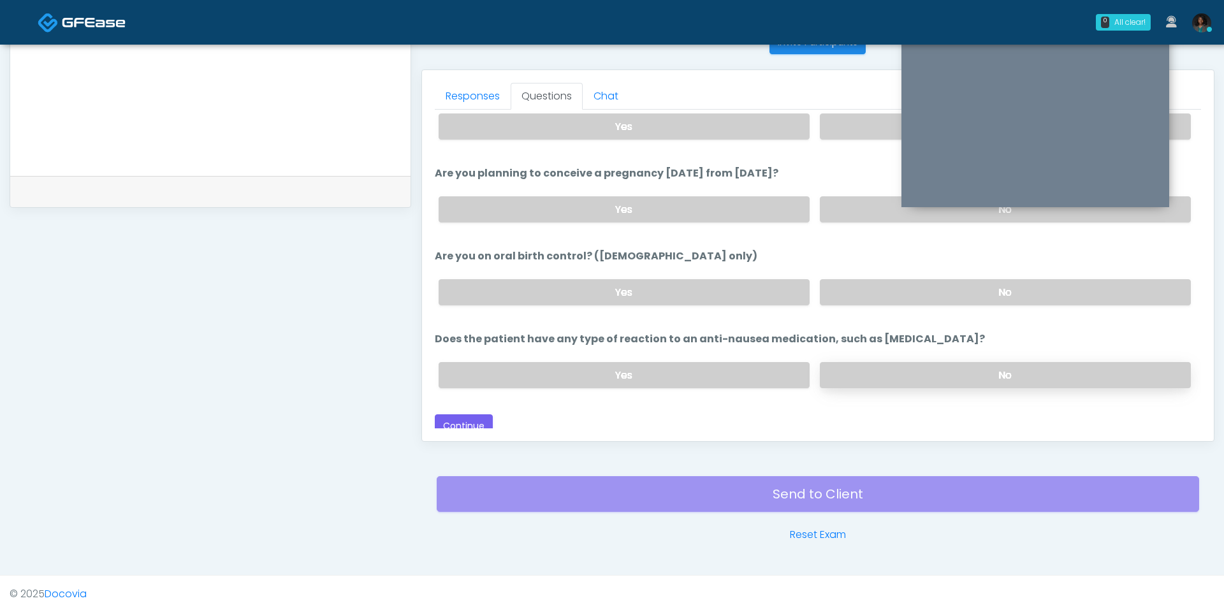
click at [911, 362] on label "No" at bounding box center [1005, 375] width 371 height 26
click at [476, 414] on button "Continue" at bounding box center [464, 426] width 58 height 24
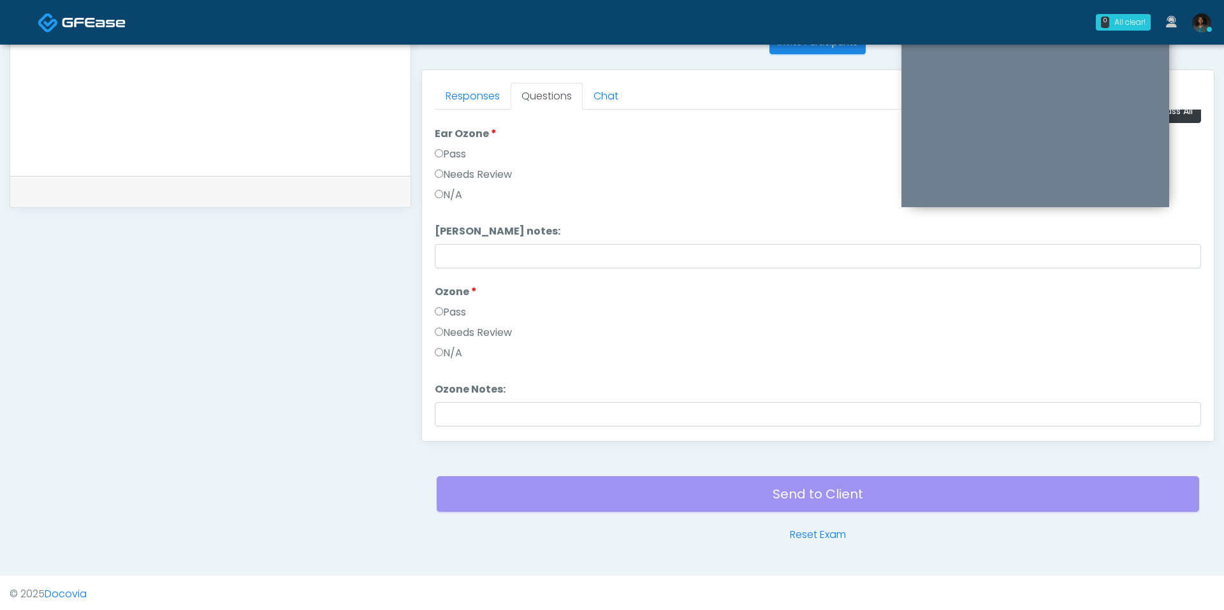
scroll to position [0, 0]
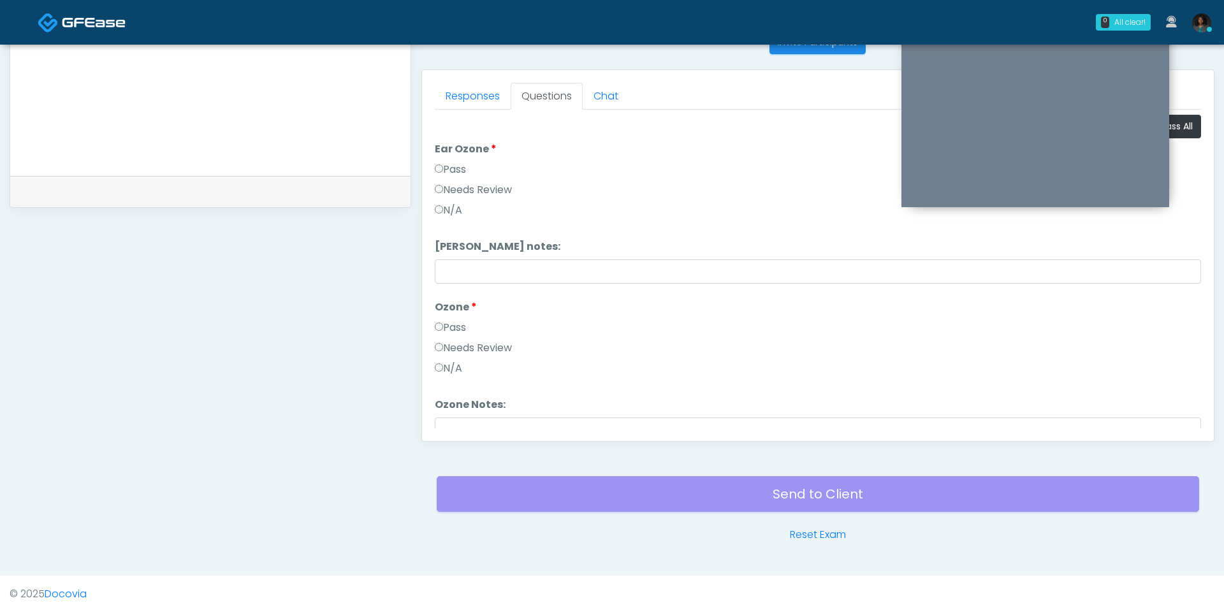
click at [454, 170] on label "Pass" at bounding box center [450, 169] width 31 height 15
click at [457, 320] on label "Pass" at bounding box center [450, 327] width 31 height 15
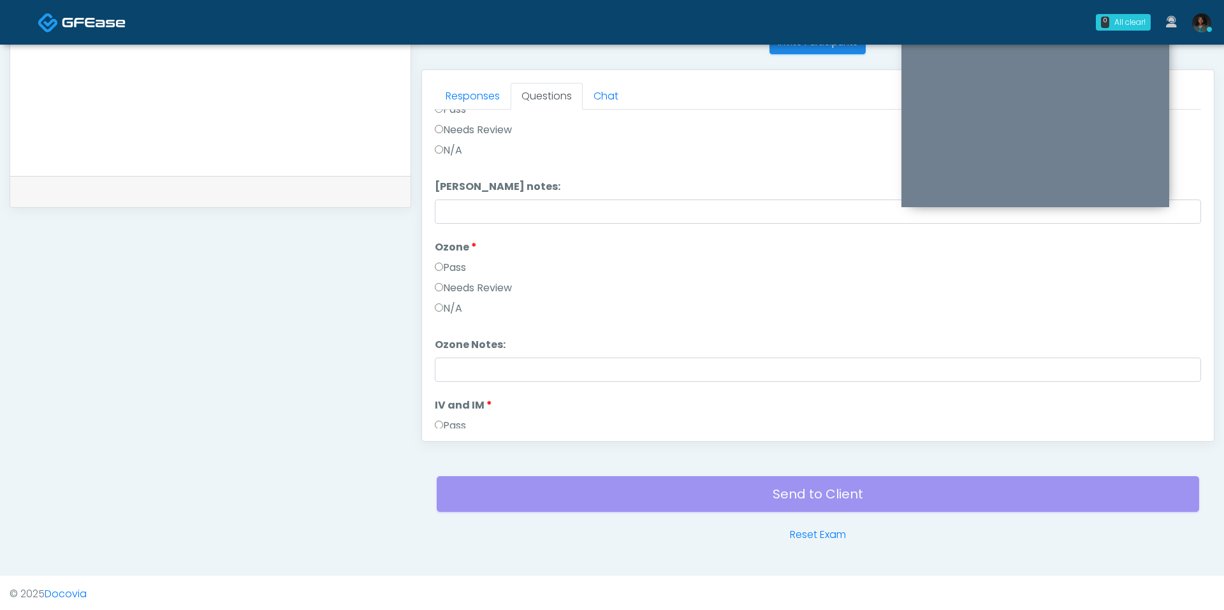
scroll to position [65, 0]
click at [453, 413] on label "Pass" at bounding box center [450, 420] width 31 height 15
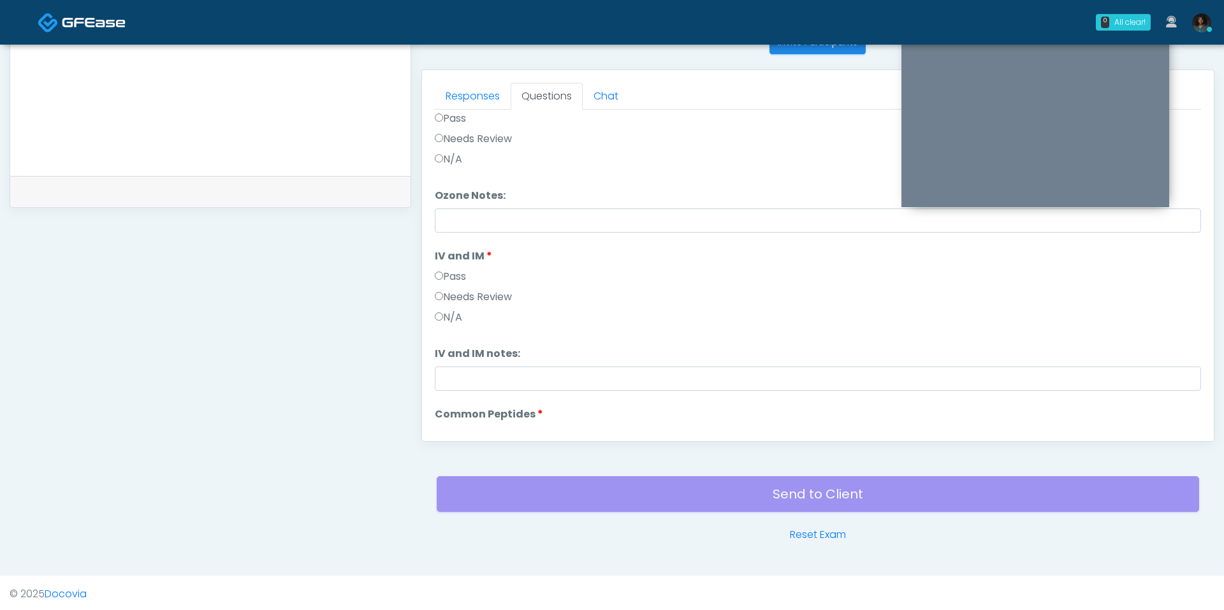
scroll to position [245, 0]
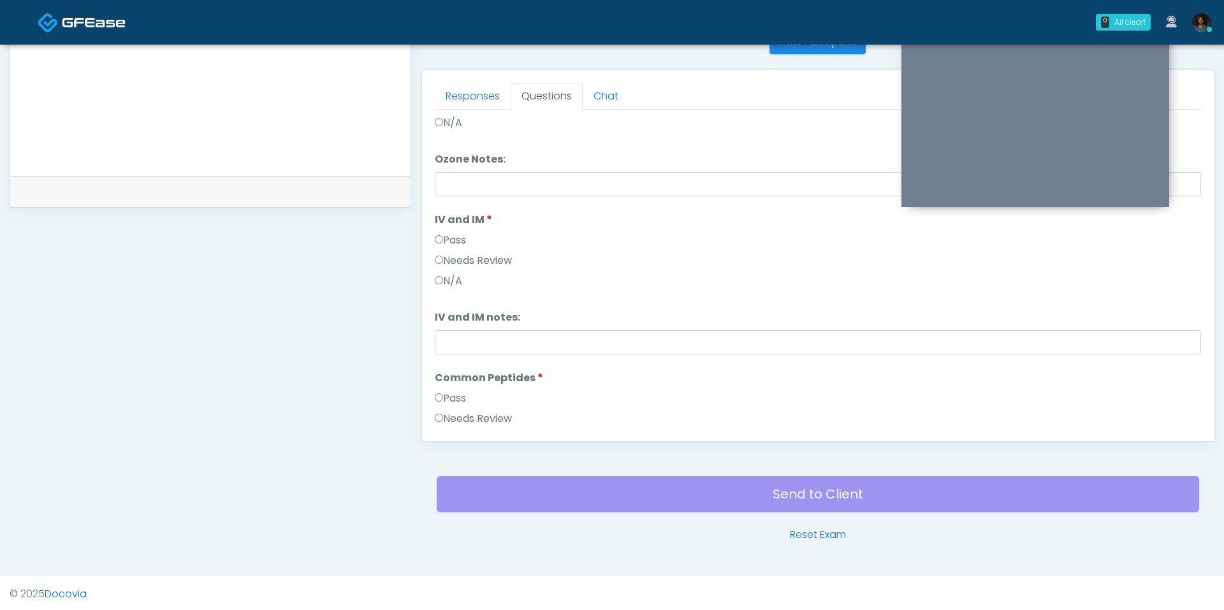
click at [467, 411] on label "Needs Review" at bounding box center [473, 418] width 77 height 15
click at [462, 396] on label "Pass" at bounding box center [450, 398] width 31 height 15
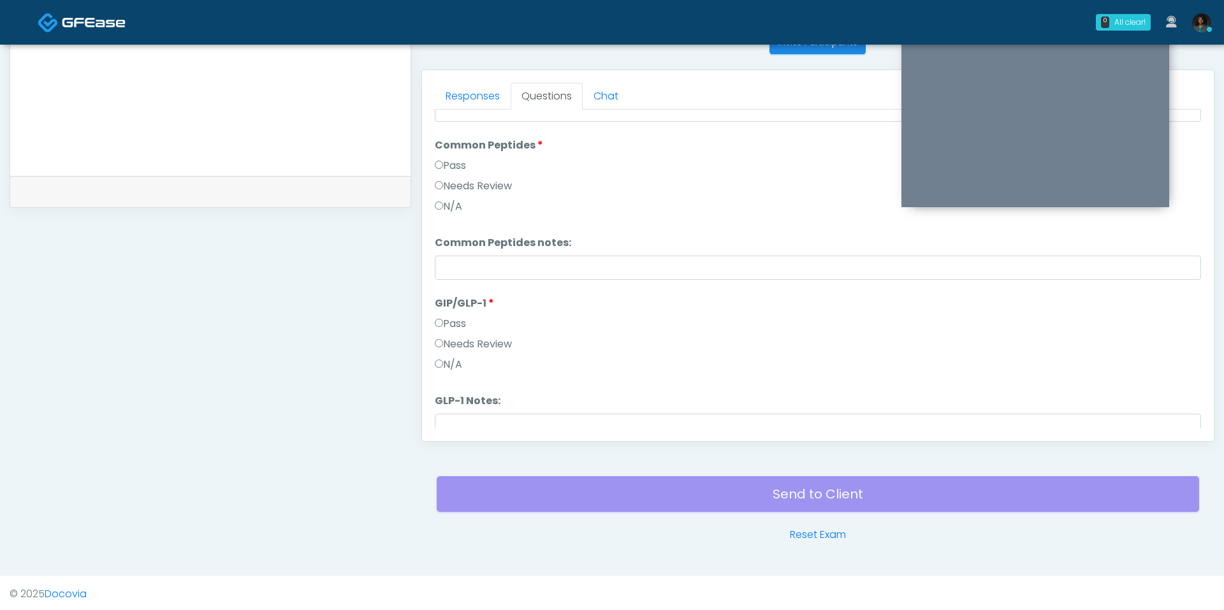
scroll to position [479, 0]
click at [456, 316] on label "Pass" at bounding box center [450, 322] width 31 height 15
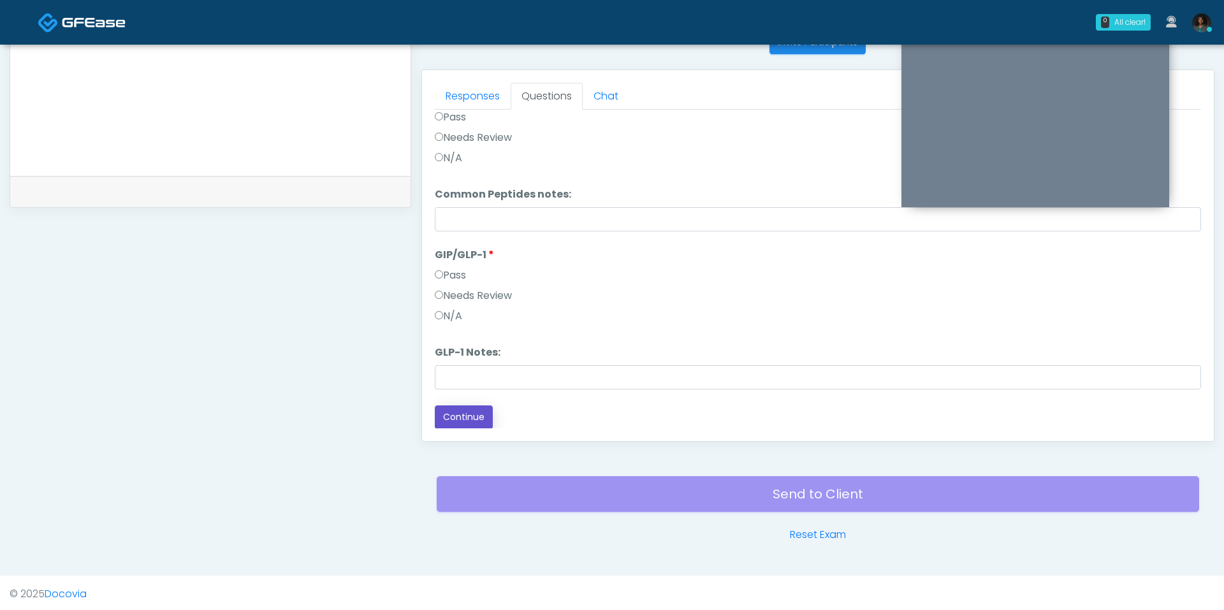
click at [458, 414] on button "Continue" at bounding box center [464, 418] width 58 height 24
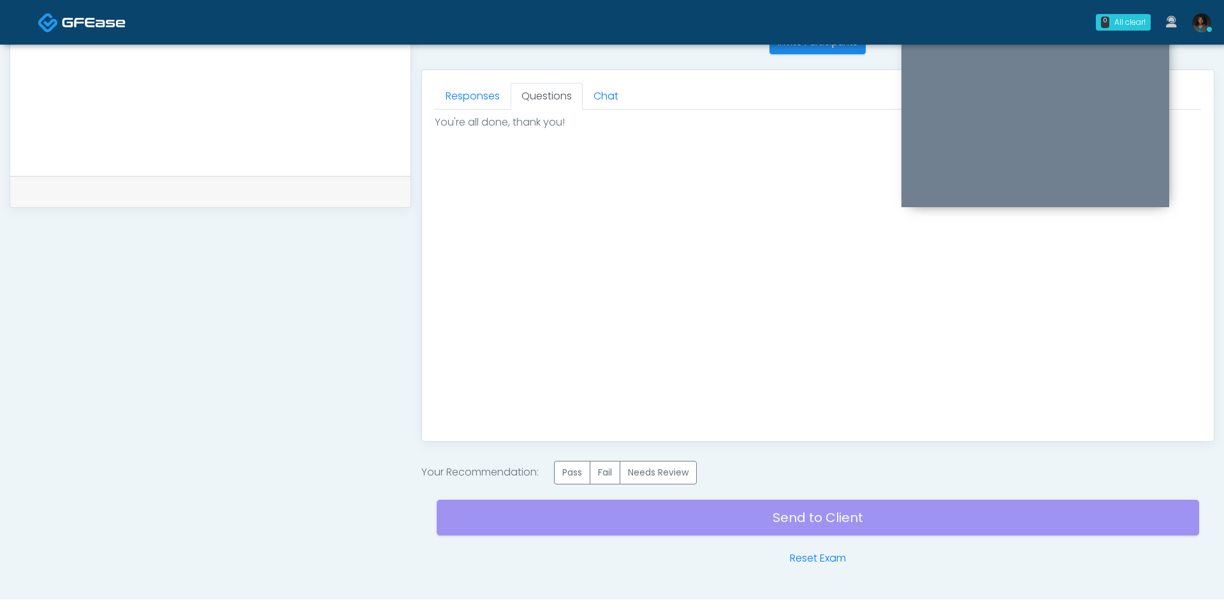
scroll to position [0, 0]
click at [572, 467] on label "Pass" at bounding box center [572, 473] width 36 height 24
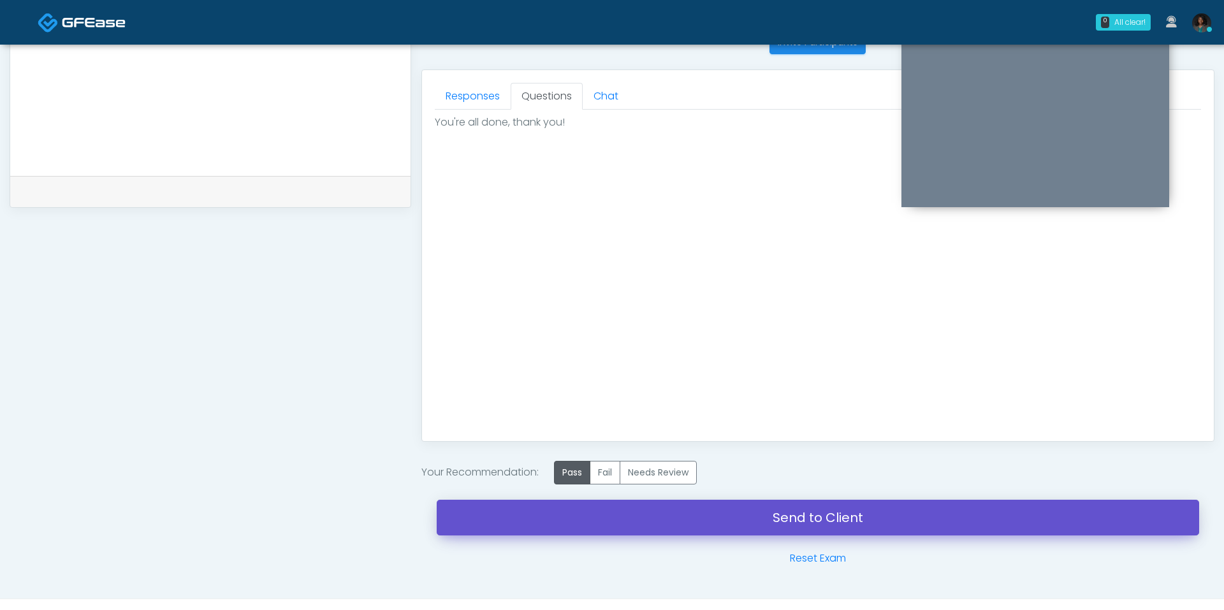
click at [650, 509] on link "Send to Client" at bounding box center [818, 518] width 763 height 36
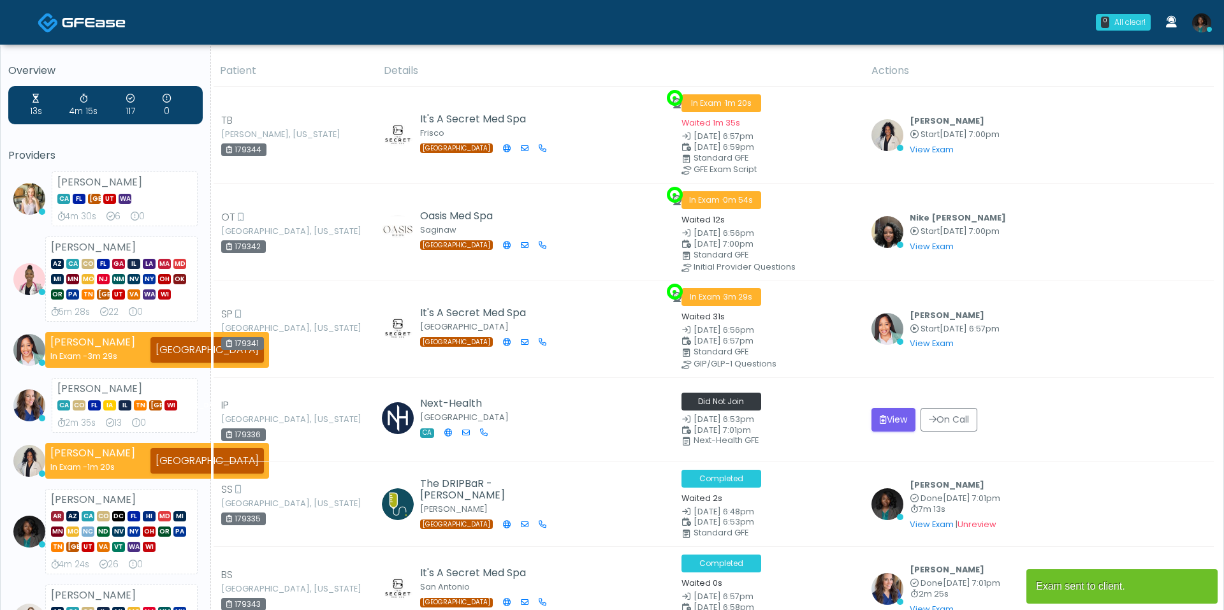
click at [1213, 29] on link at bounding box center [1202, 22] width 34 height 42
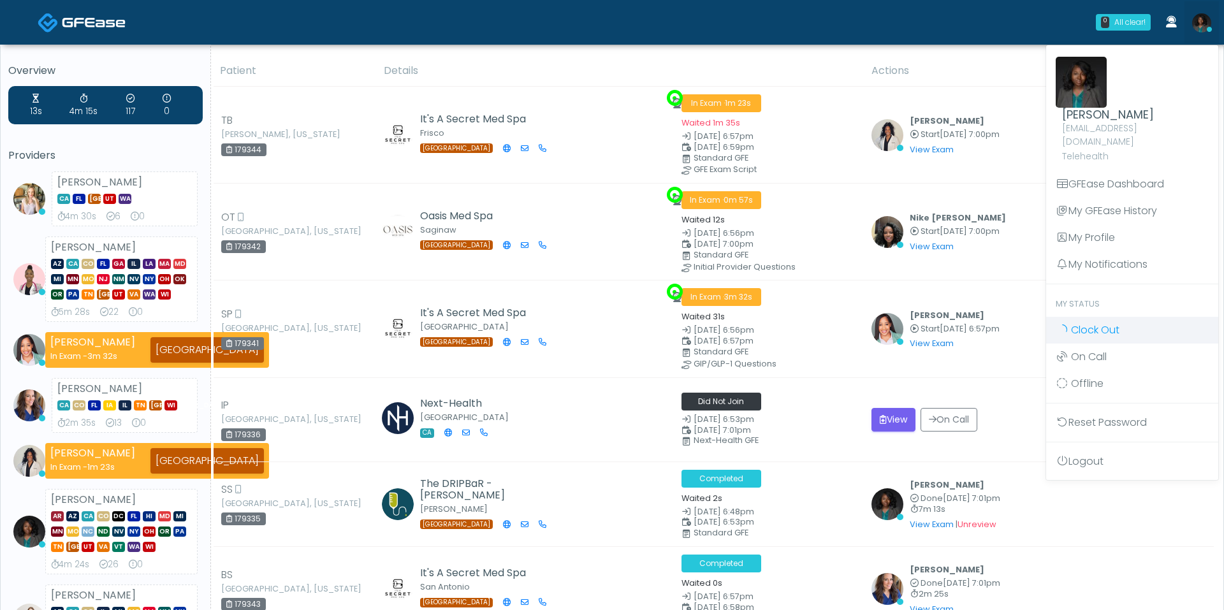
click at [1106, 323] on span "Clock Out" at bounding box center [1095, 330] width 48 height 15
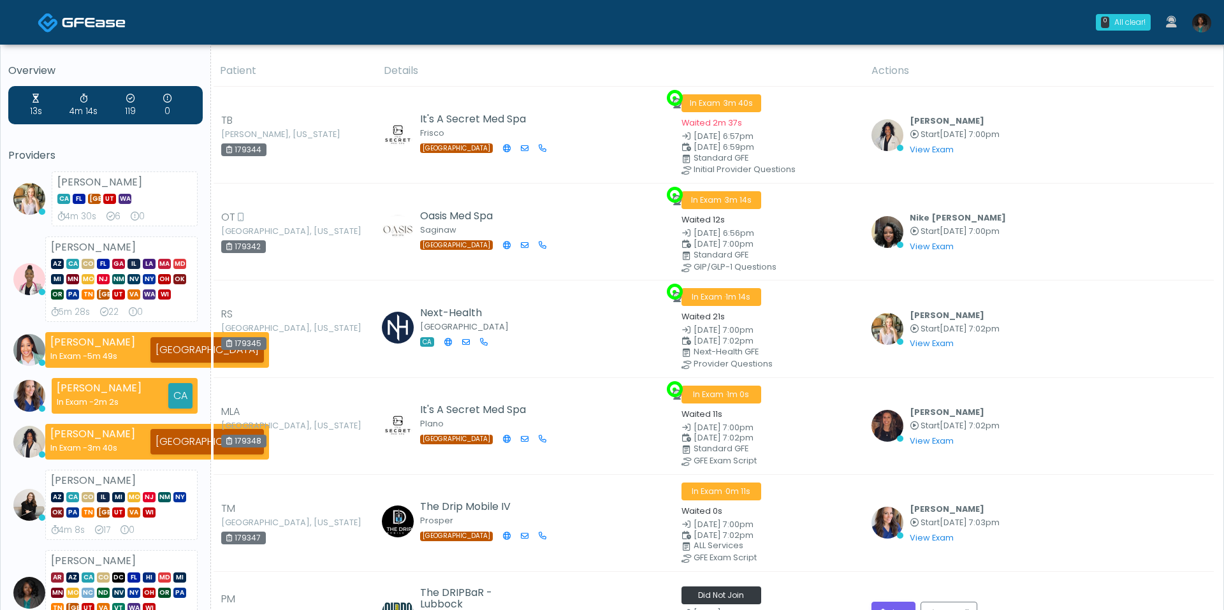
click at [1200, 28] on img at bounding box center [1201, 22] width 19 height 19
